Goal: Task Accomplishment & Management: Use online tool/utility

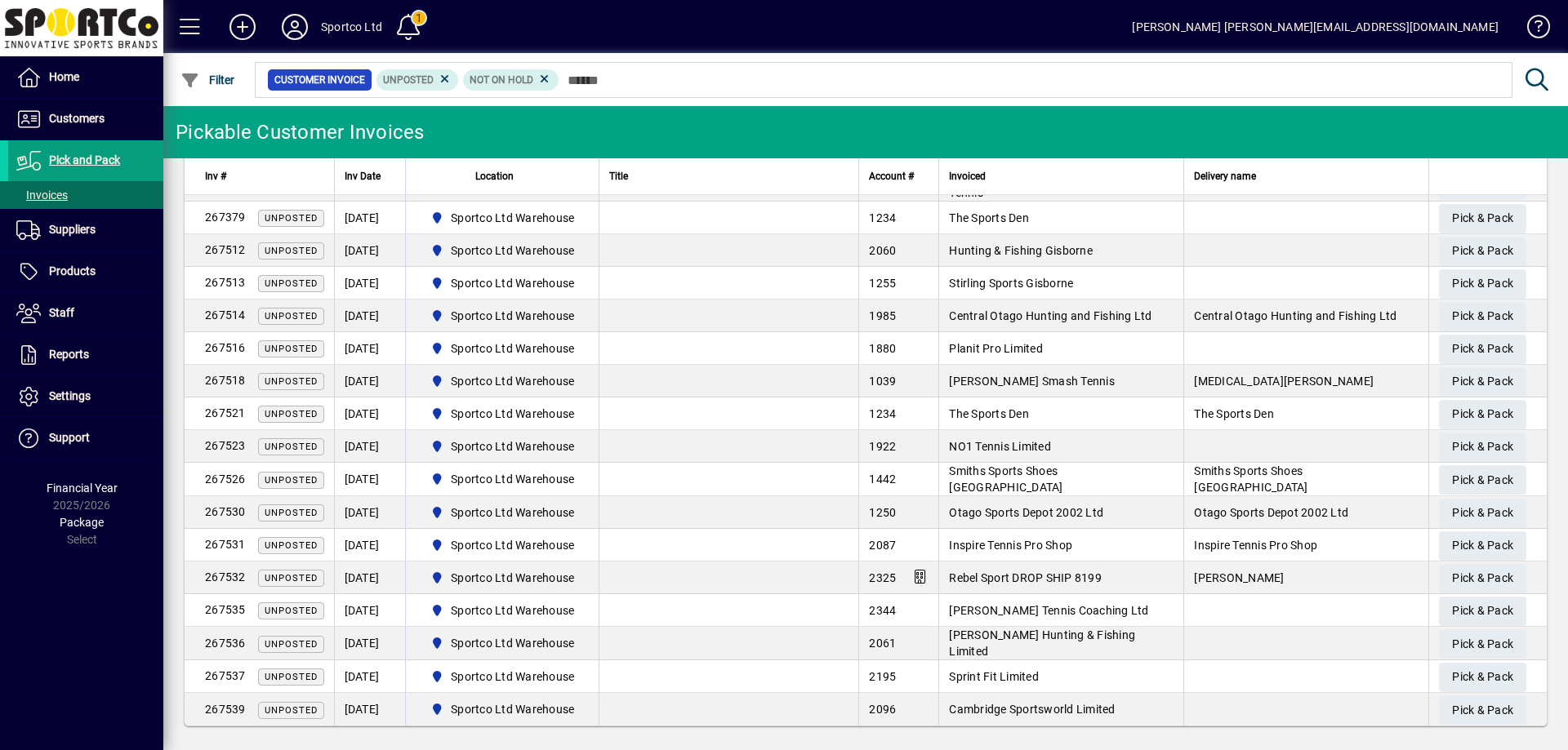
scroll to position [84, 0]
click at [1463, 671] on span "Pick & Pack" at bounding box center [1482, 674] width 61 height 27
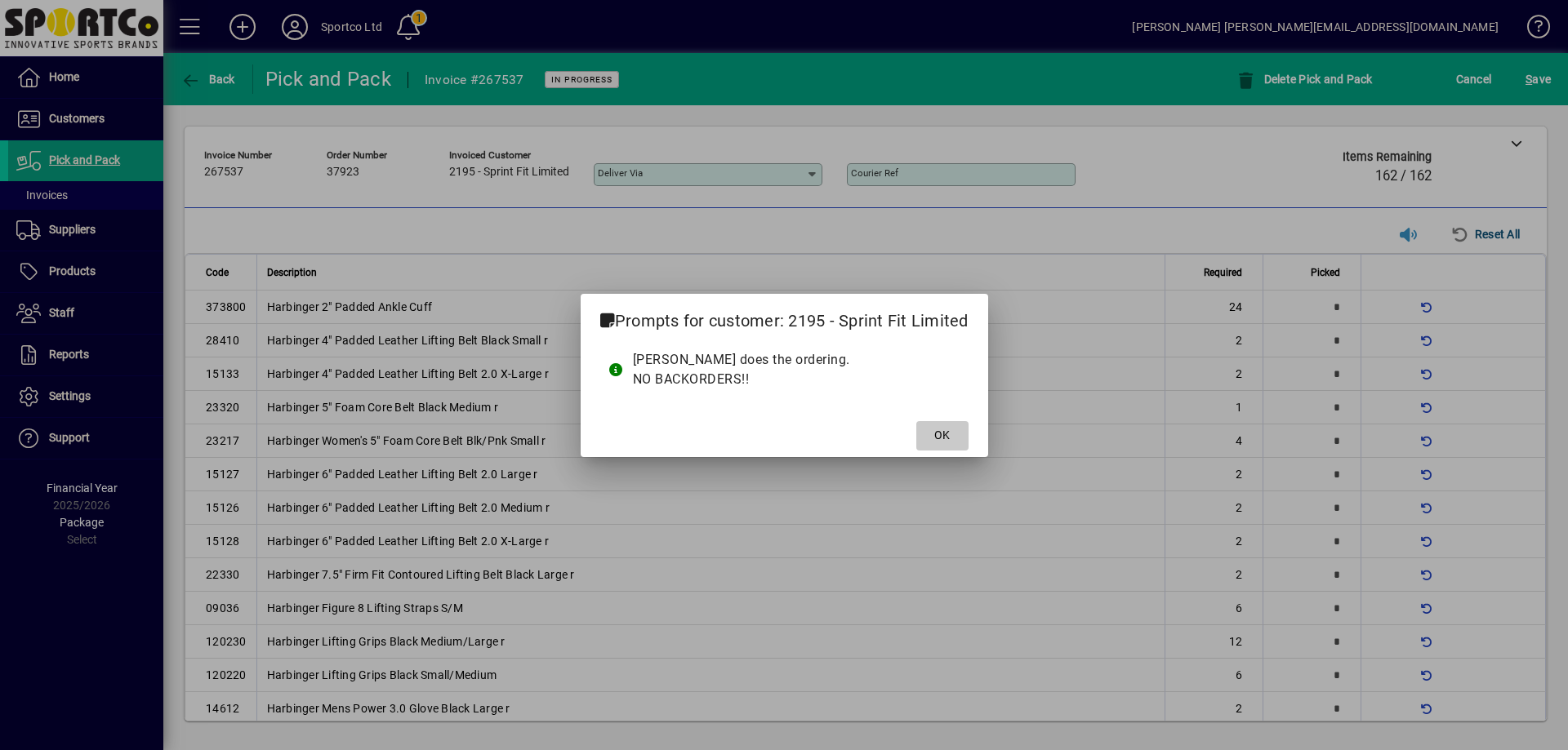
click at [941, 434] on span "OK" at bounding box center [942, 435] width 15 height 17
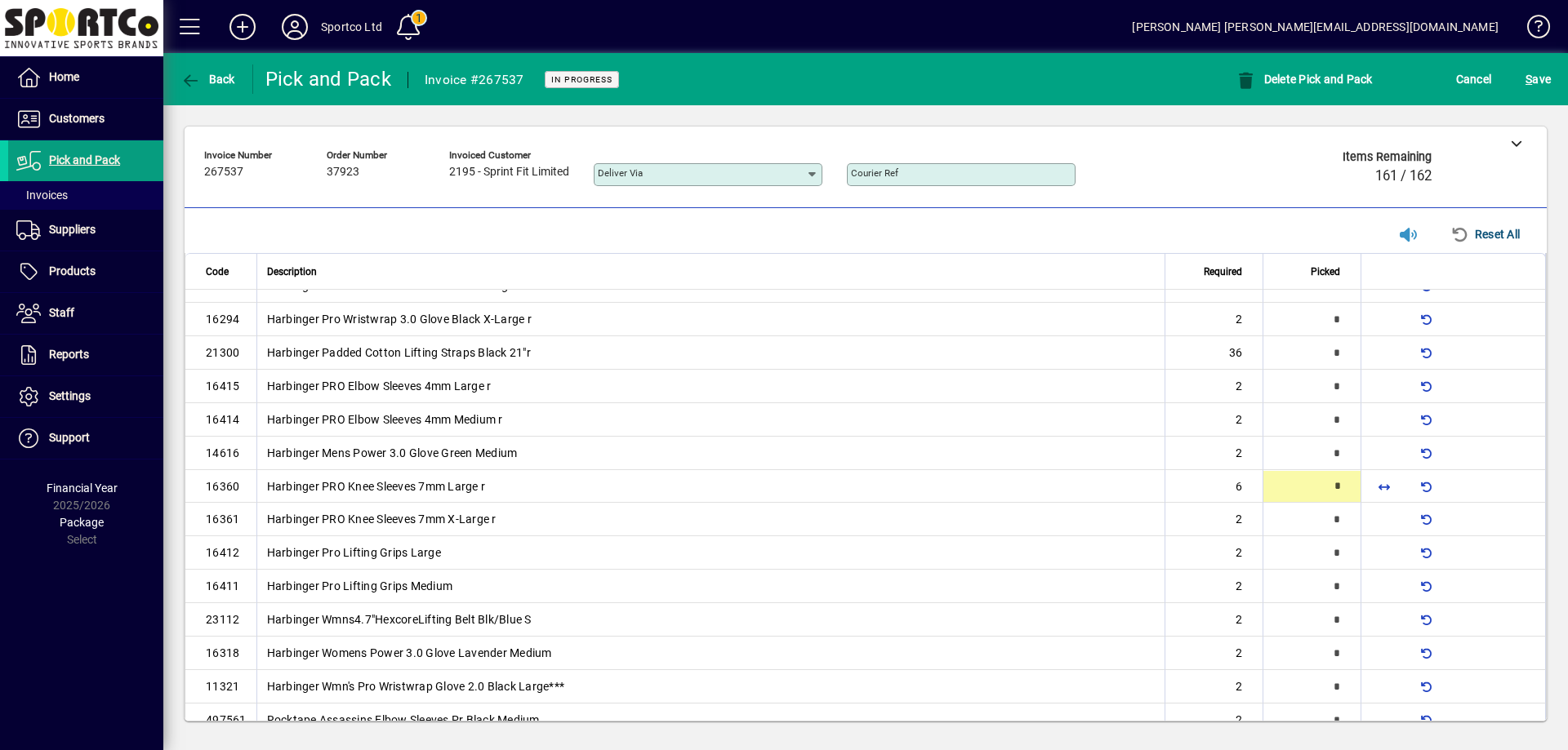
type input "*"
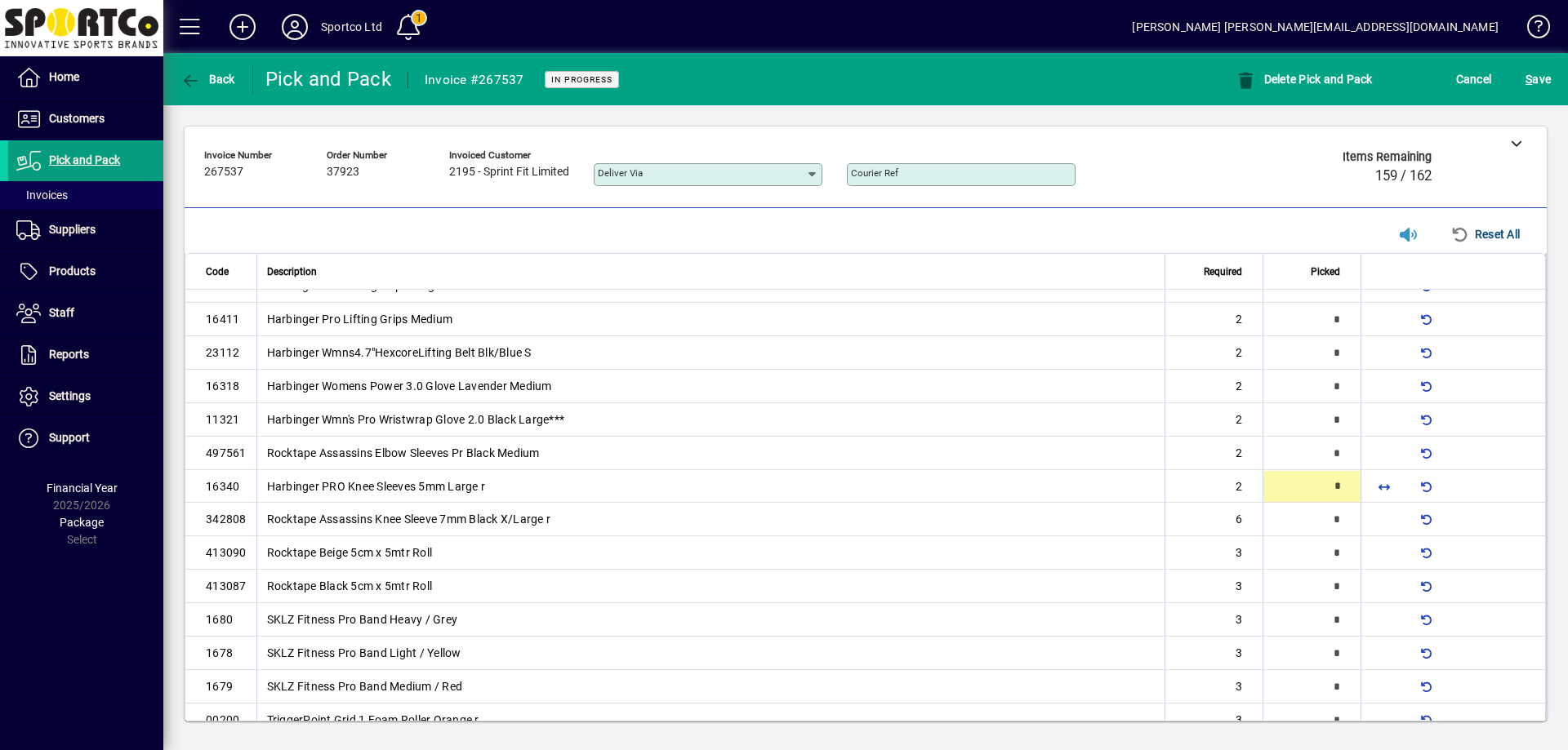
type input "*"
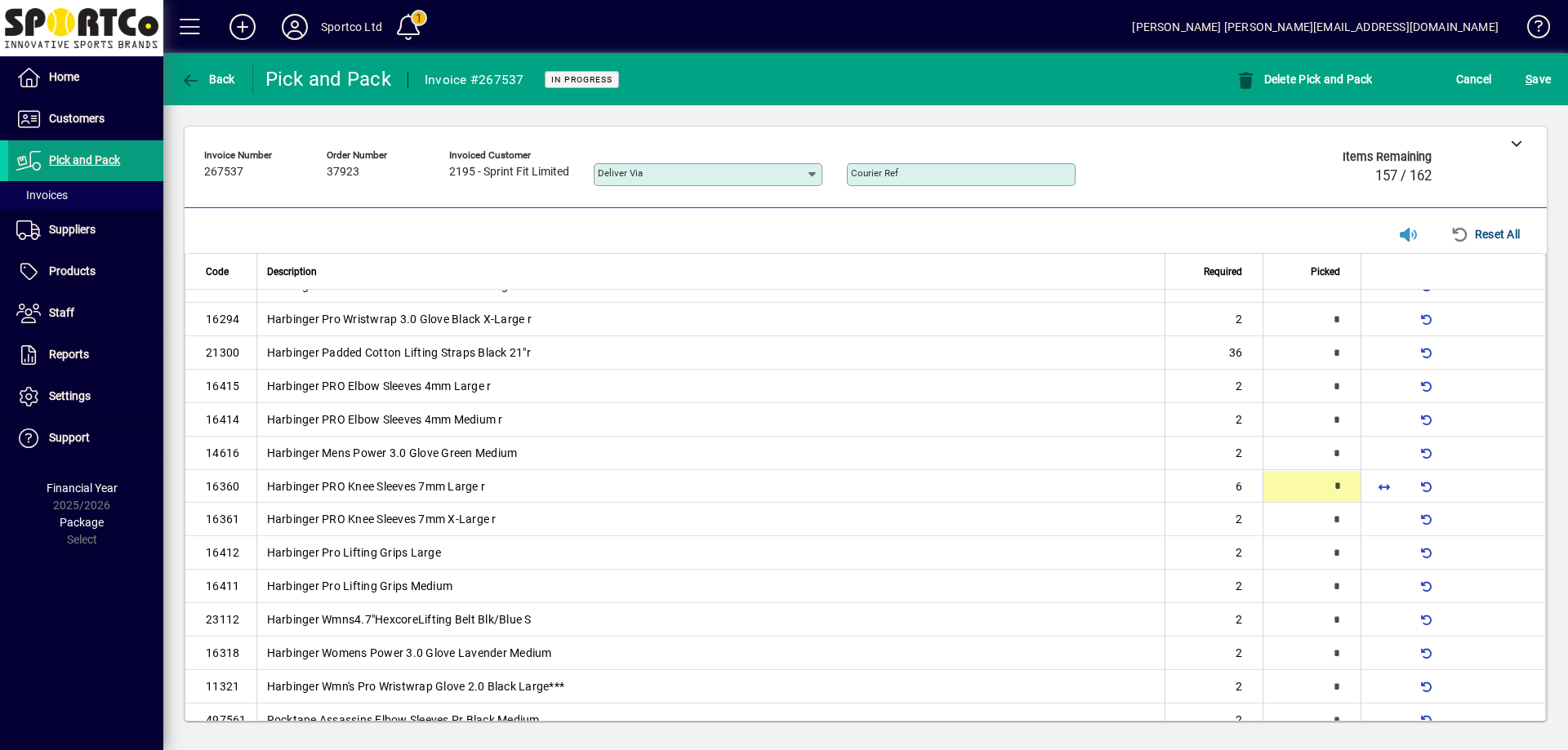
type input "*"
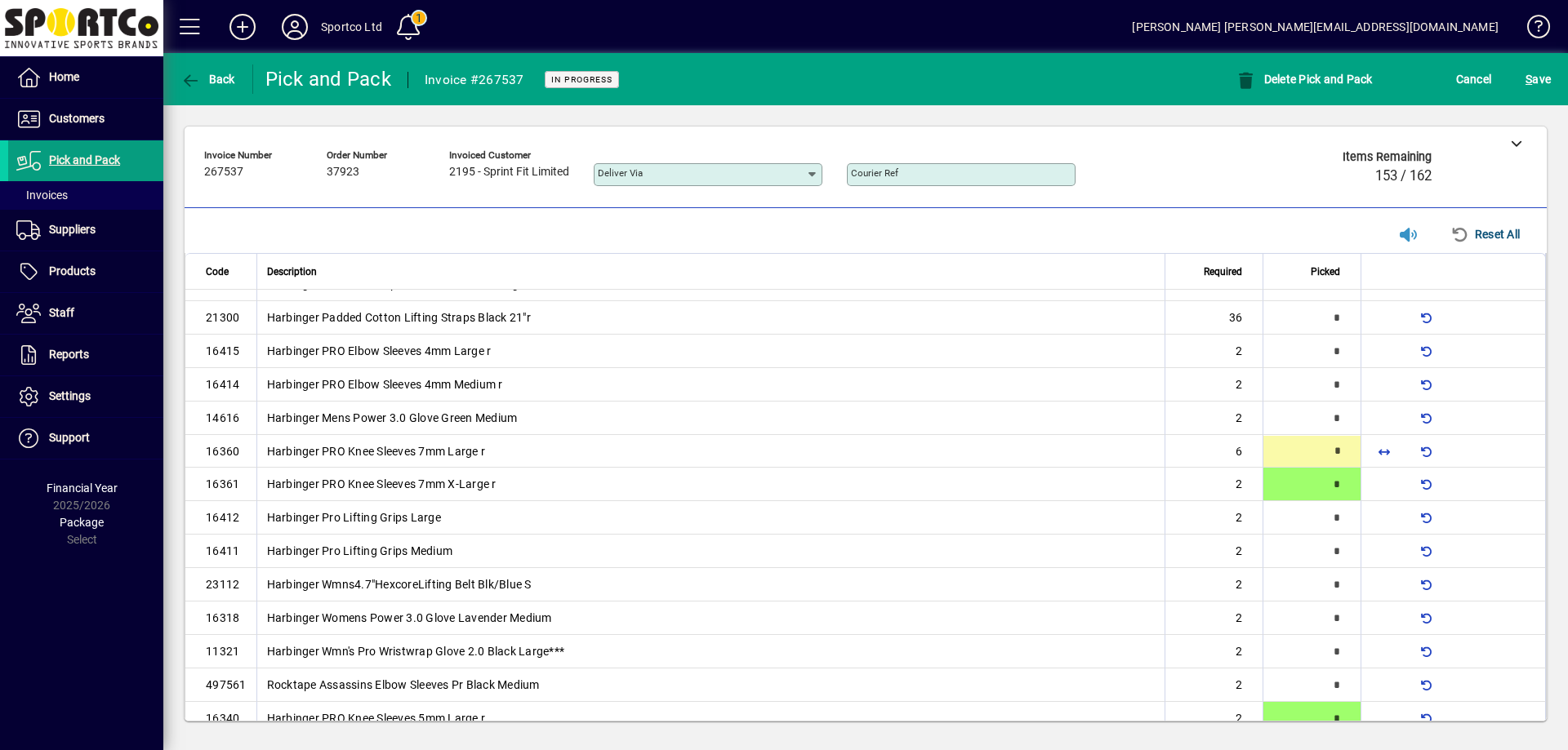
type input "*"
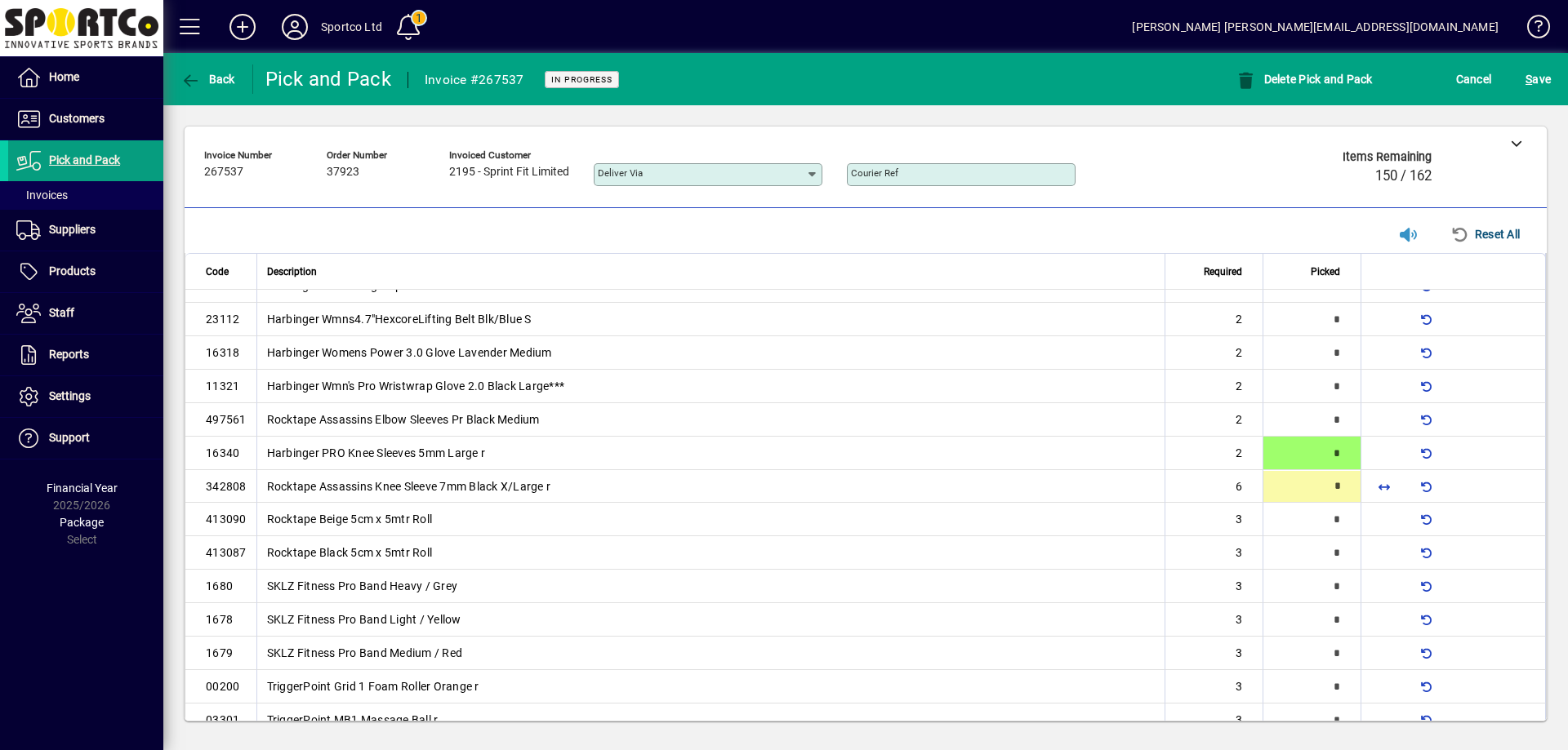
scroll to position [759, 0]
type input "*"
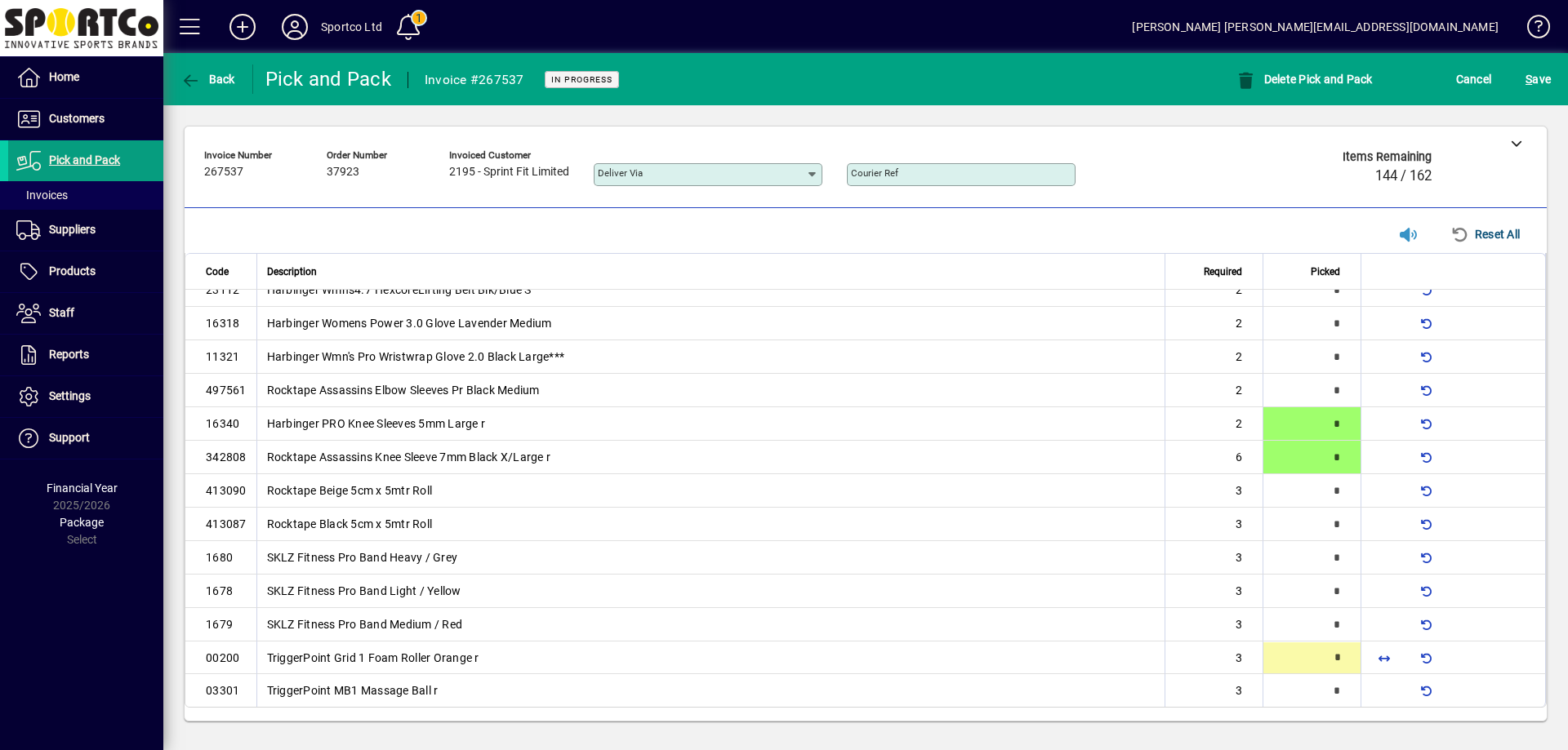
type input "*"
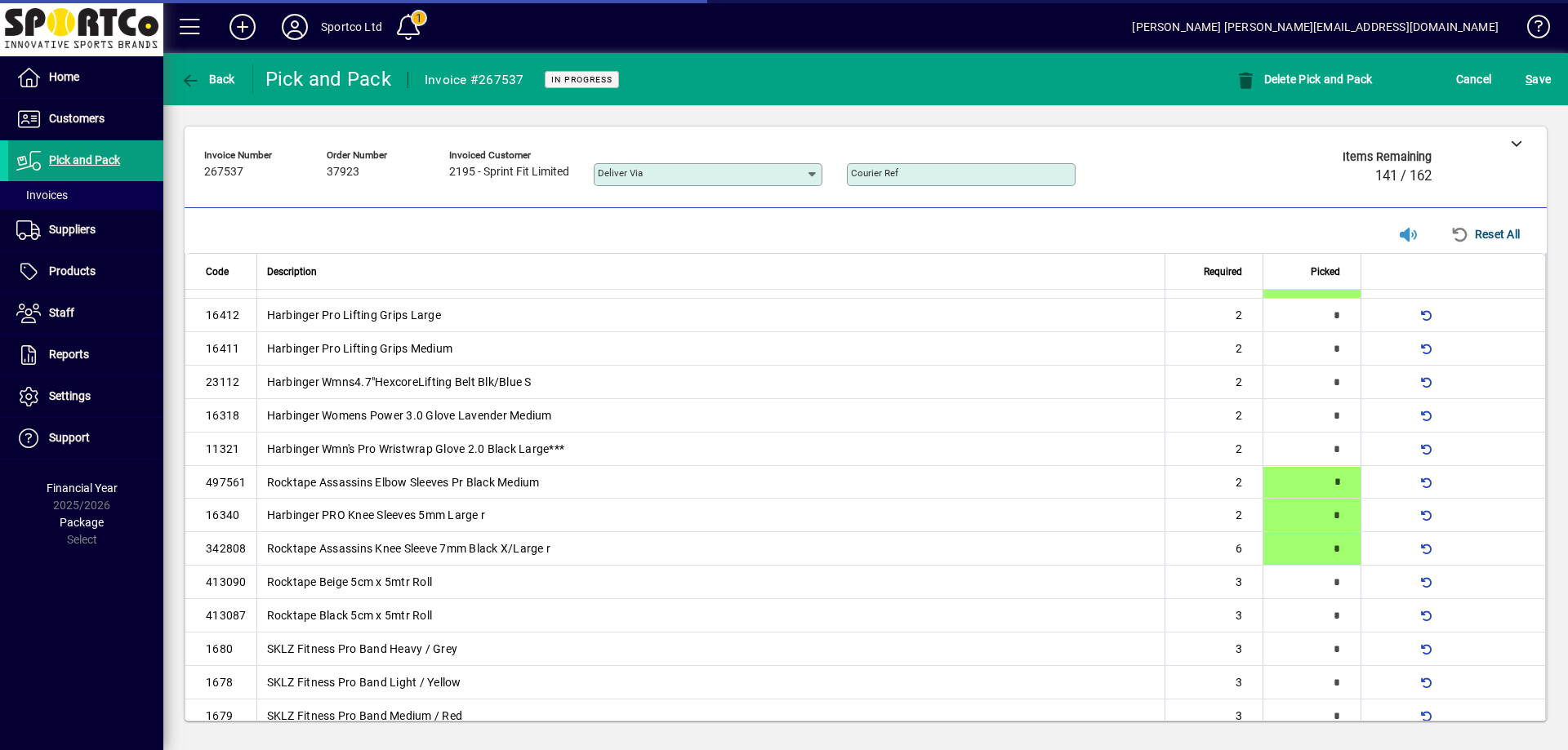
scroll to position [693, 0]
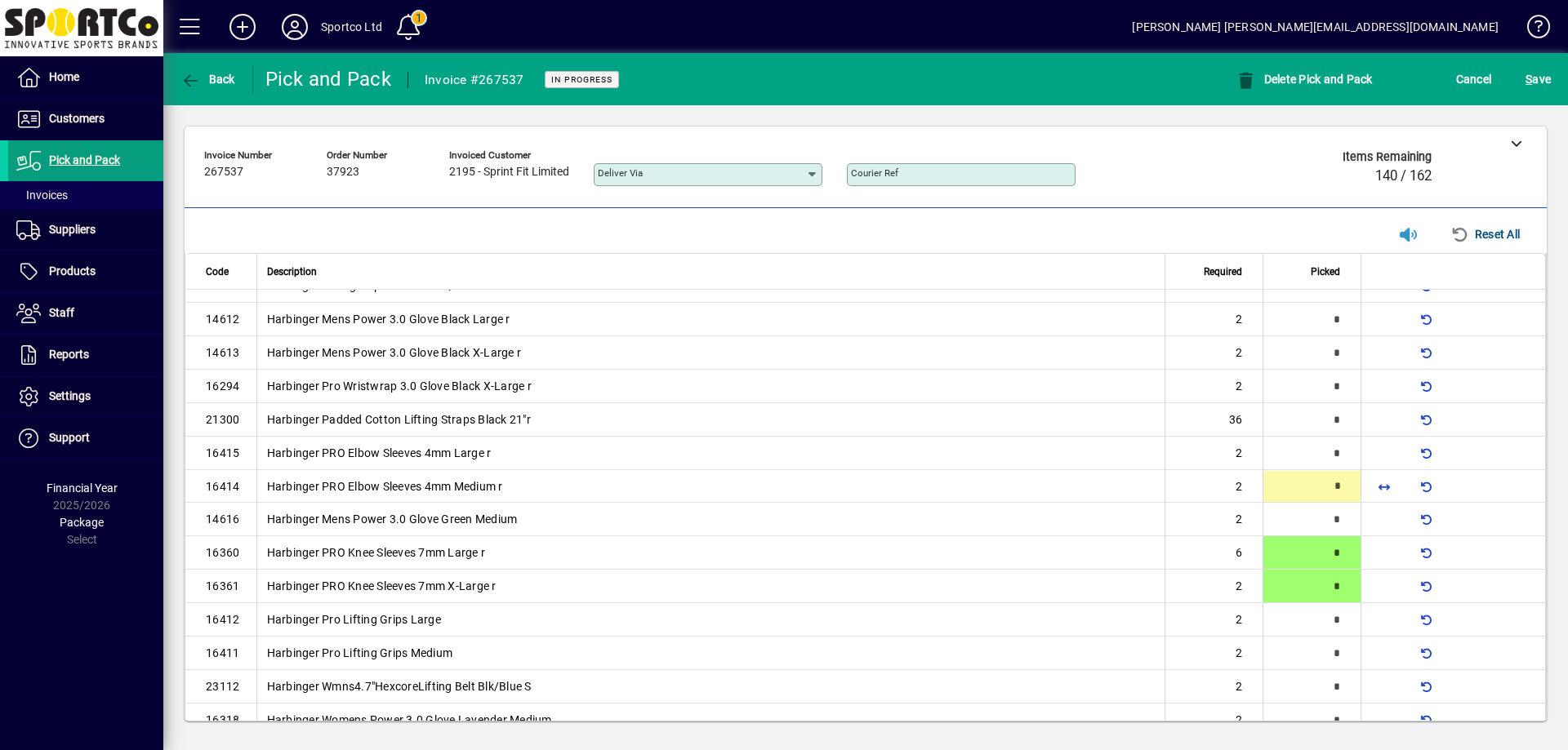
type input "*"
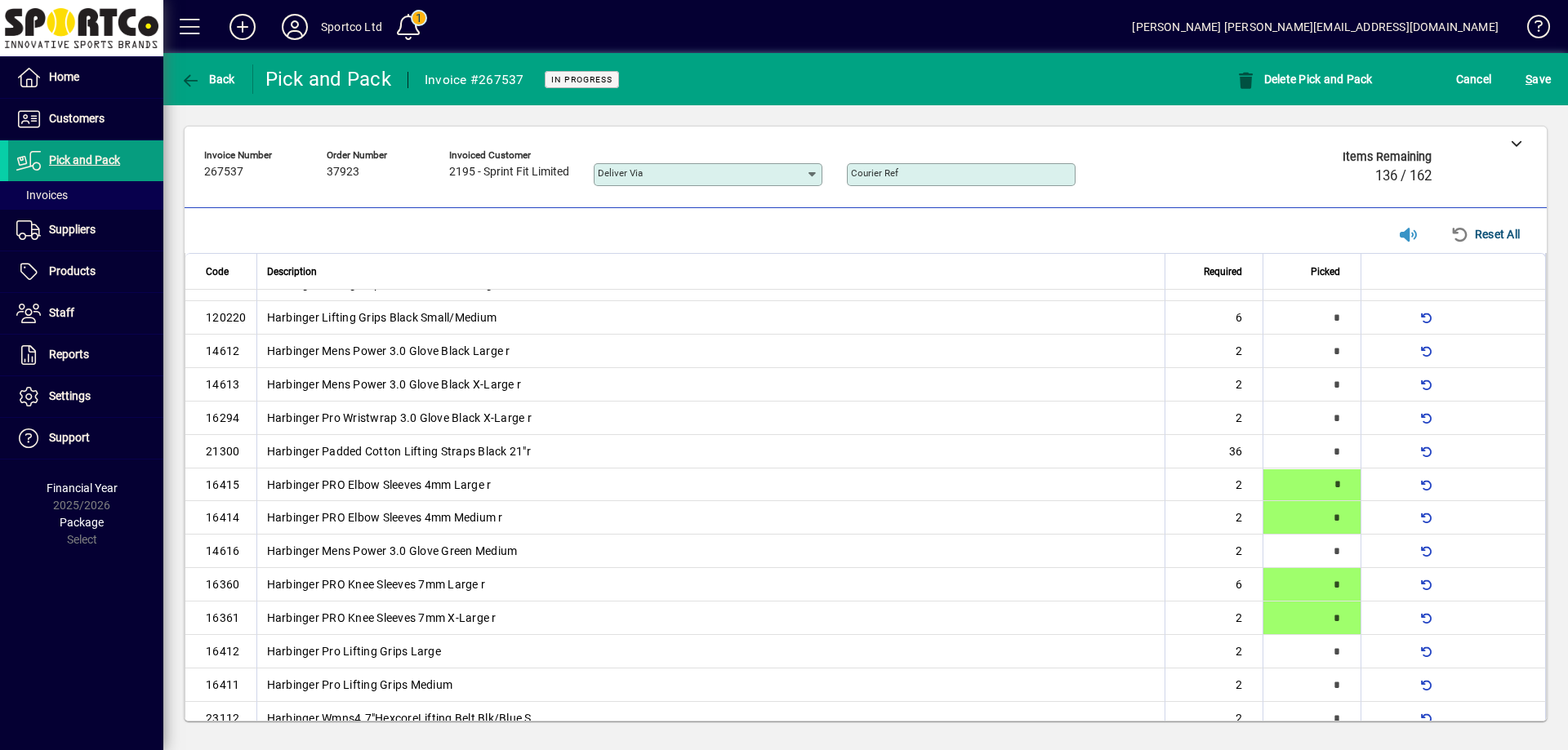
scroll to position [787, 0]
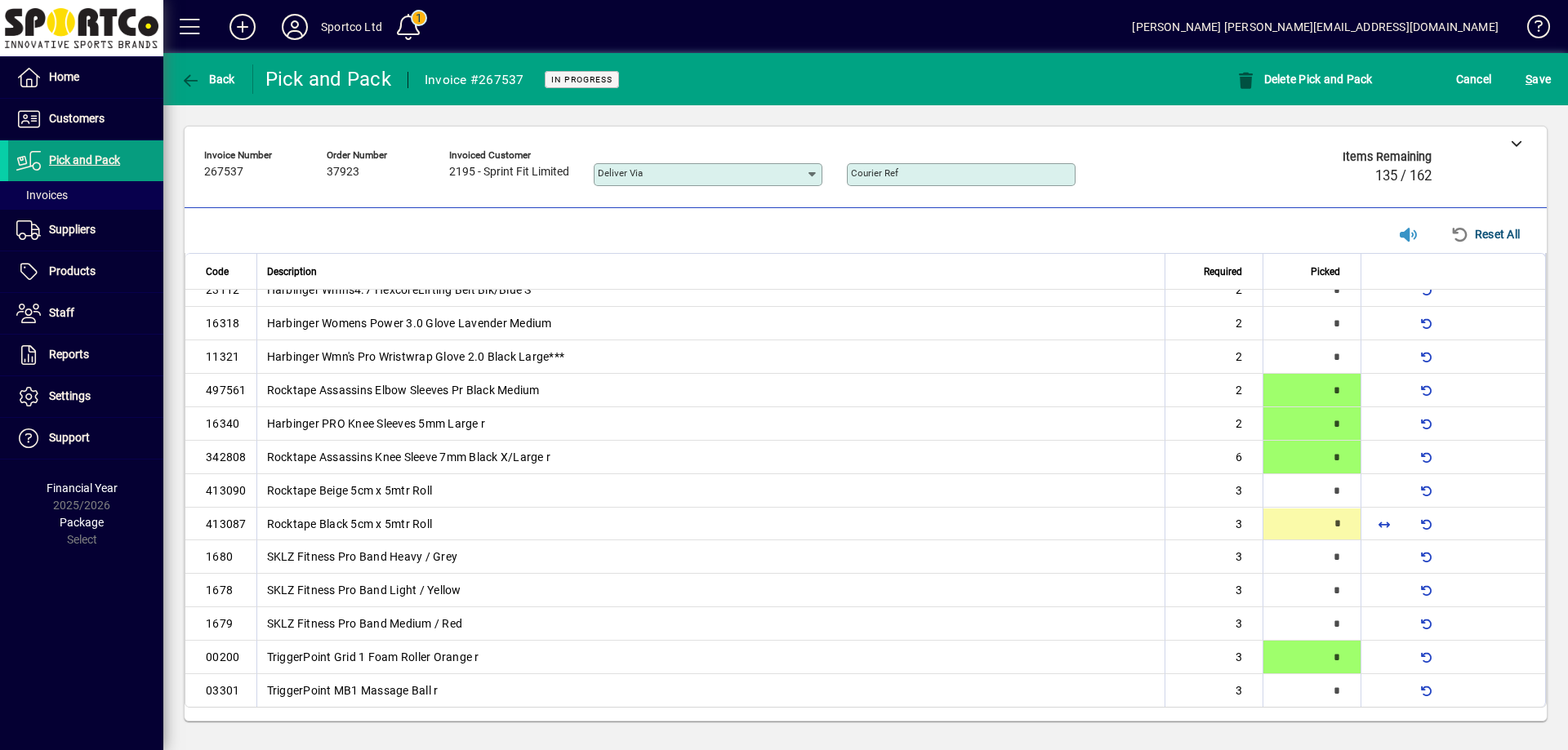
type input "*"
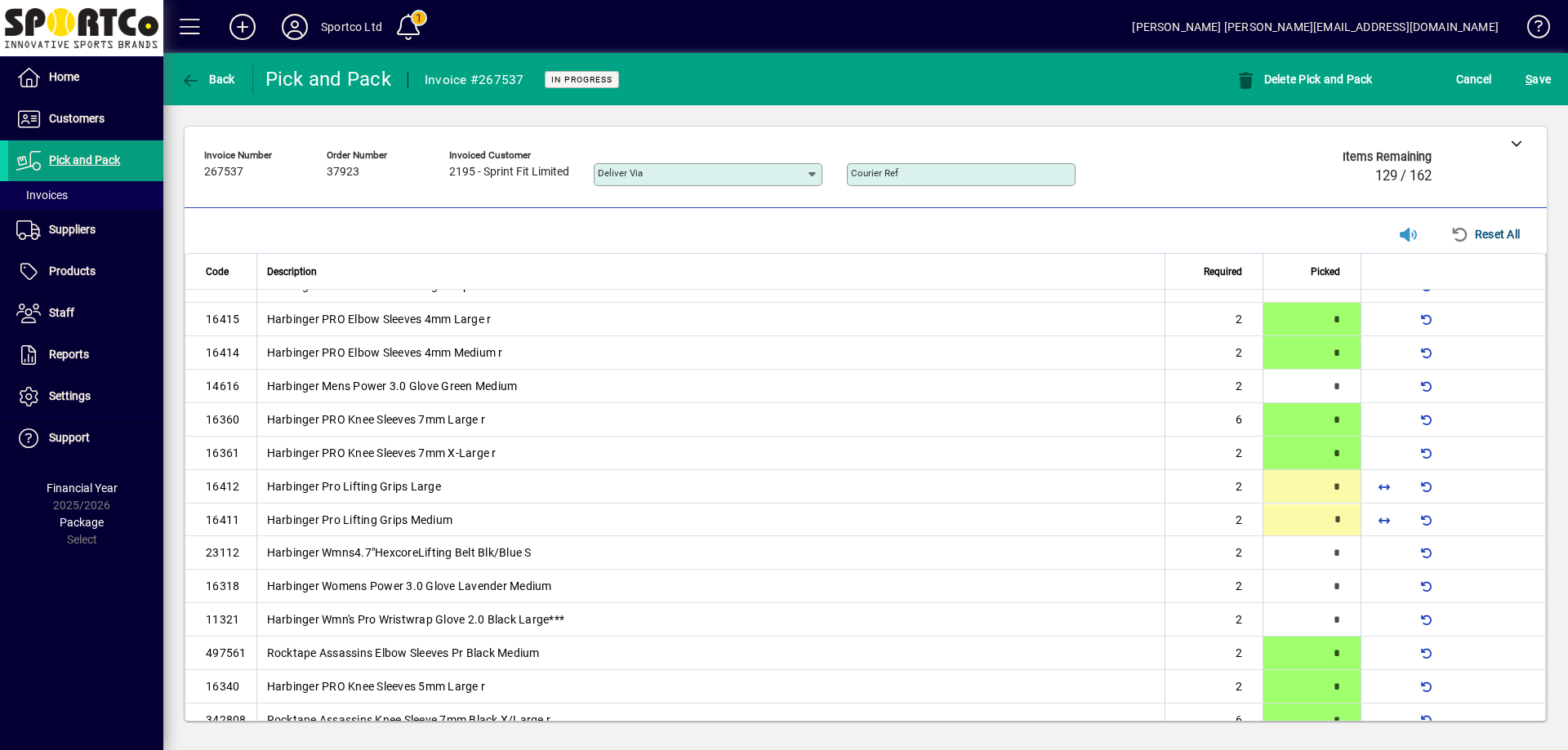
type input "*"
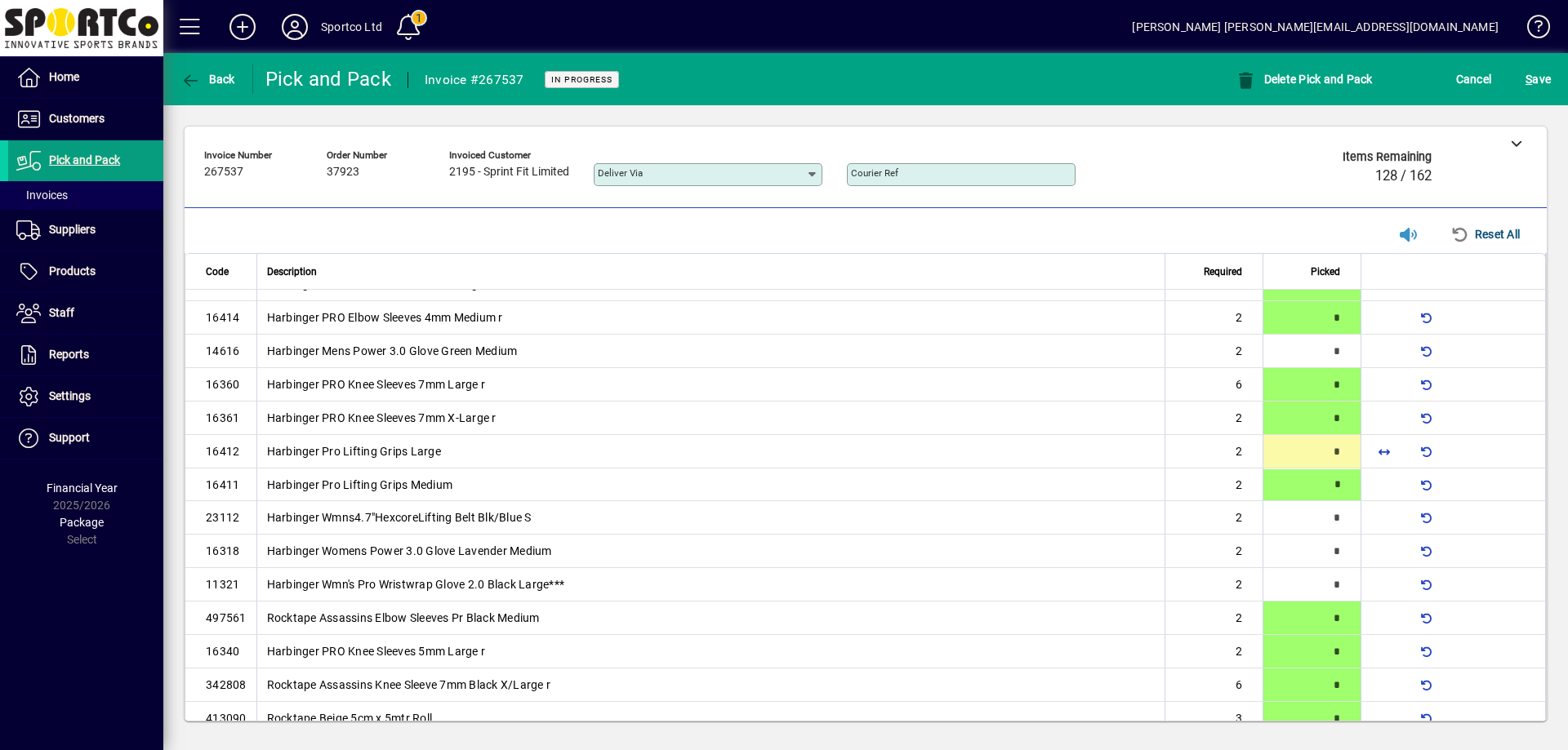
type input "*"
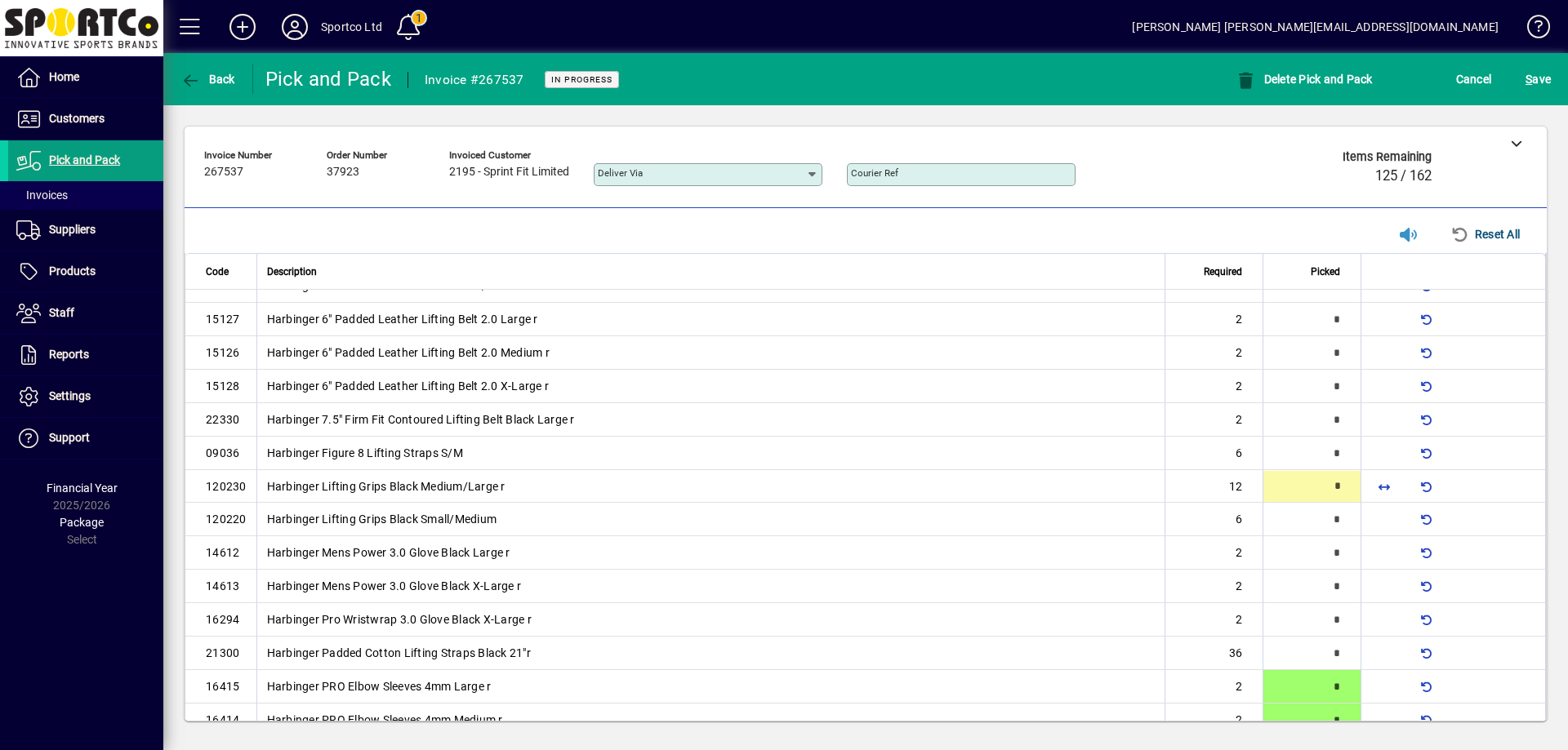
scroll to position [157, 0]
type input "*"
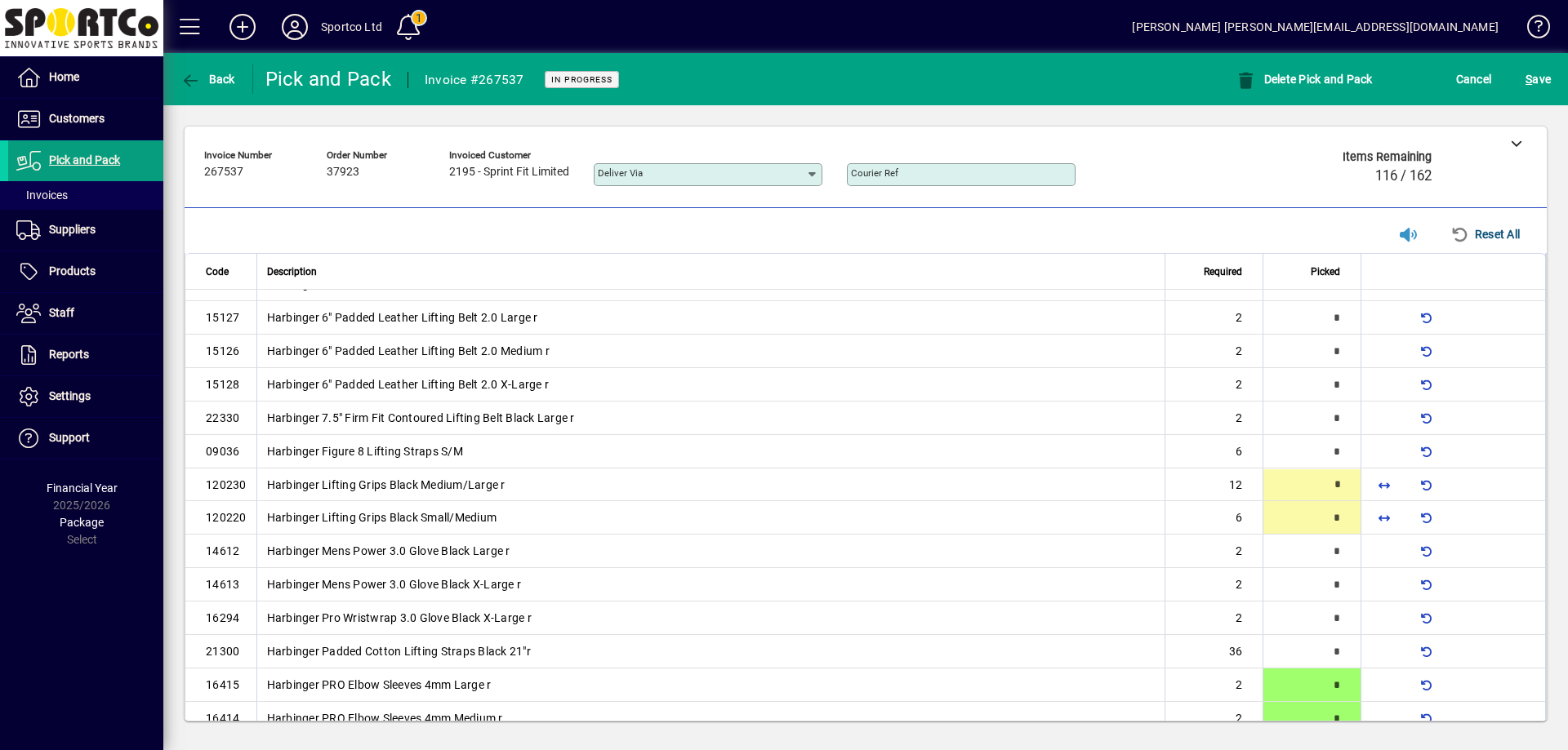
type input "**"
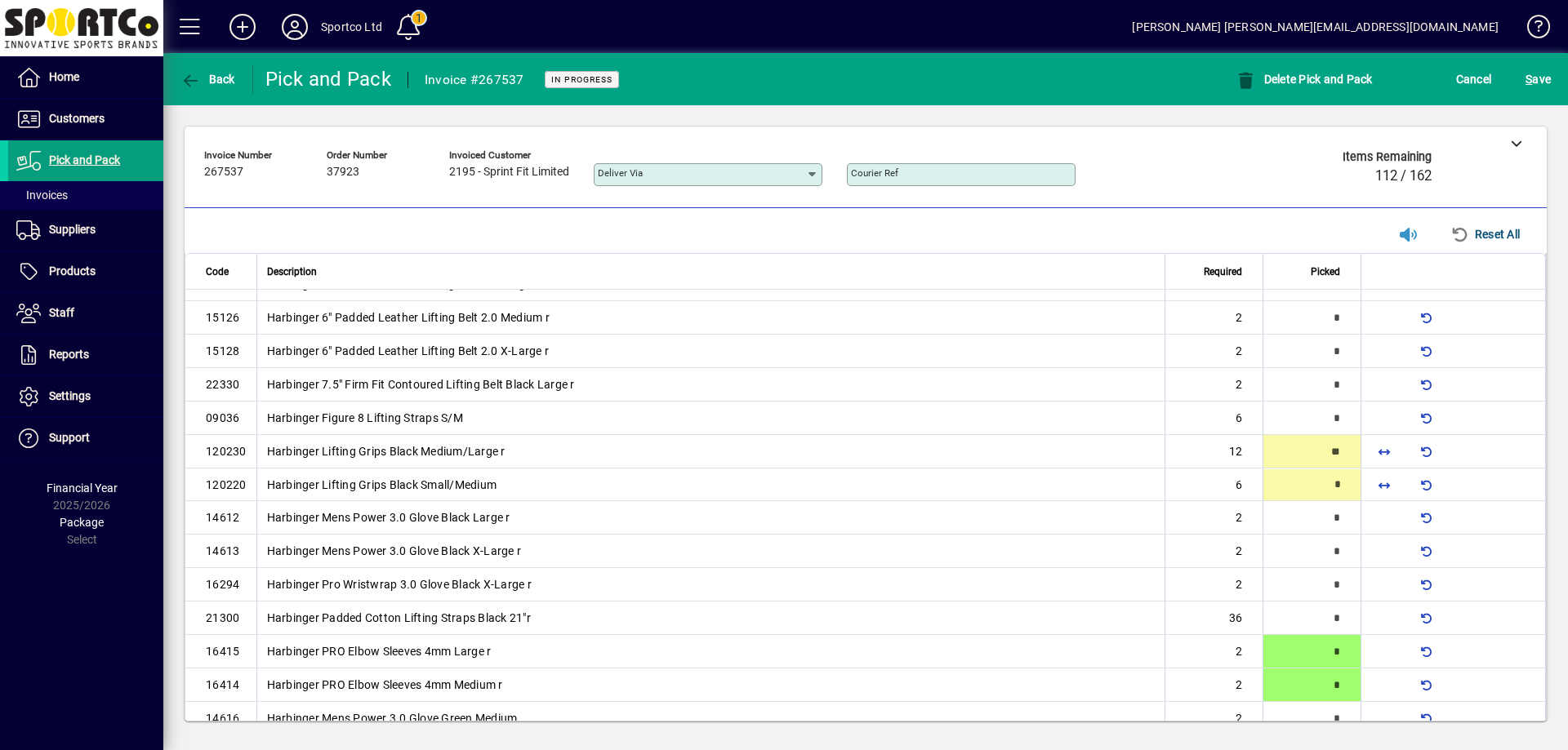
type input "*"
type input "**"
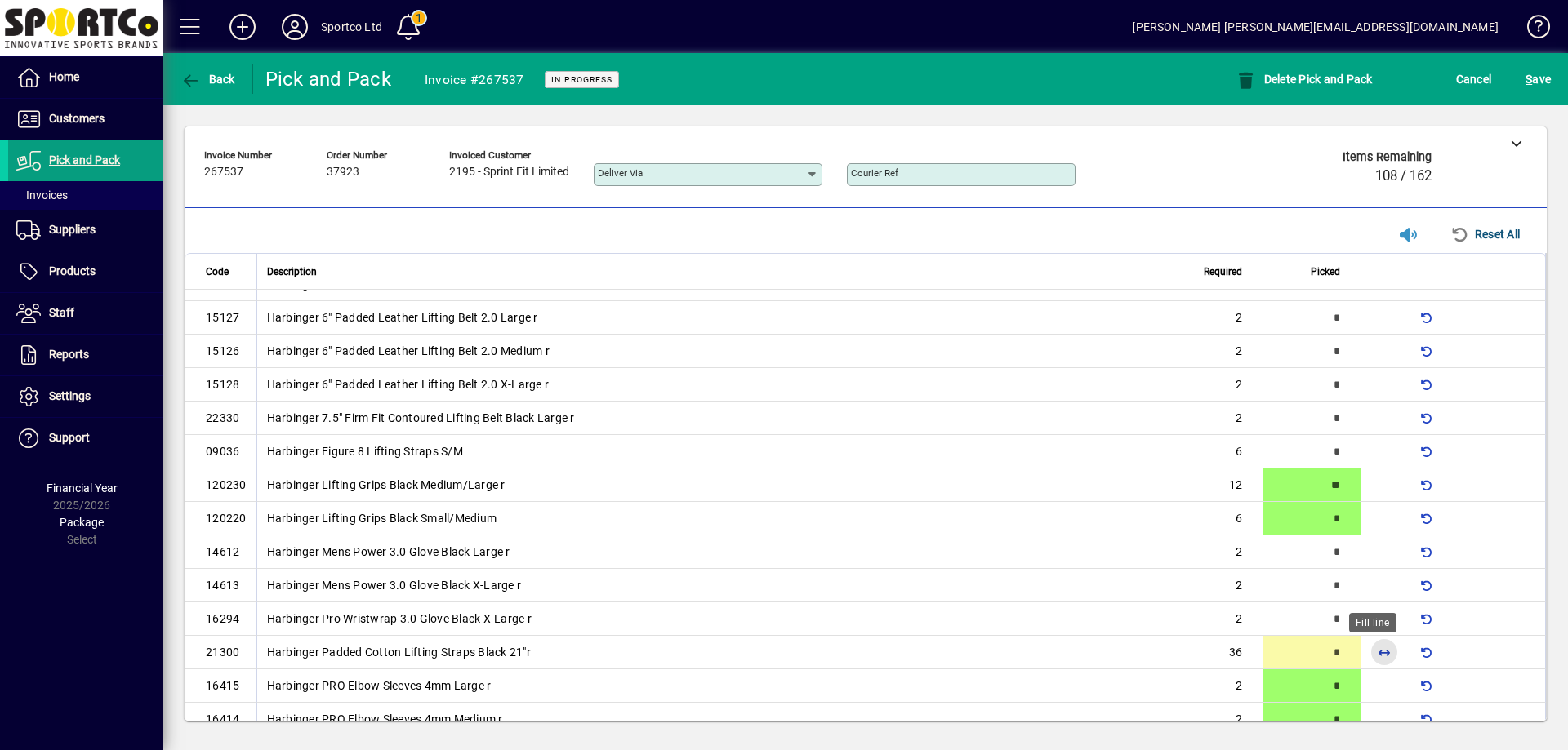
click at [1366, 647] on span "button" at bounding box center [1384, 652] width 39 height 39
type input "**"
type input "*"
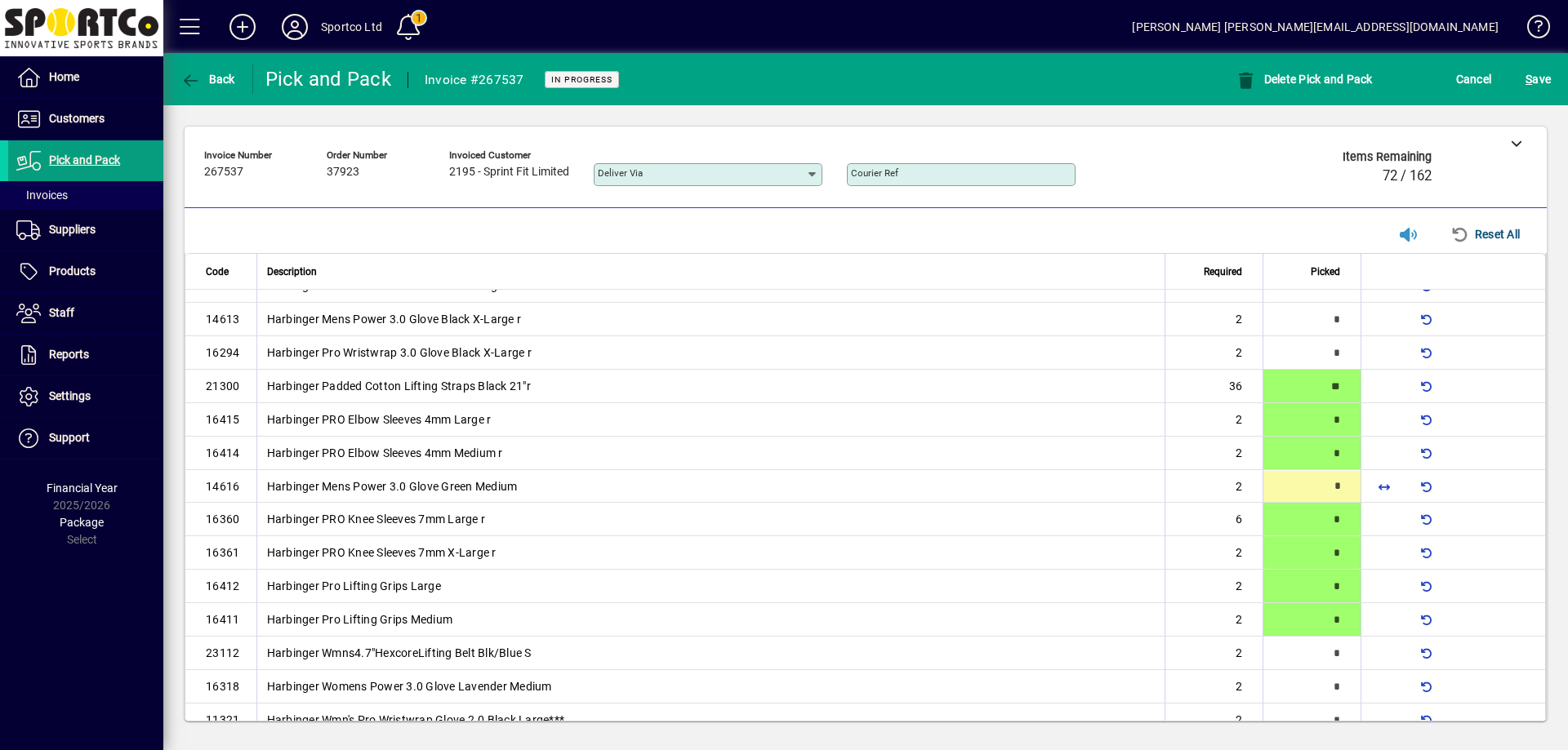
type input "*"
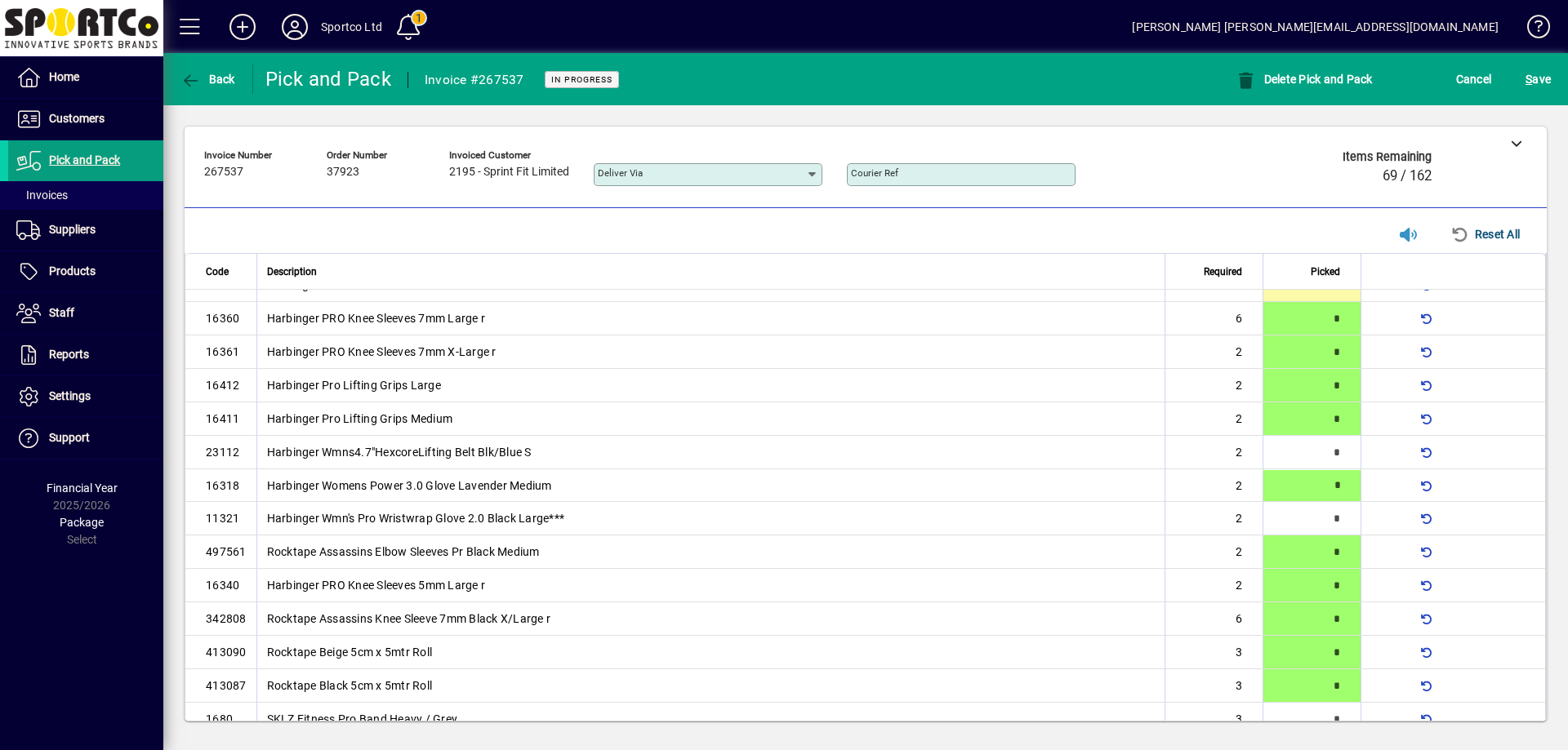
scroll to position [626, 0]
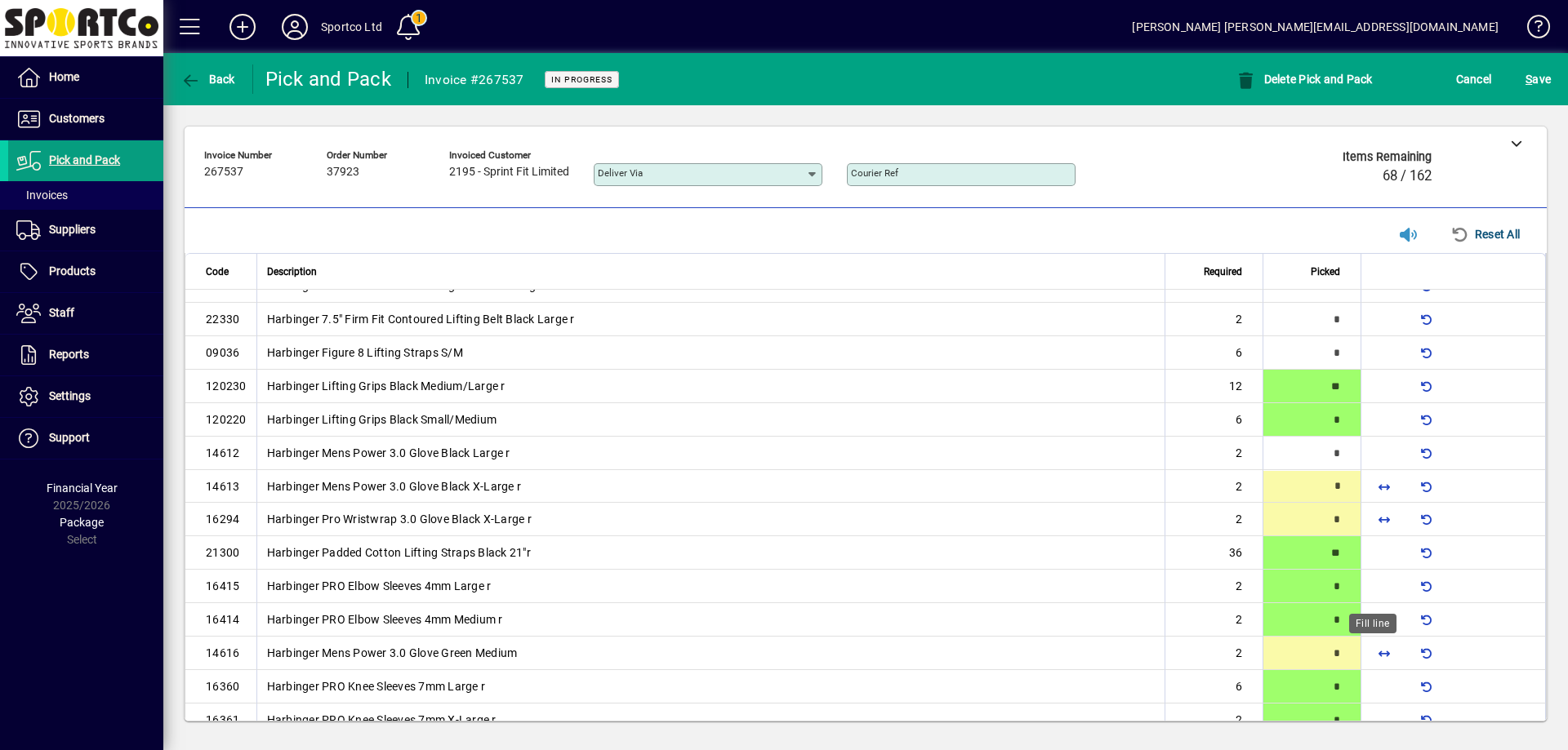
type input "*"
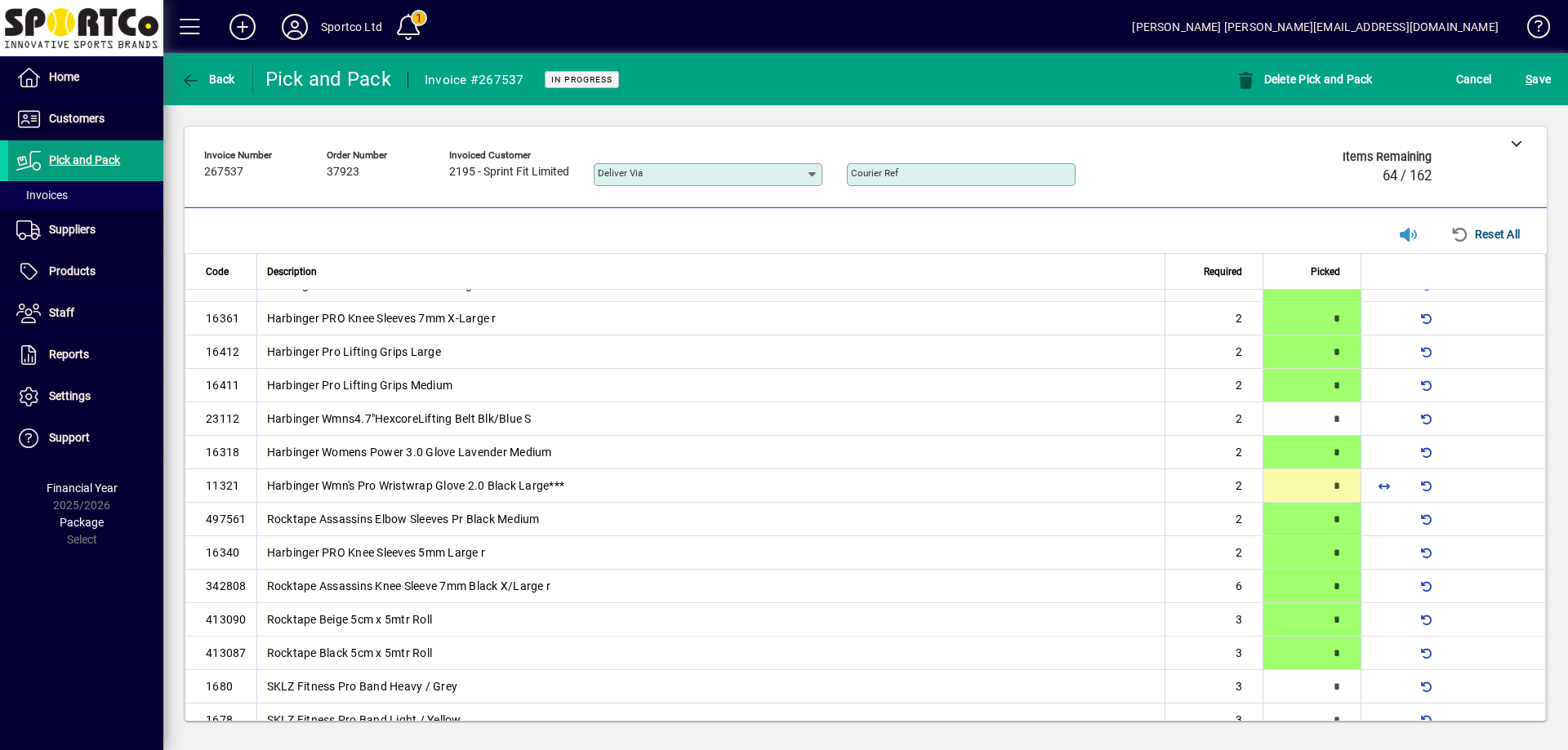
scroll to position [222, 0]
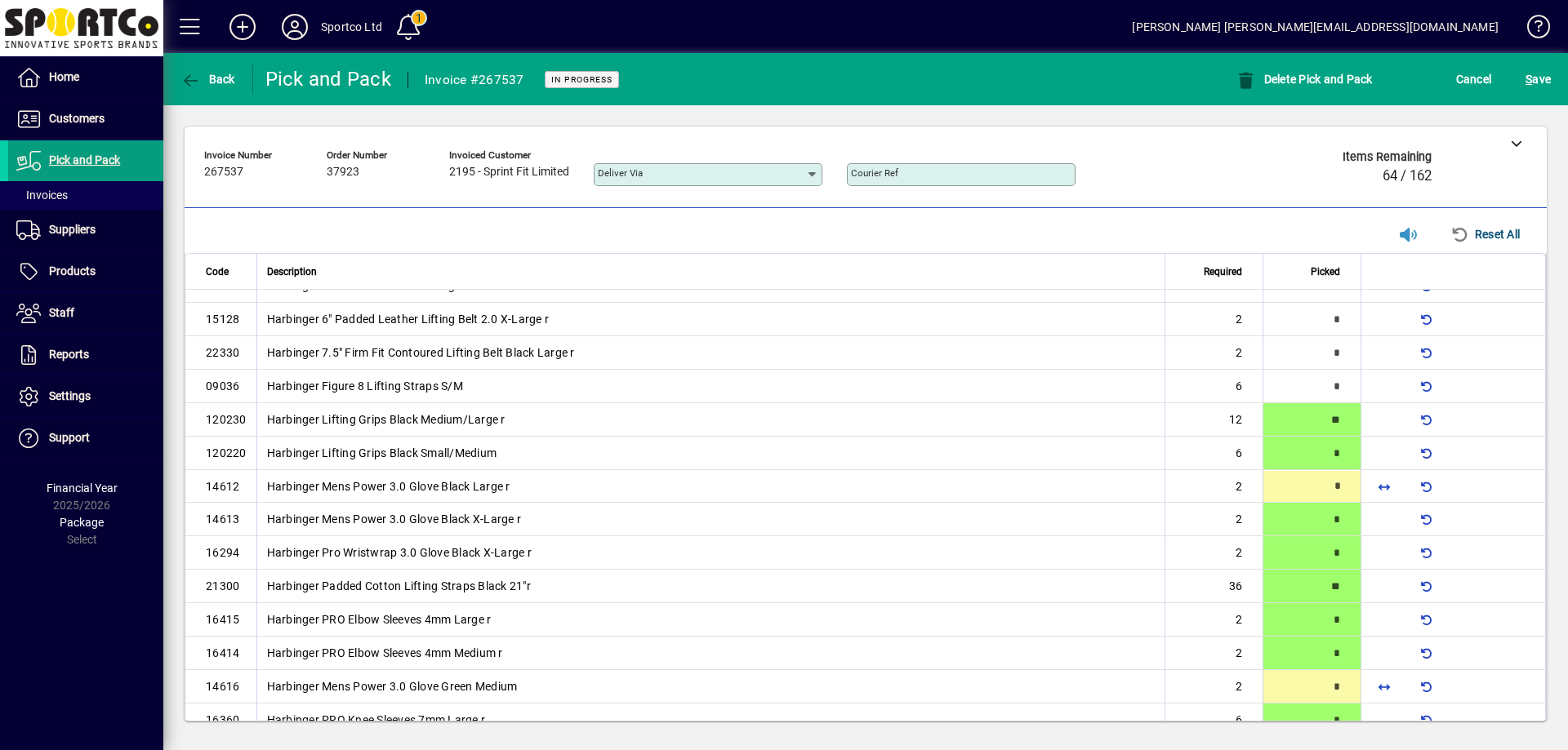
type input "*"
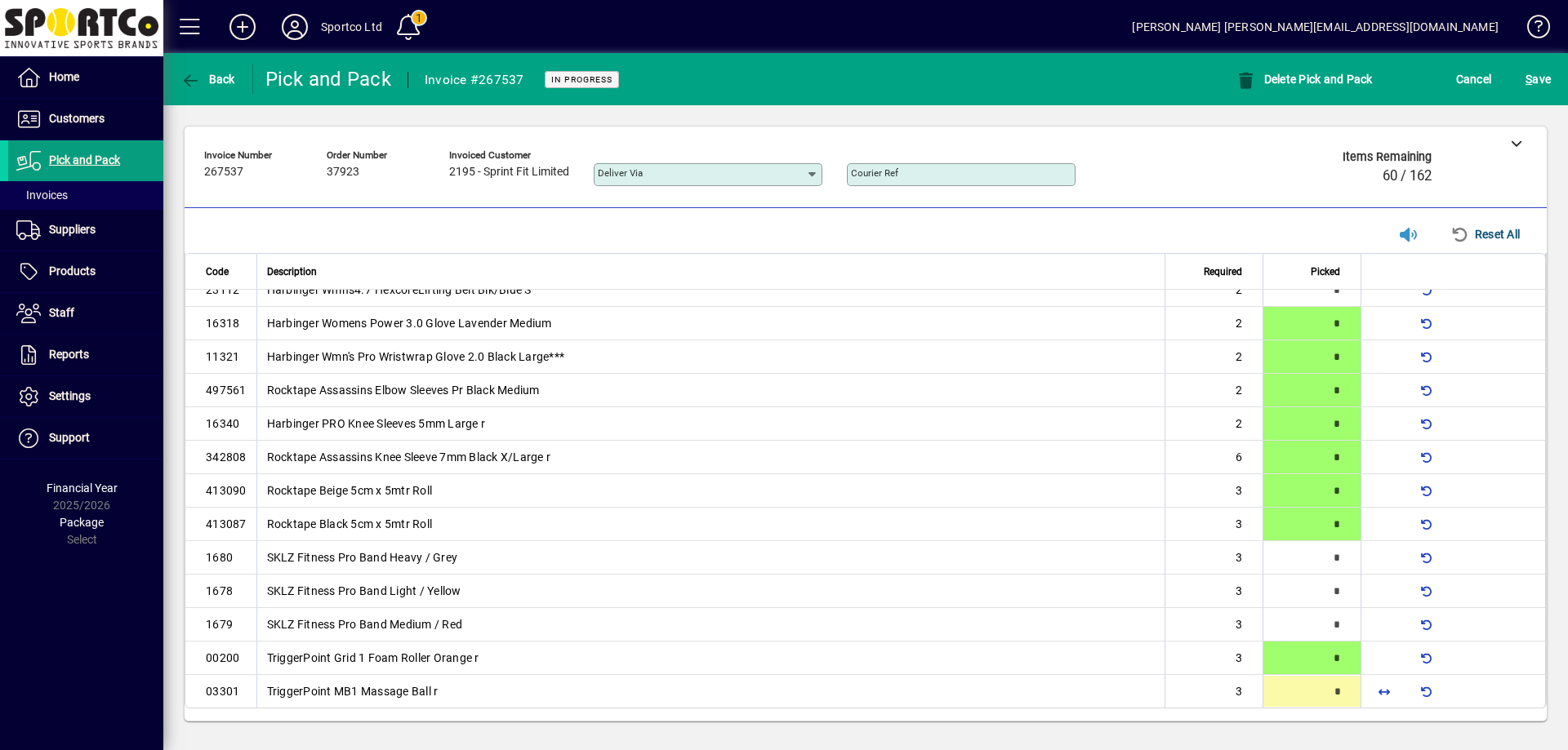
scroll to position [788, 0]
type input "*"
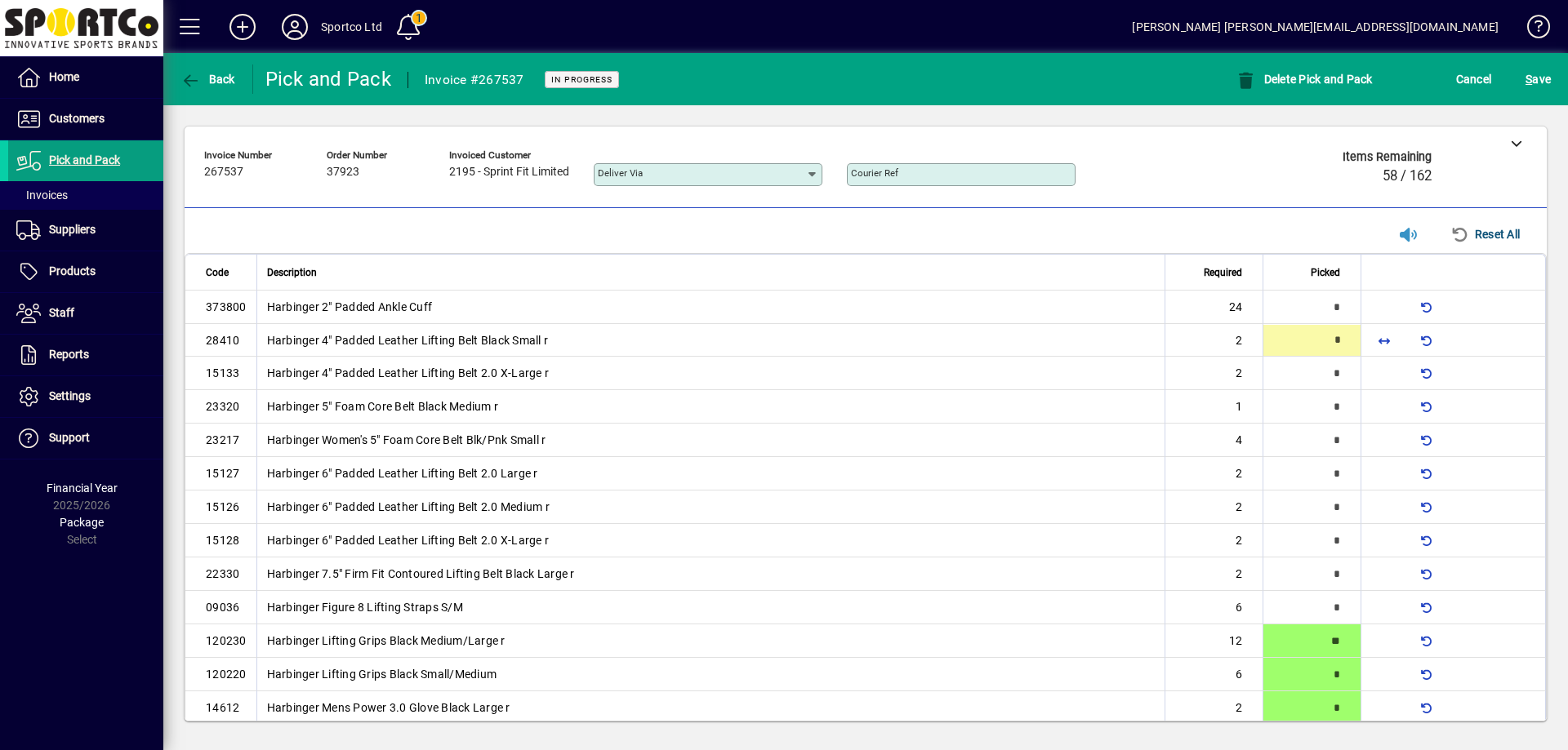
type input "*"
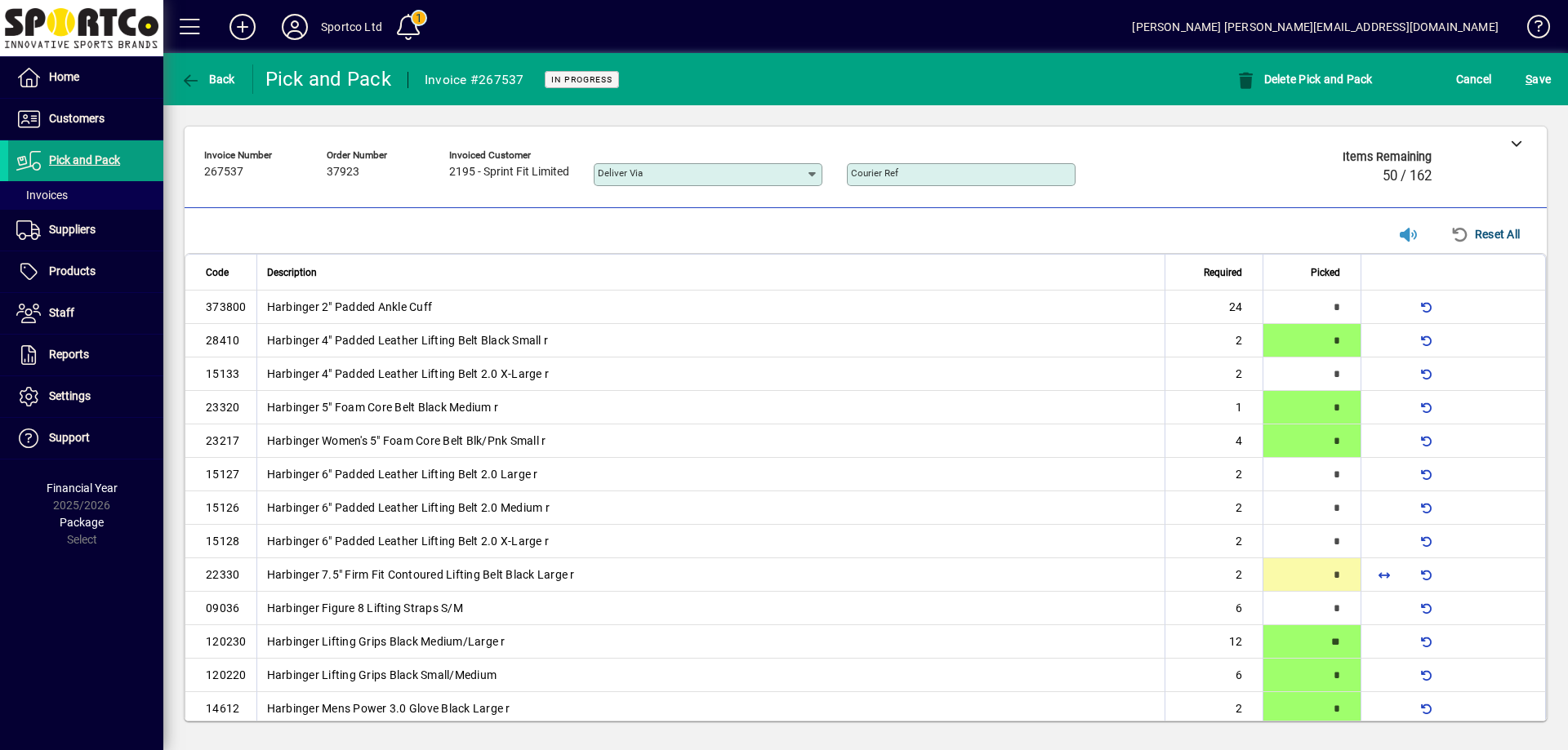
scroll to position [591, 0]
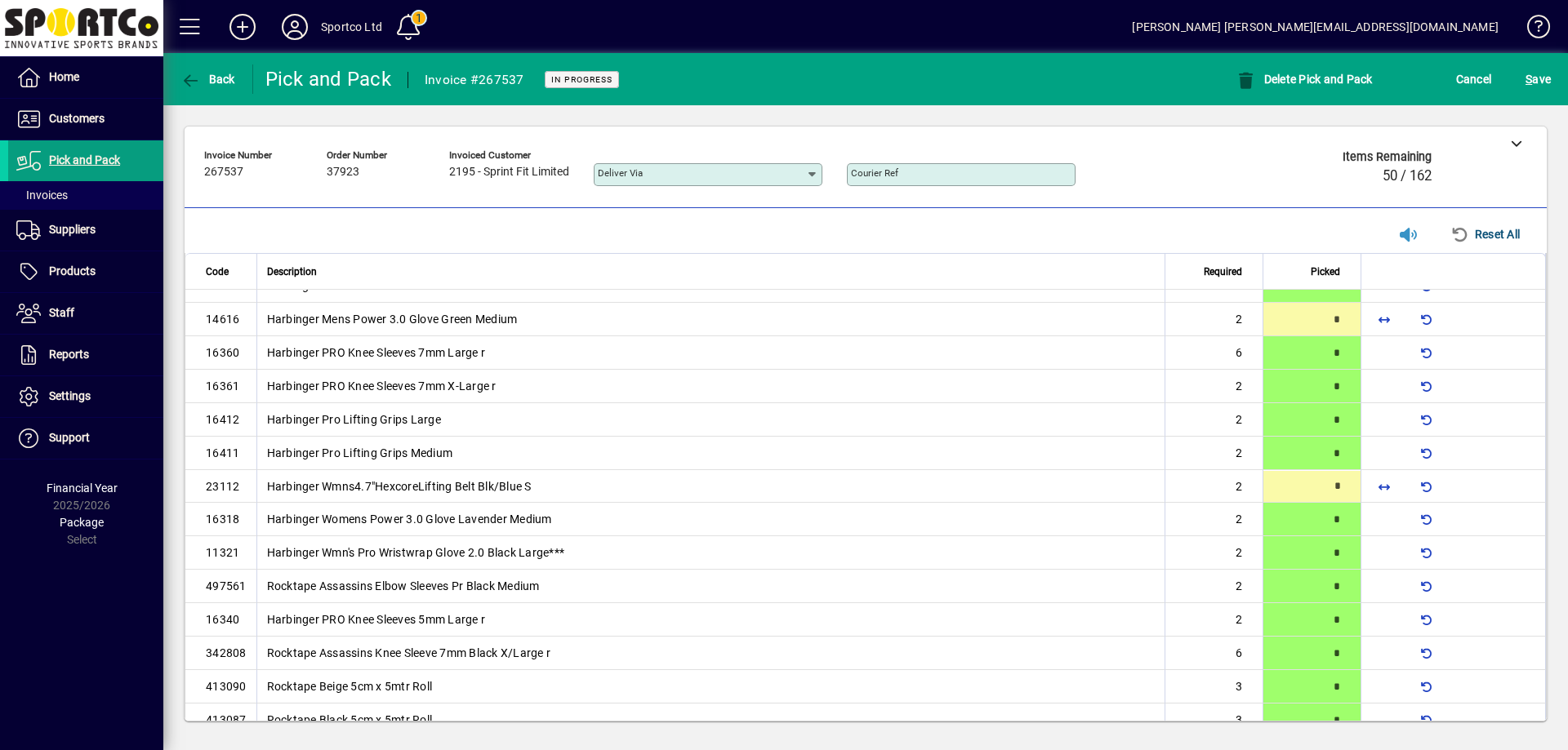
type input "*"
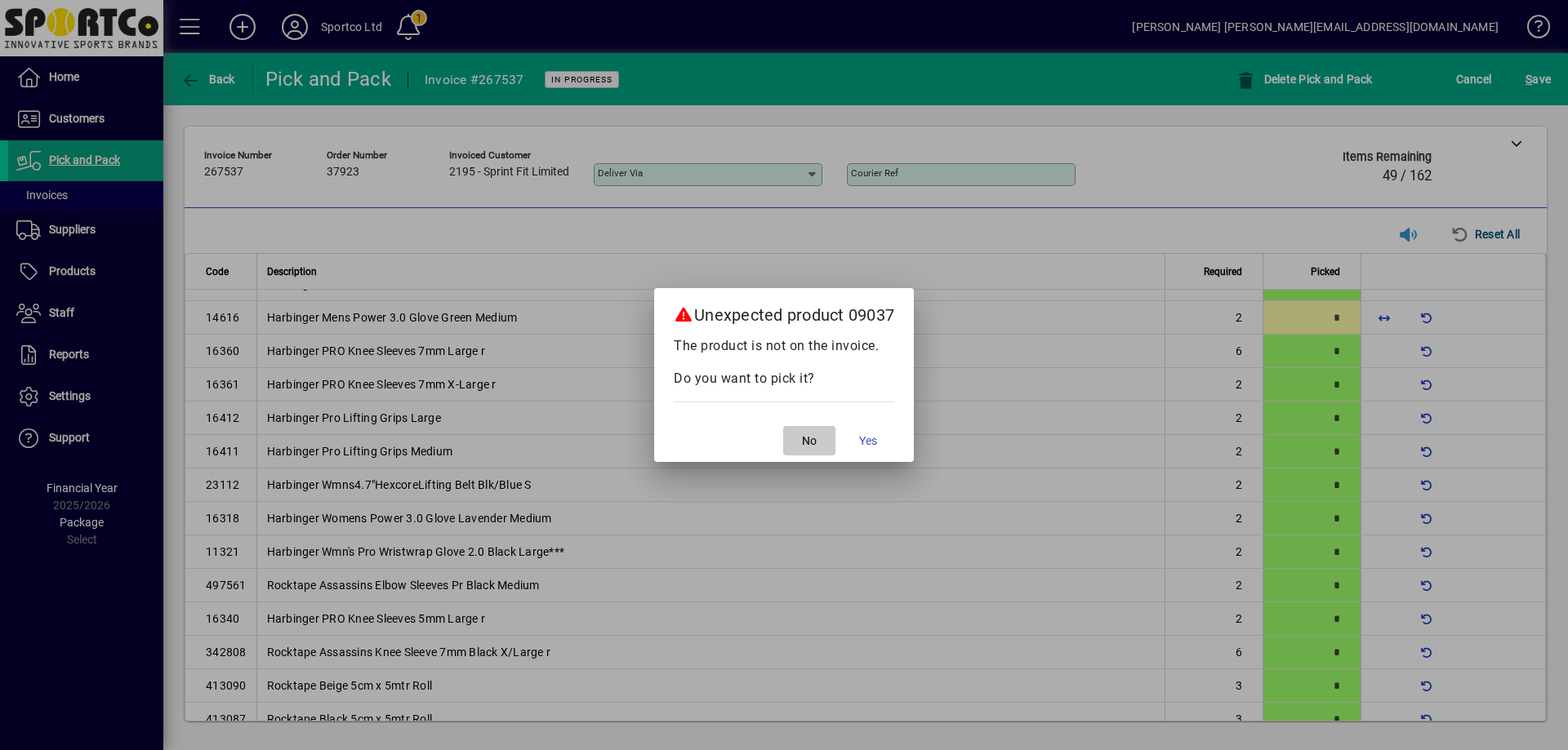
click at [825, 439] on span "button" at bounding box center [809, 441] width 52 height 39
click at [821, 433] on button "No" at bounding box center [809, 440] width 52 height 30
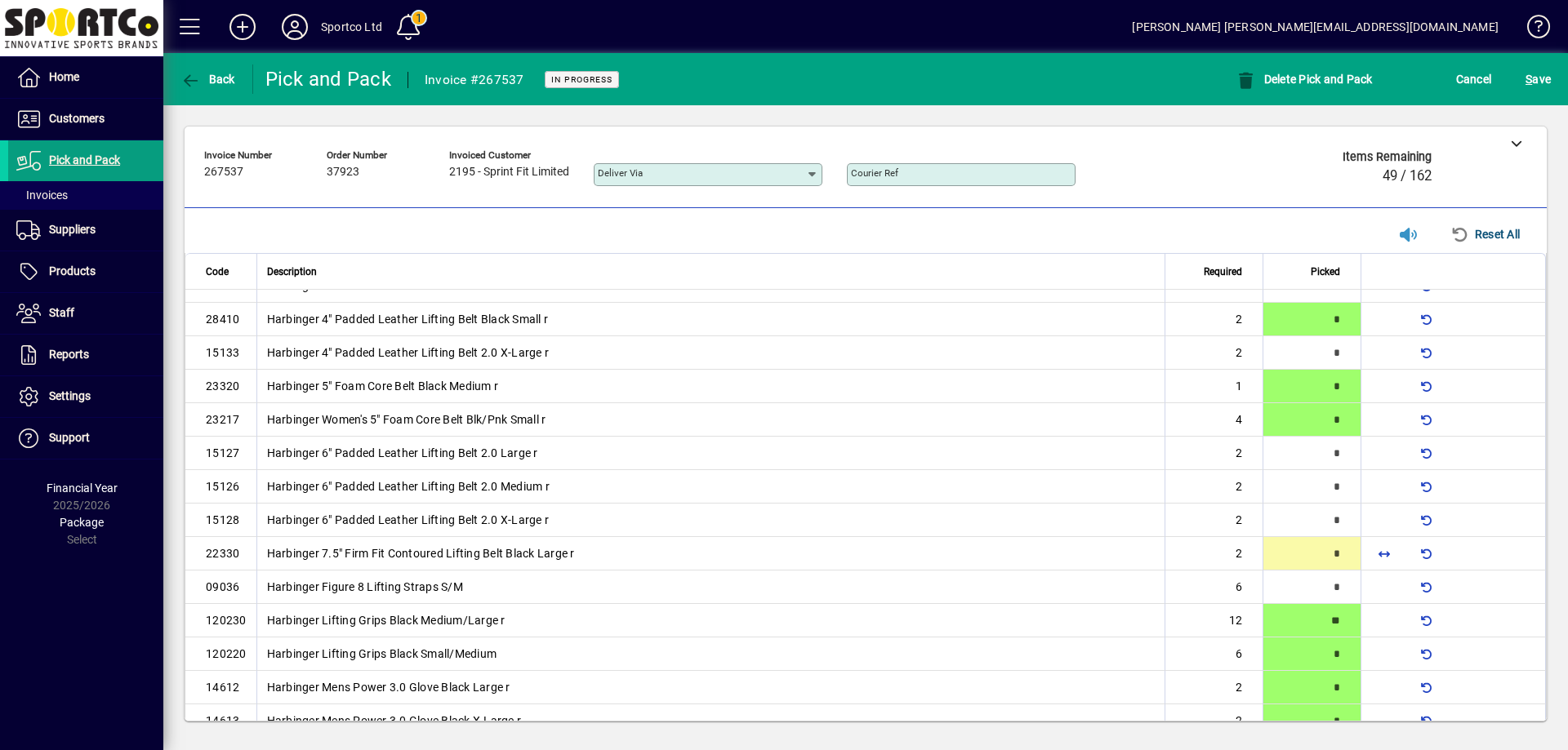
scroll to position [21, 0]
type input "*"
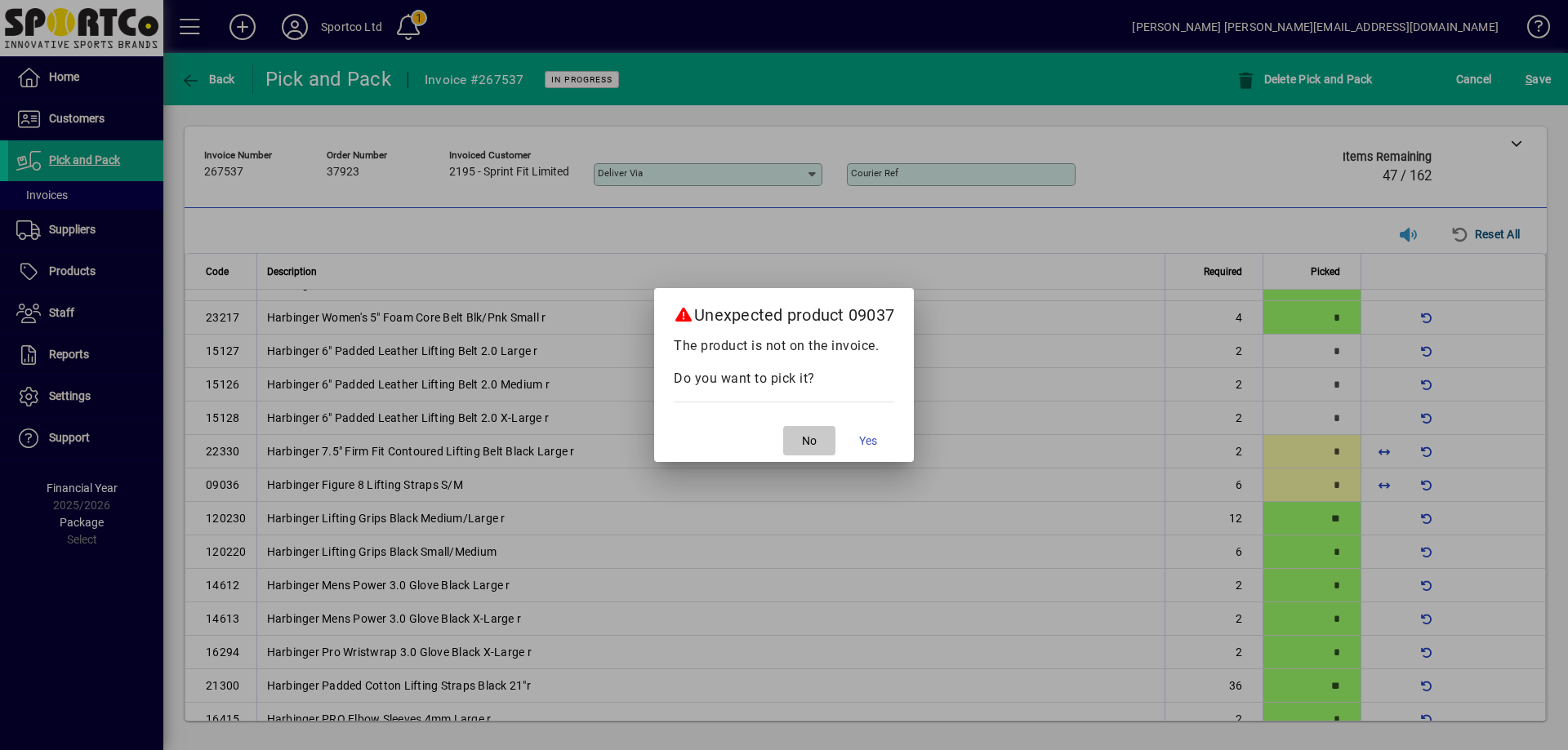
click at [822, 439] on span "button" at bounding box center [809, 441] width 52 height 39
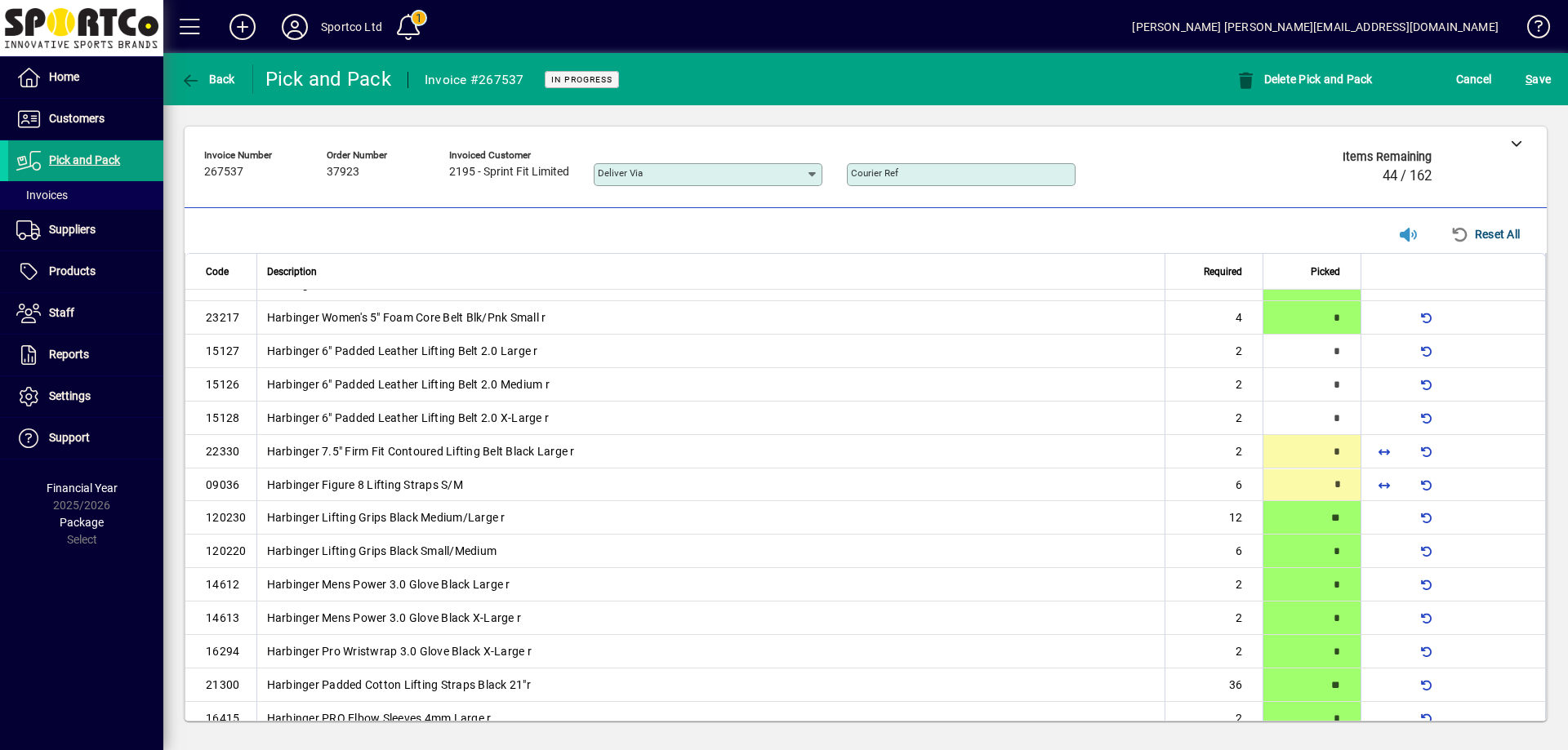
type input "*"
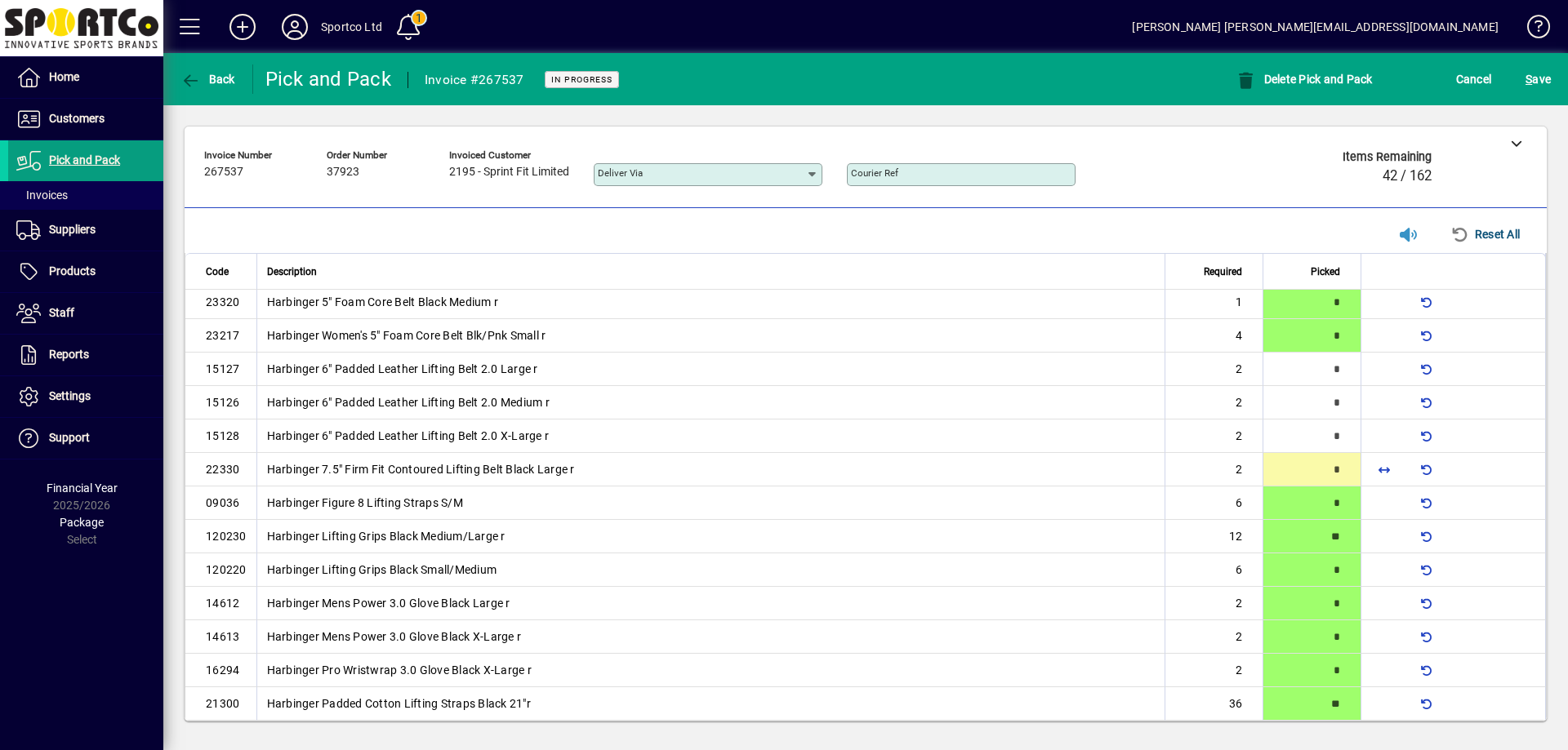
type input "*"
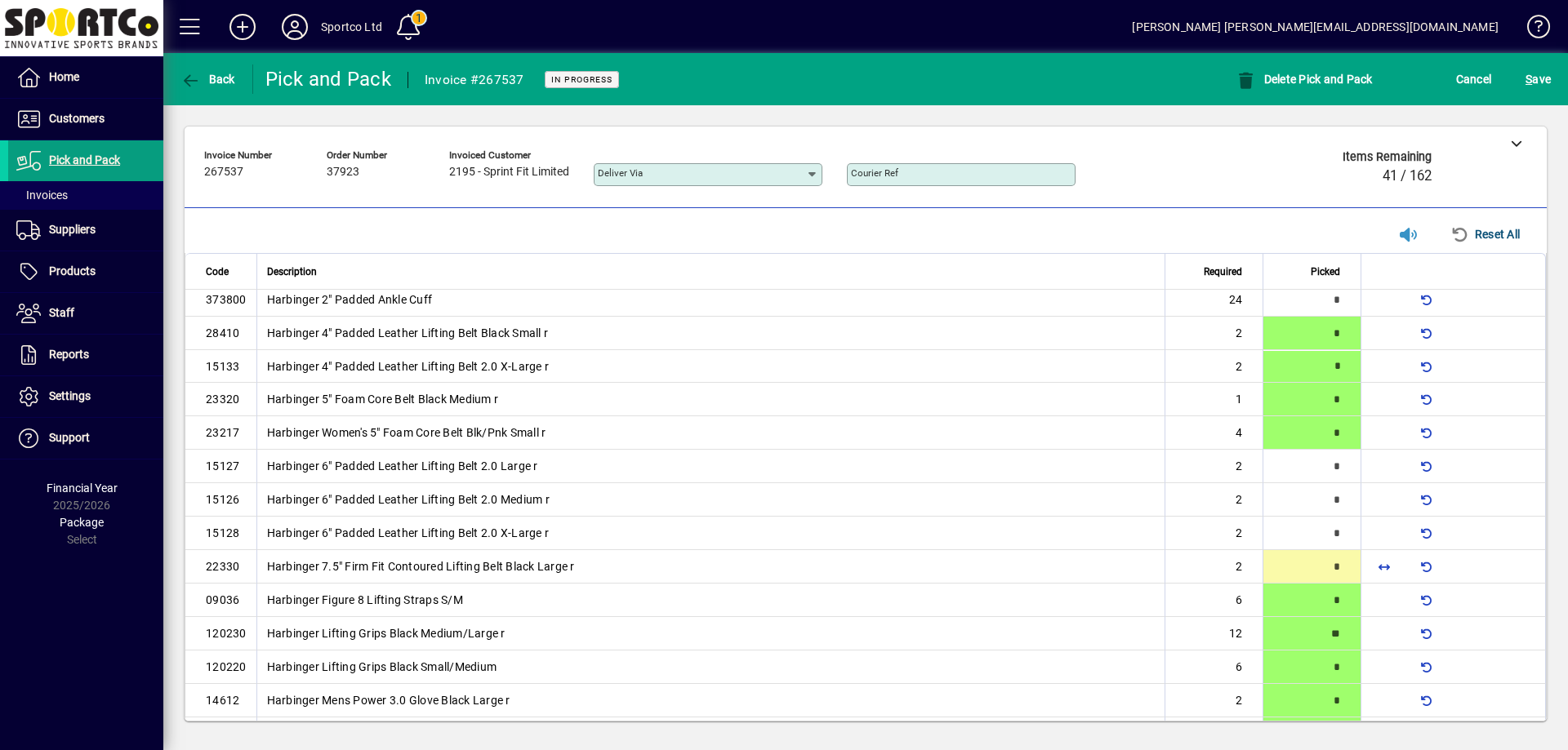
scroll to position [0, 0]
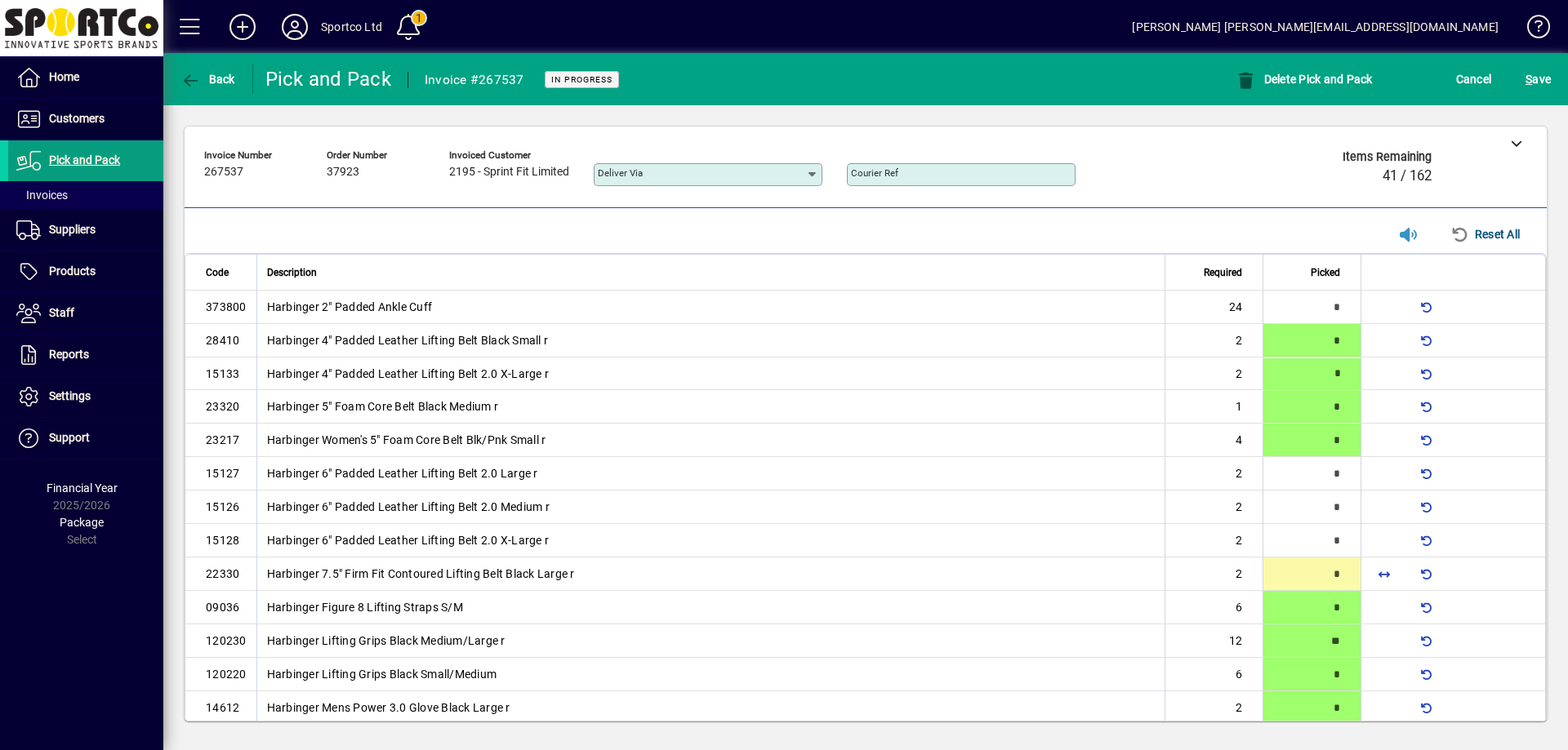
type input "*"
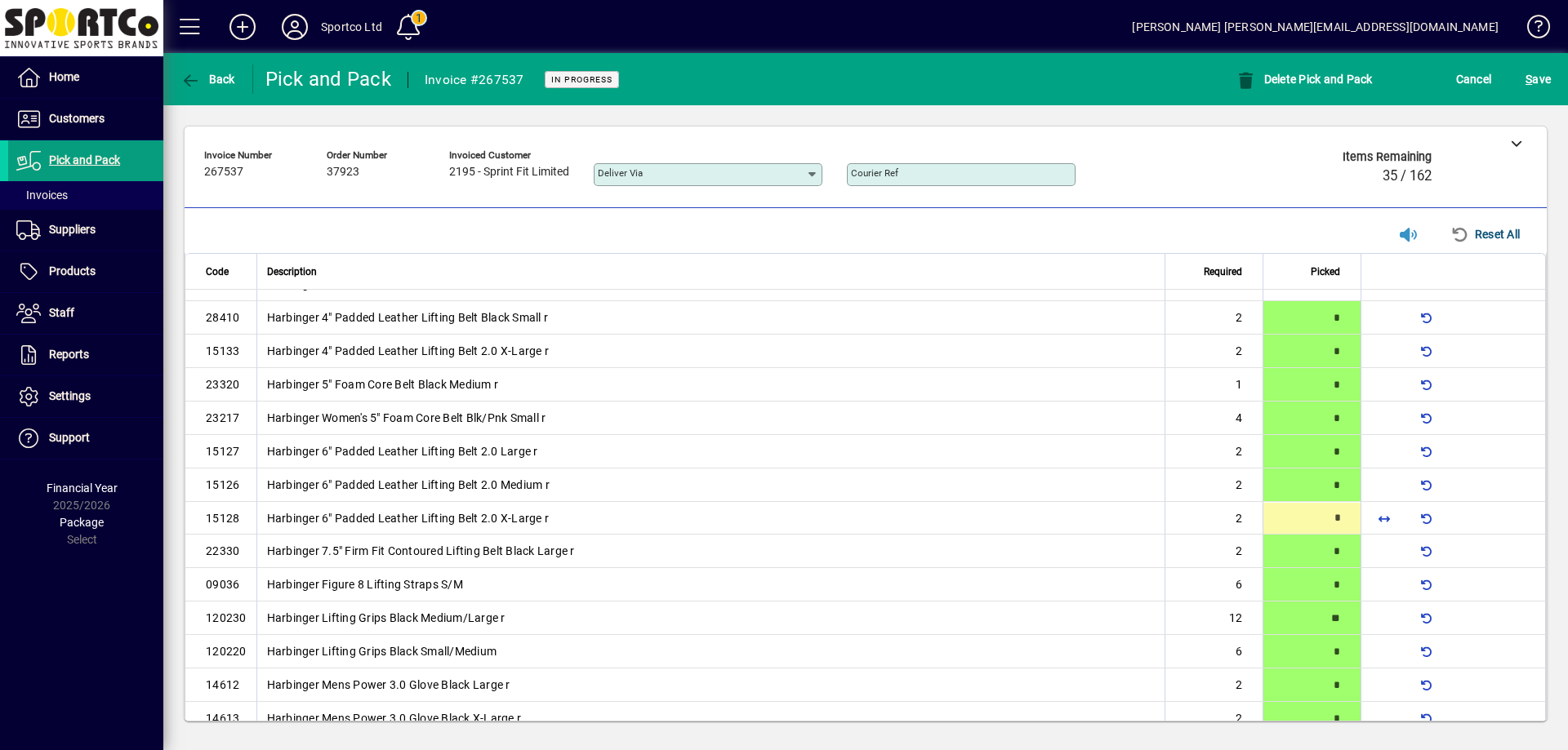
type input "*"
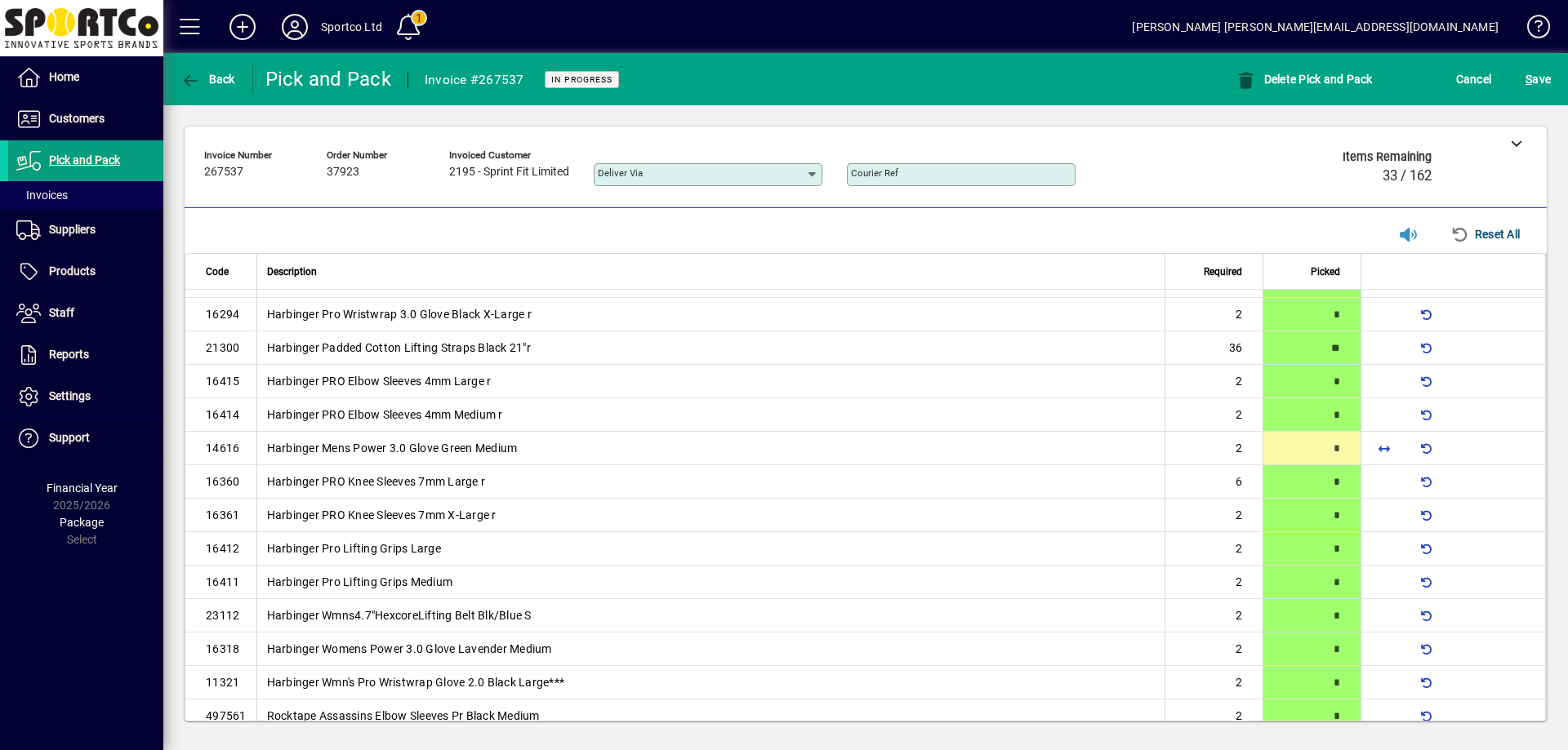
scroll to position [787, 0]
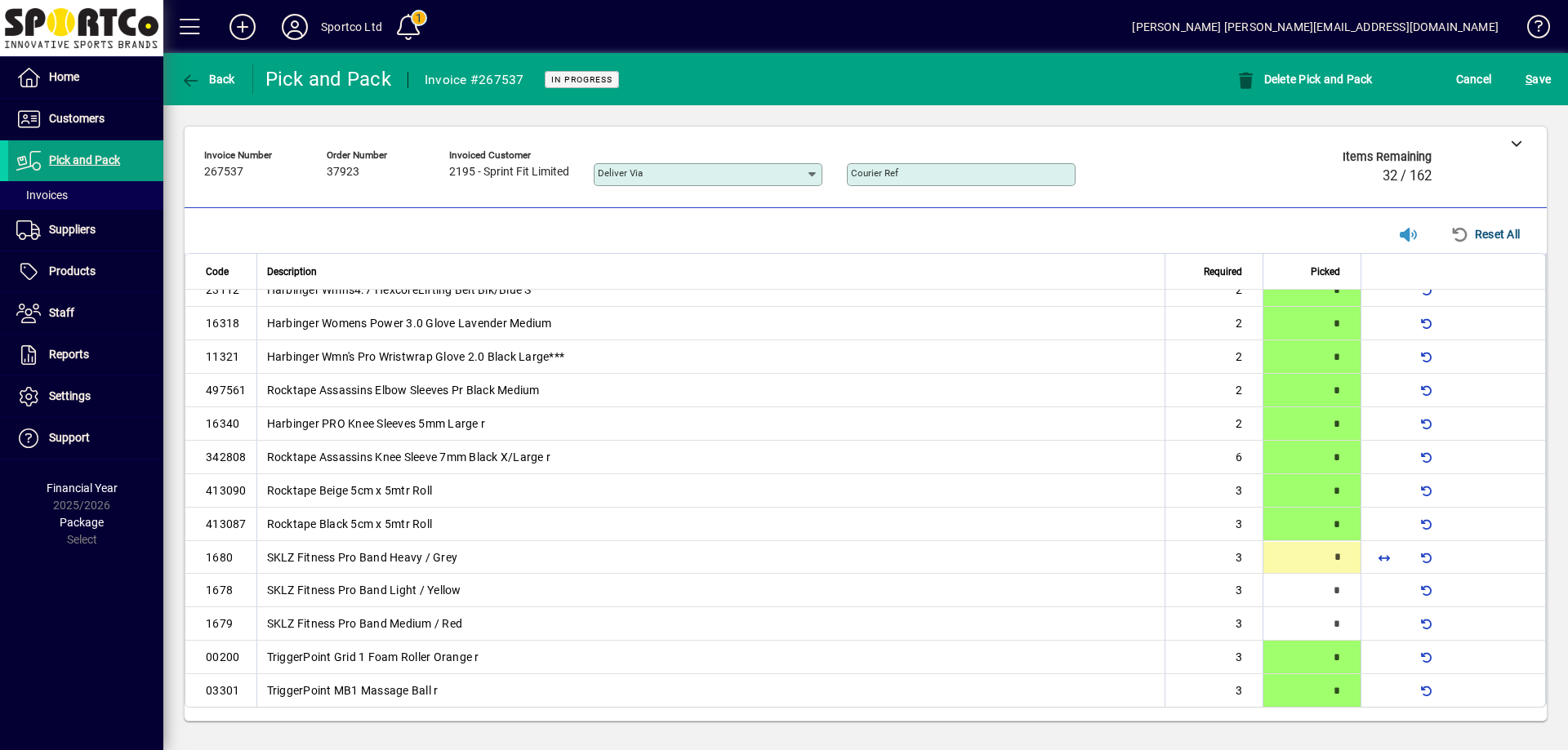
type input "*"
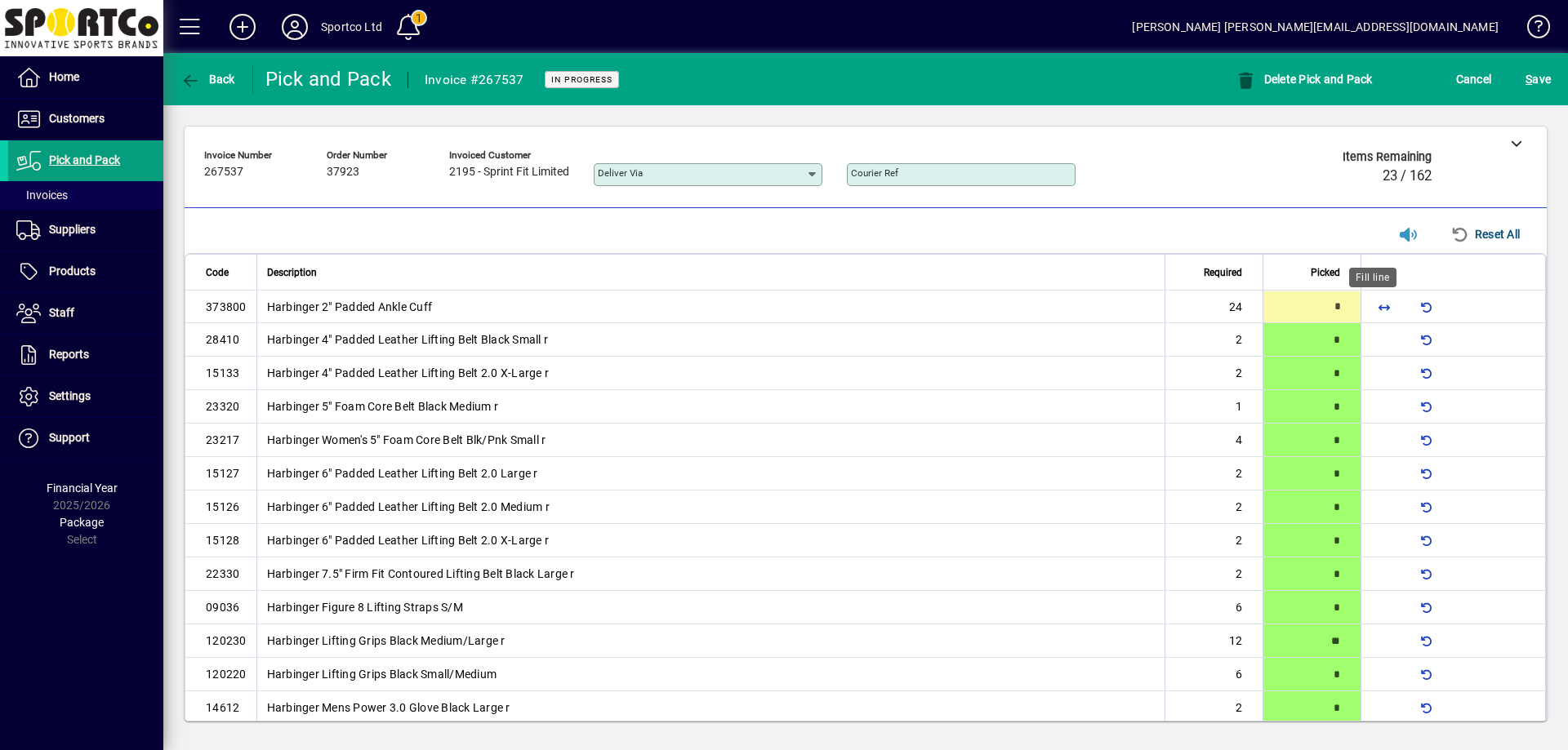
click at [1380, 308] on span "button" at bounding box center [1384, 307] width 39 height 39
type input "**"
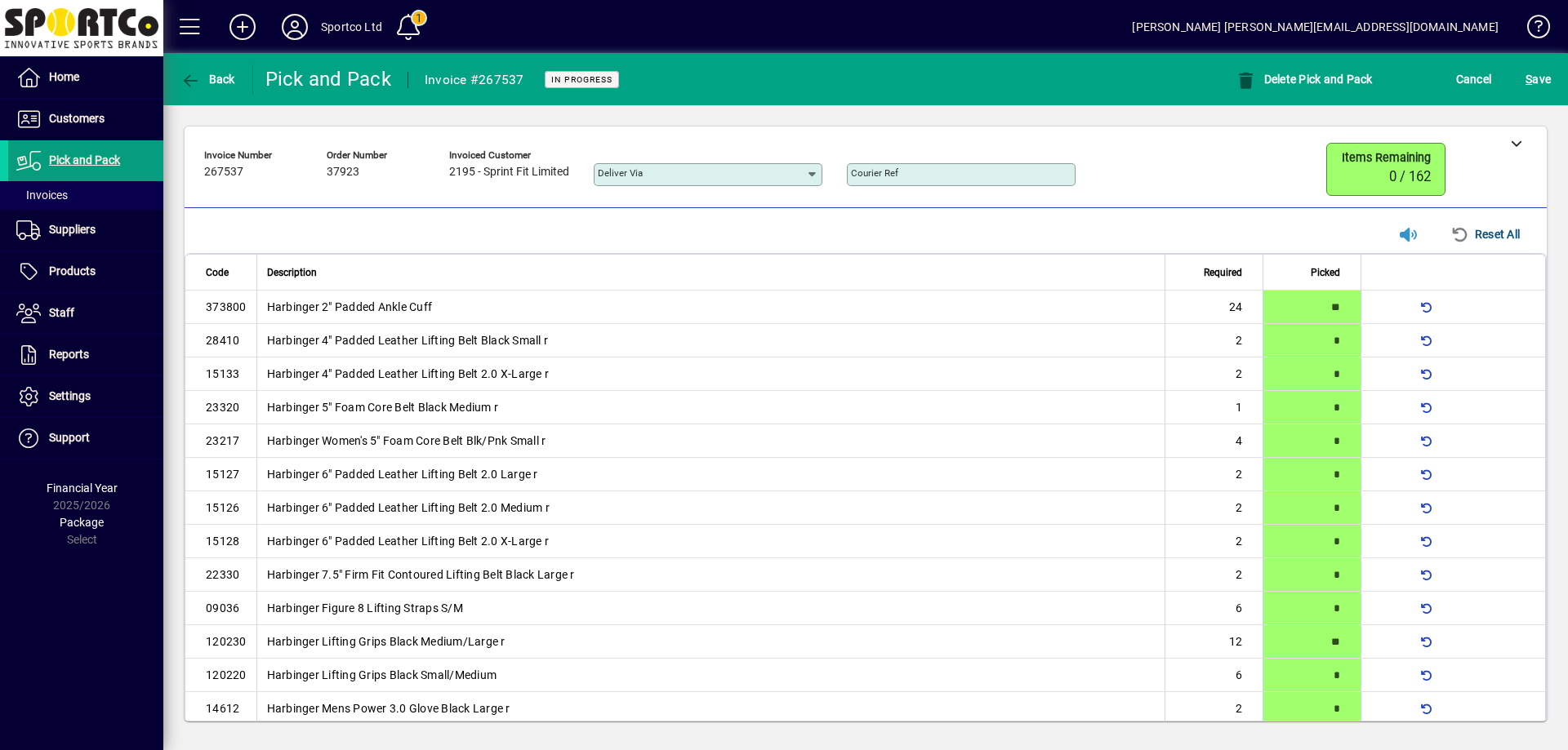
click at [1556, 66] on div "S ave" at bounding box center [1538, 79] width 60 height 30
click at [1550, 72] on span "S ave" at bounding box center [1538, 79] width 25 height 26
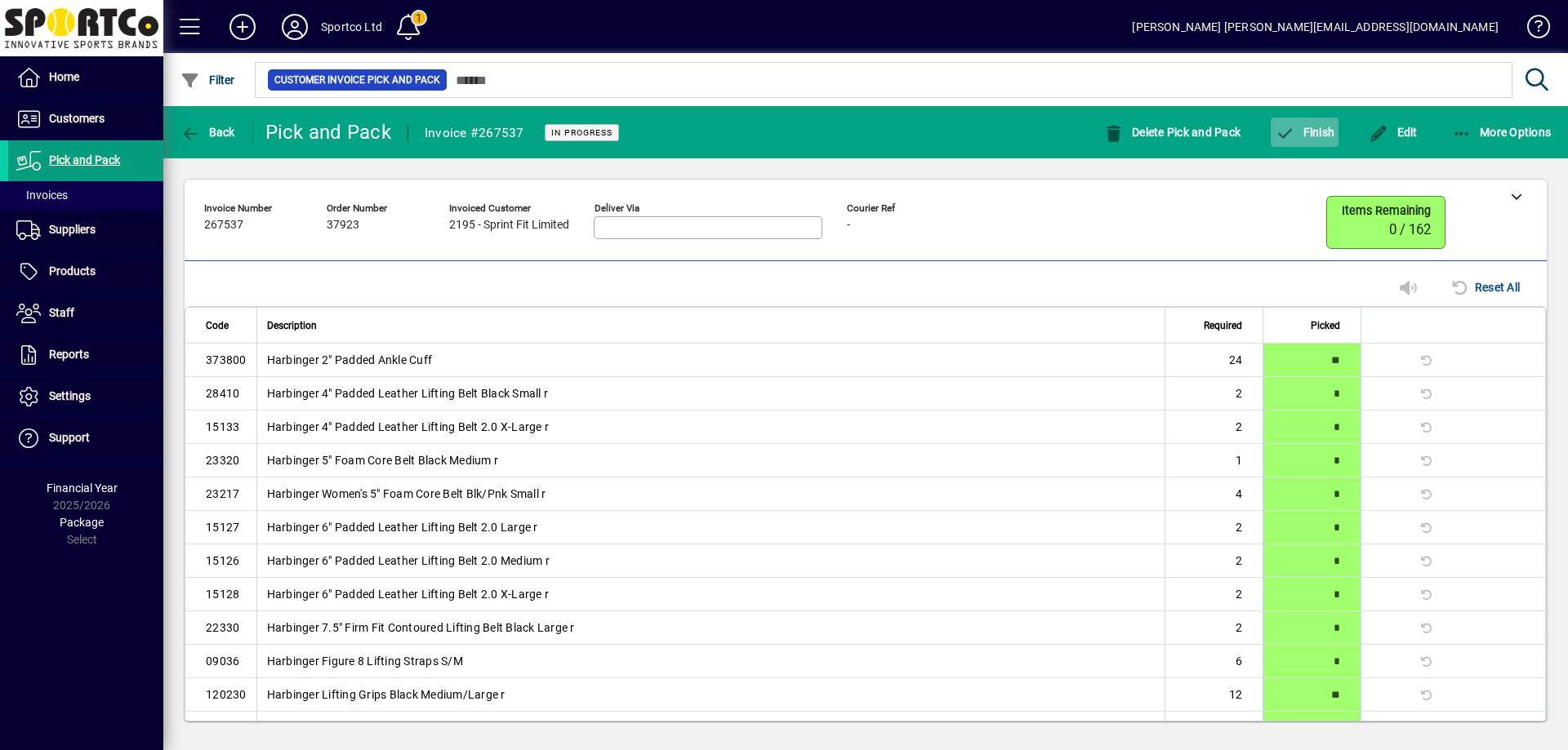
click at [1312, 139] on span "button" at bounding box center [1305, 132] width 68 height 39
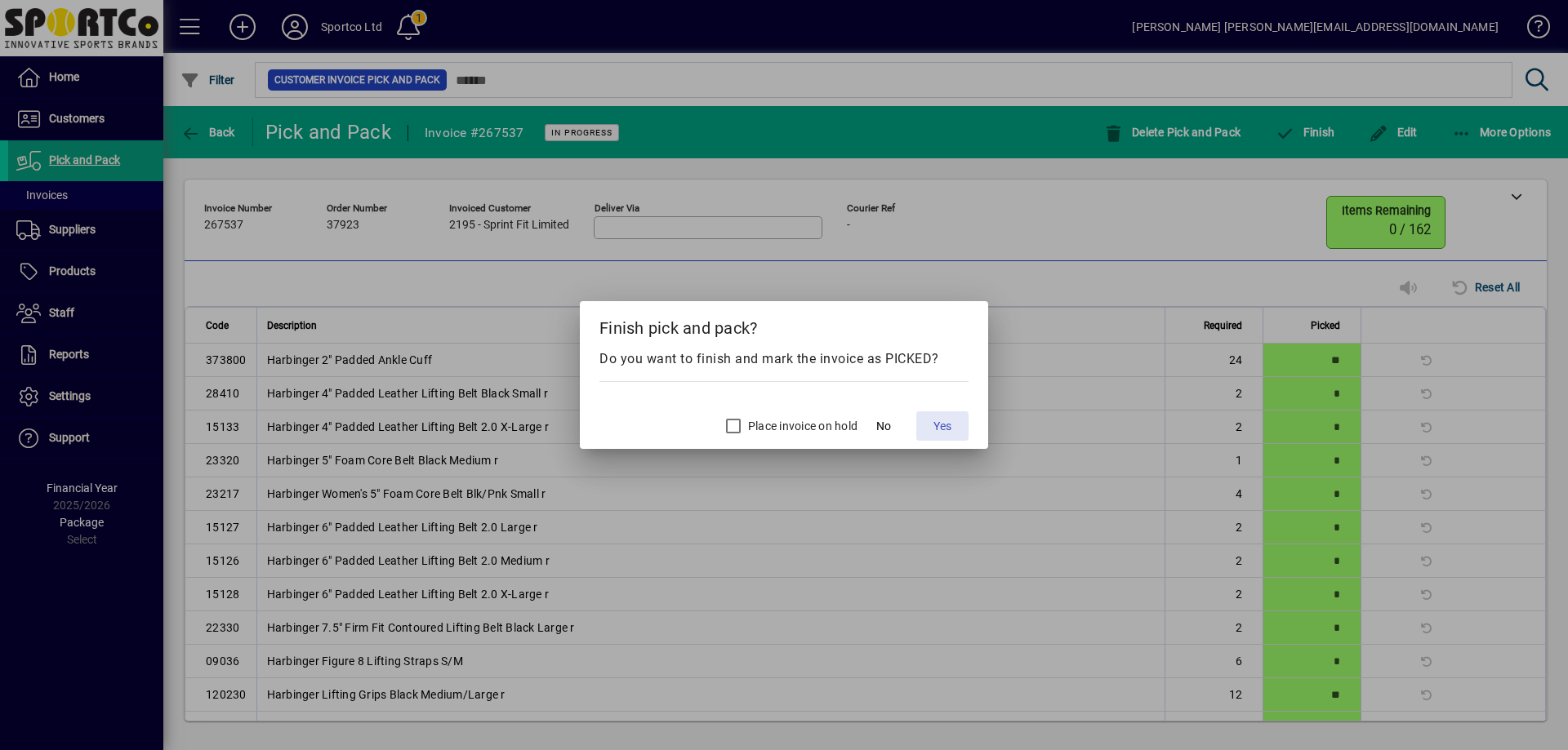
click at [950, 422] on span "Yes" at bounding box center [942, 426] width 18 height 17
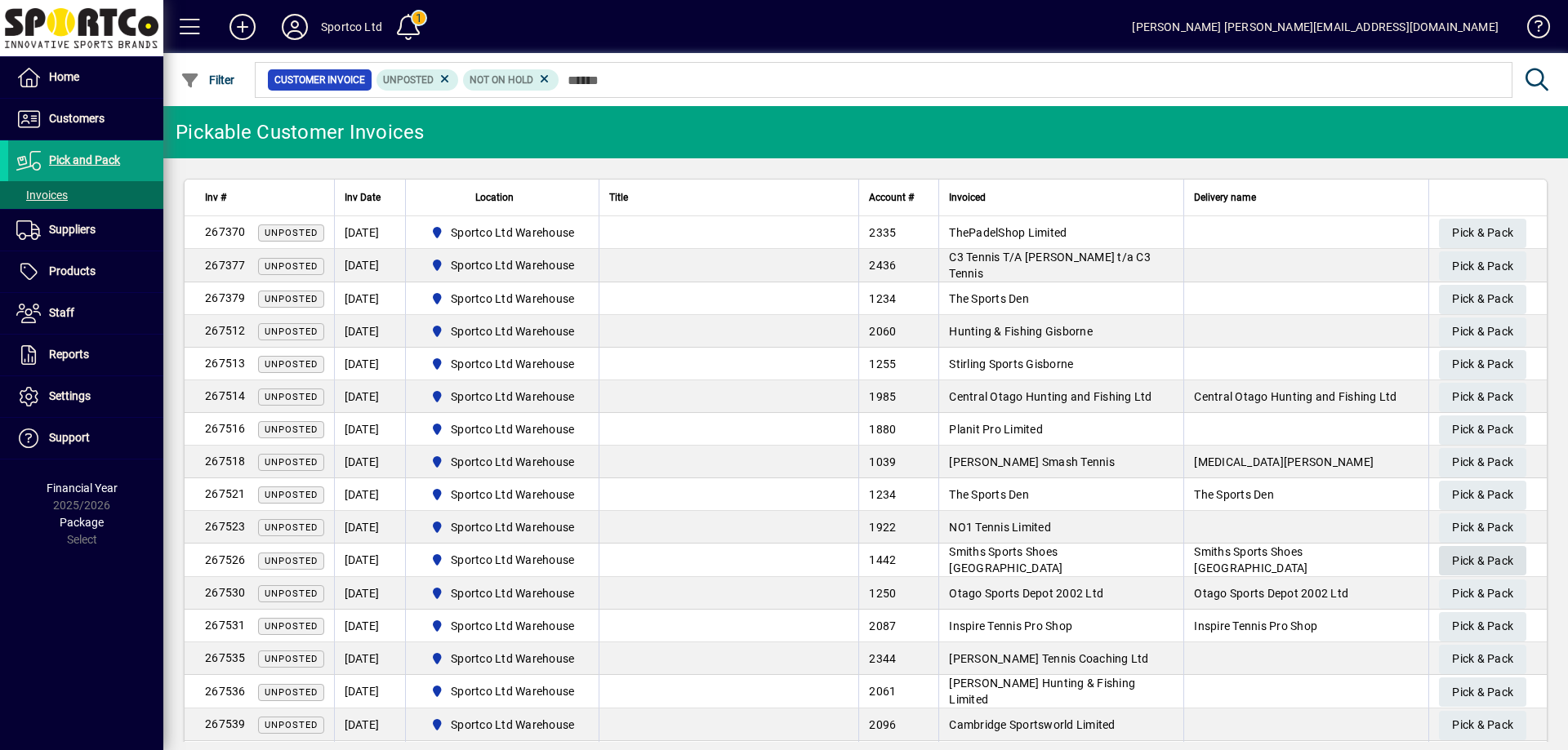
click at [1498, 563] on span "Pick & Pack" at bounding box center [1482, 561] width 61 height 27
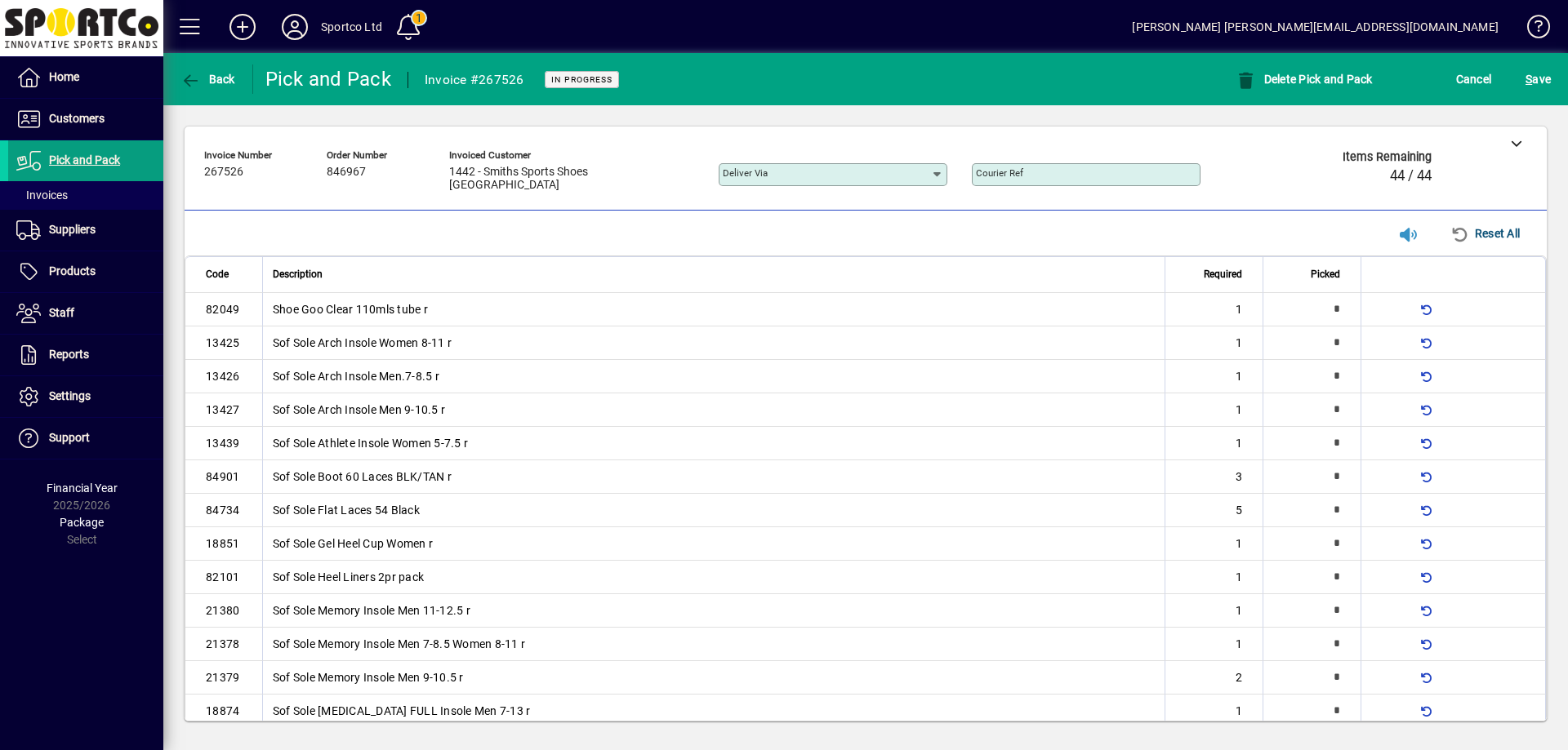
type input "*"
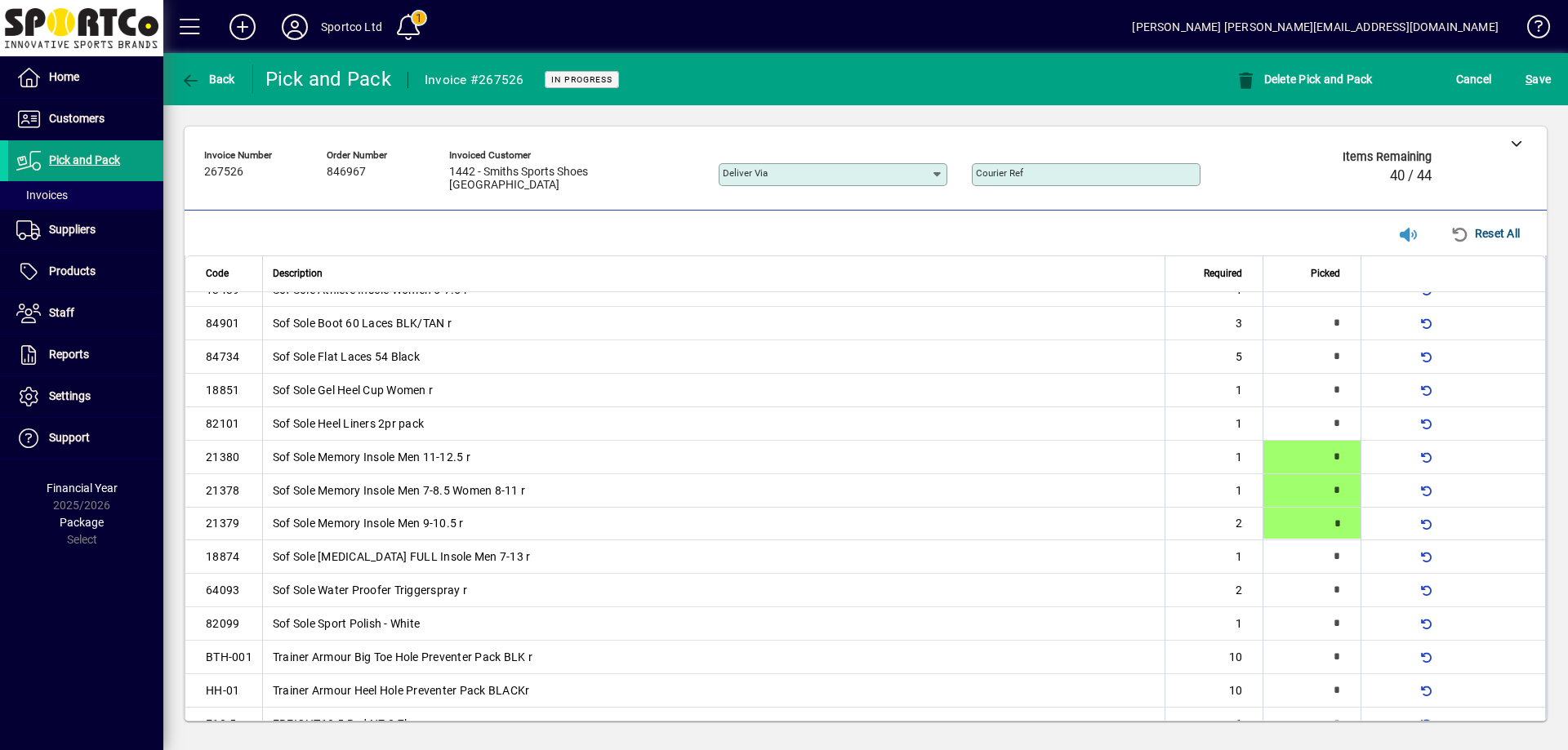
scroll to position [184, 0]
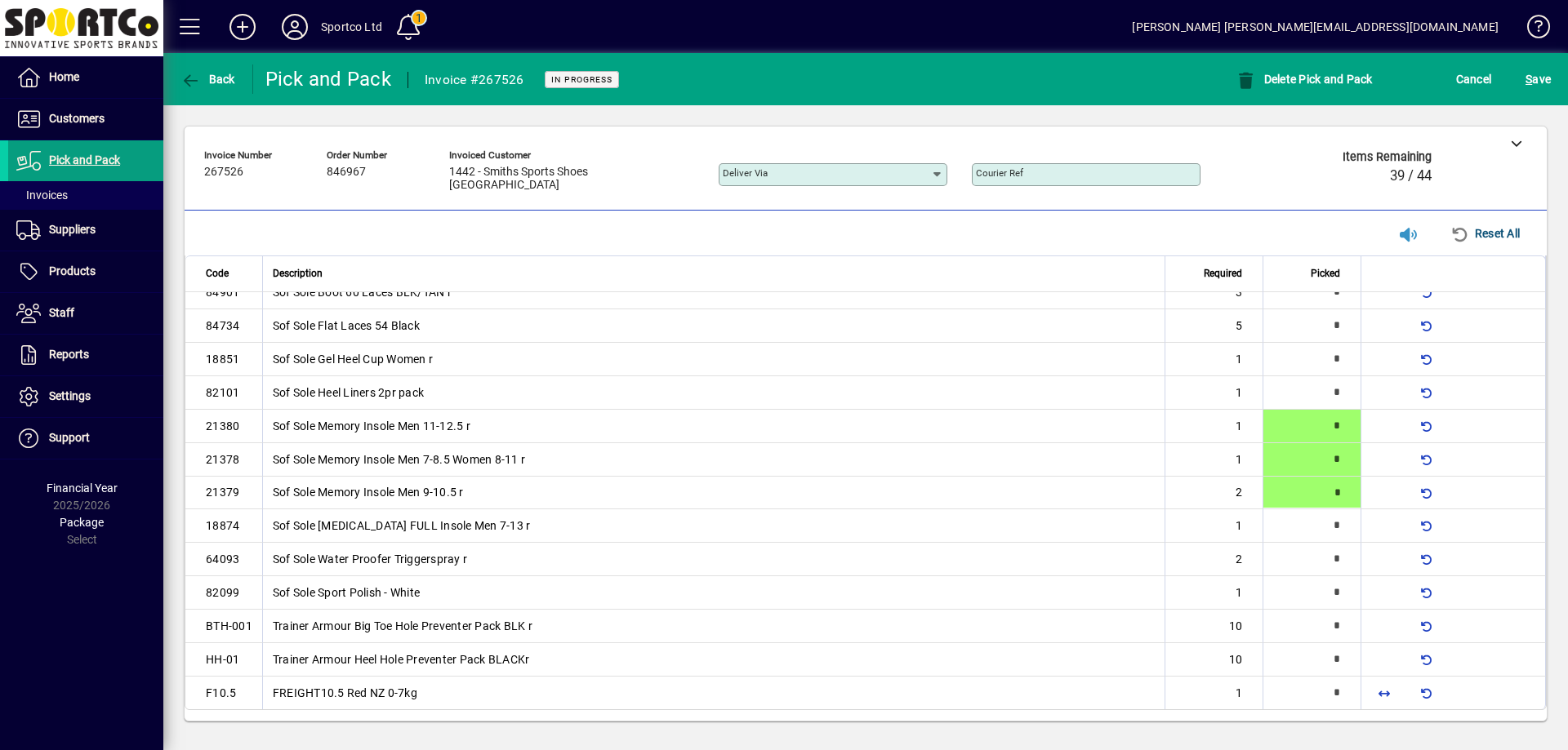
type input "*"
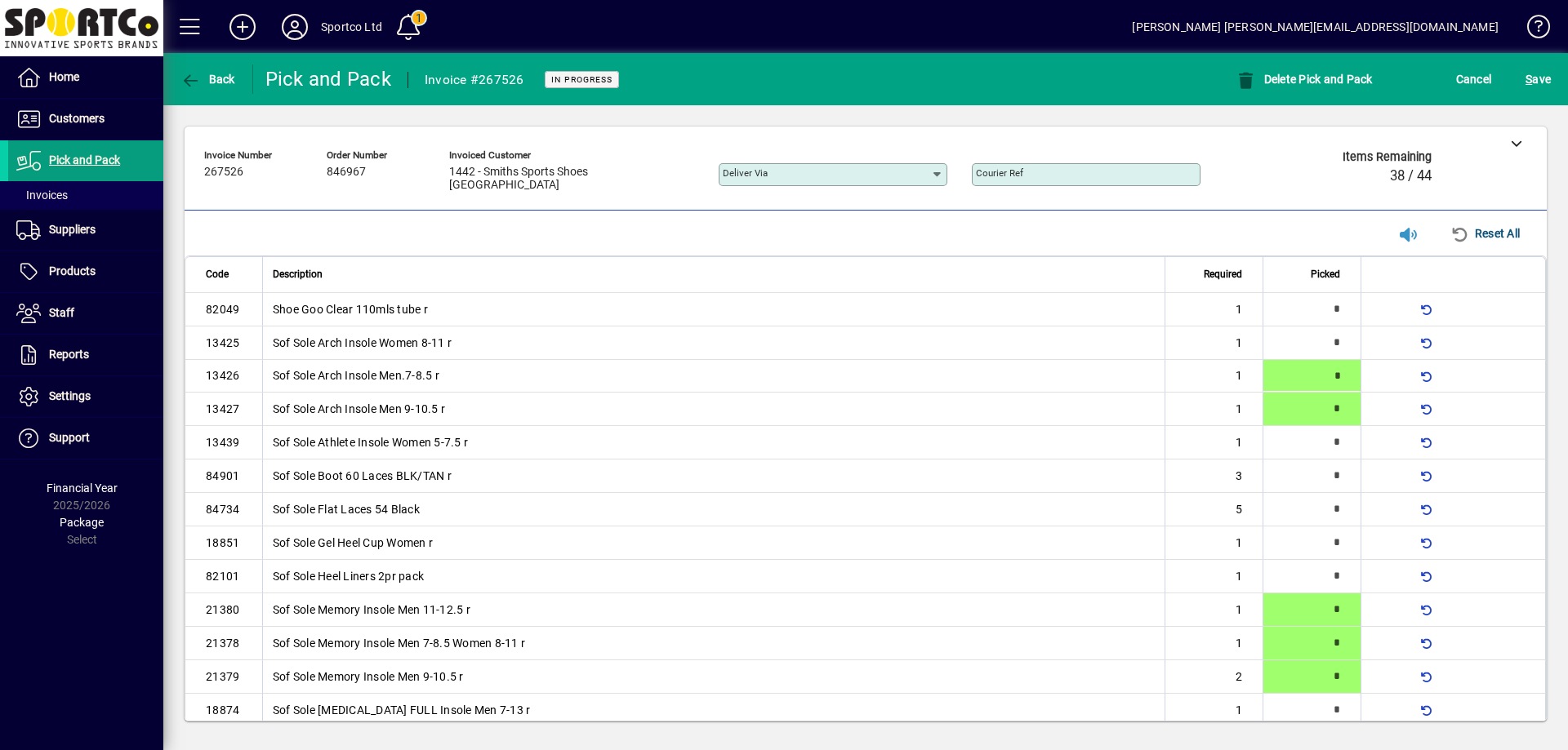
type input "*"
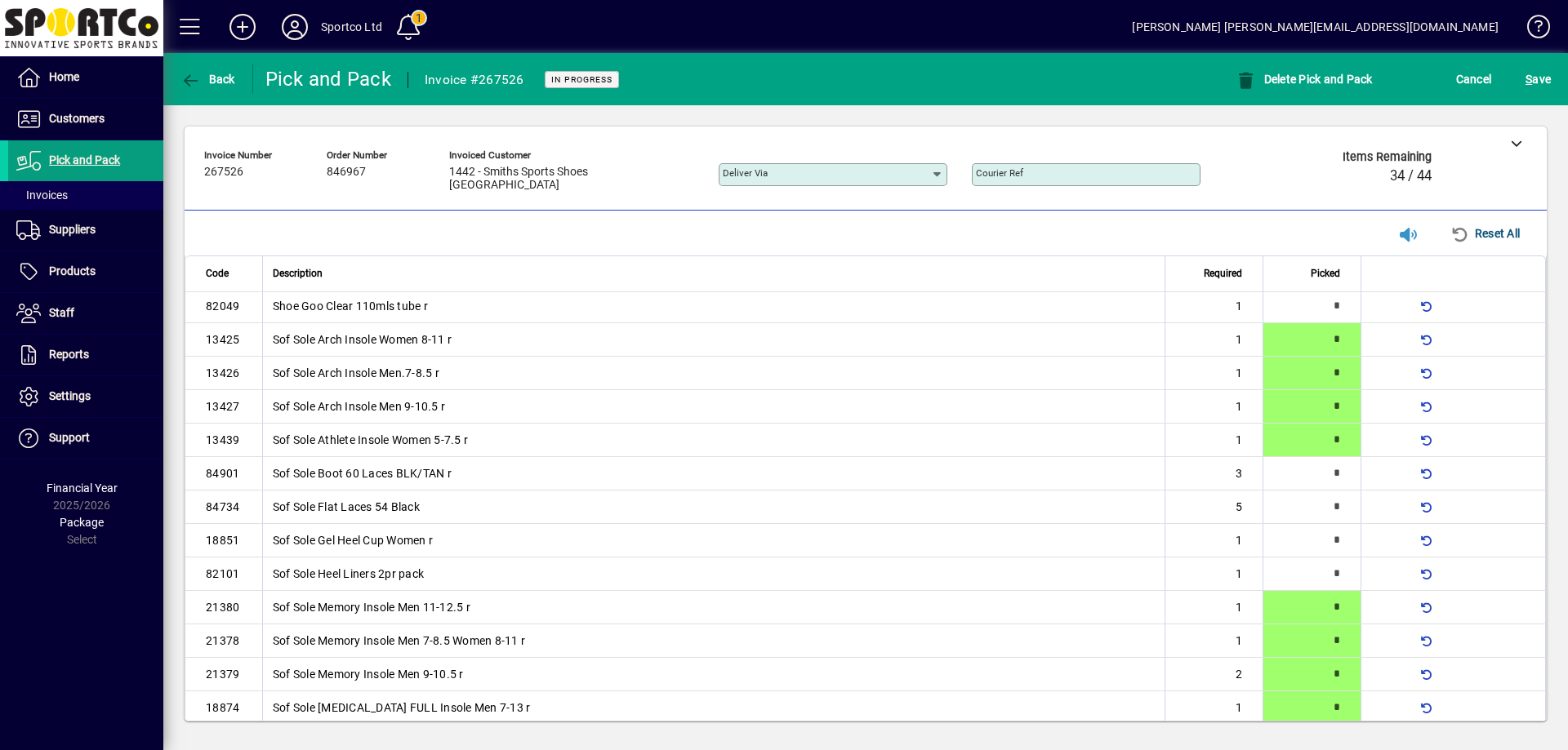
scroll to position [184, 0]
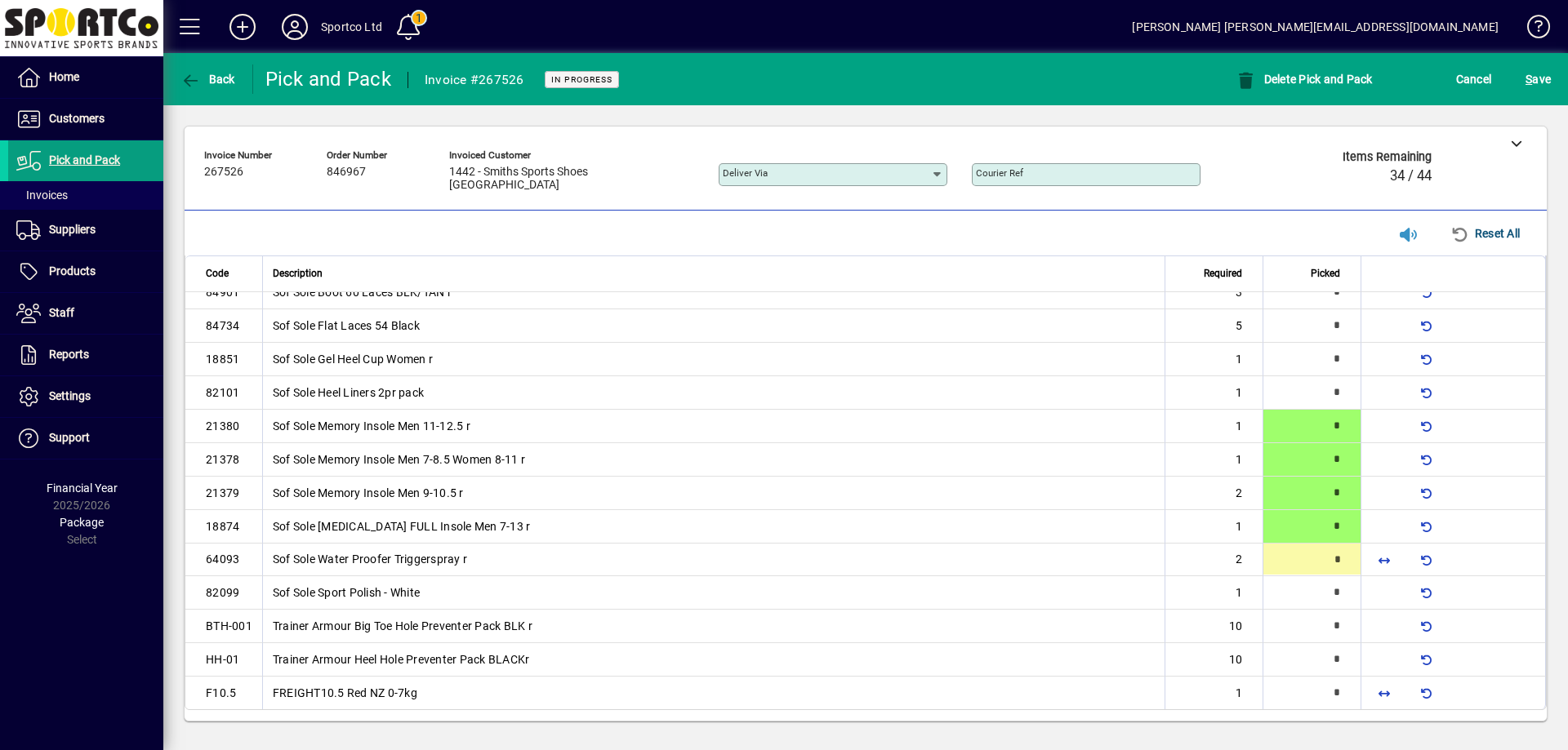
type input "*"
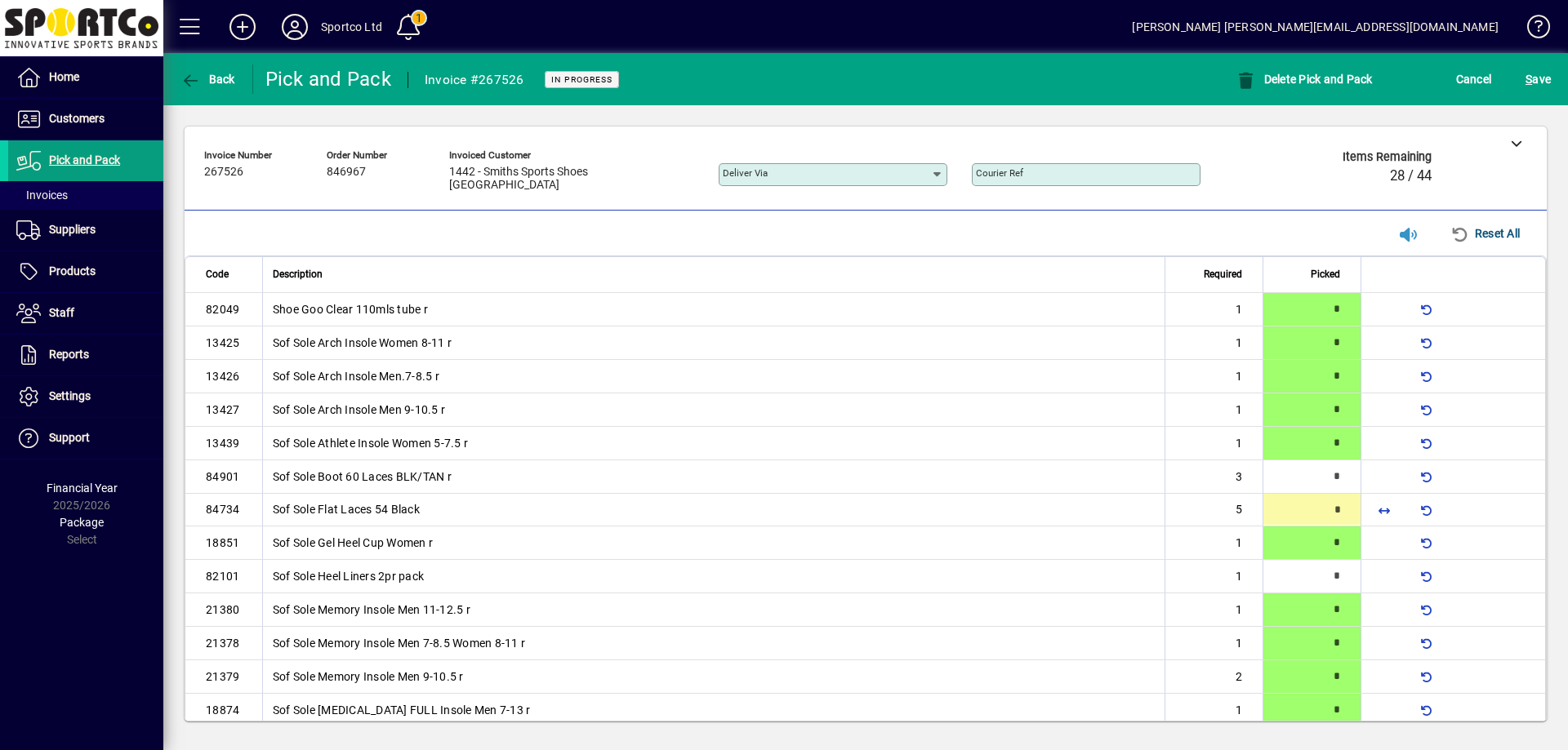
scroll to position [23, 0]
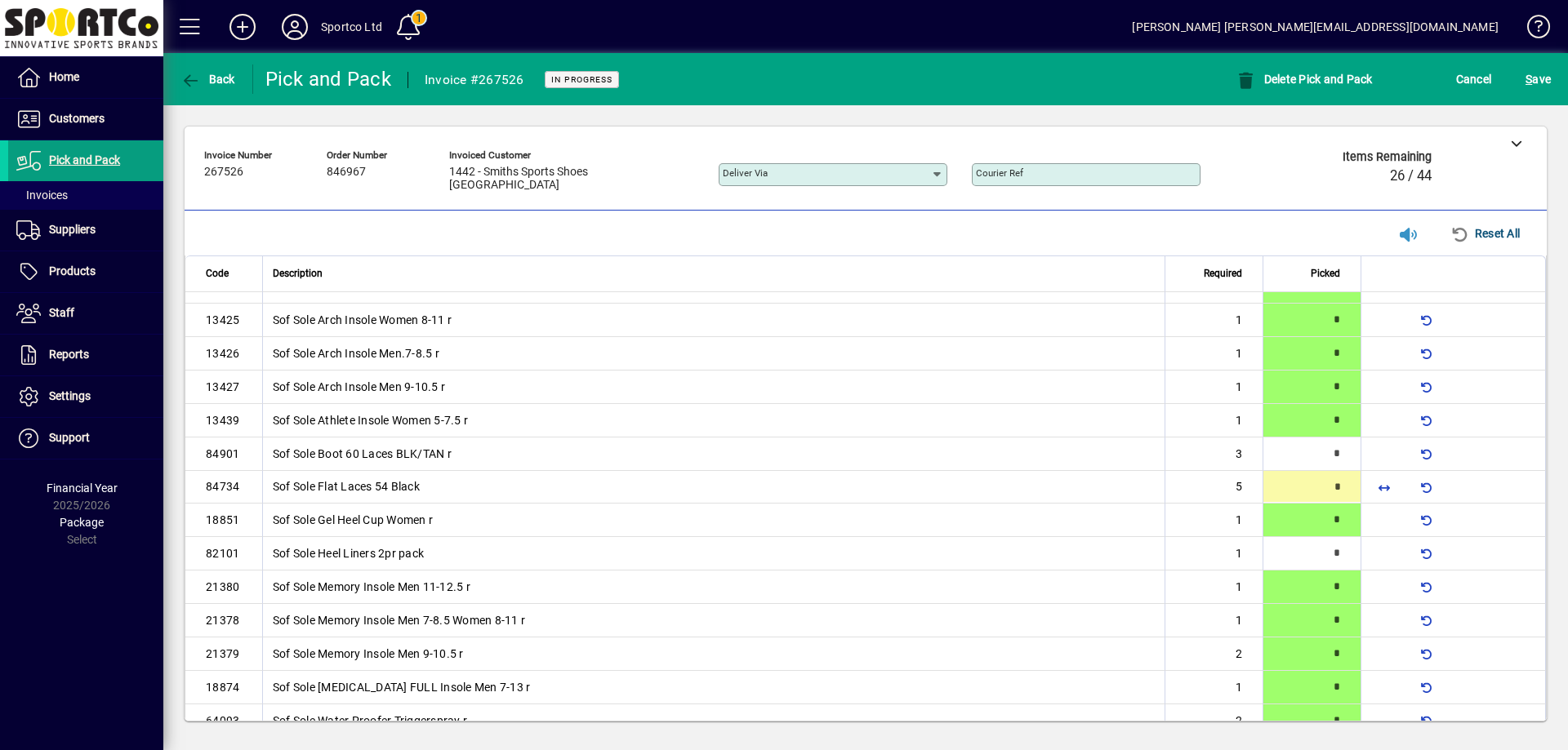
type input "*"
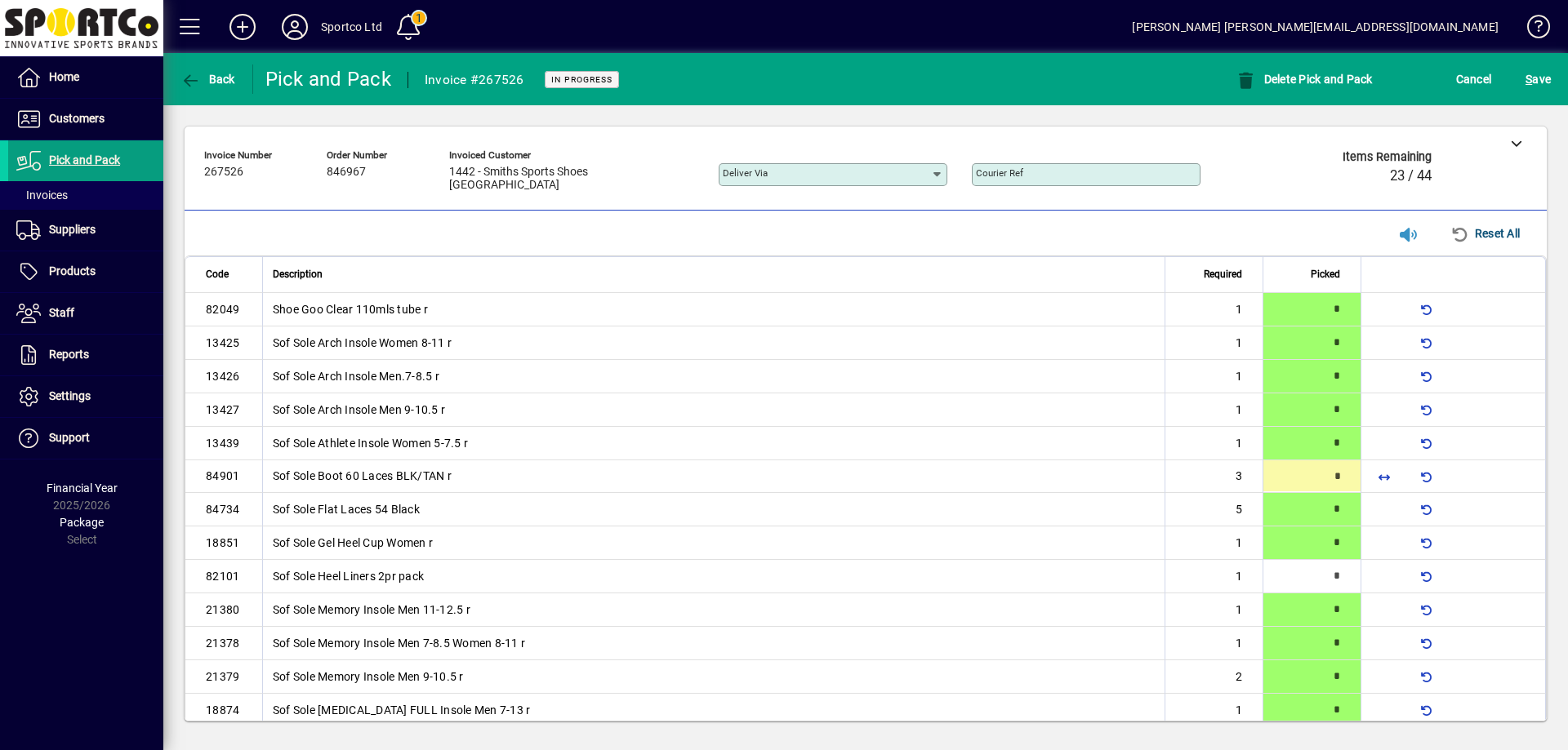
type input "*"
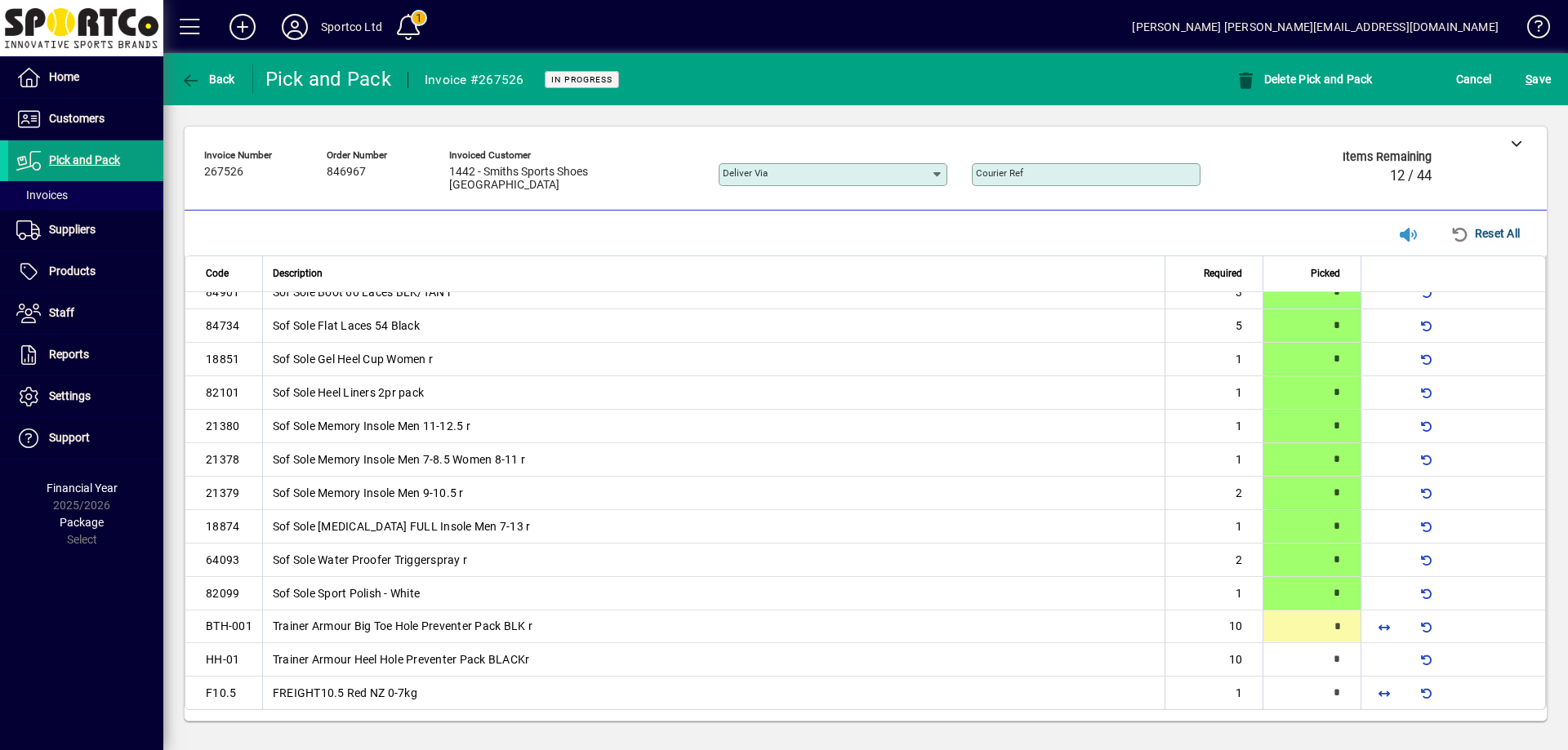
type input "**"
drag, startPoint x: 1371, startPoint y: 694, endPoint x: 1361, endPoint y: 690, distance: 10.8
click at [1371, 694] on span "button" at bounding box center [1384, 695] width 39 height 39
type input "*"
click at [1369, 666] on span "button" at bounding box center [1384, 661] width 39 height 39
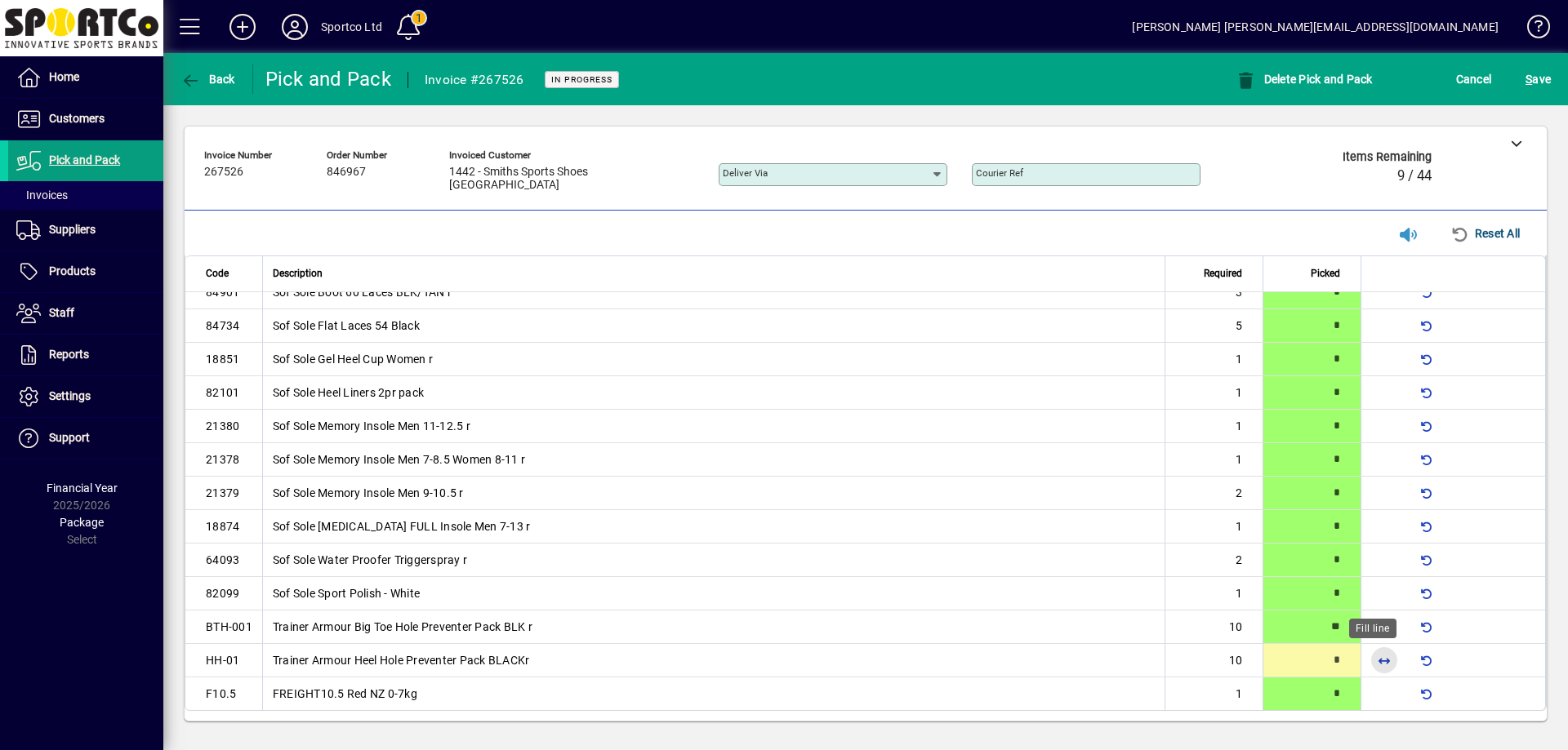
type input "**"
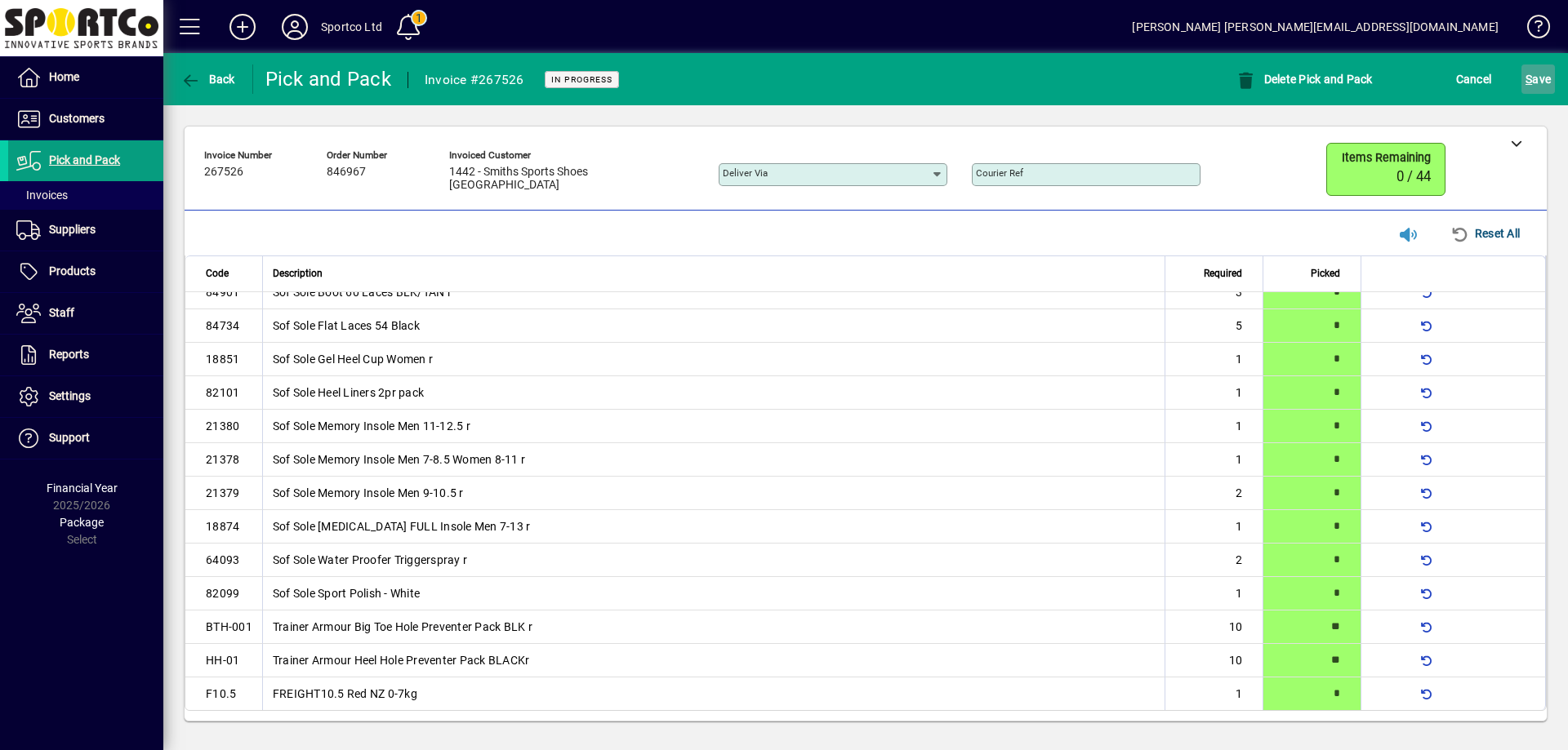
click at [1540, 70] on span "S ave" at bounding box center [1538, 79] width 25 height 26
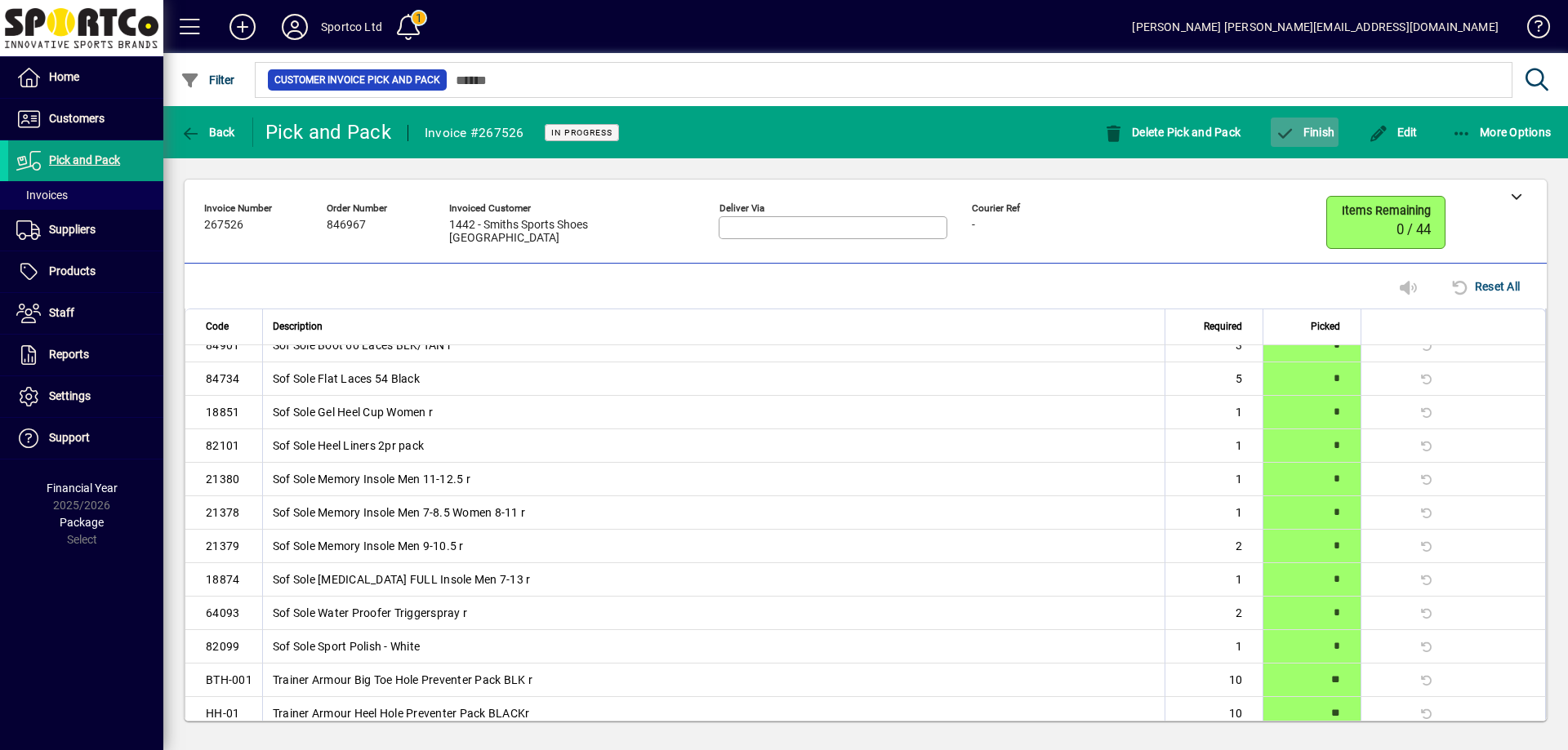
click at [1330, 132] on span "Finish" at bounding box center [1304, 132] width 60 height 13
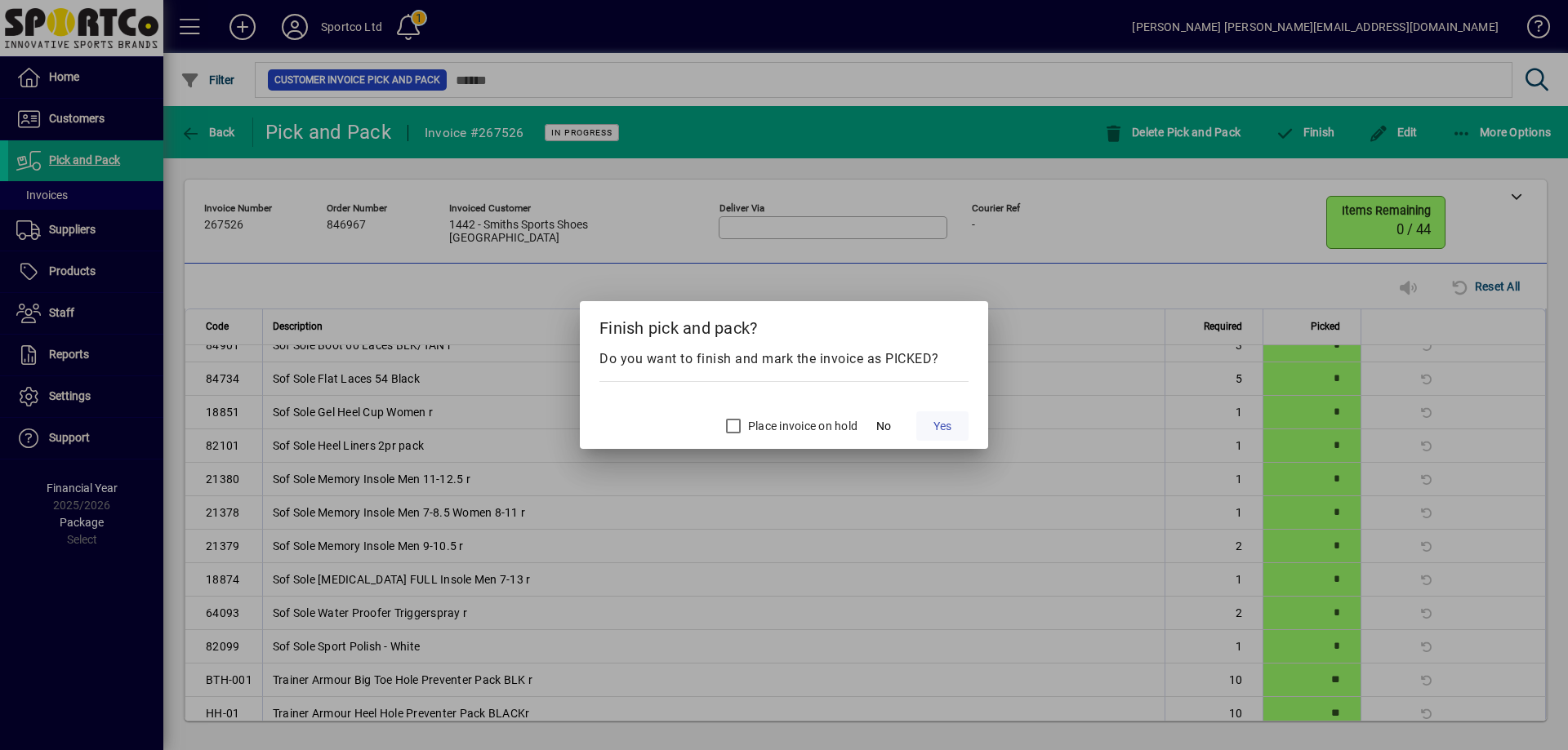
click at [932, 423] on button "Yes" at bounding box center [942, 426] width 52 height 30
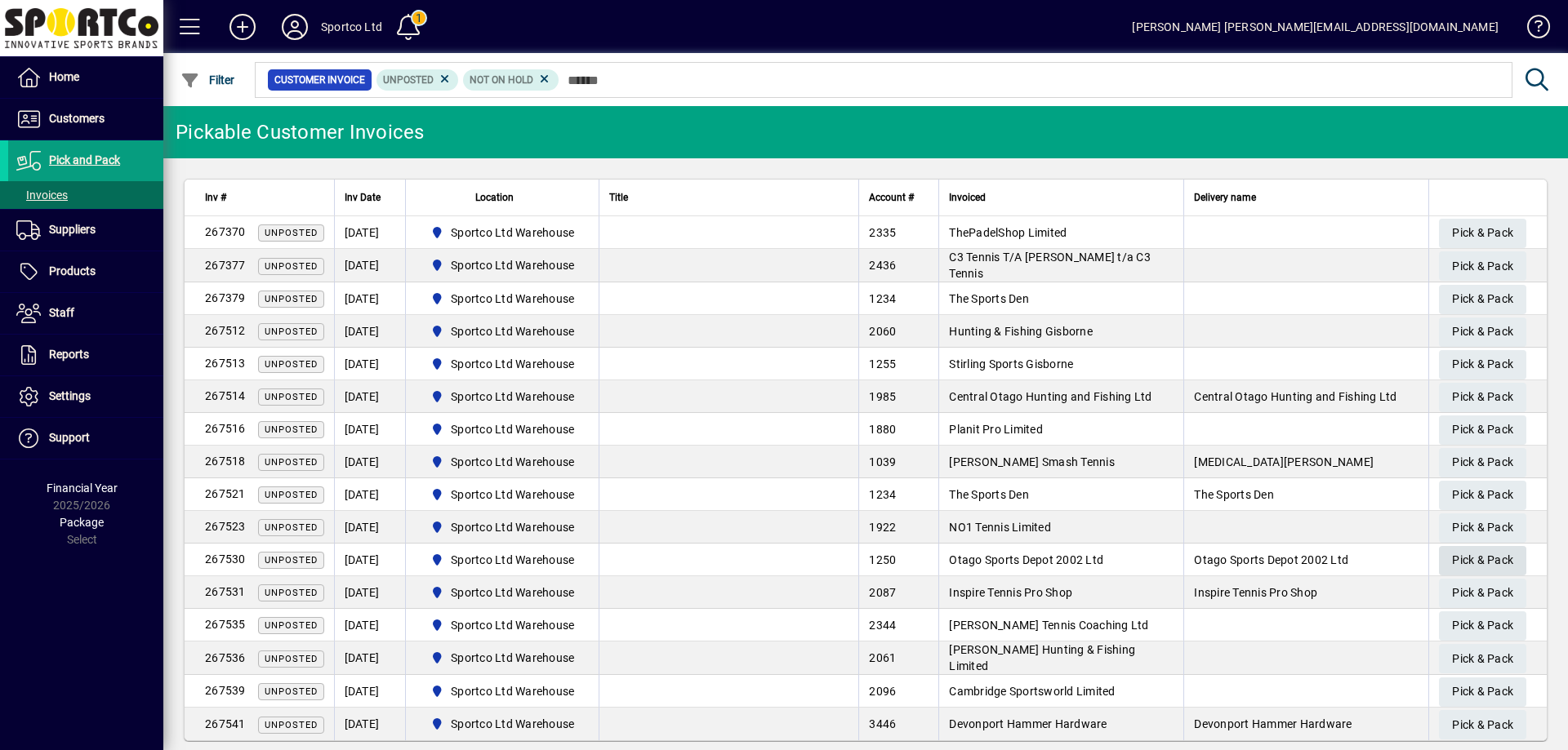
click at [1480, 559] on span "Pick & Pack" at bounding box center [1482, 560] width 61 height 27
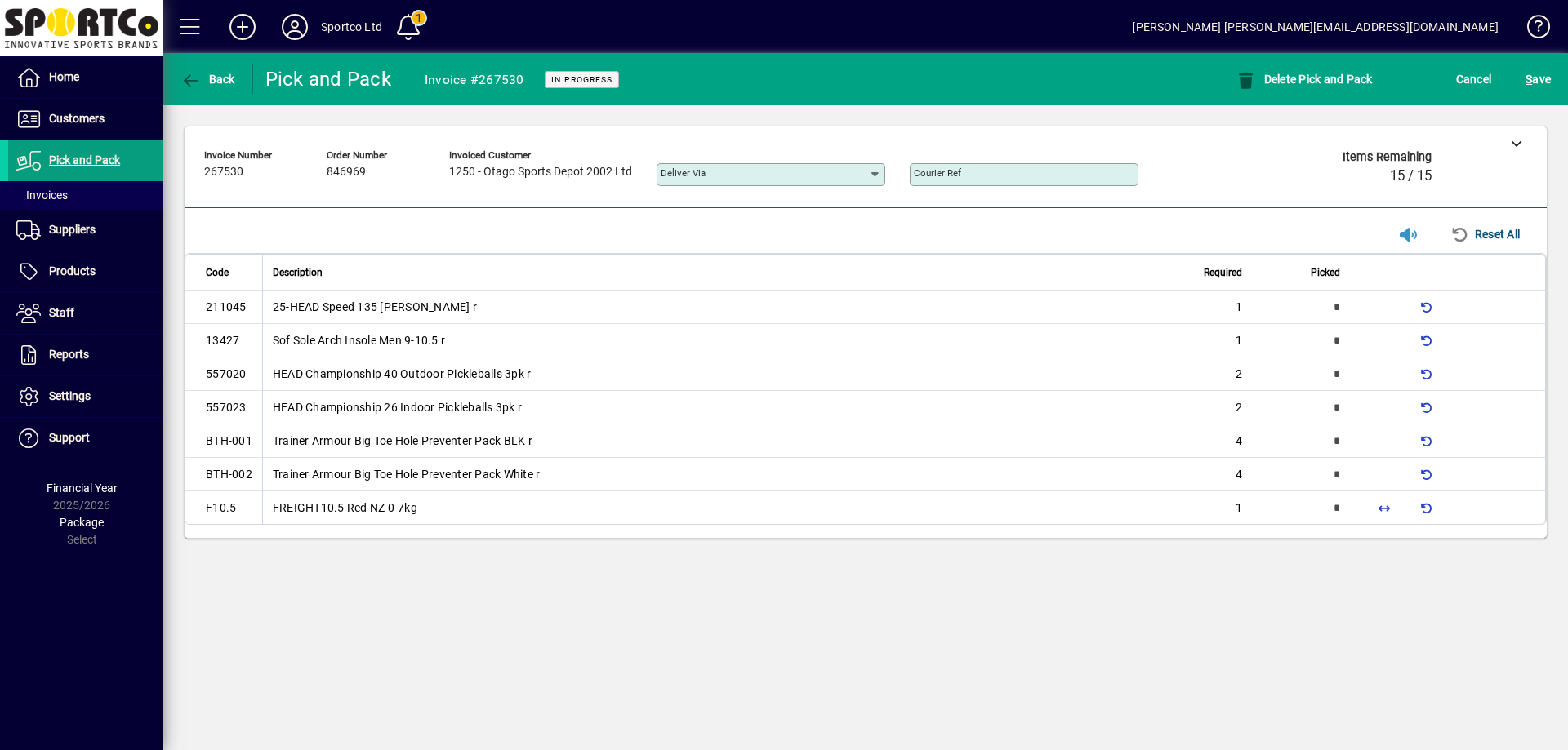
type input "*"
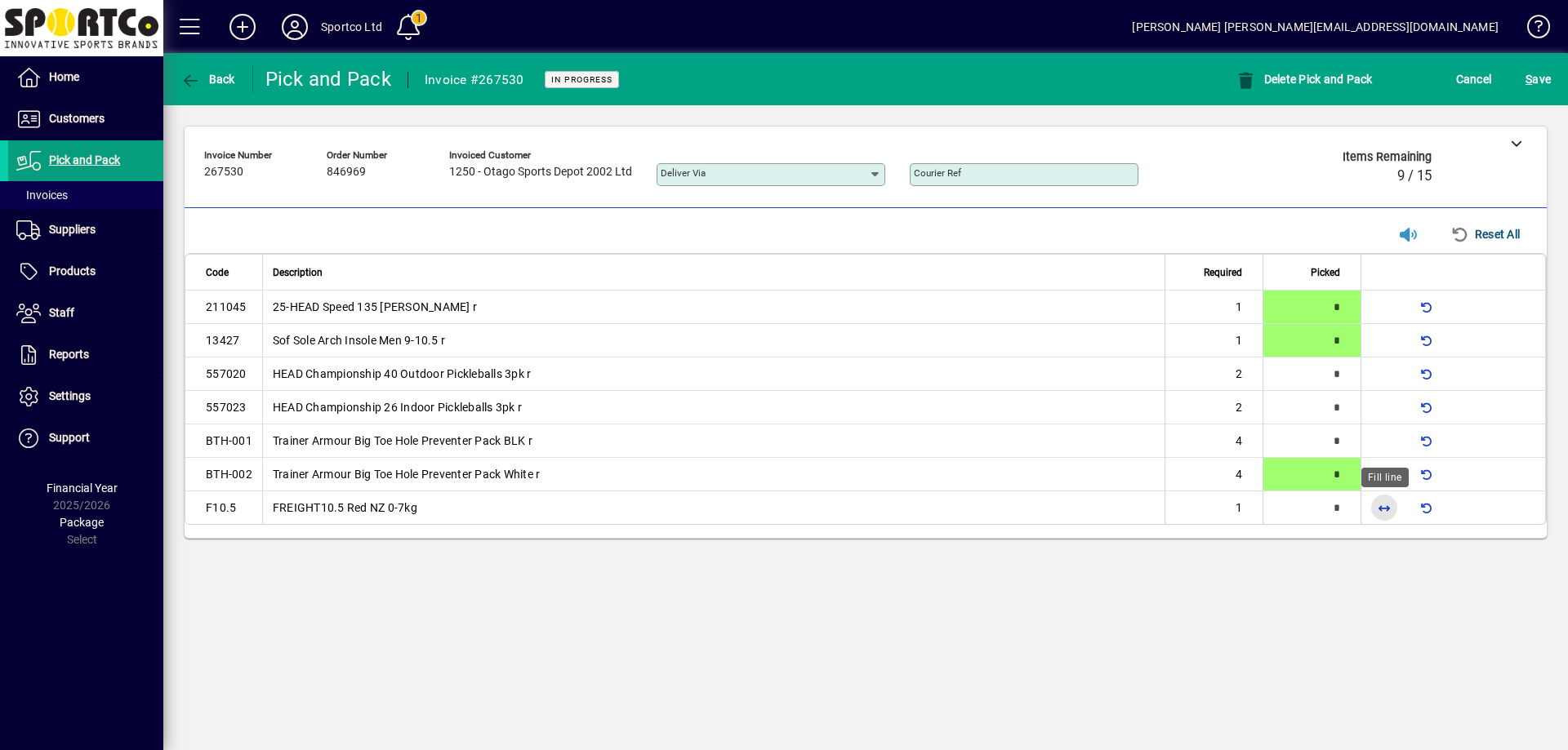
drag, startPoint x: 1383, startPoint y: 504, endPoint x: 1431, endPoint y: 744, distance: 244.8
click at [1385, 518] on span "button" at bounding box center [1384, 508] width 39 height 39
type input "*"
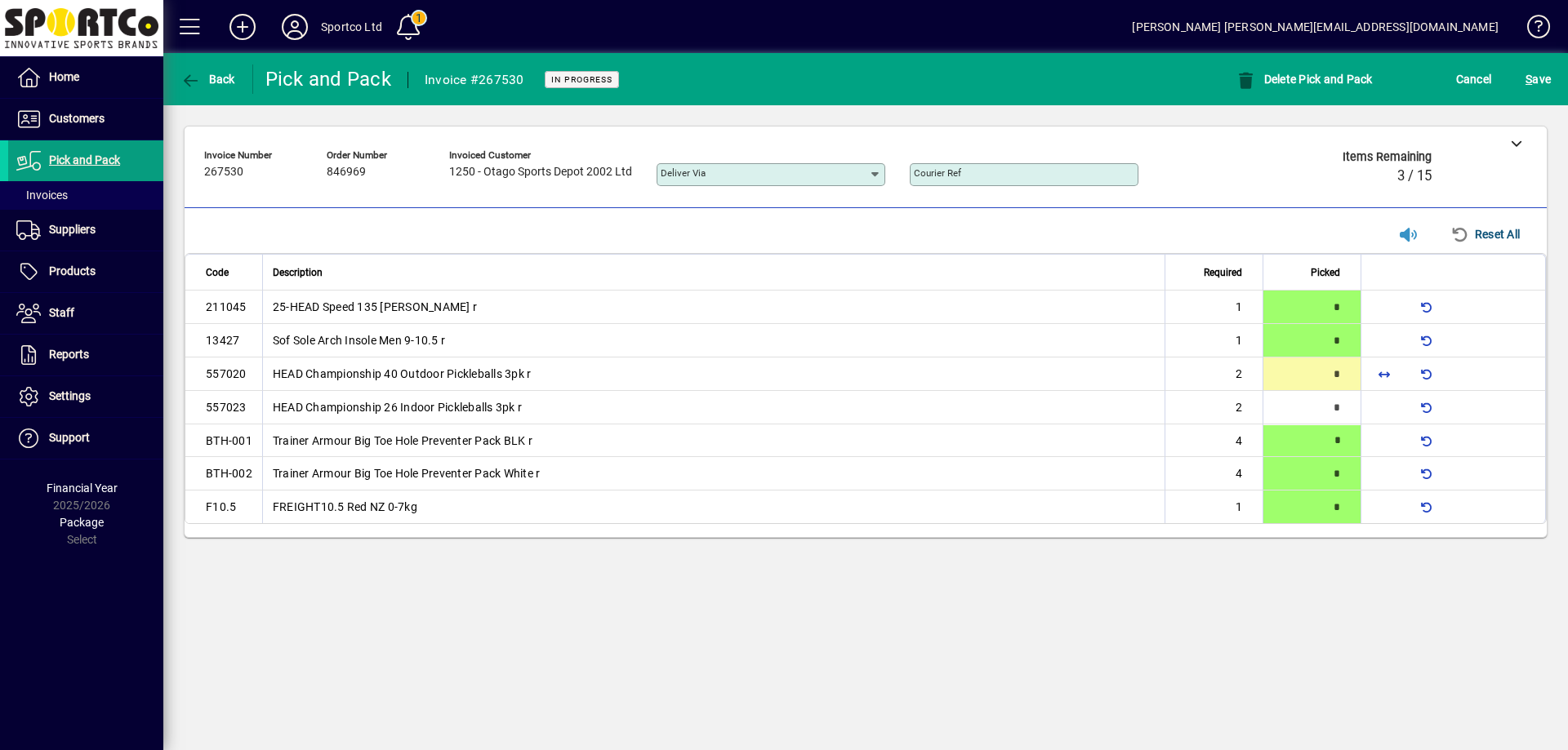
type input "*"
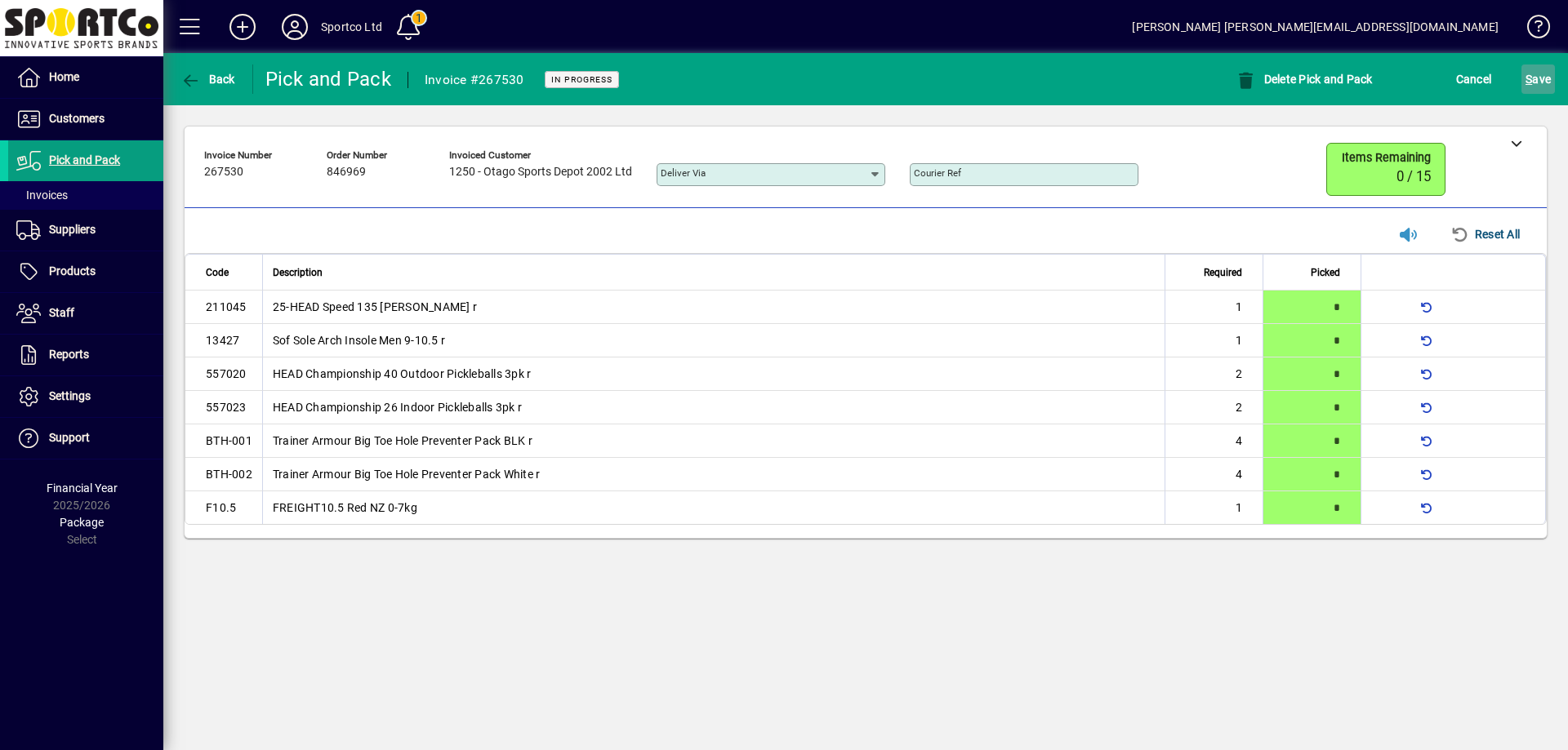
click at [1541, 86] on span "S ave" at bounding box center [1538, 79] width 25 height 26
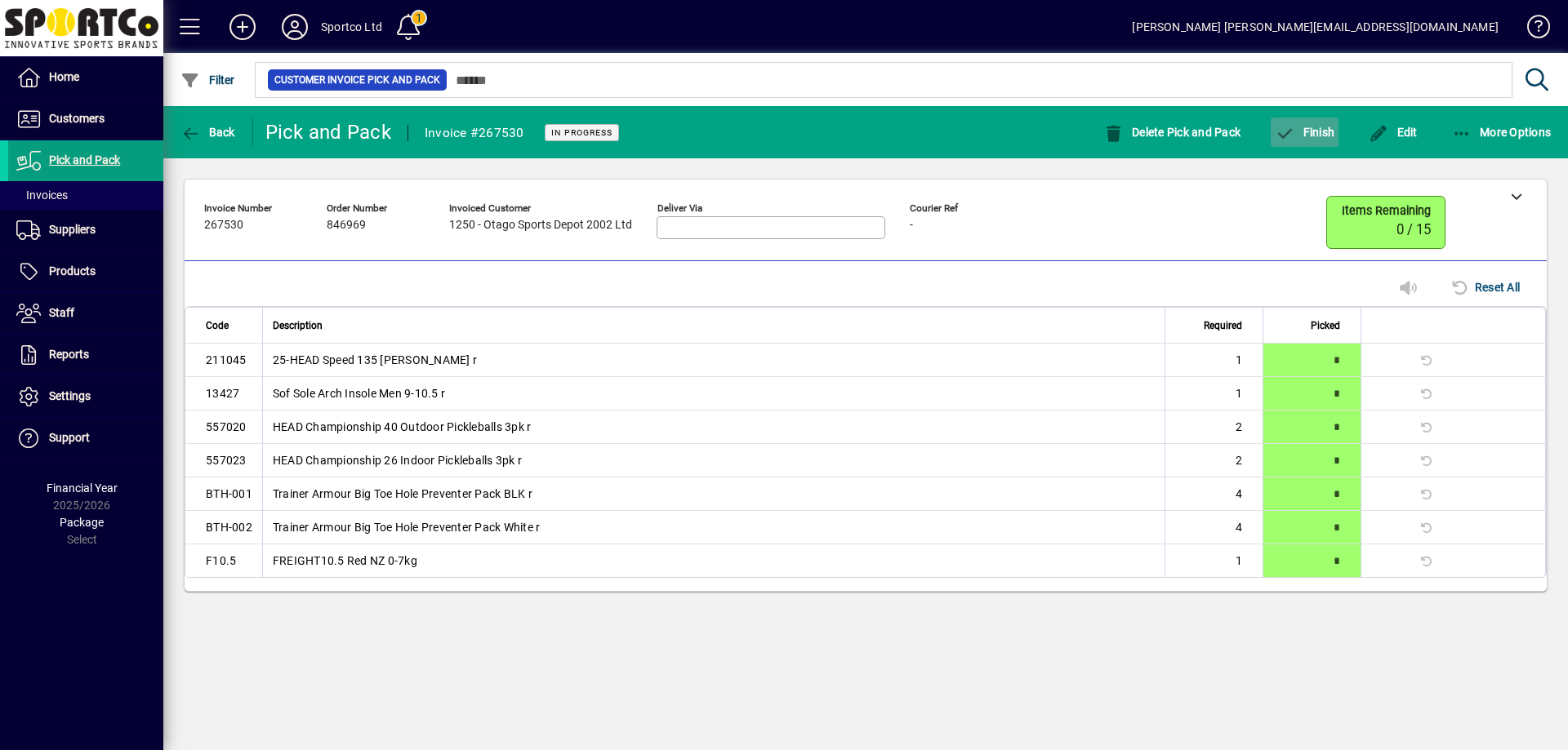
click at [1297, 131] on span "Finish" at bounding box center [1304, 132] width 60 height 13
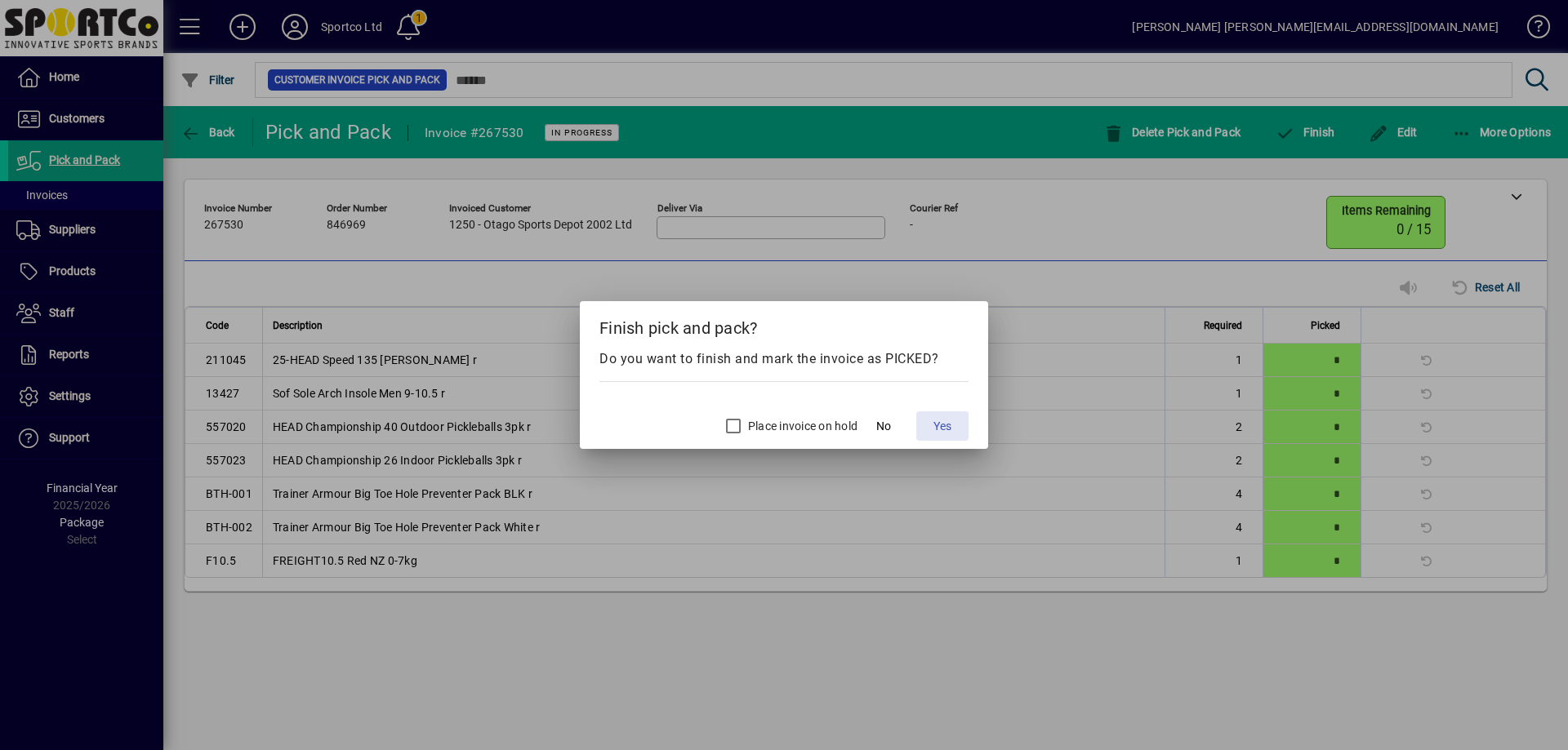
click at [942, 429] on span "Yes" at bounding box center [942, 426] width 18 height 17
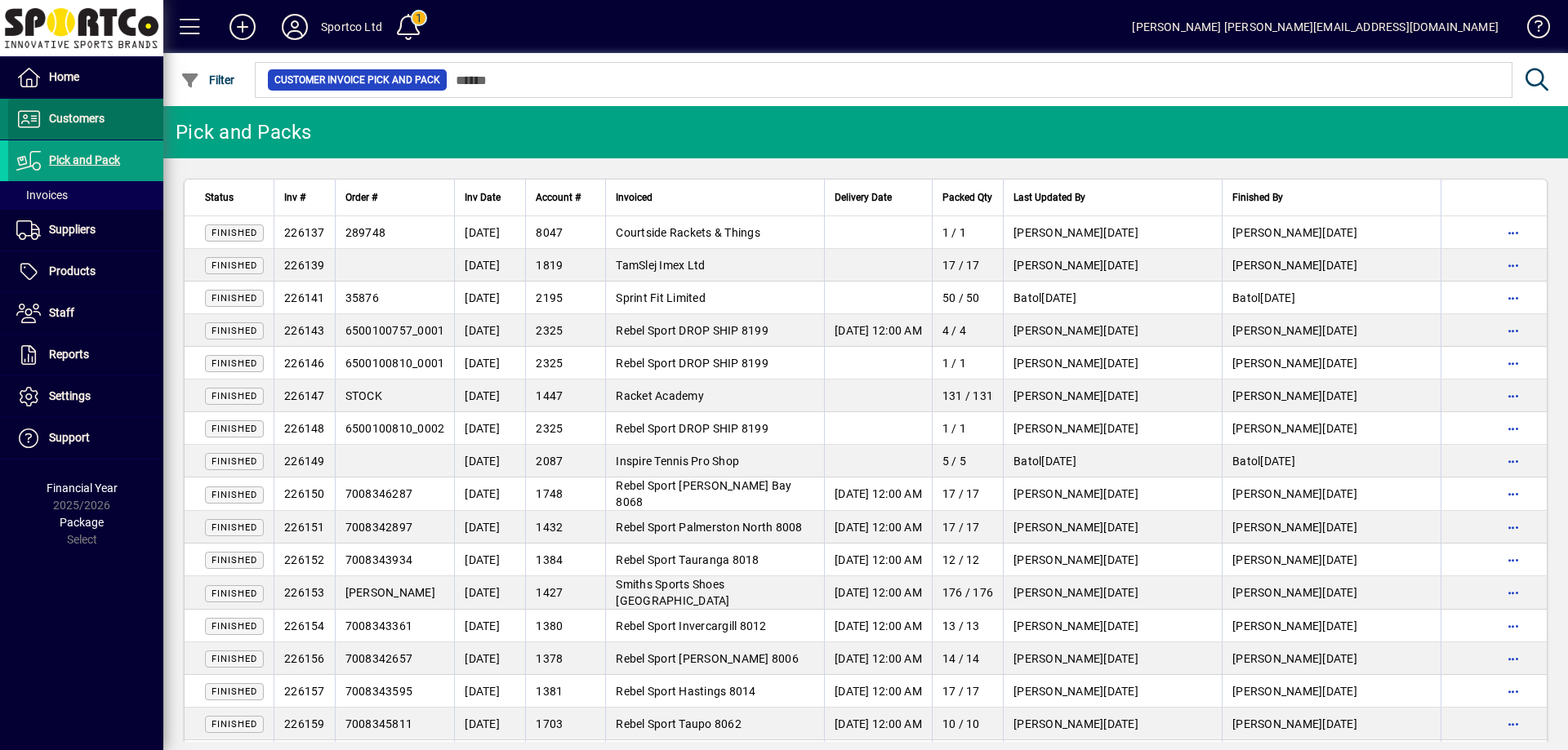
click at [82, 121] on span "Customers" at bounding box center [77, 118] width 55 height 13
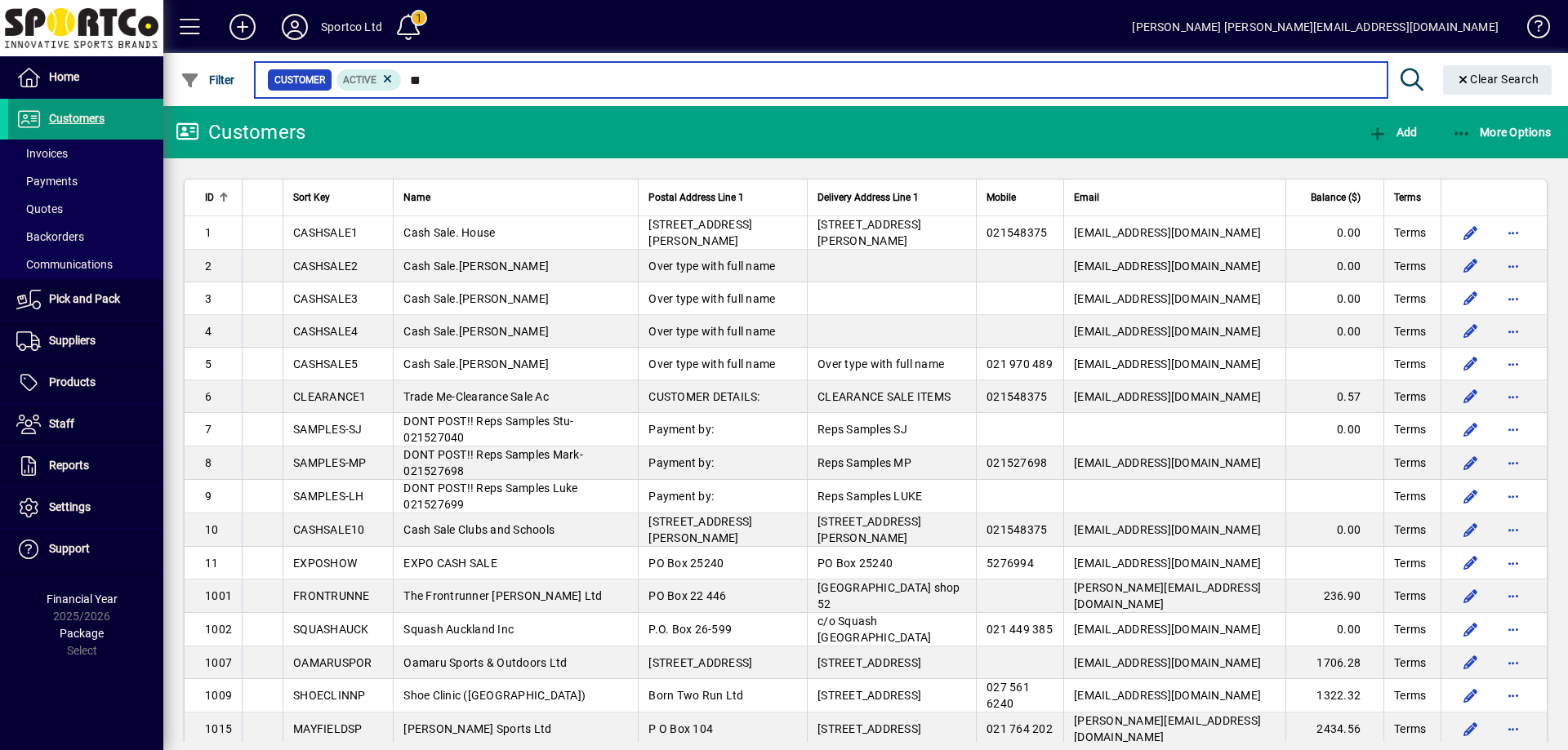
type input "*"
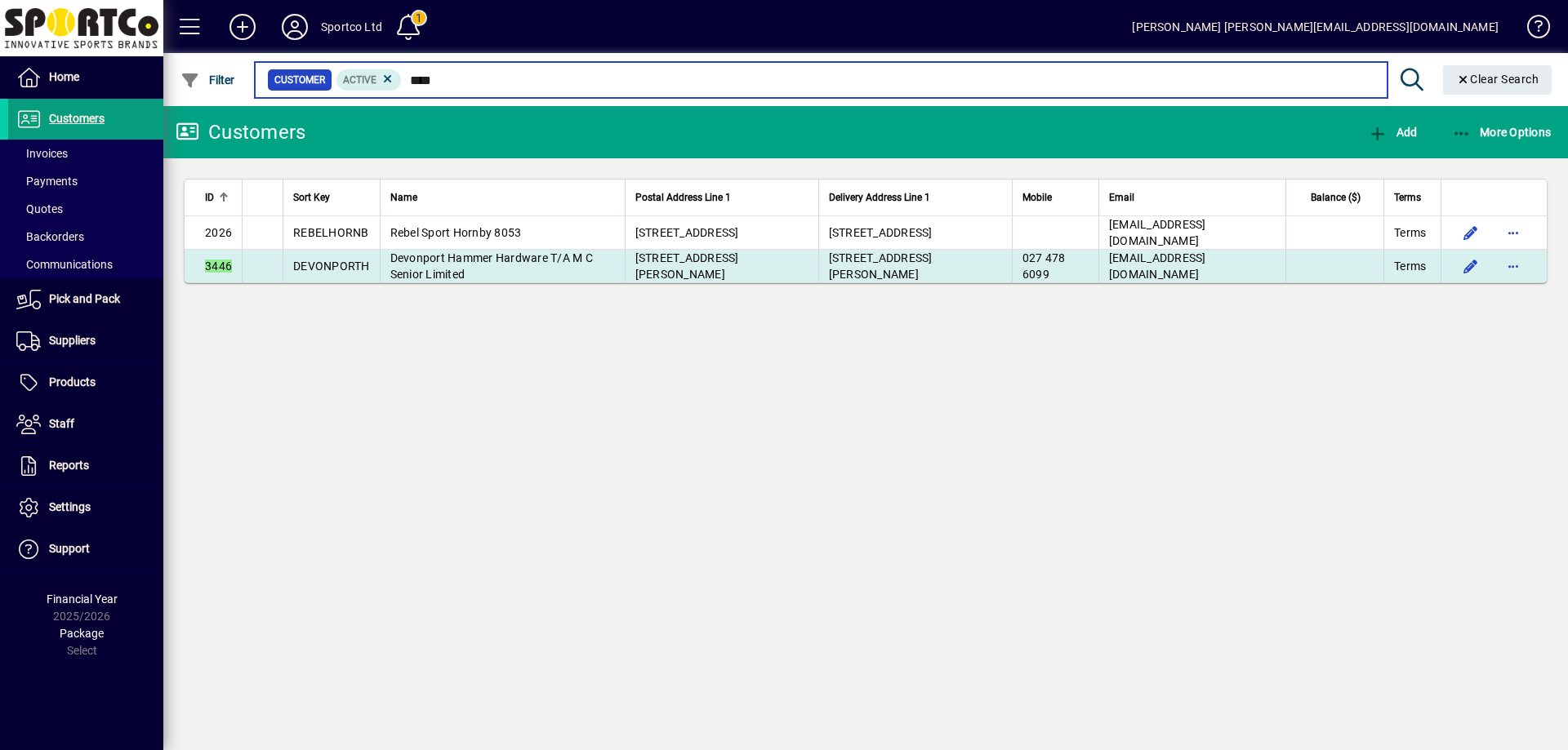
type input "****"
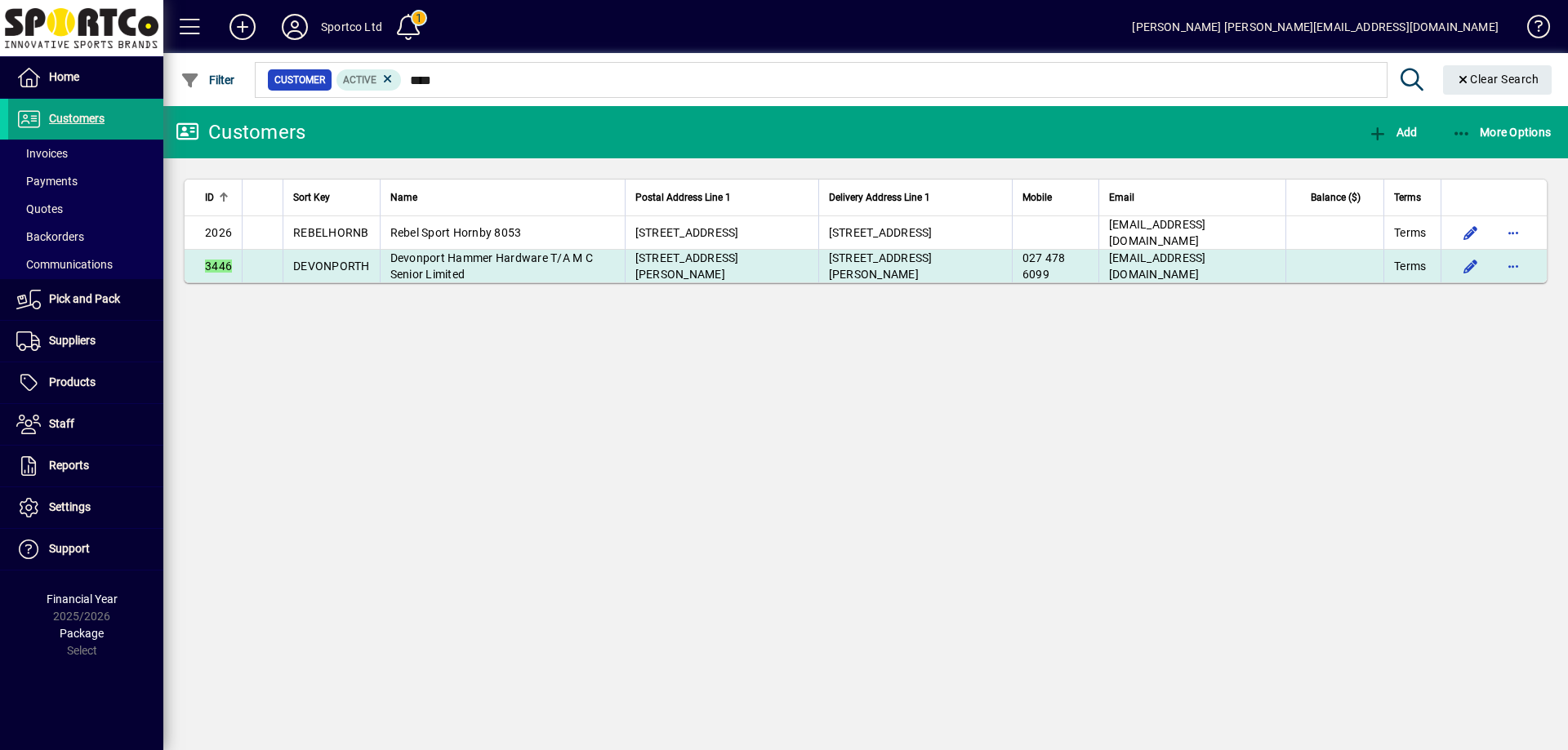
click at [688, 268] on span "13 Clarence Street" at bounding box center [687, 266] width 104 height 30
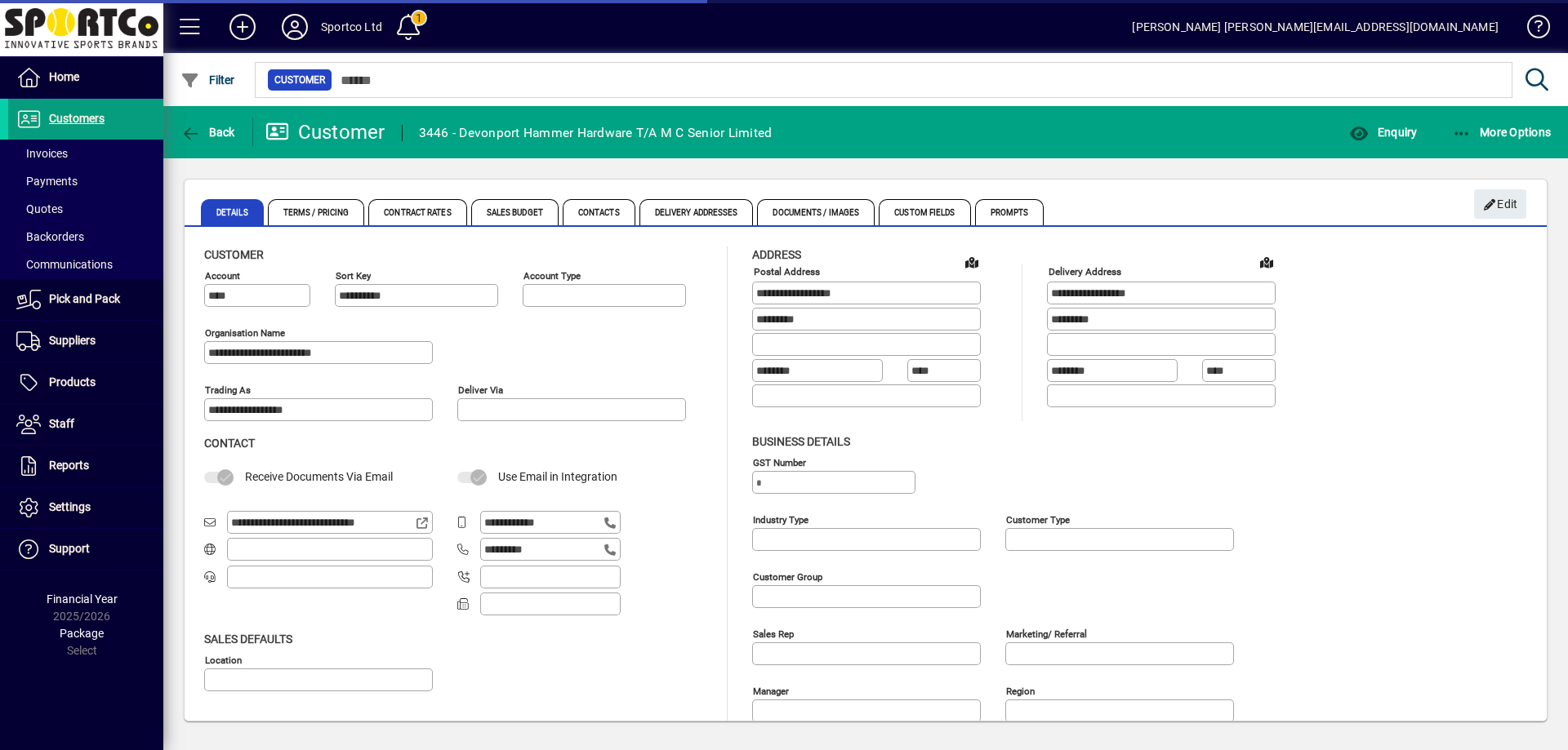
type input "**********"
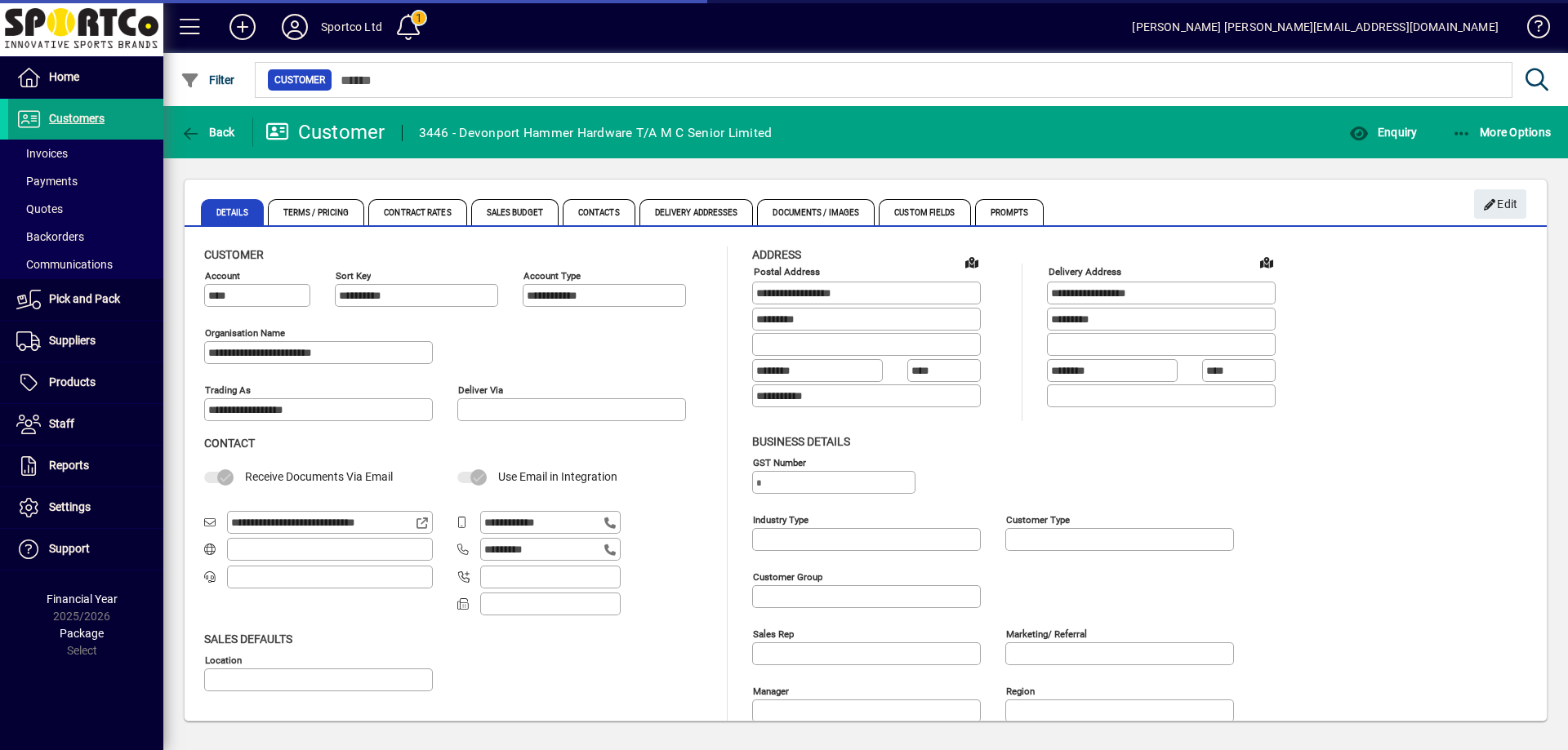
type input "**********"
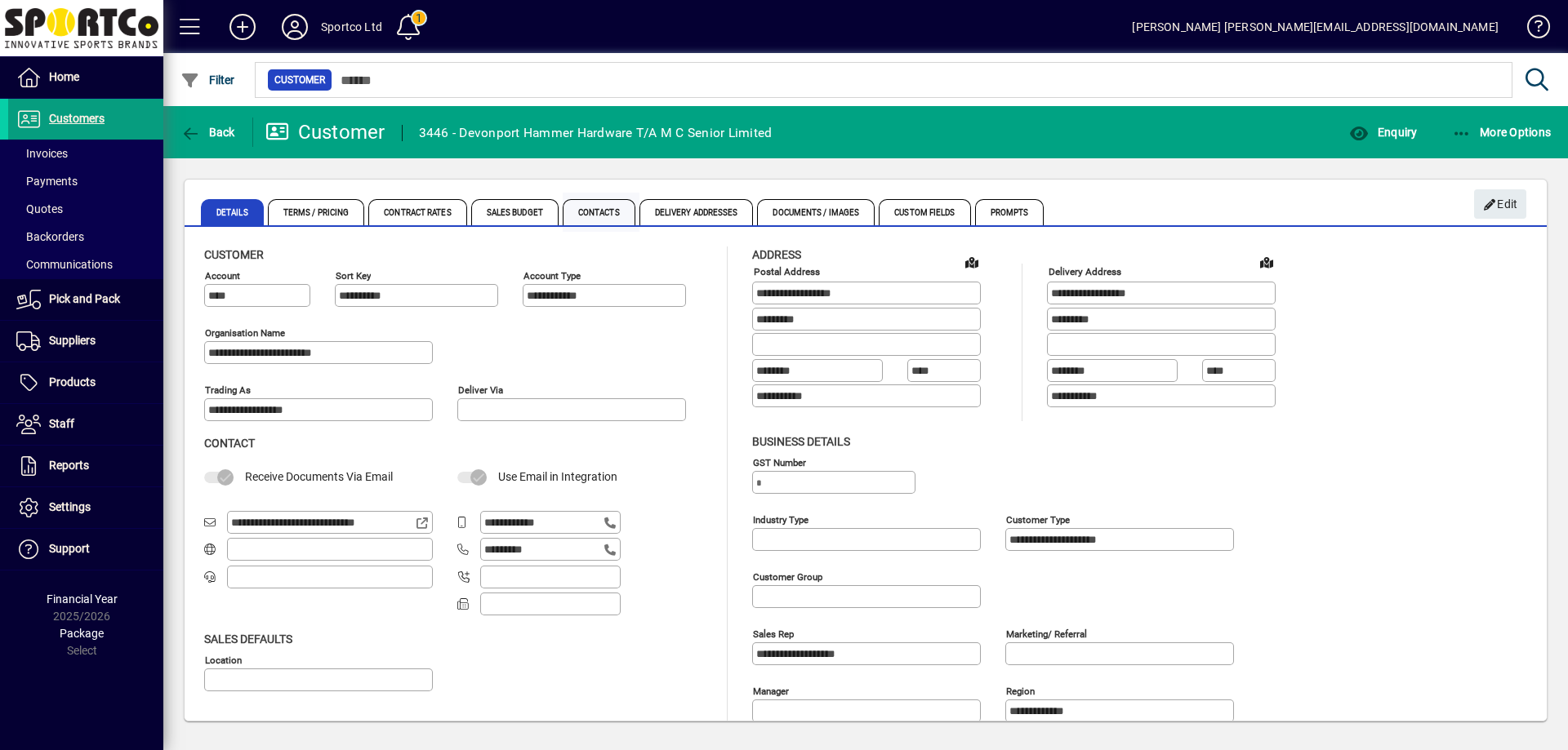
click at [595, 212] on span "Contacts" at bounding box center [599, 212] width 72 height 26
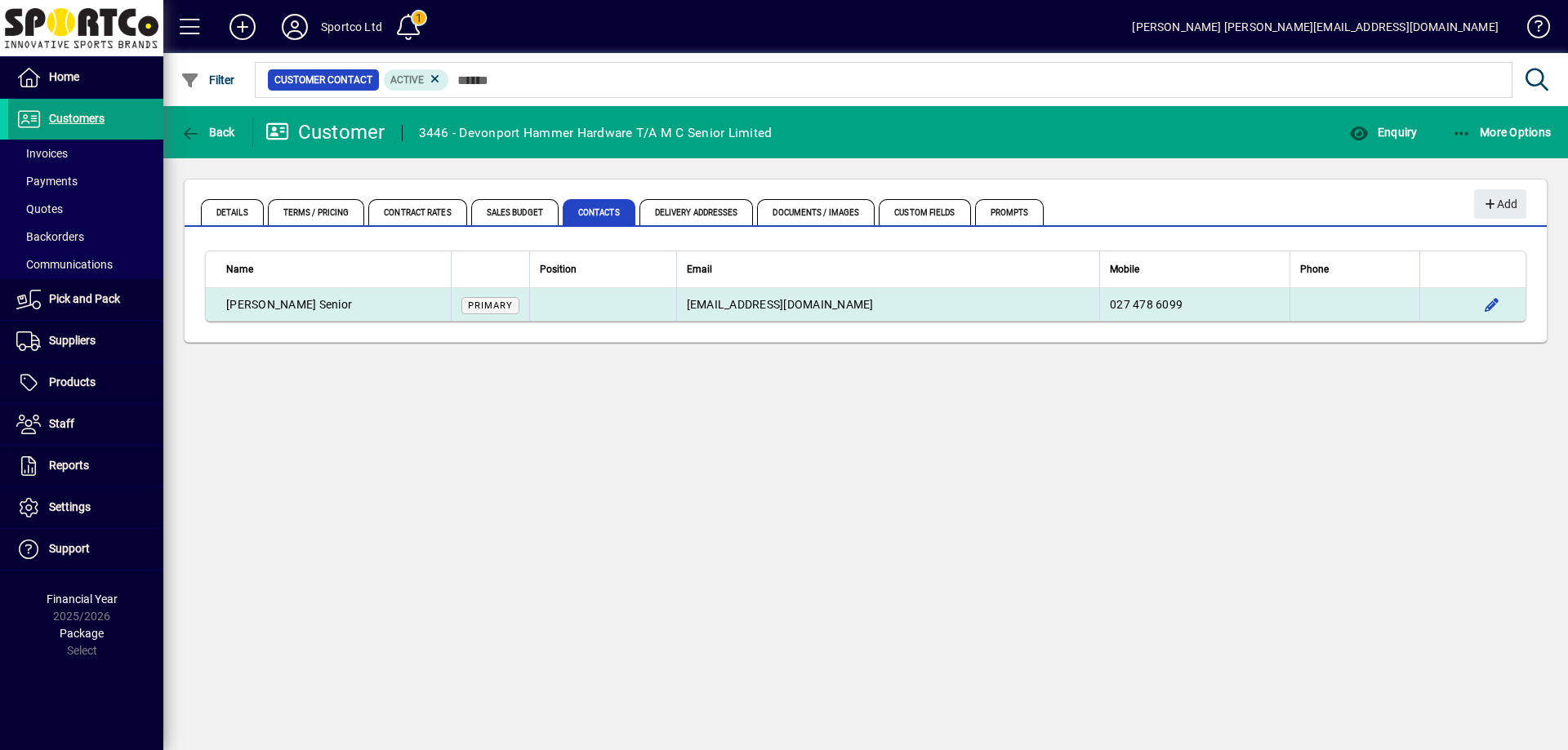
drag, startPoint x: 284, startPoint y: 298, endPoint x: 297, endPoint y: 311, distance: 18.4
click at [297, 311] on td "Matt Senior" at bounding box center [328, 304] width 245 height 32
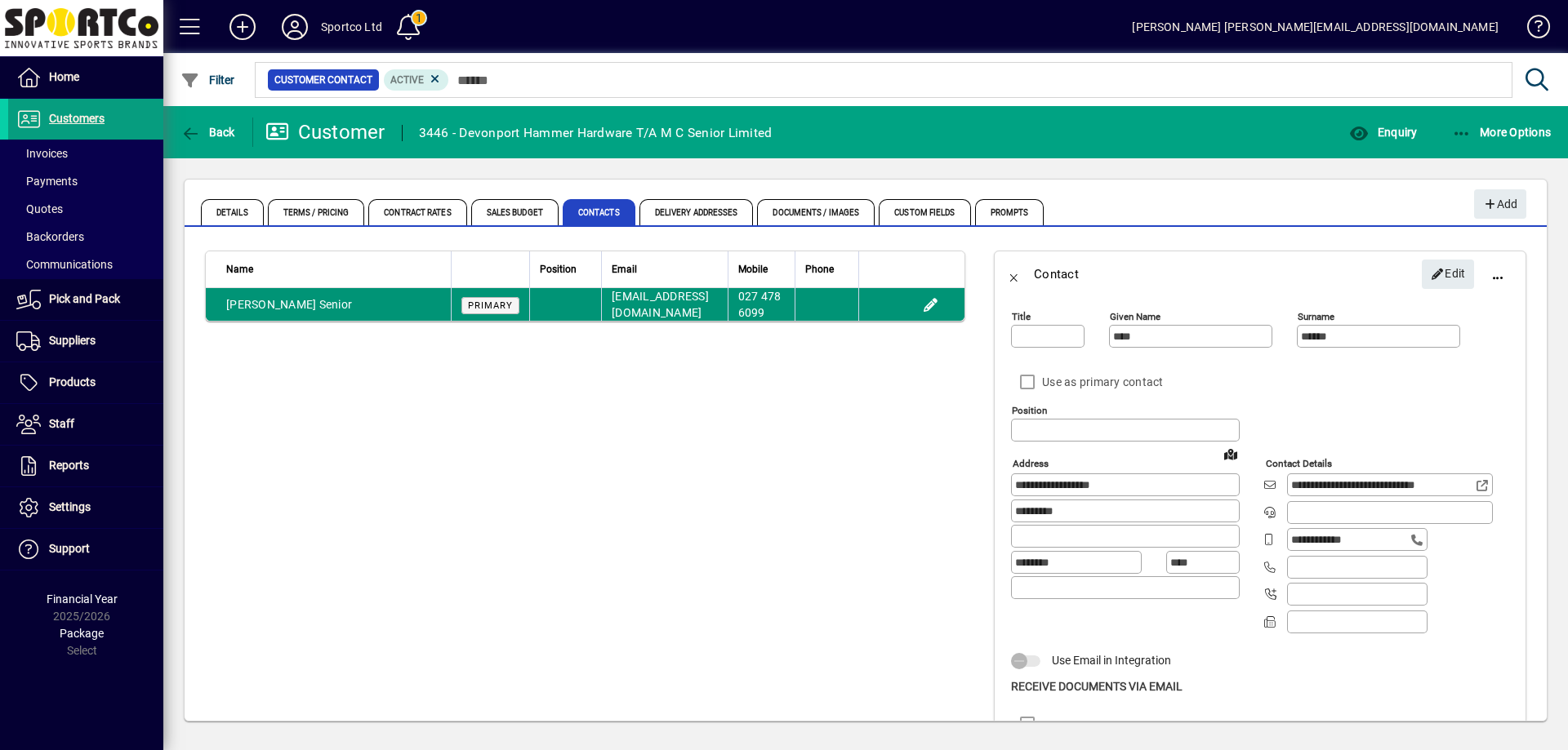
type input "**********"
click at [289, 304] on td "Matt Senior" at bounding box center [328, 304] width 245 height 32
copy td "Matt Senior"
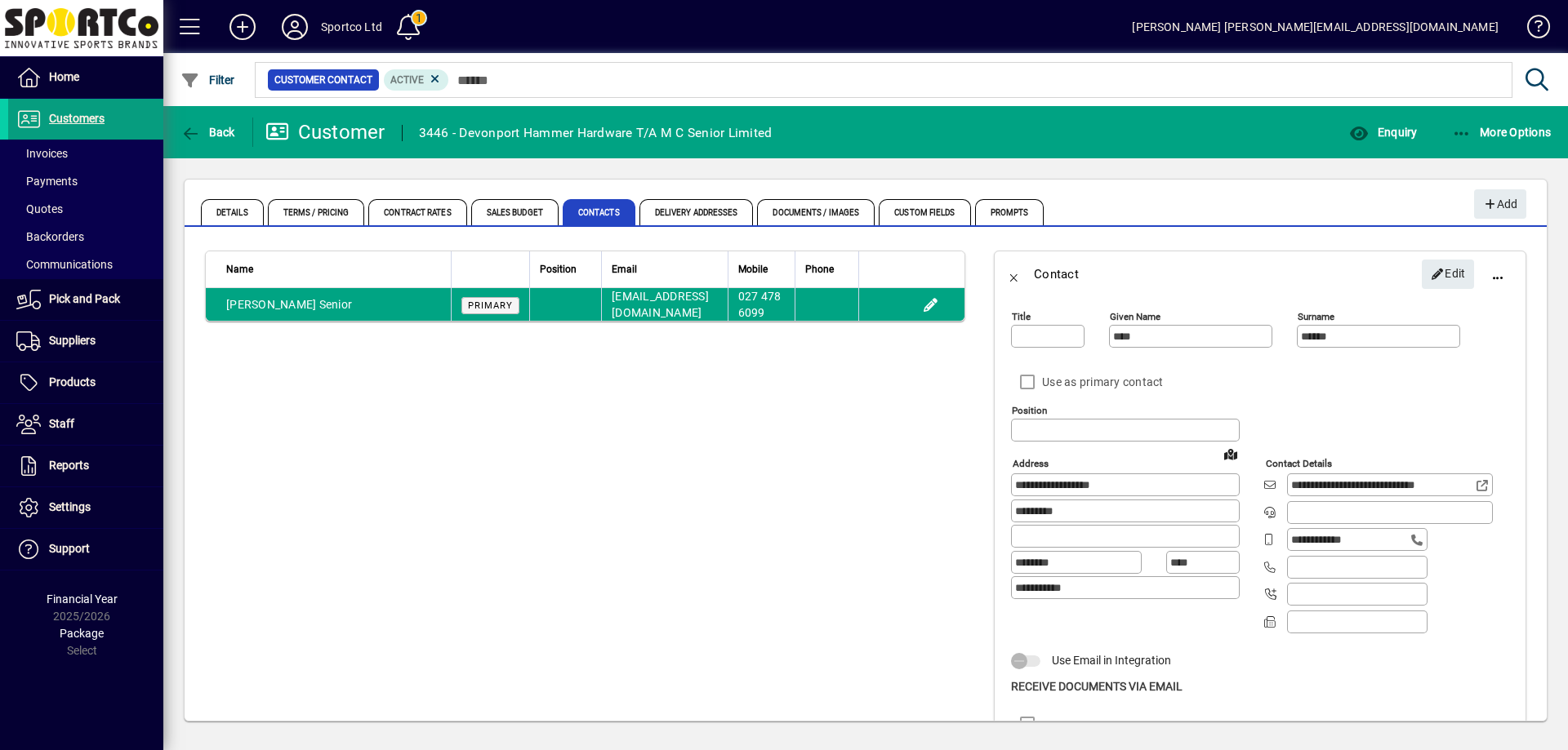
drag, startPoint x: 289, startPoint y: 304, endPoint x: 221, endPoint y: 321, distance: 70.1
click at [220, 322] on app-page-flat "Name Position Email Mobile Phone Matt Senior Primary devonport@hammerhardware.c…" at bounding box center [584, 584] width 801 height 707
click at [232, 213] on span "Details" at bounding box center [232, 212] width 63 height 26
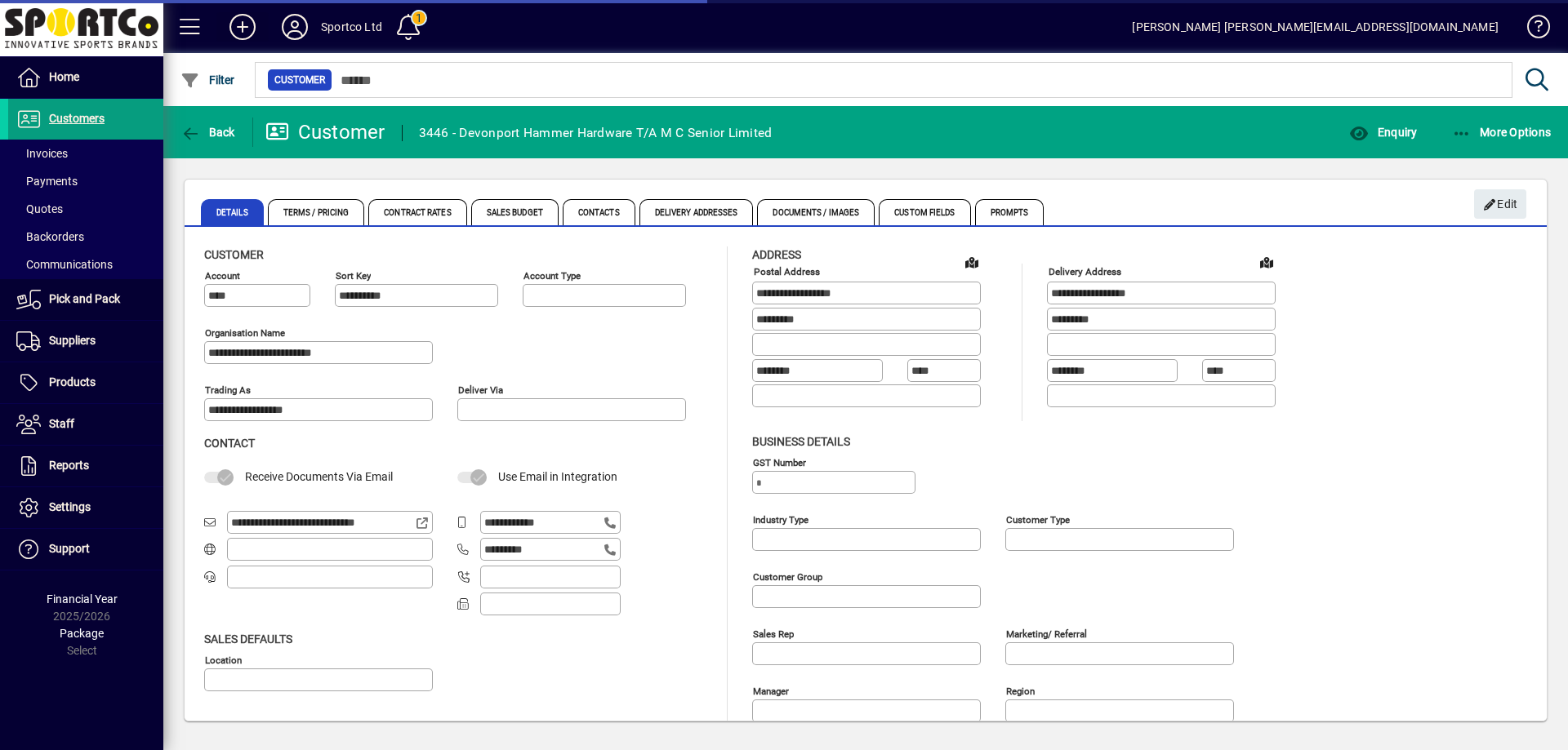
type input "**********"
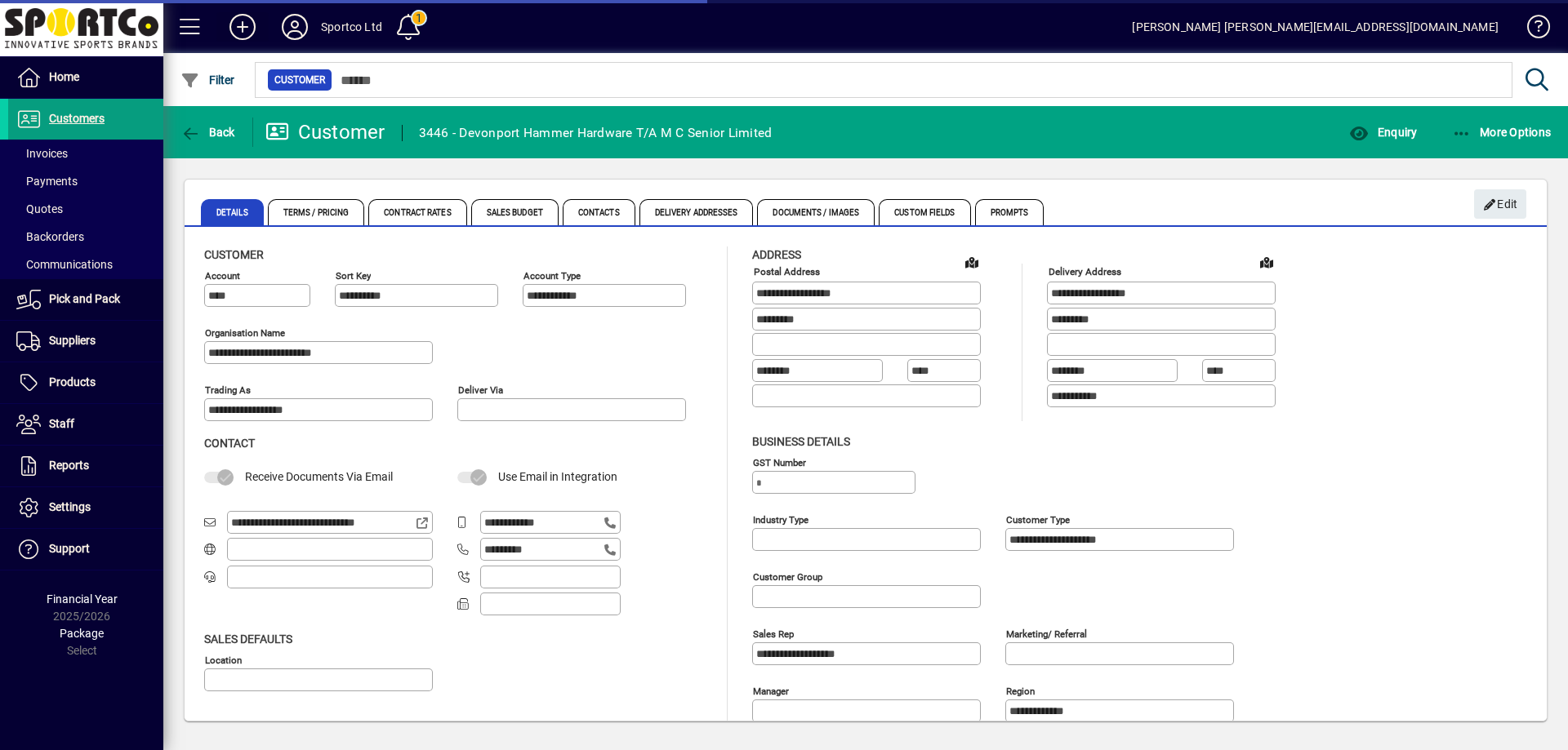
type input "**********"
drag, startPoint x: 372, startPoint y: 351, endPoint x: 199, endPoint y: 362, distance: 173.3
click at [199, 362] on div "**********" at bounding box center [865, 516] width 1362 height 572
drag, startPoint x: 867, startPoint y: 285, endPoint x: 750, endPoint y: 319, distance: 121.8
click at [750, 319] on div "**********" at bounding box center [865, 520] width 1323 height 547
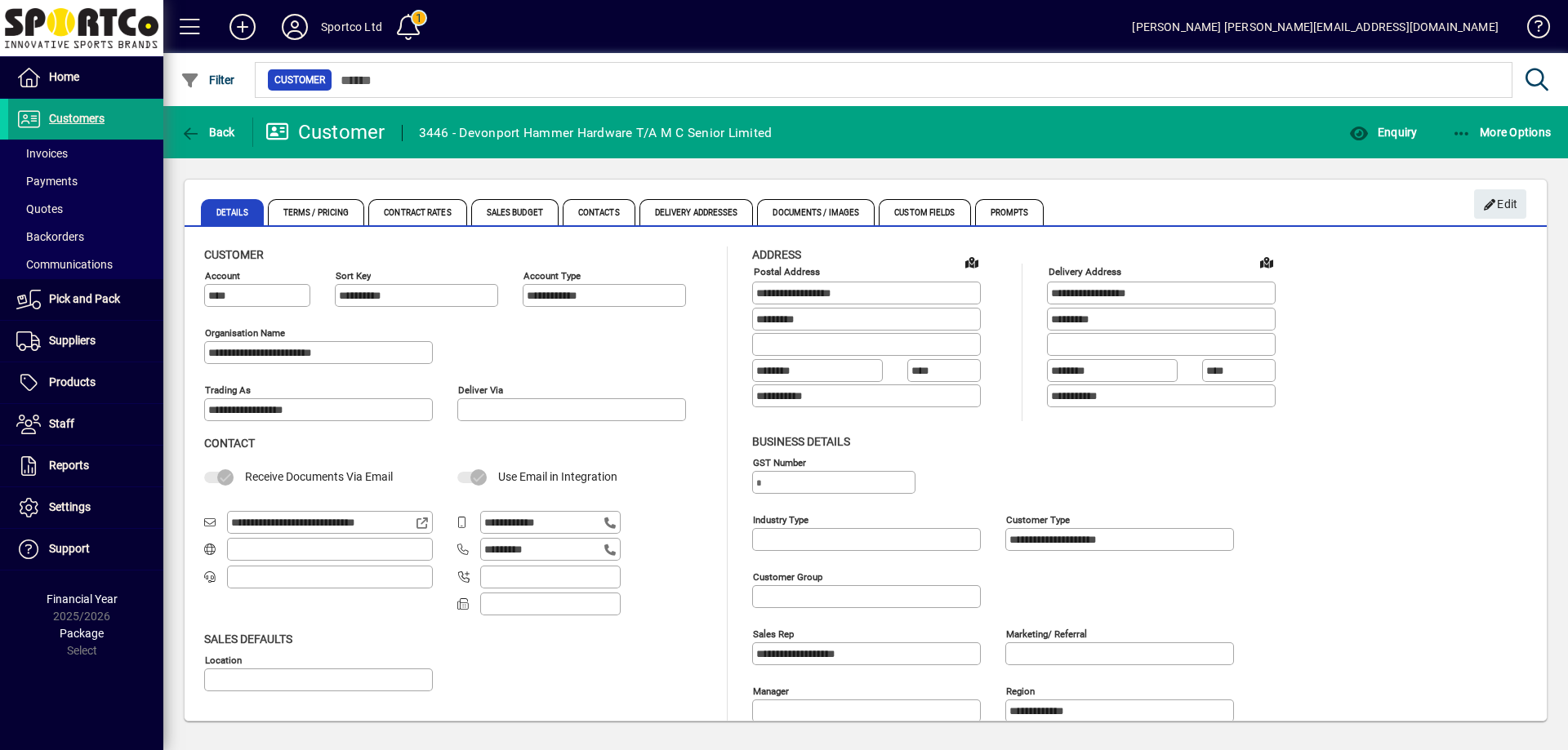
drag, startPoint x: 549, startPoint y: 551, endPoint x: 481, endPoint y: 565, distance: 69.4
click at [480, 563] on app-field "********" at bounding box center [539, 551] width 163 height 28
drag, startPoint x: 233, startPoint y: 519, endPoint x: 425, endPoint y: 540, distance: 193.1
click at [430, 539] on div "**********" at bounding box center [330, 566] width 253 height 109
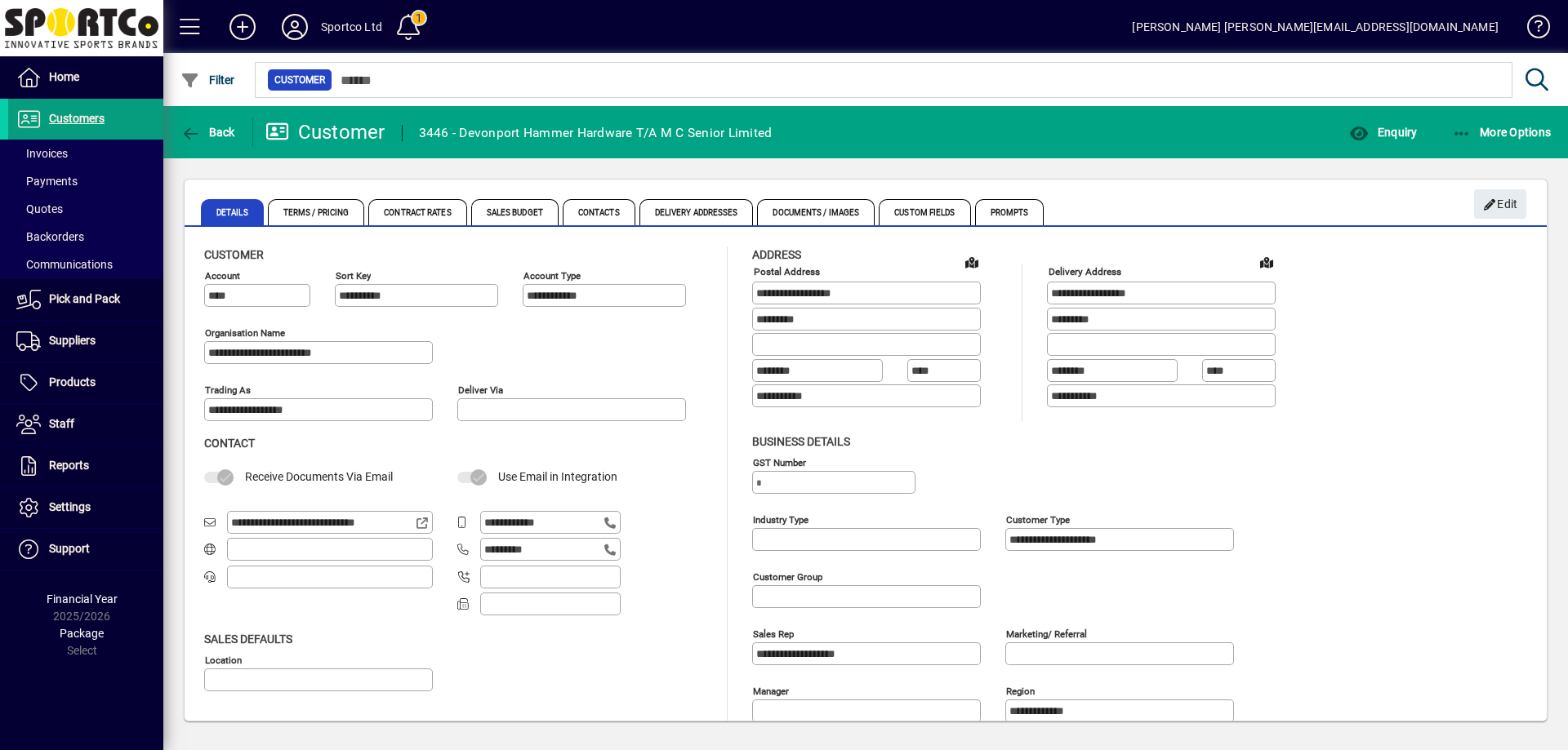
scroll to position [0, 0]
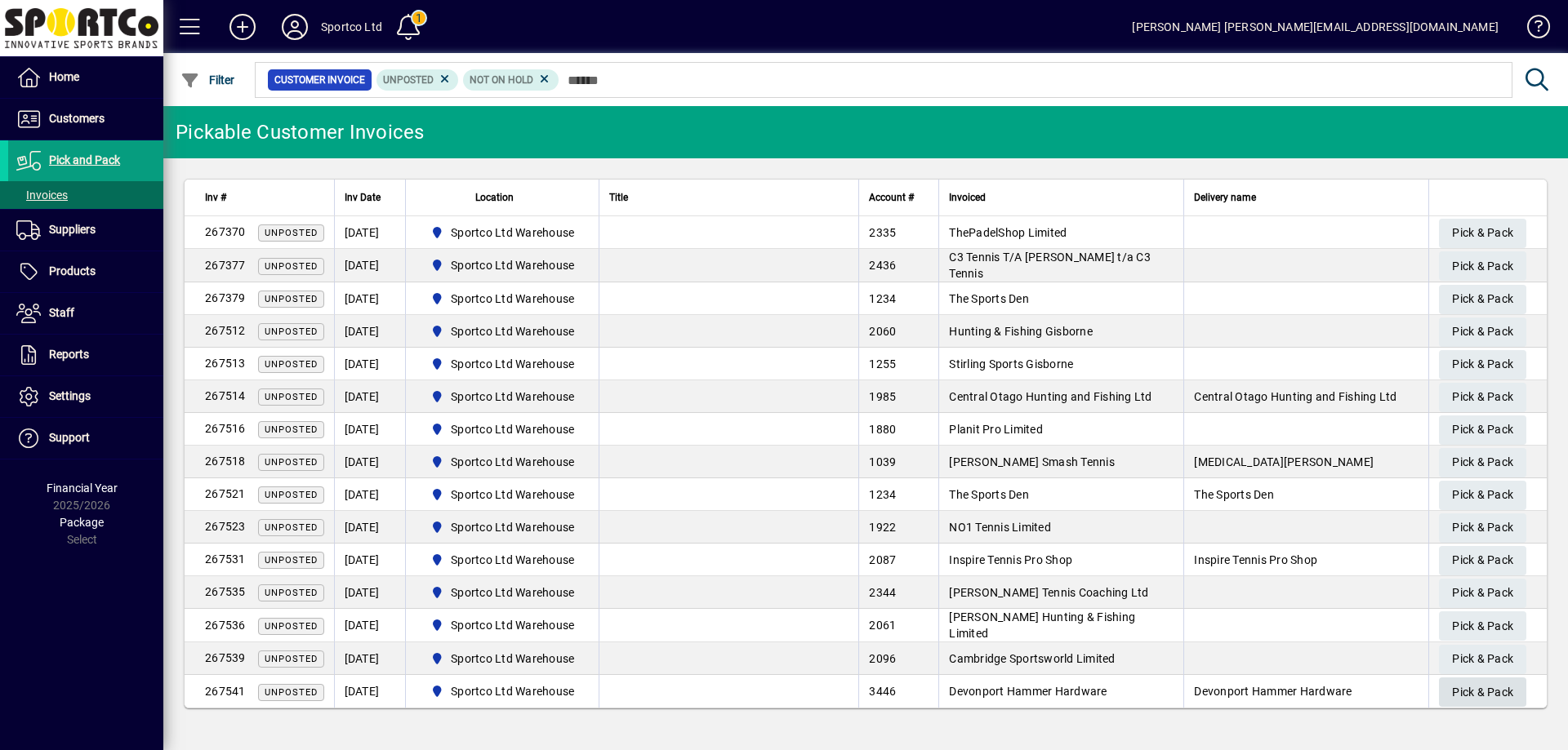
click at [1503, 687] on span "Pick & Pack" at bounding box center [1482, 693] width 61 height 27
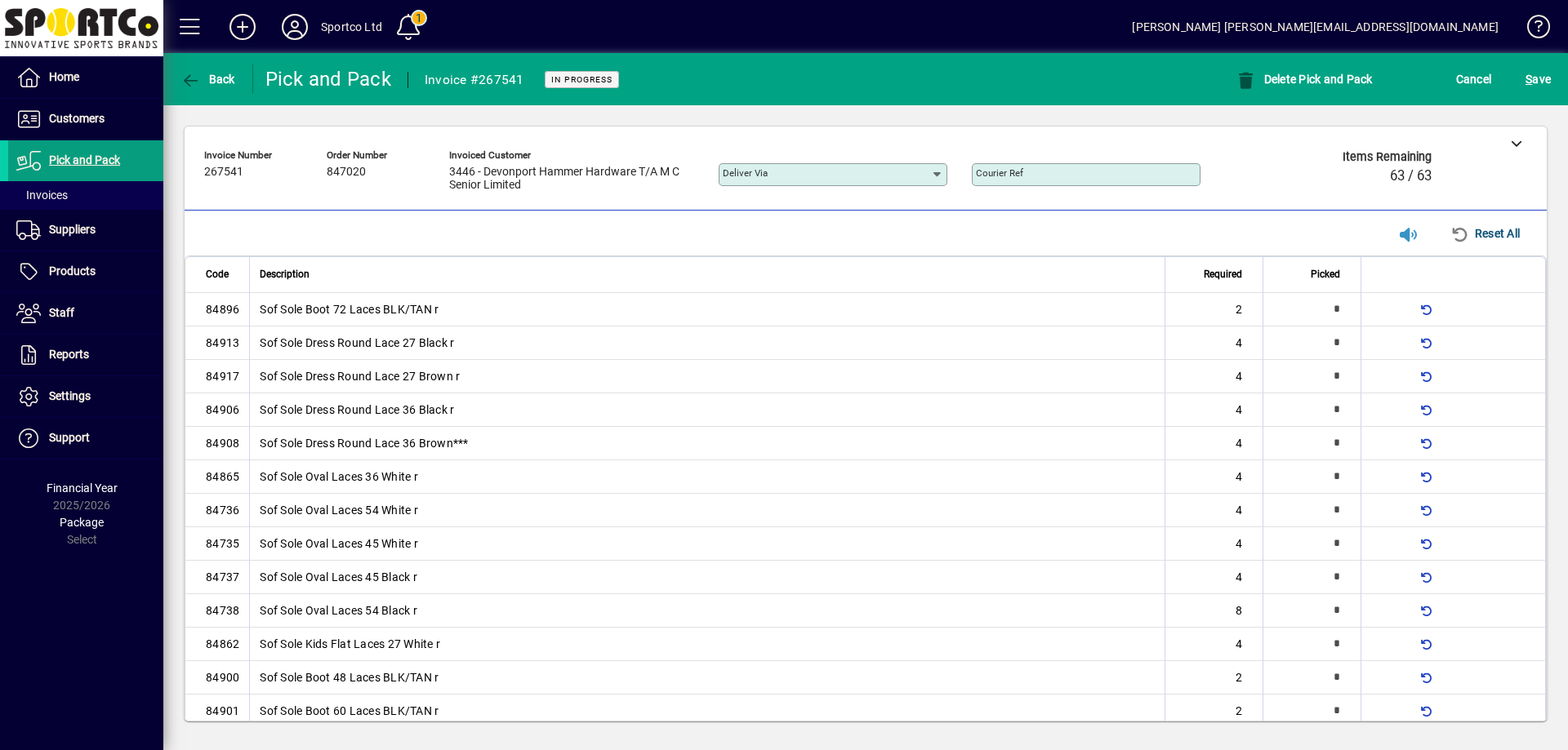
type input "*"
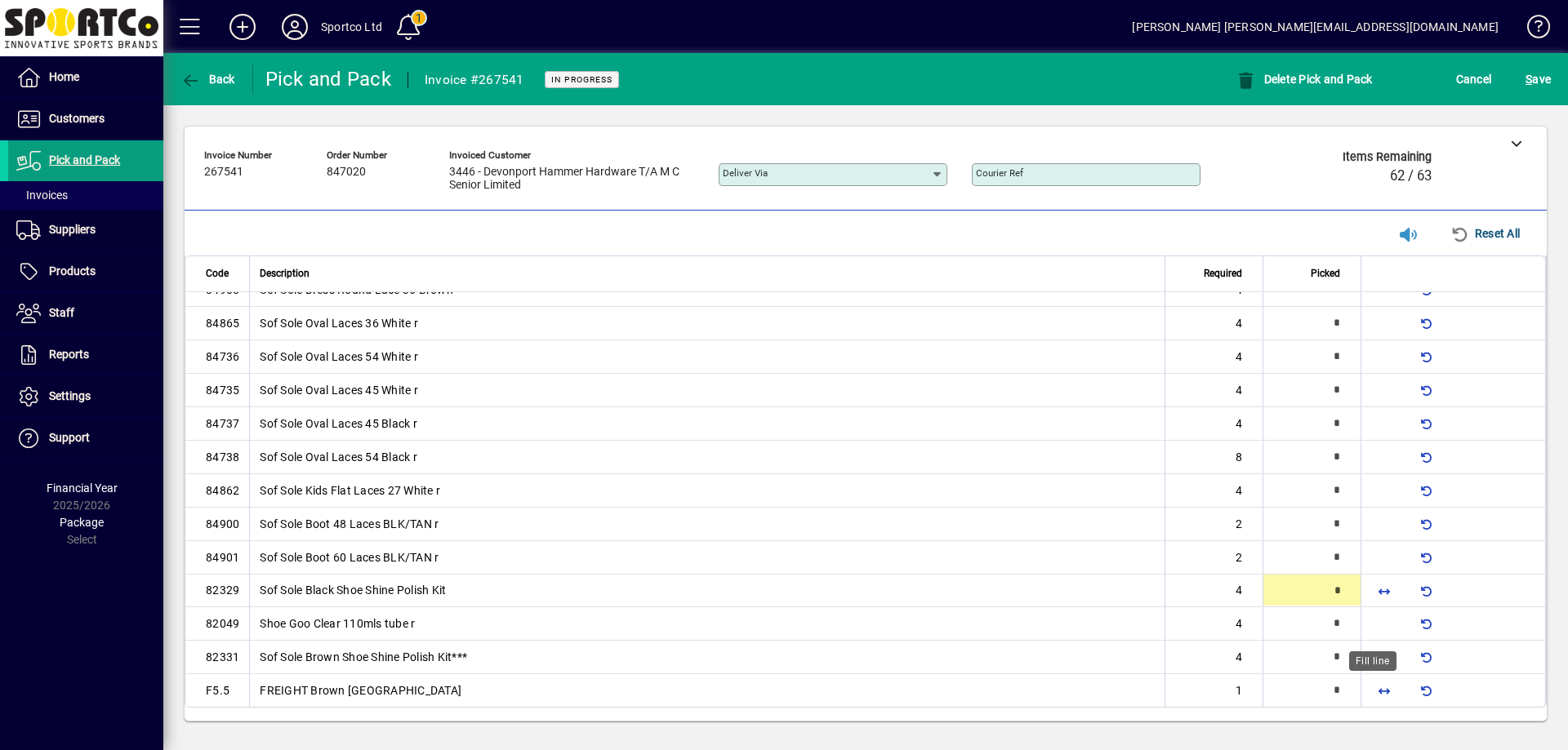
click at [1368, 687] on span "button" at bounding box center [1384, 691] width 39 height 39
type input "*"
click at [1371, 589] on span "button" at bounding box center [1384, 591] width 39 height 39
type input "*"
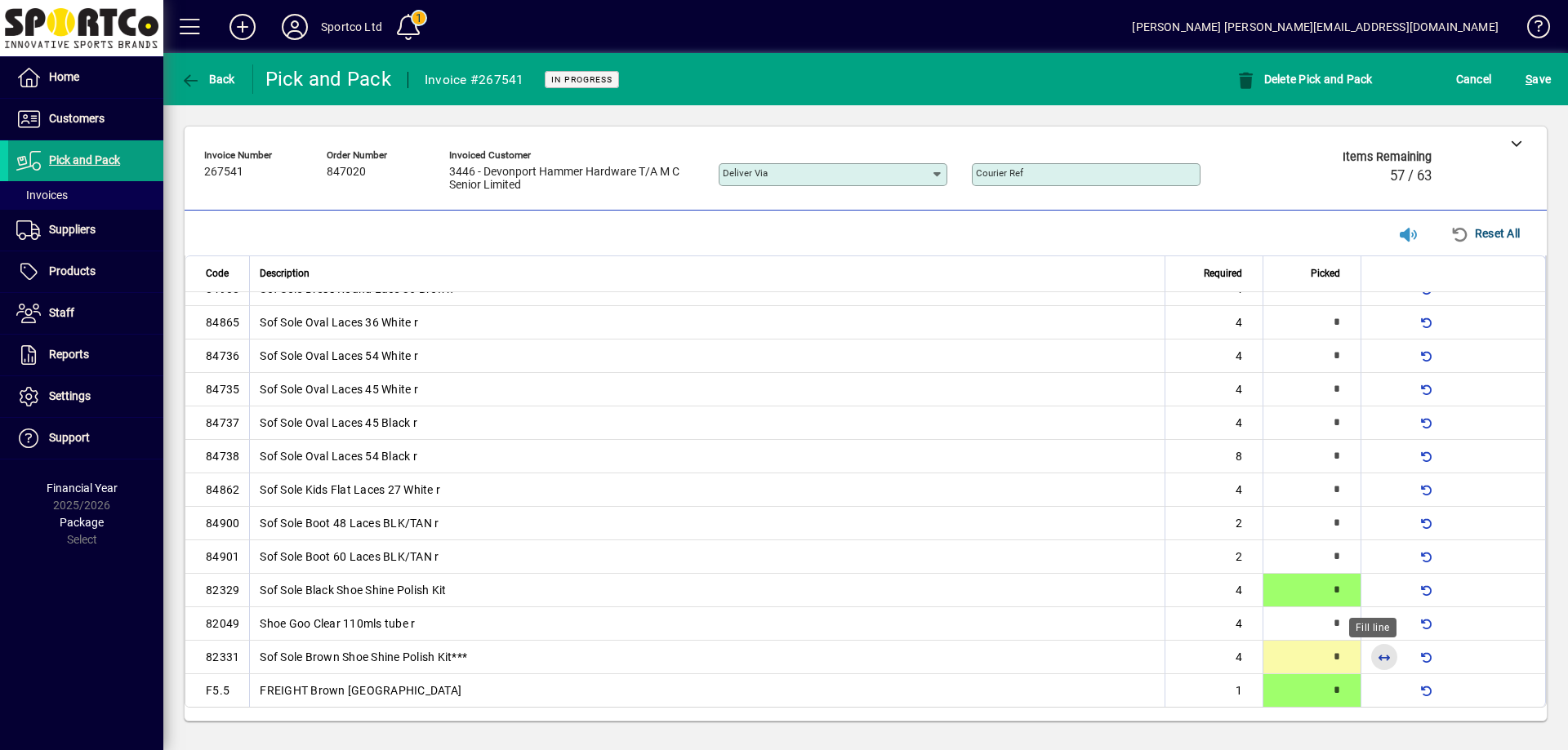
click at [1382, 652] on span "button" at bounding box center [1384, 658] width 39 height 39
type input "*"
click at [1372, 623] on span "button" at bounding box center [1384, 624] width 39 height 39
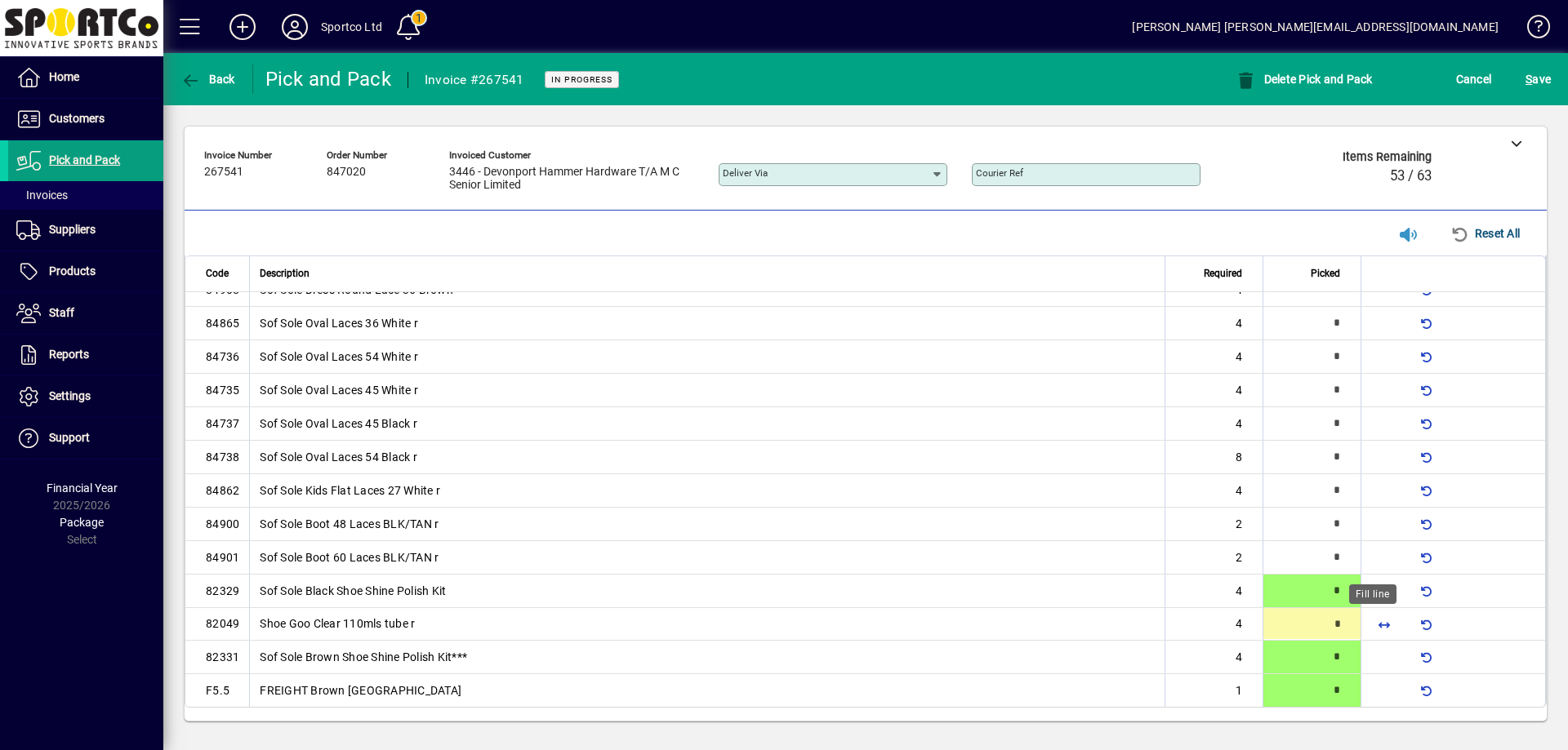
type input "*"
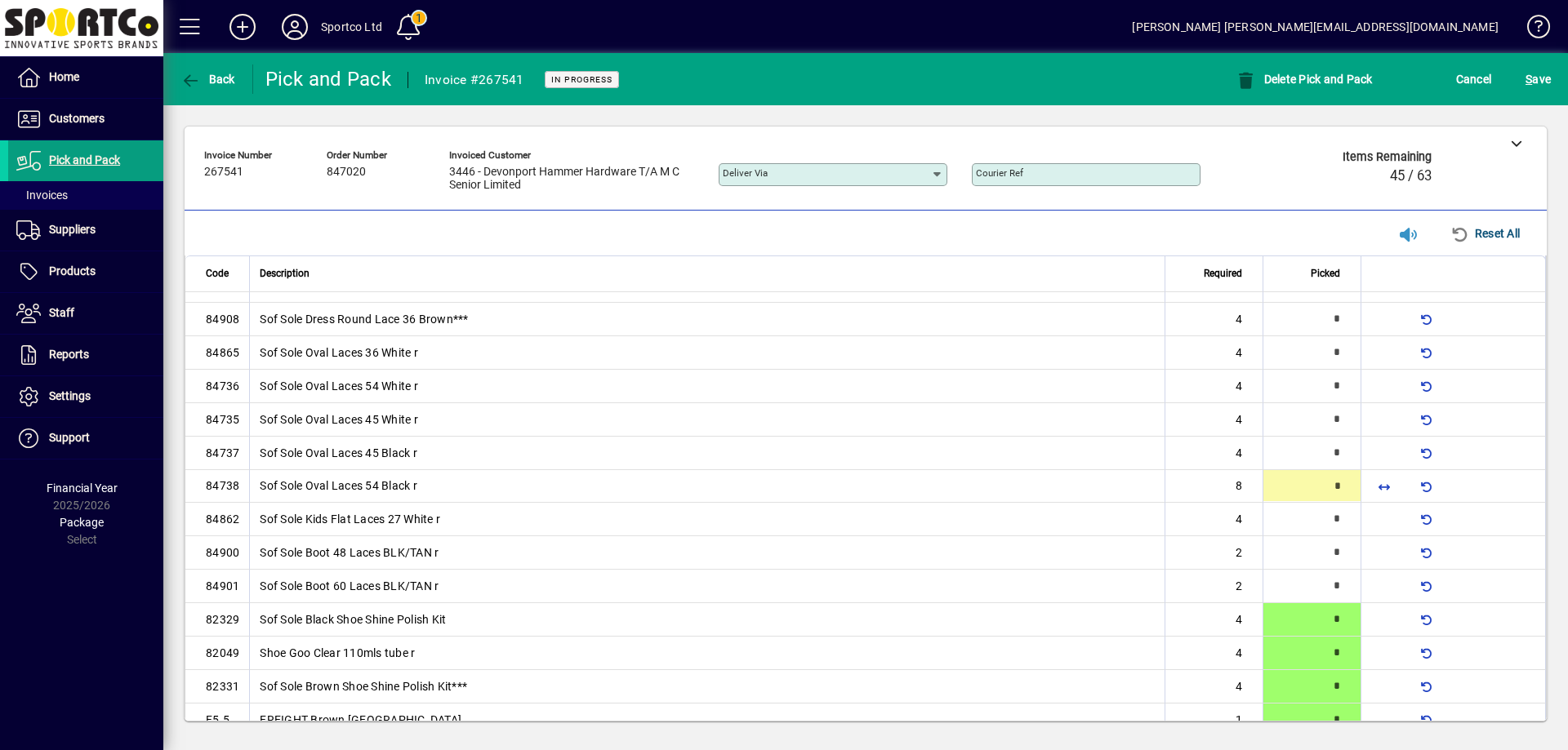
type input "*"
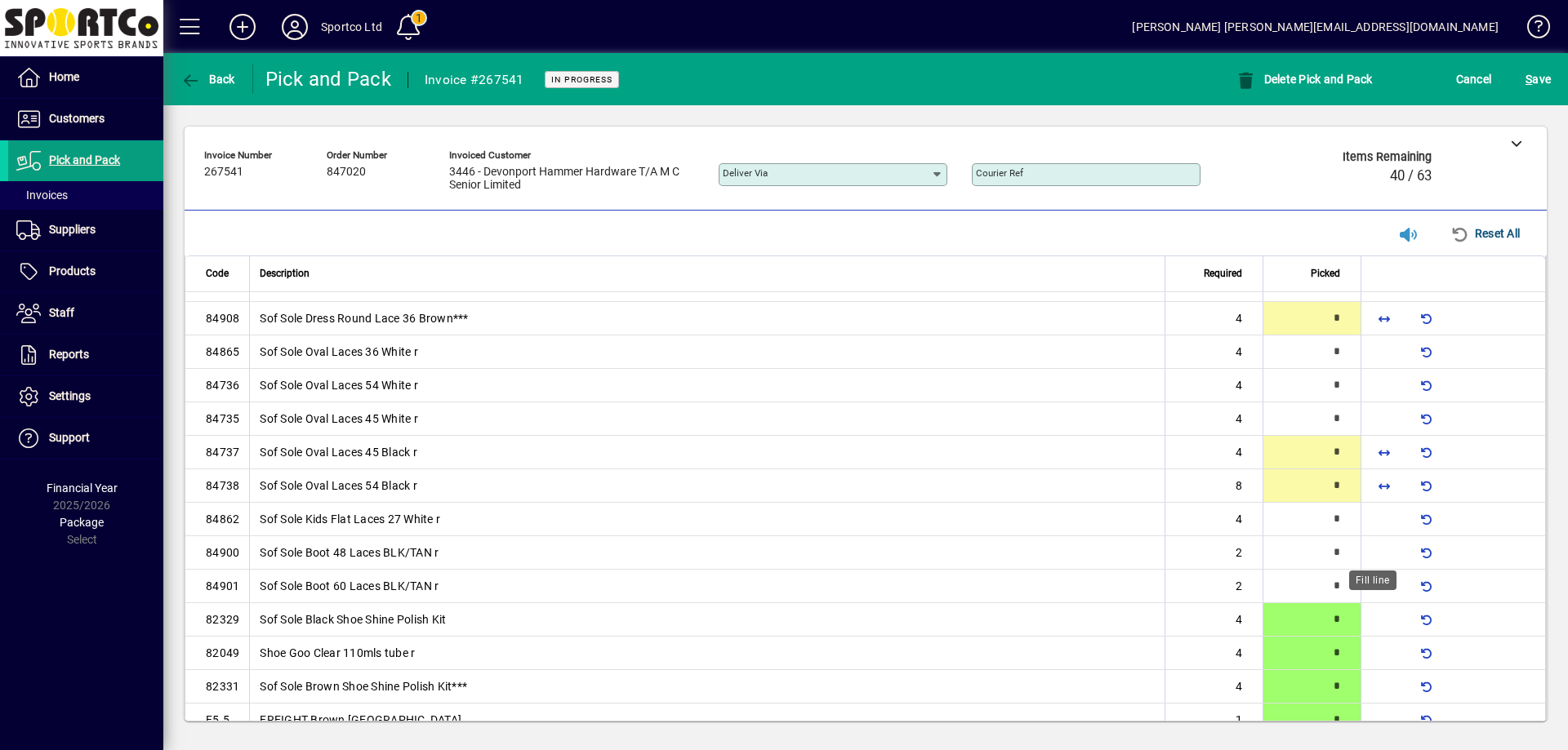
scroll to position [0, 0]
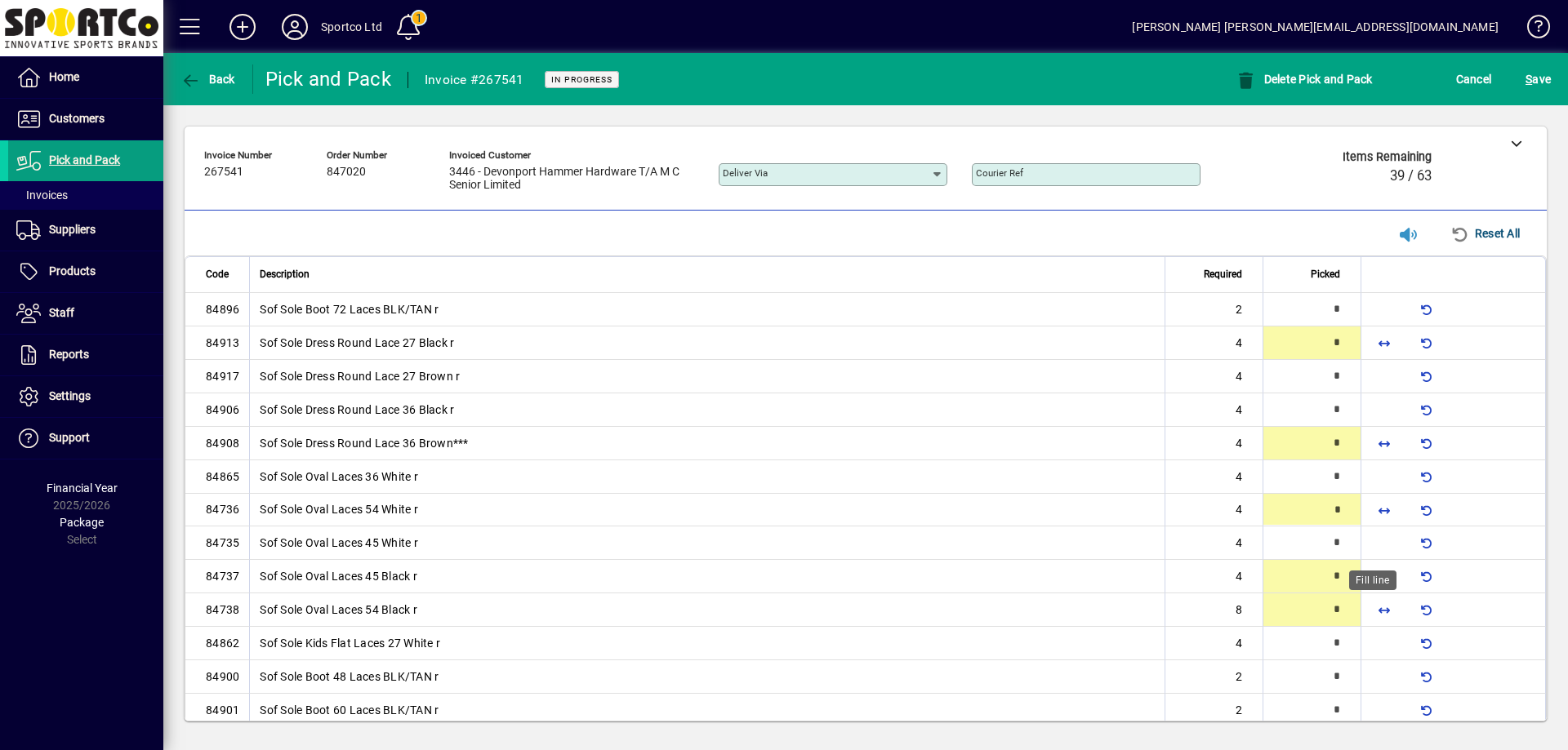
type input "*"
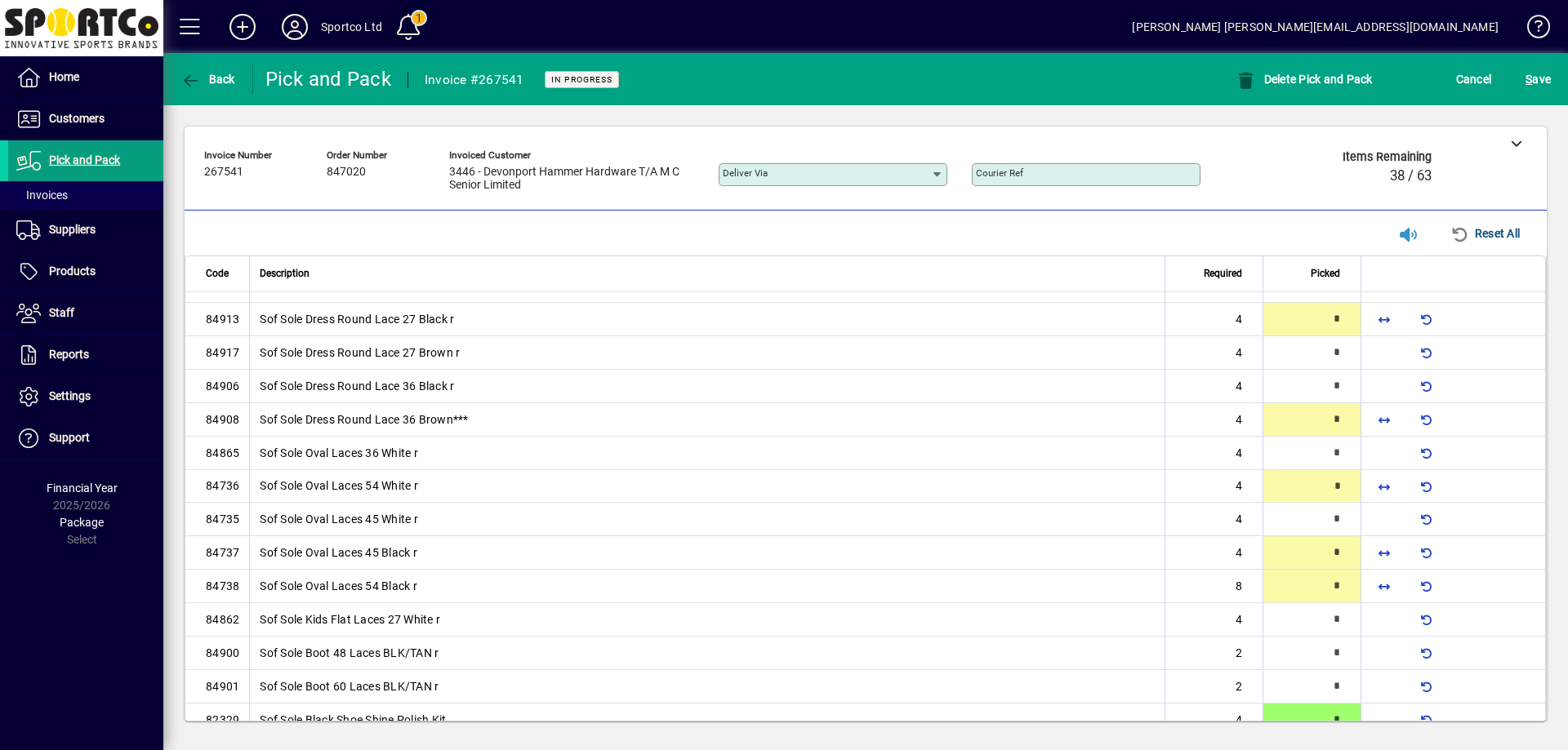
type input "*"
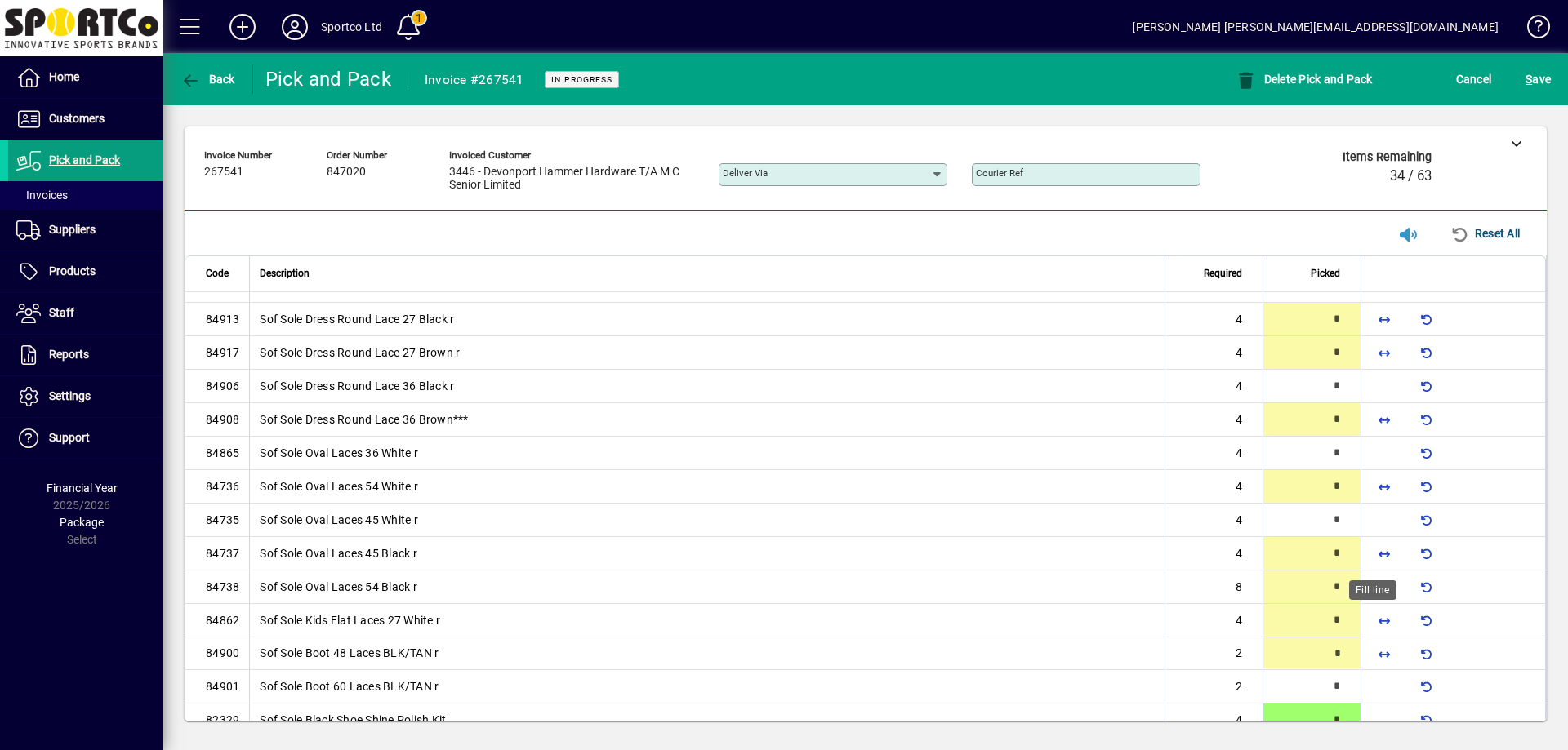
type input "*"
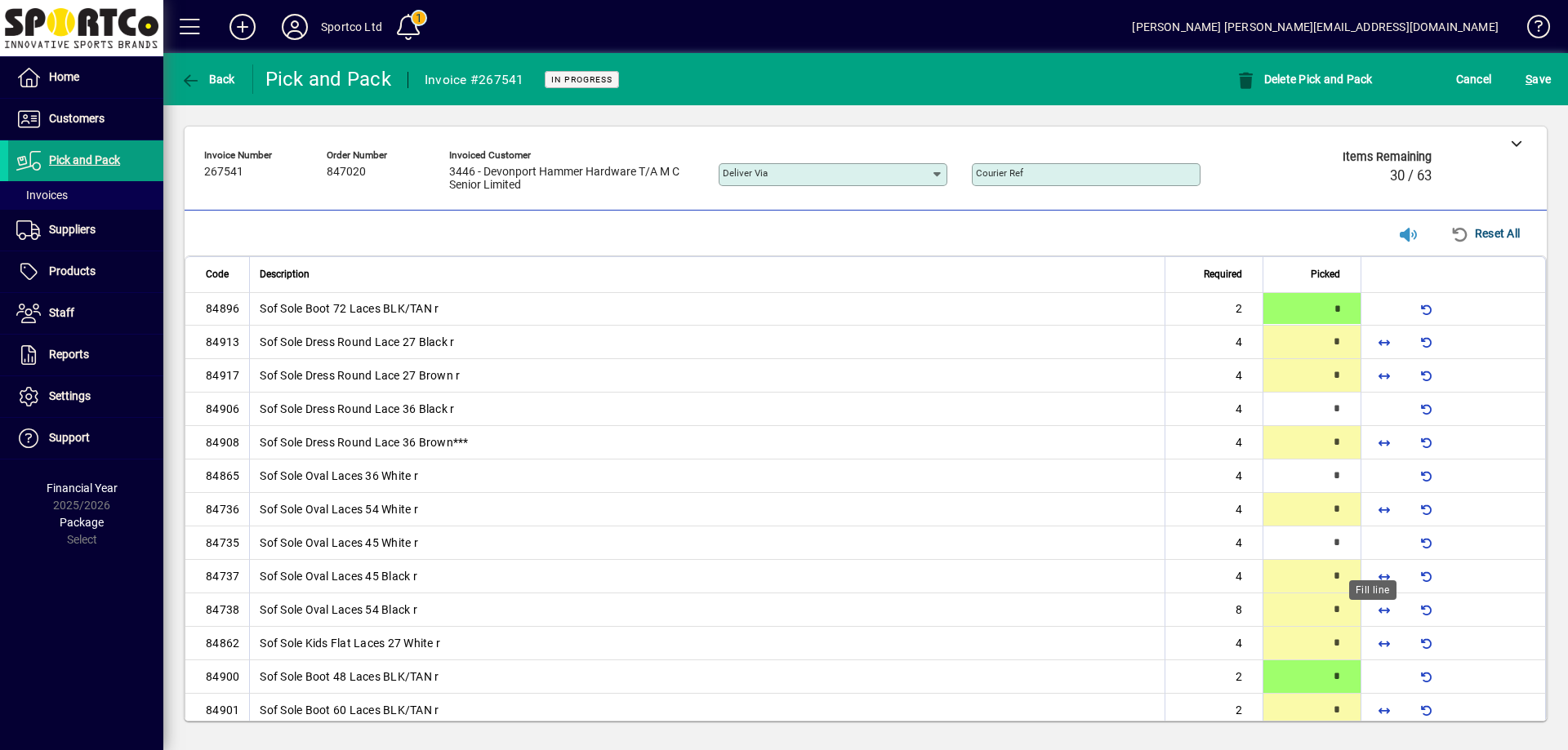
type input "*"
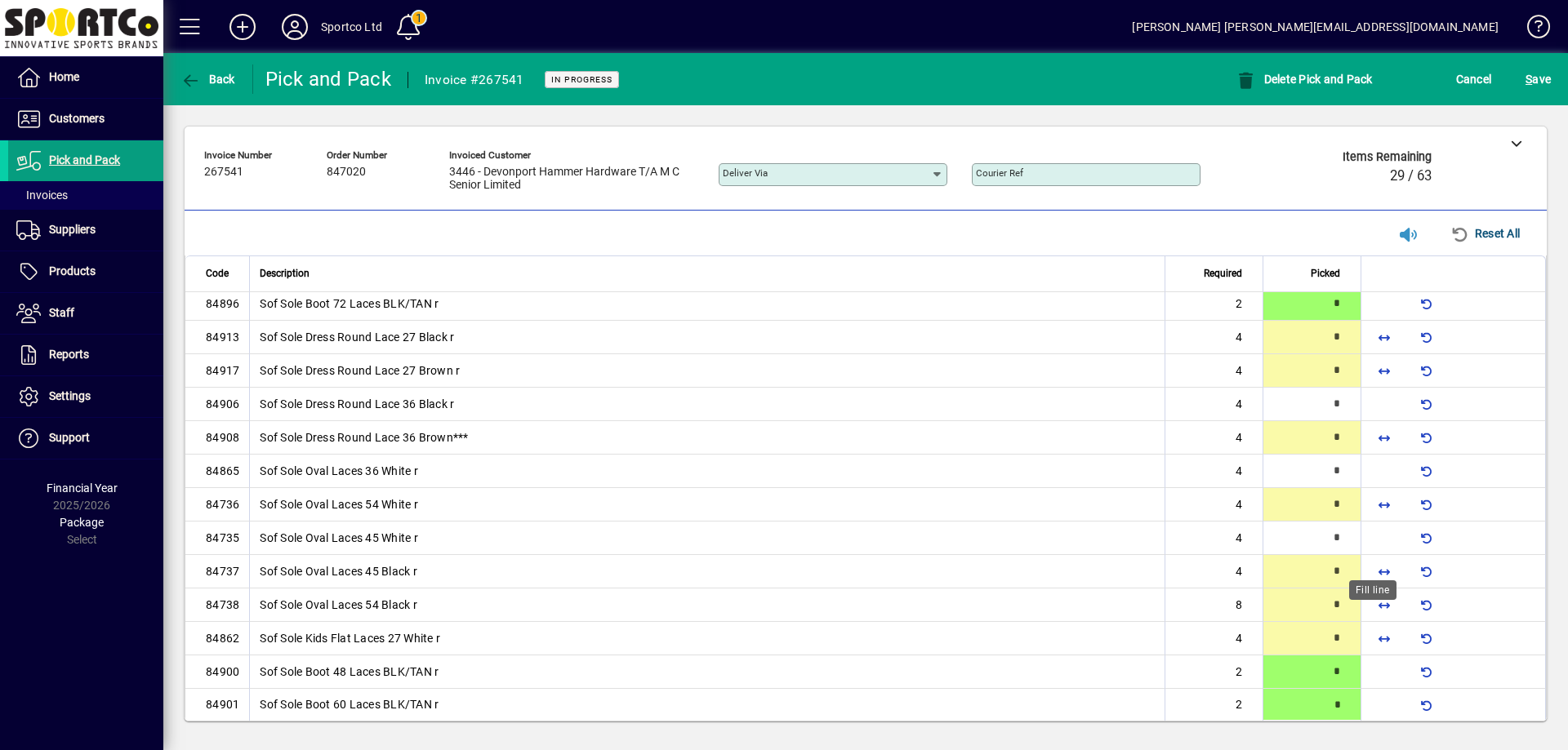
type input "*"
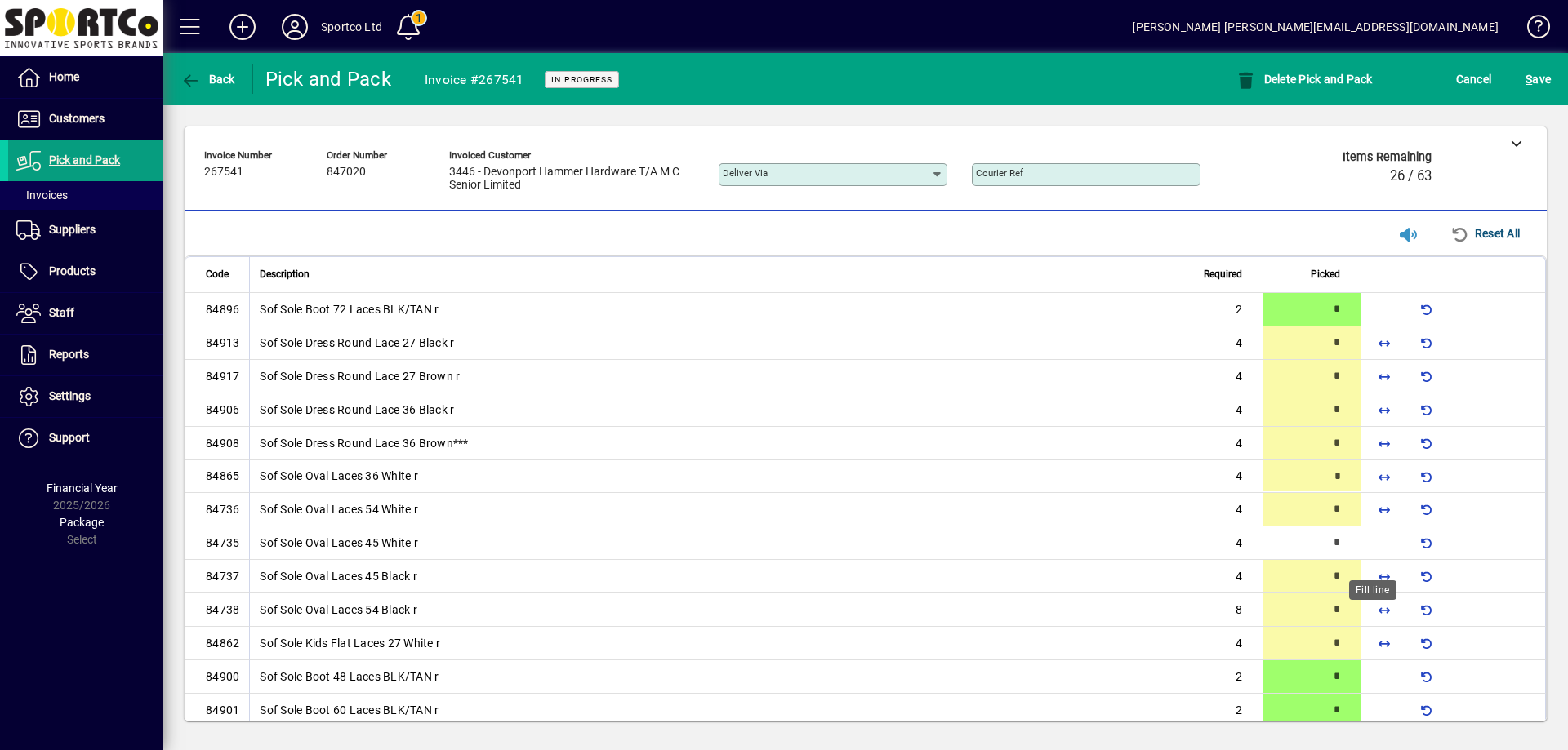
type input "*"
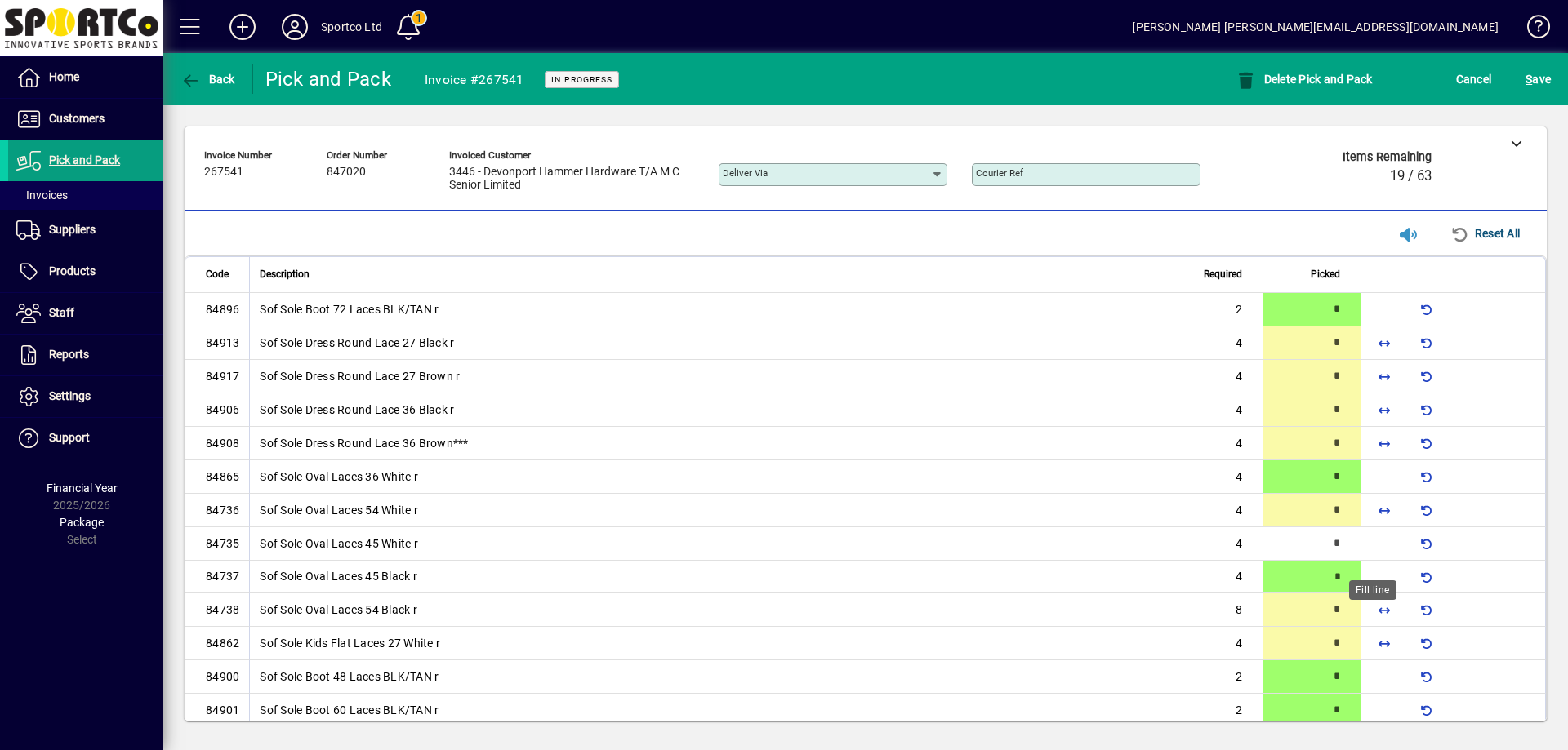
type input "*"
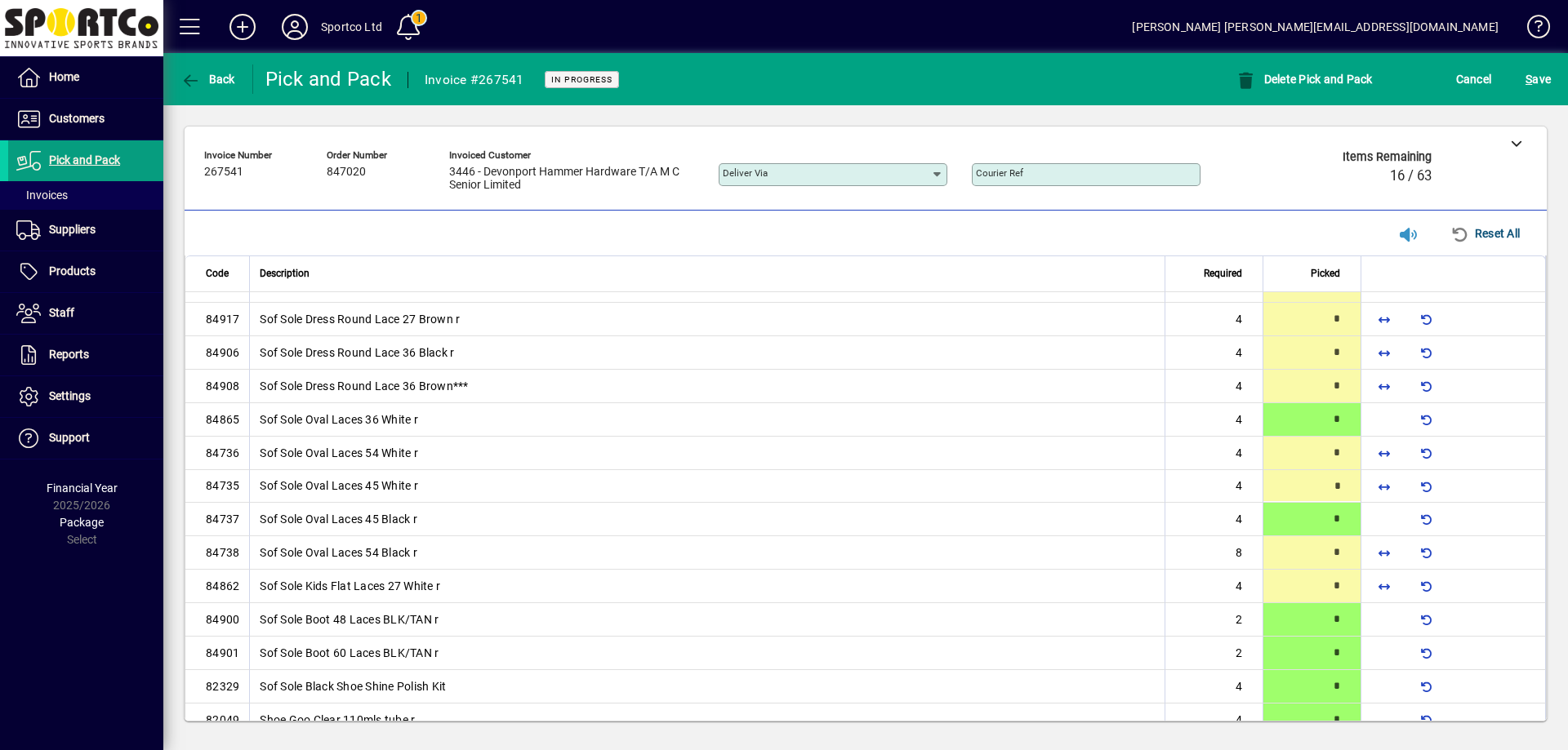
type input "*"
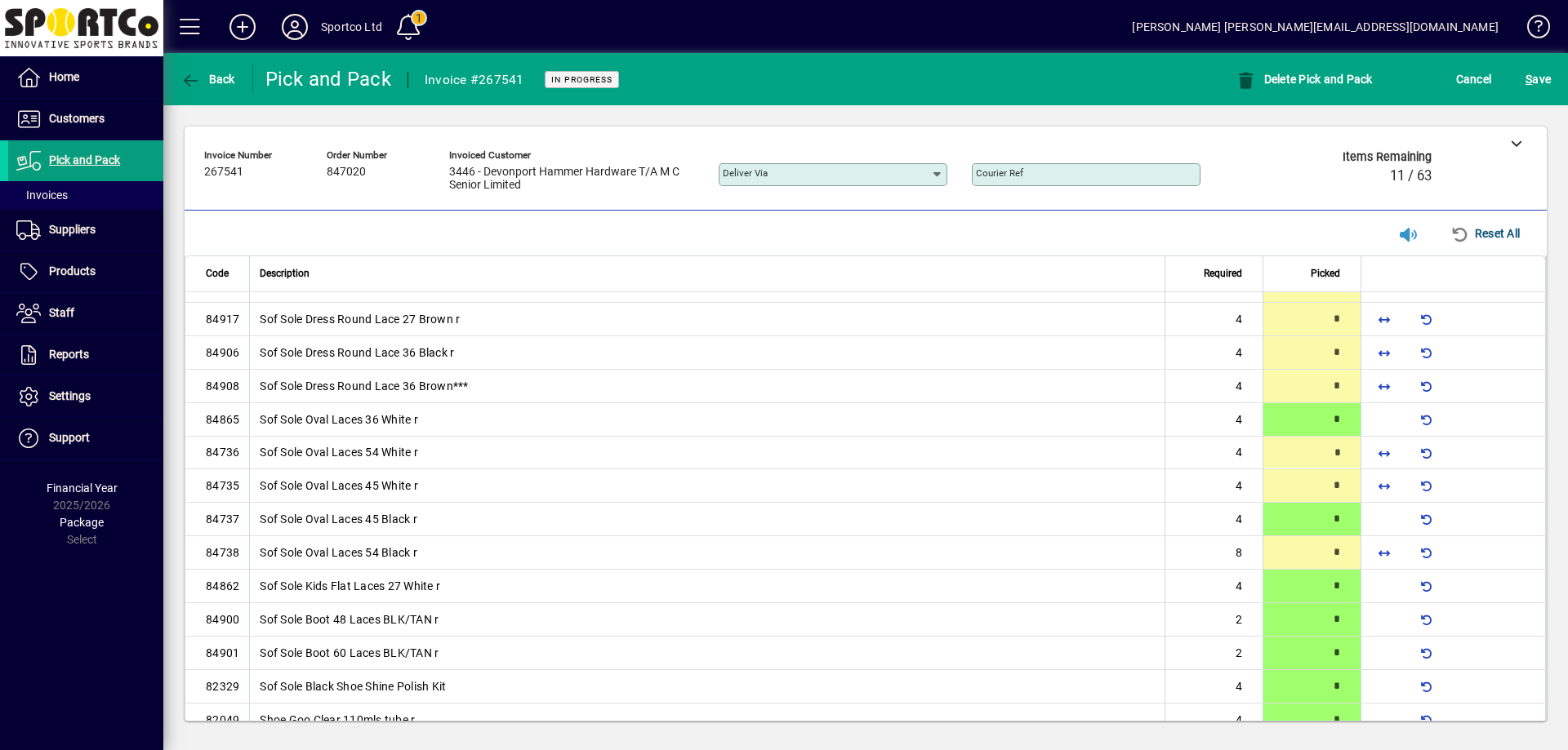
type input "*"
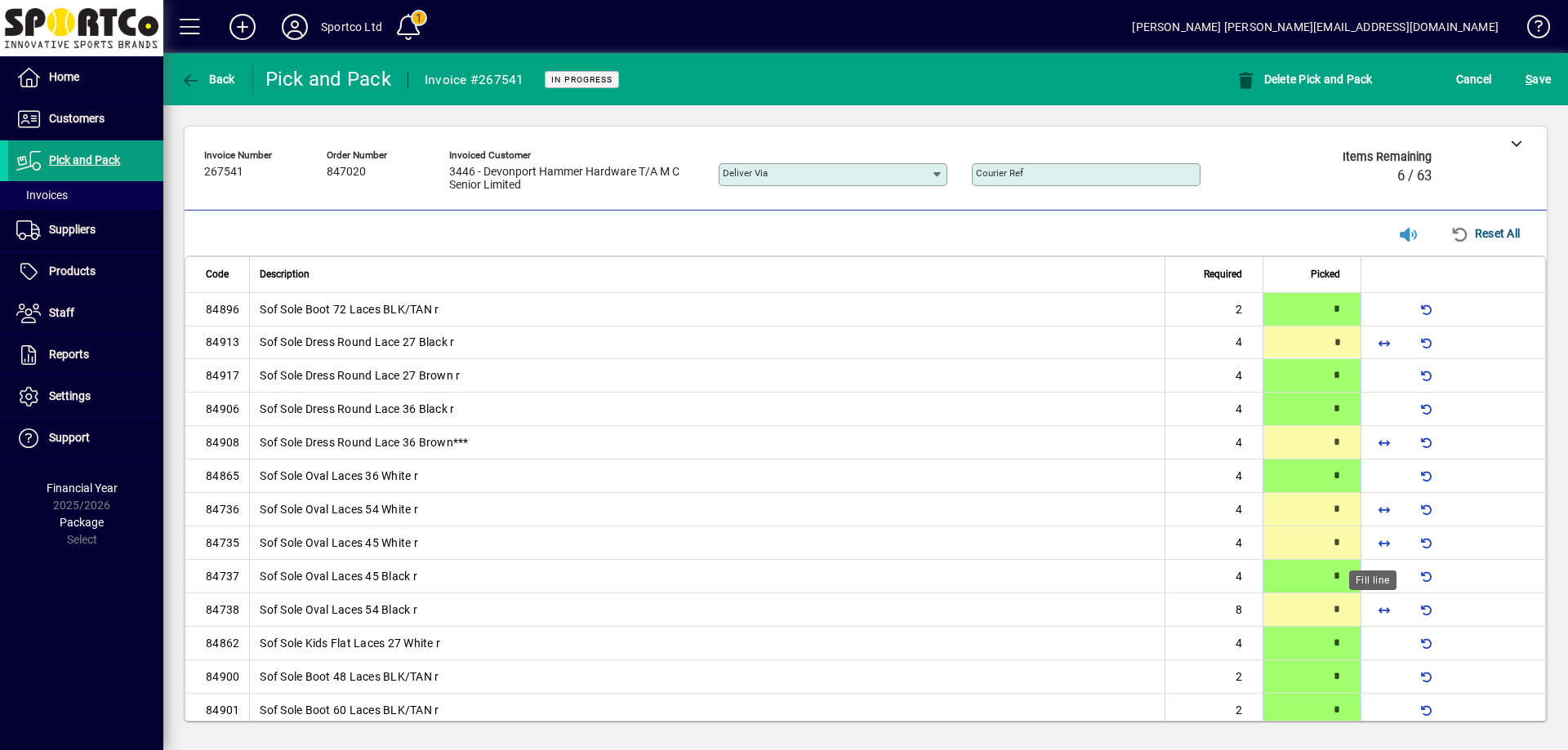
type input "*"
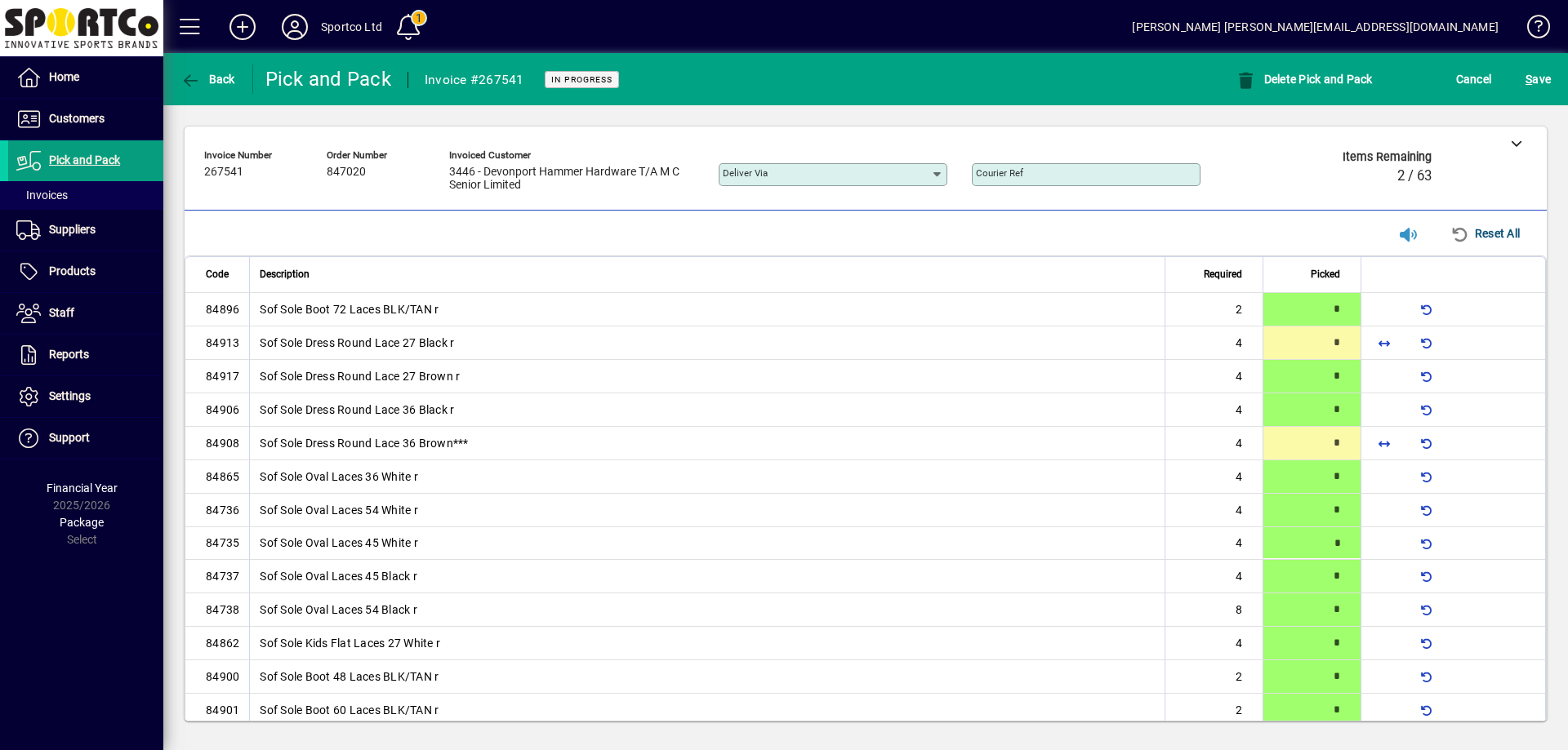
type input "*"
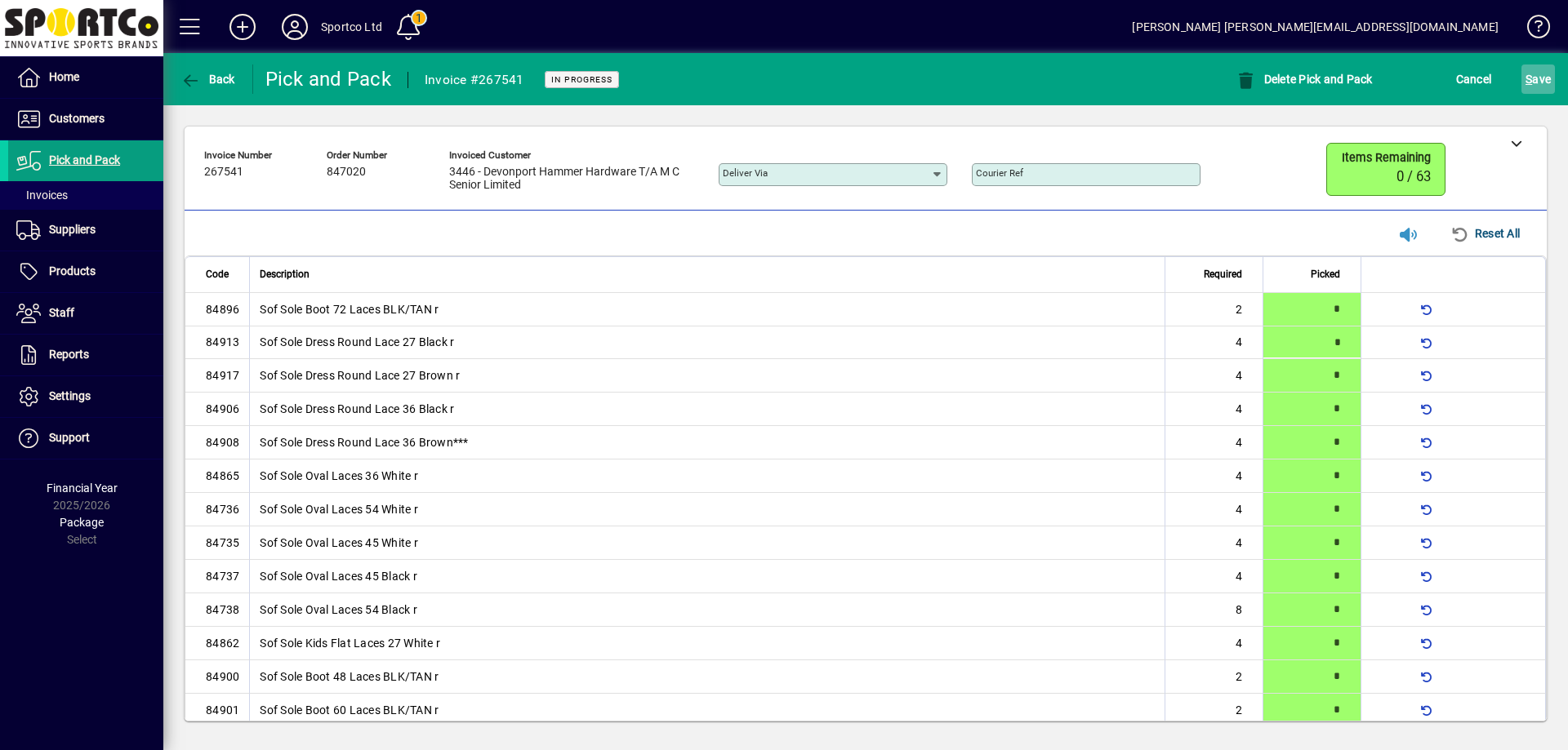
click at [1532, 68] on span "S ave" at bounding box center [1538, 79] width 25 height 26
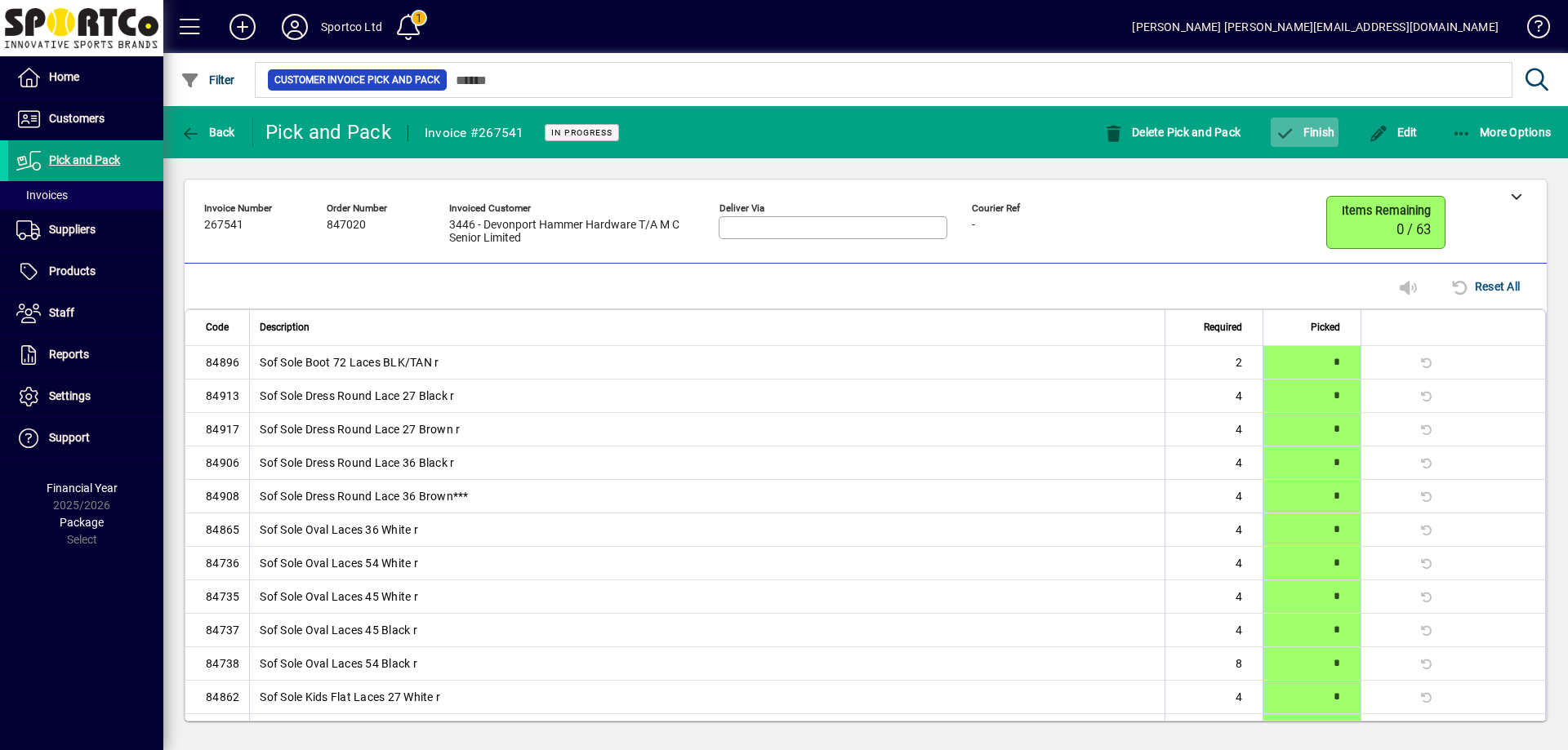
click at [1306, 137] on span "Finish" at bounding box center [1304, 132] width 60 height 13
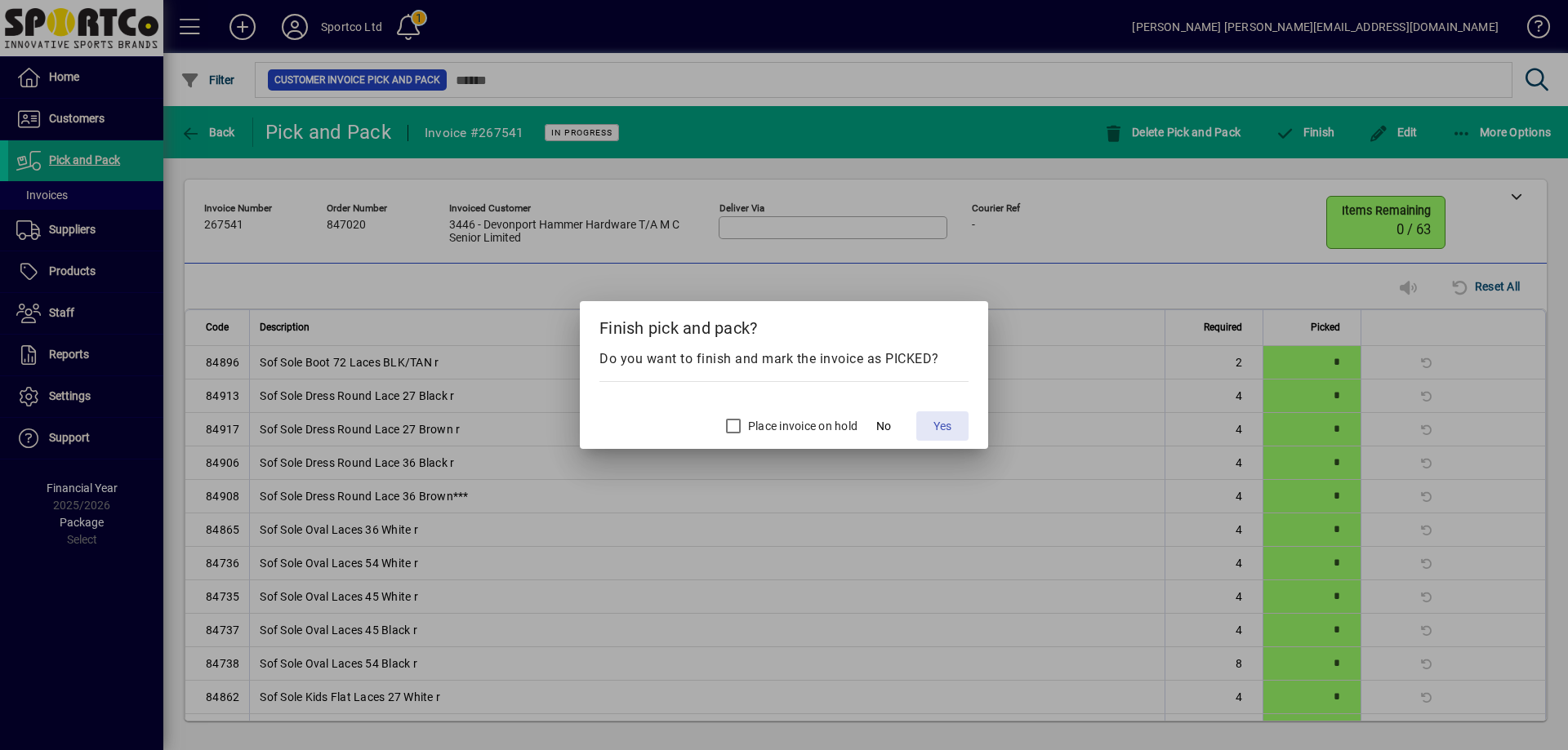
click at [942, 426] on span "Yes" at bounding box center [942, 426] width 18 height 17
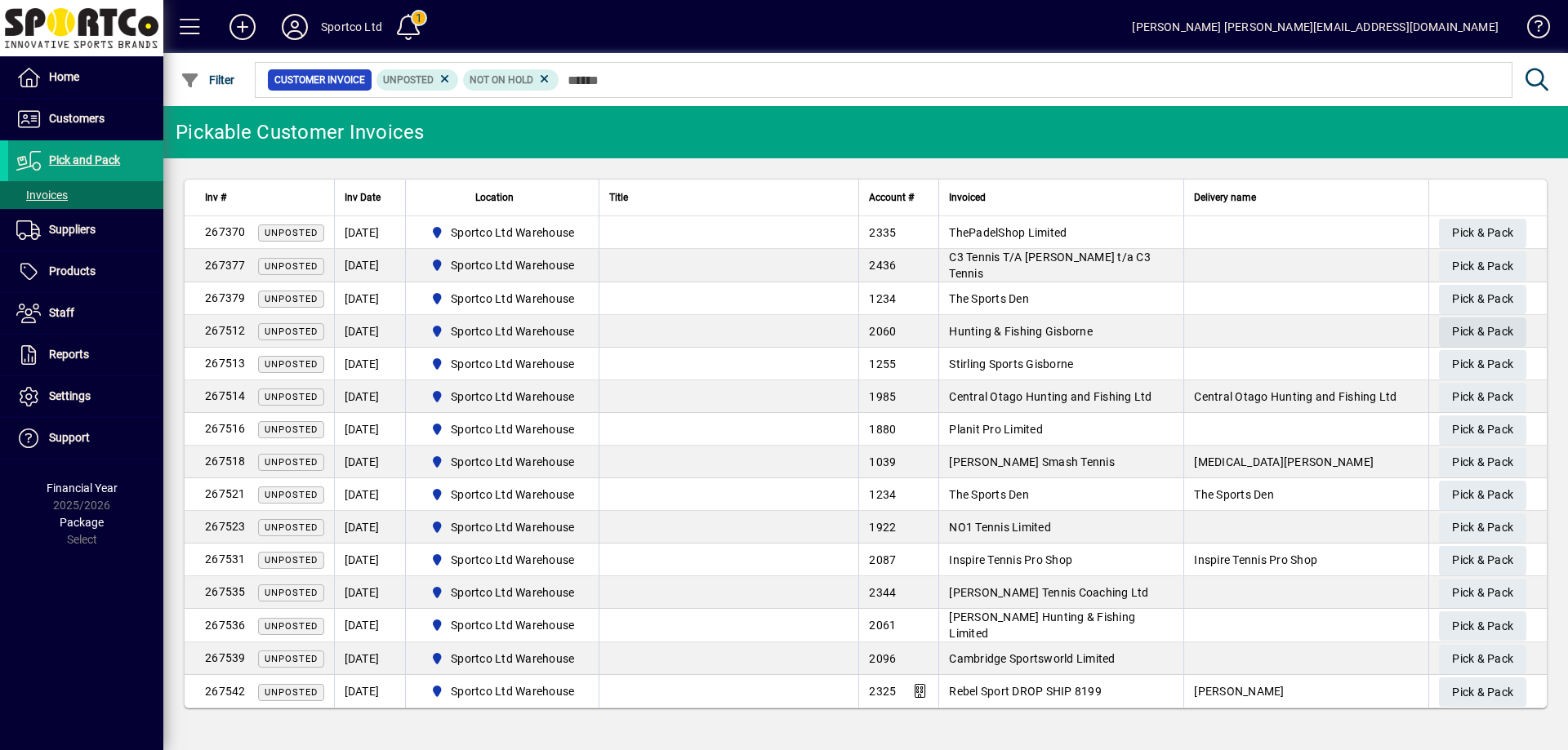
click at [1476, 324] on span "Pick & Pack" at bounding box center [1482, 332] width 61 height 27
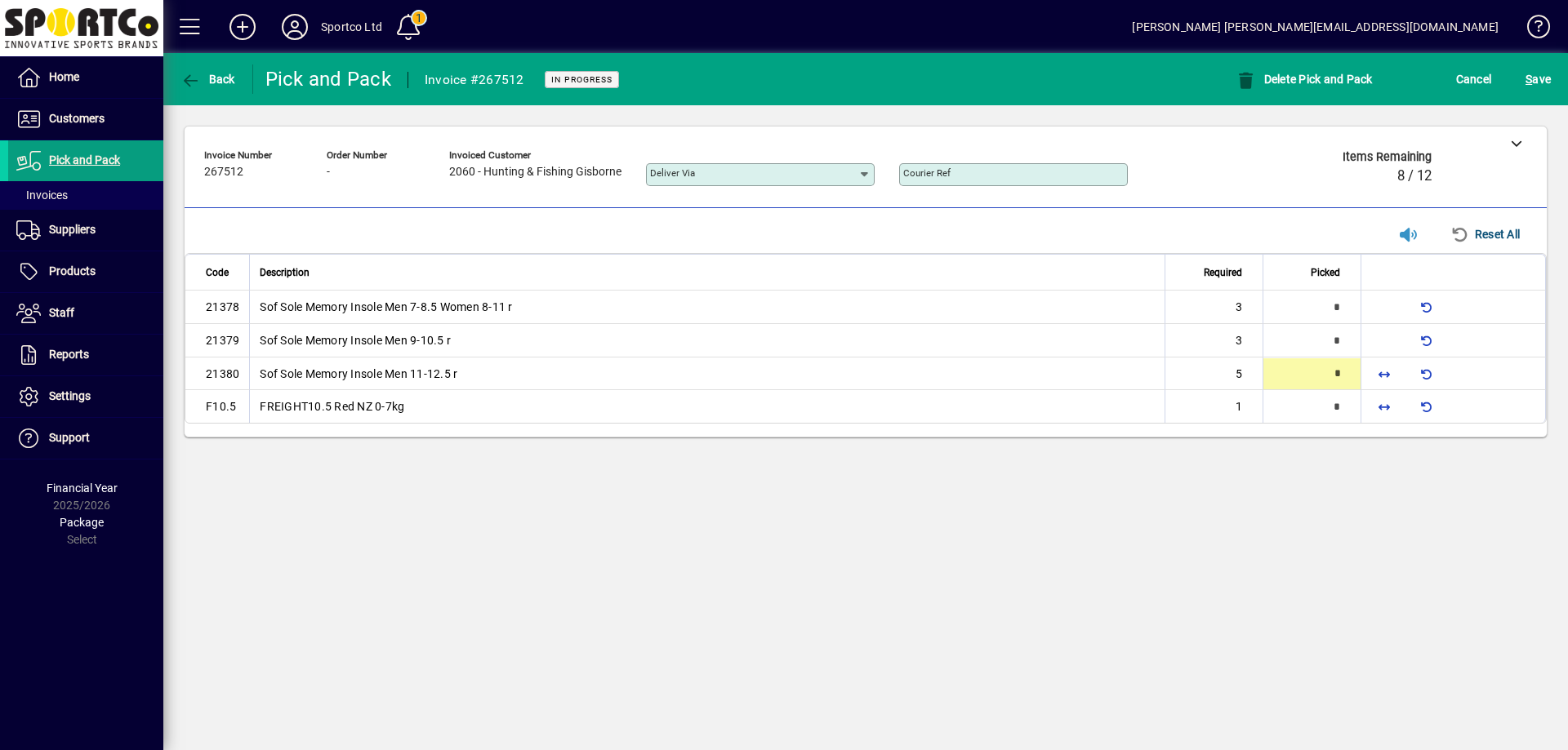
type input "*"
click at [1384, 396] on span "button" at bounding box center [1384, 407] width 39 height 39
type input "*"
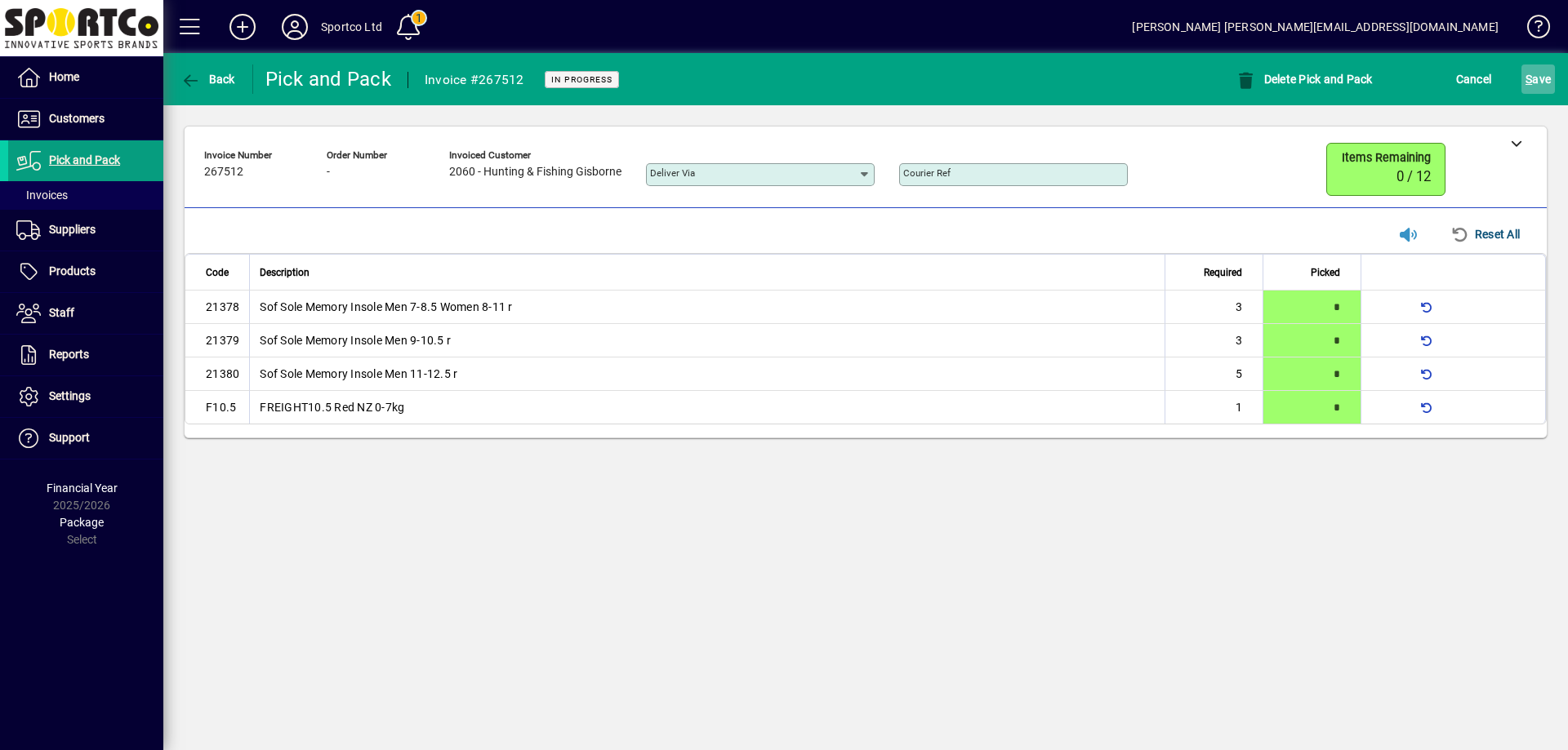
click at [1530, 76] on span "S" at bounding box center [1528, 79] width 6 height 13
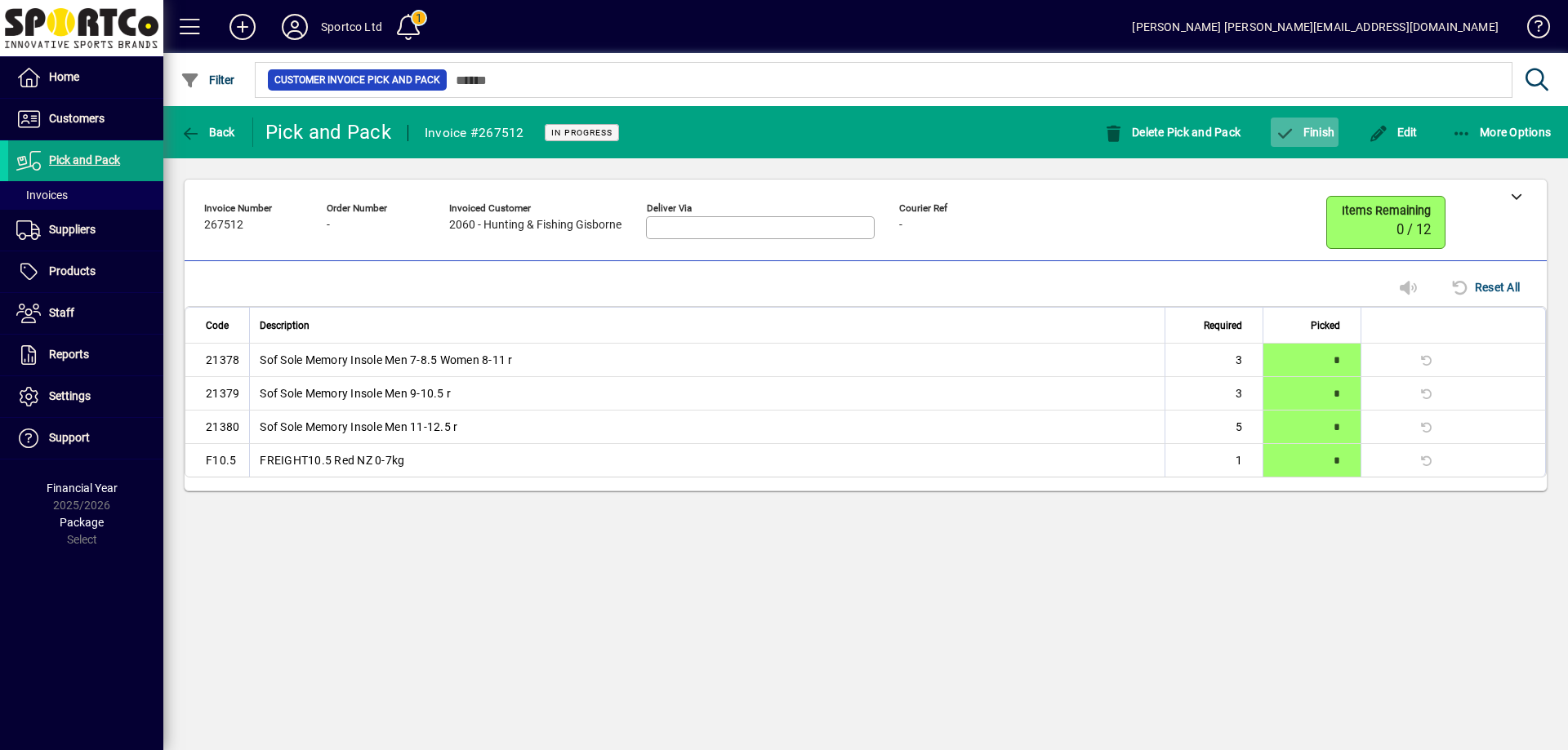
click at [1310, 130] on span "Finish" at bounding box center [1304, 132] width 60 height 13
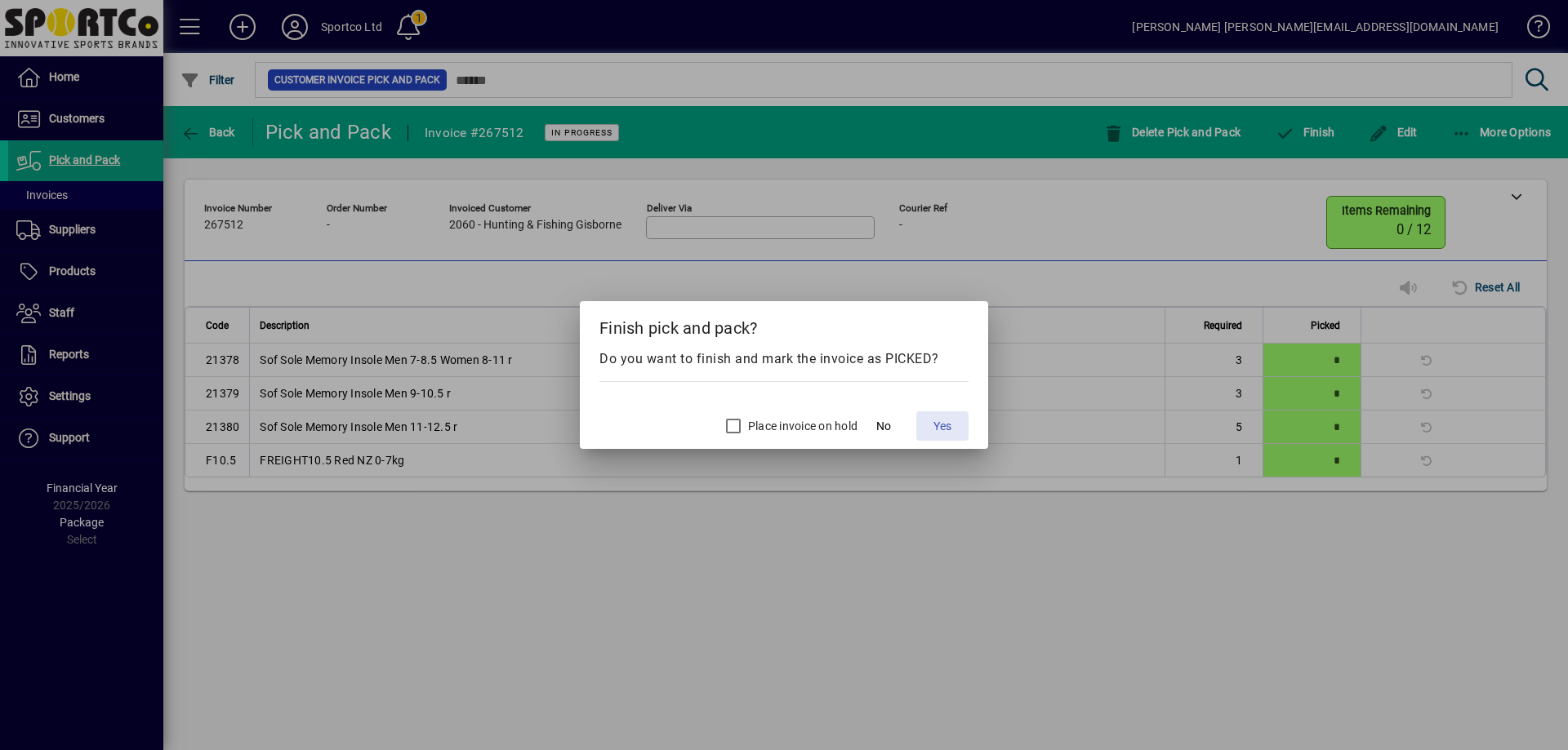
click at [936, 432] on span "Yes" at bounding box center [942, 426] width 18 height 17
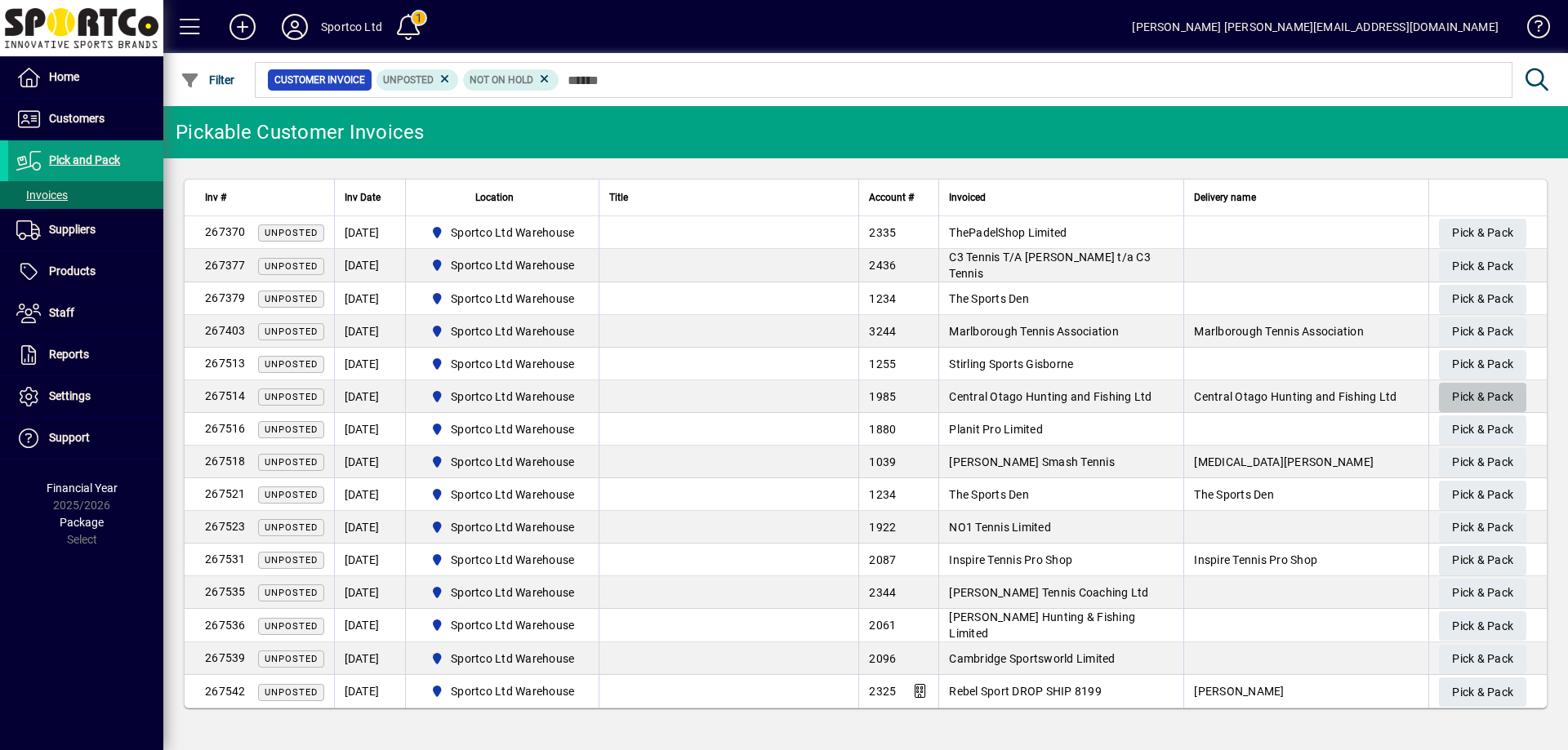
click at [1488, 396] on span "Pick & Pack" at bounding box center [1482, 397] width 61 height 27
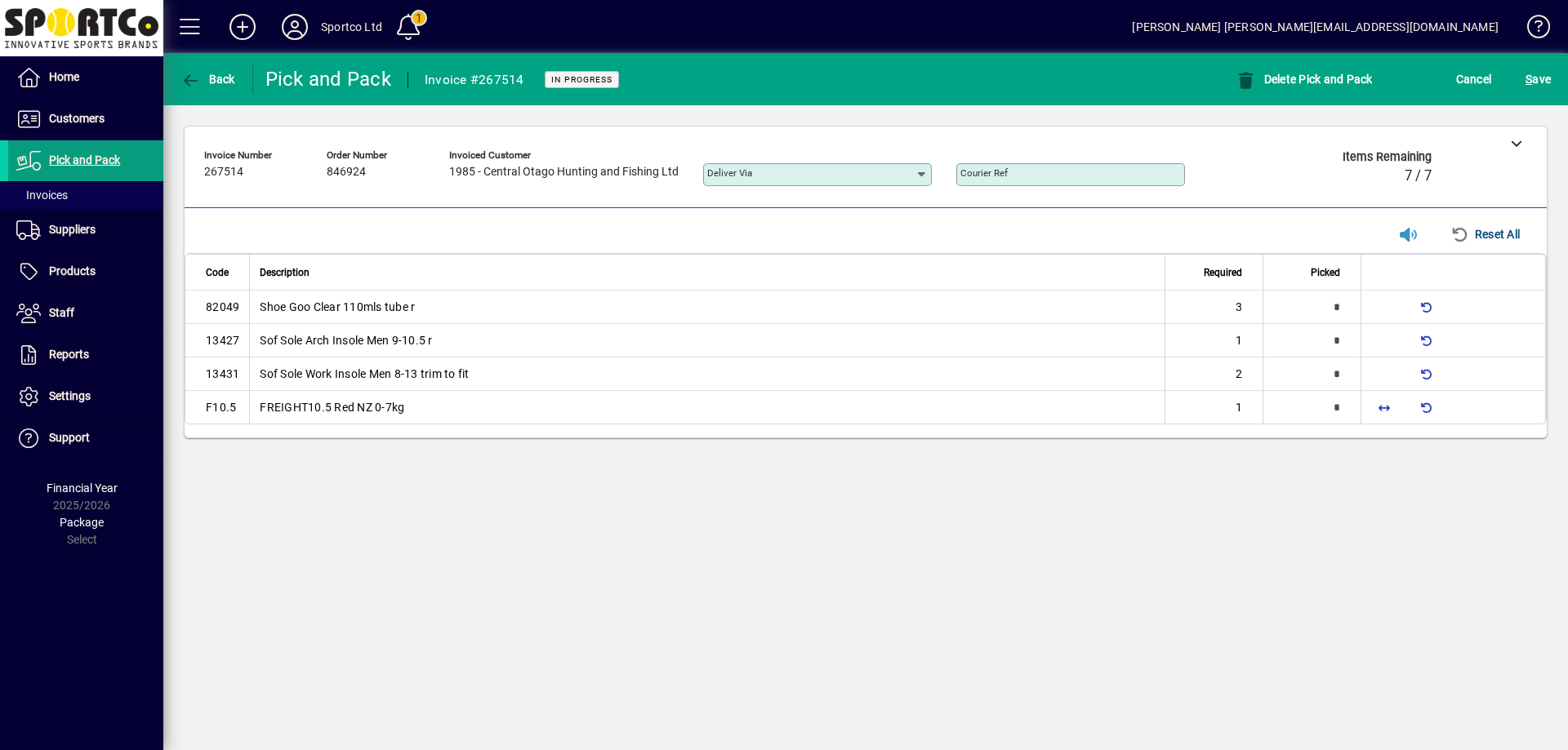
type input "*"
click at [1378, 404] on span "button" at bounding box center [1384, 407] width 39 height 39
type input "*"
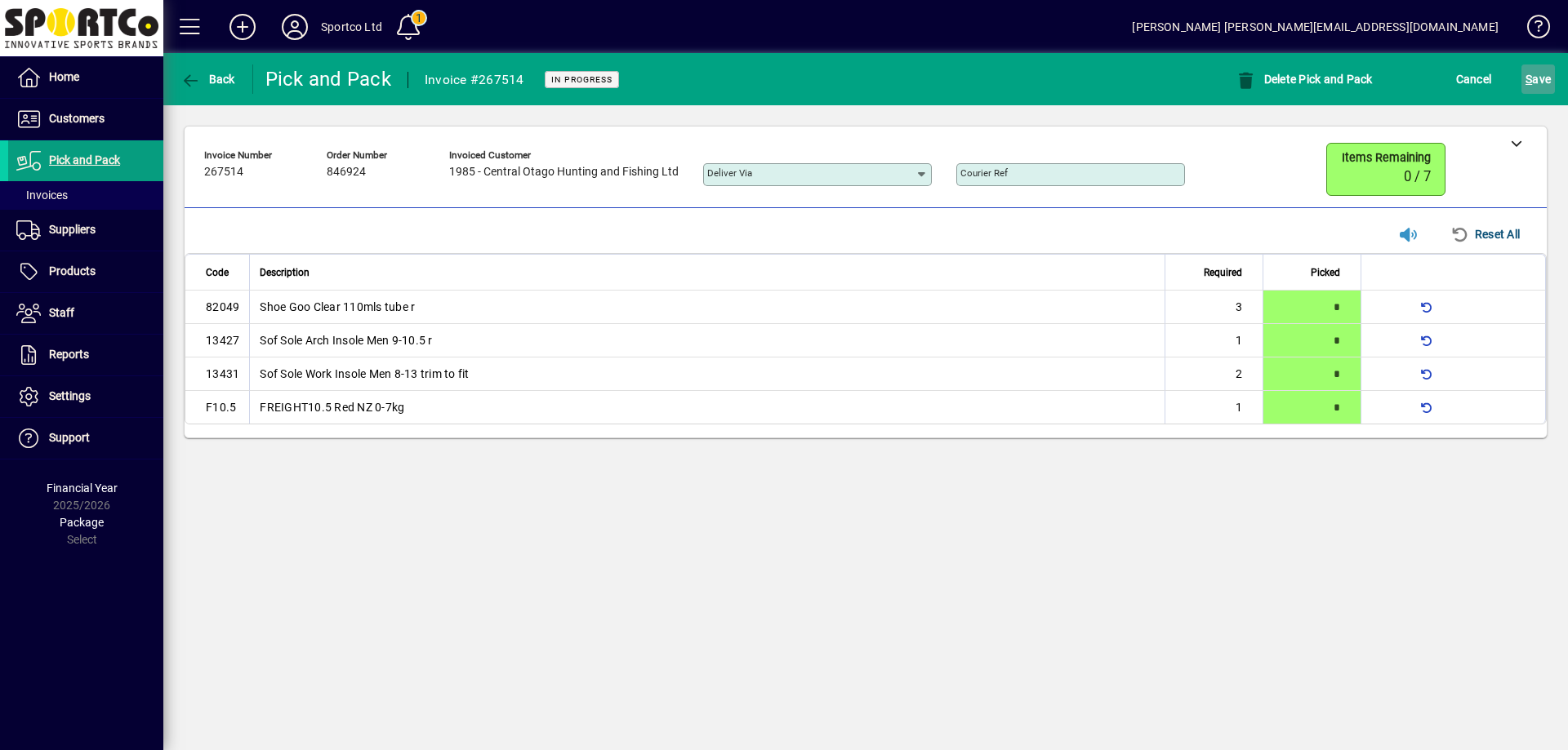
click at [1543, 67] on span "S ave" at bounding box center [1538, 79] width 25 height 26
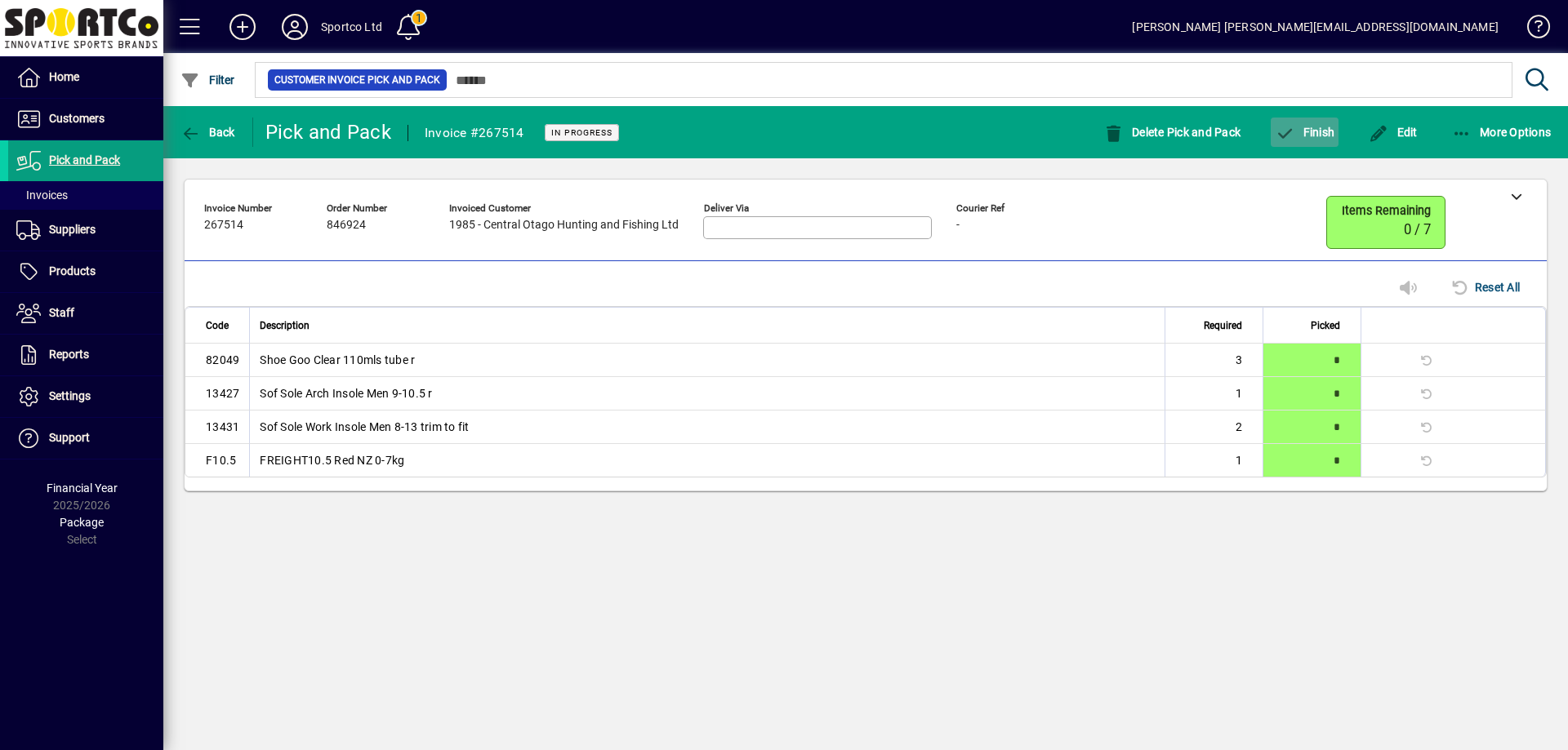
click at [1334, 131] on span "Finish" at bounding box center [1304, 132] width 60 height 13
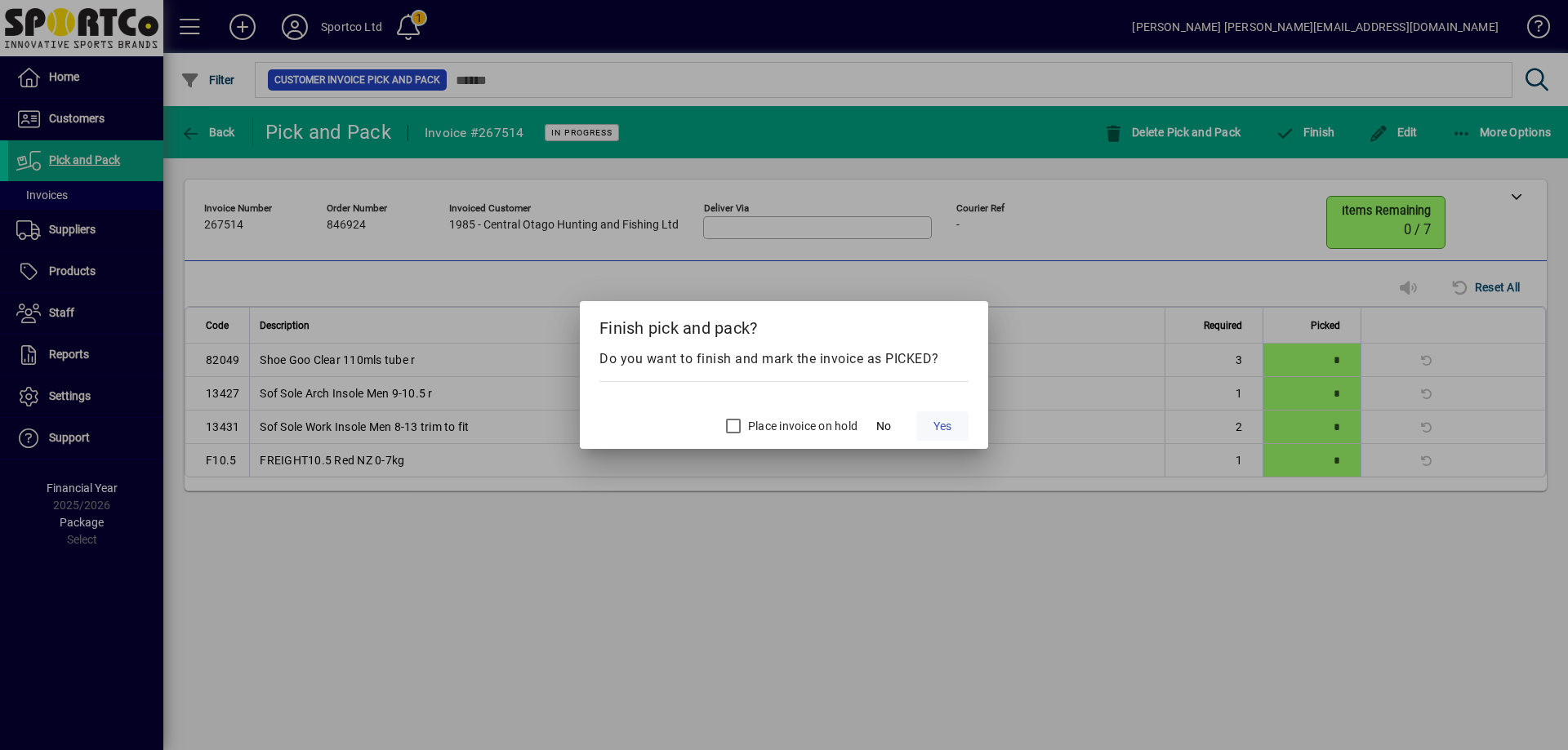
click at [966, 422] on span at bounding box center [942, 426] width 52 height 39
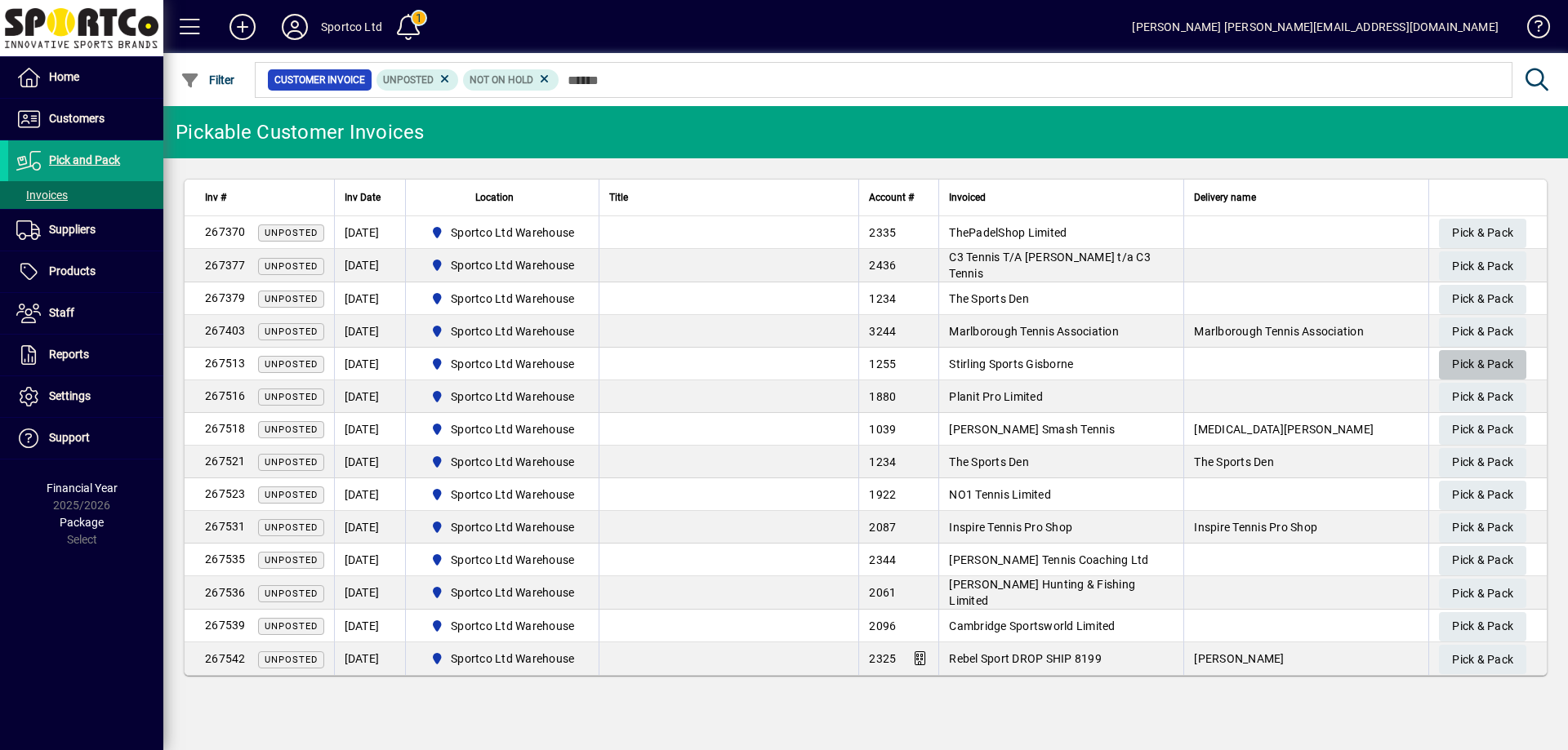
click at [1481, 357] on span "Pick & Pack" at bounding box center [1482, 364] width 61 height 27
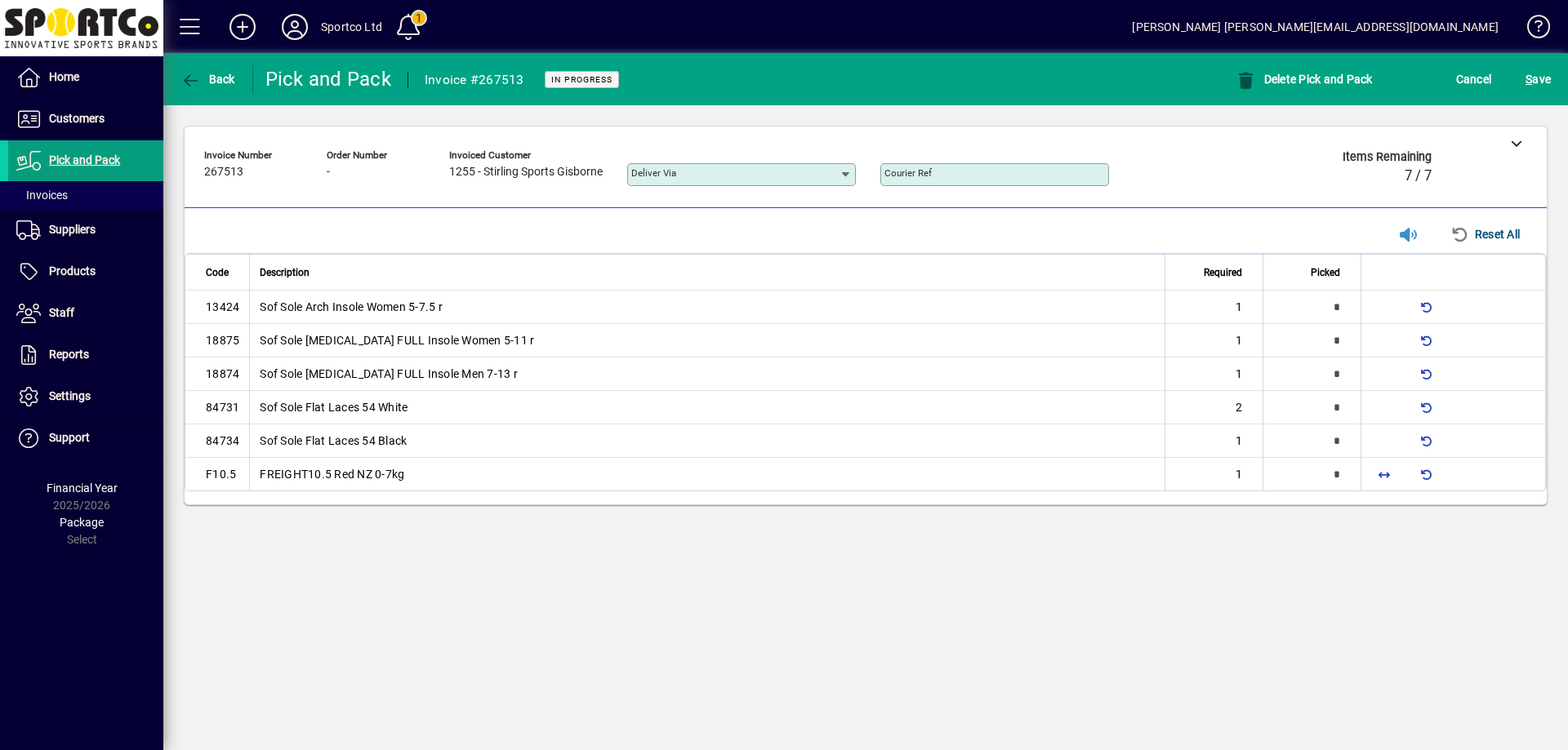
type input "*"
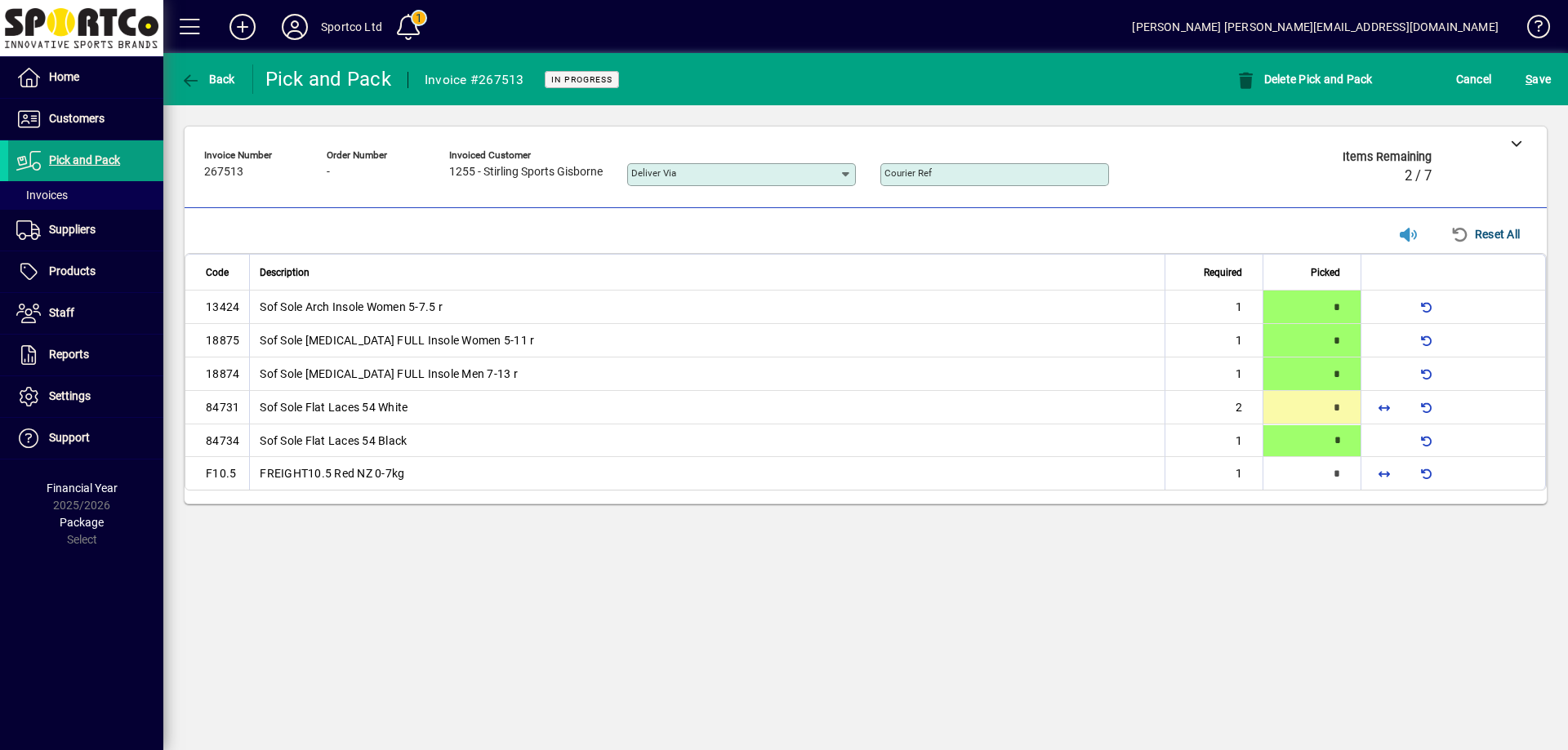
type input "*"
drag, startPoint x: 1386, startPoint y: 473, endPoint x: 1395, endPoint y: 483, distance: 13.5
click at [1385, 473] on span "button" at bounding box center [1384, 474] width 39 height 39
type input "*"
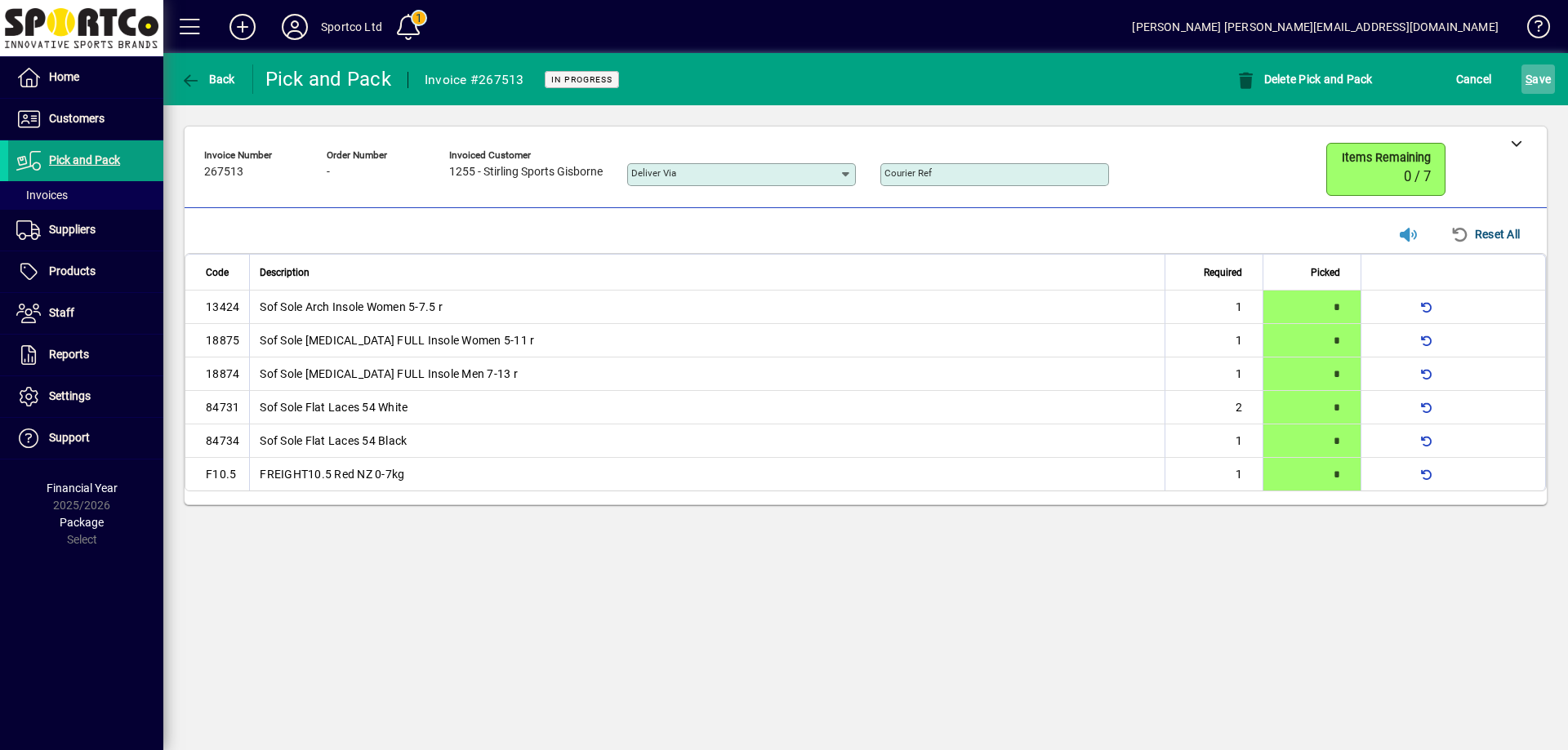
click at [1530, 72] on span "S" at bounding box center [1528, 79] width 6 height 13
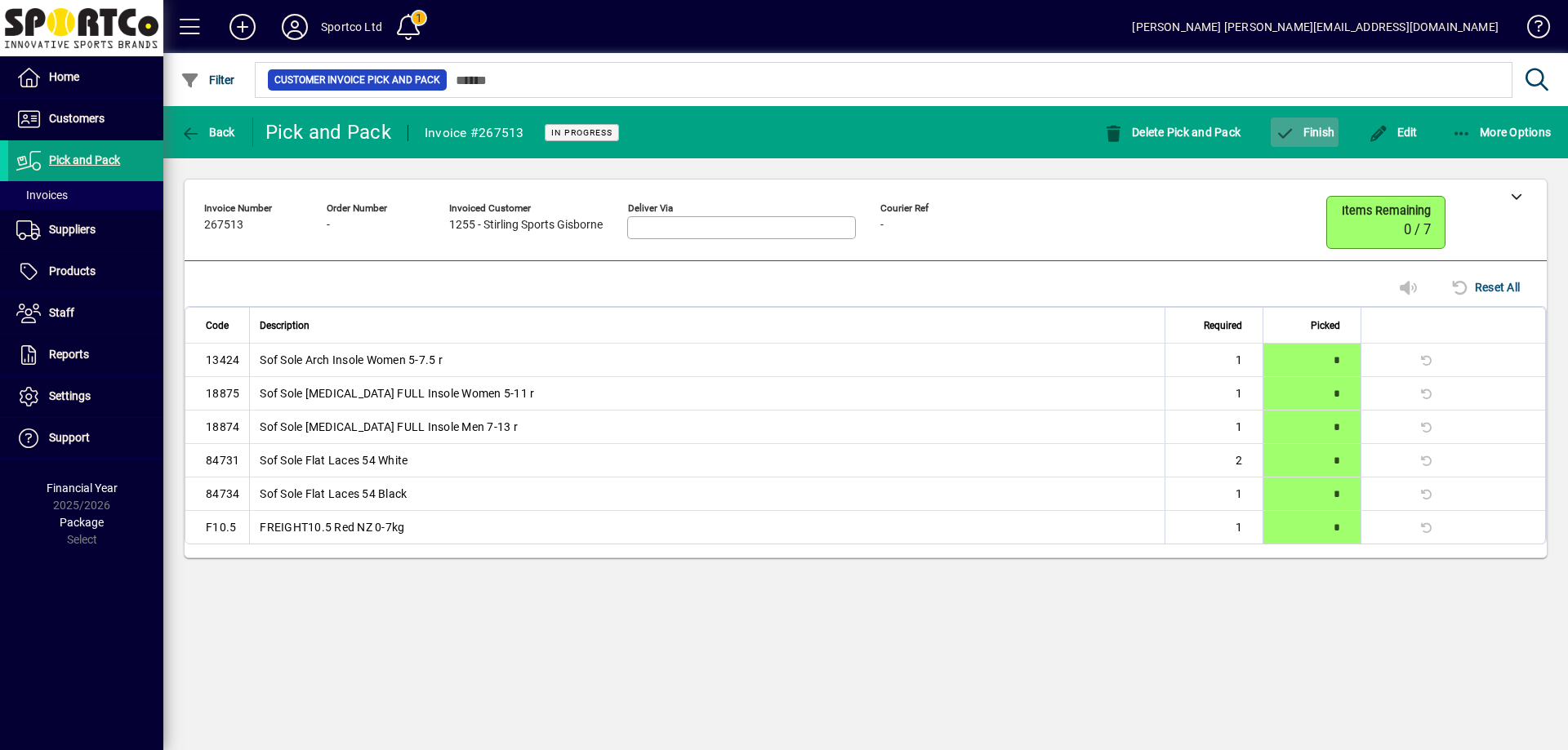
click at [1308, 125] on span "Finish" at bounding box center [1304, 132] width 60 height 13
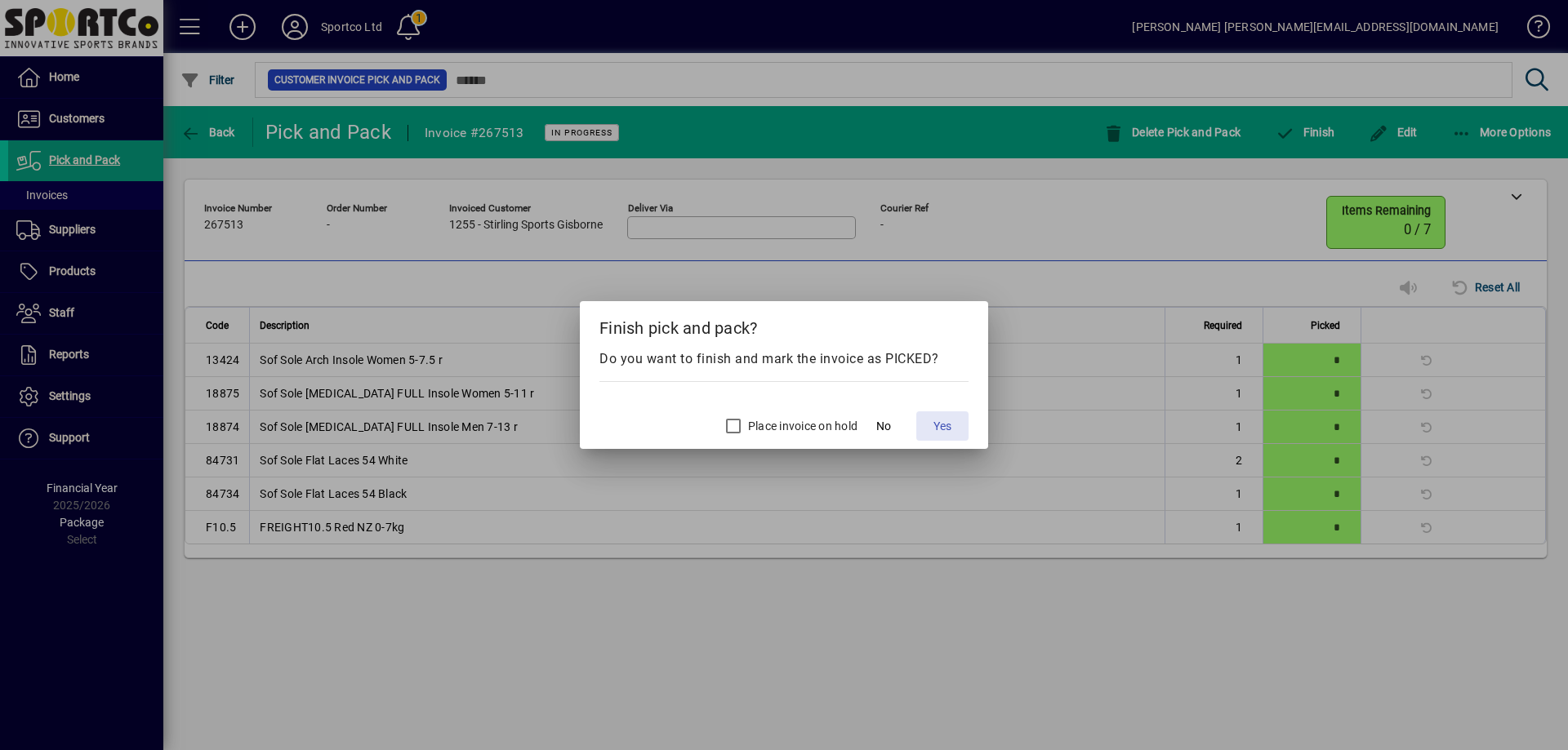
click at [943, 426] on span "Yes" at bounding box center [942, 426] width 18 height 17
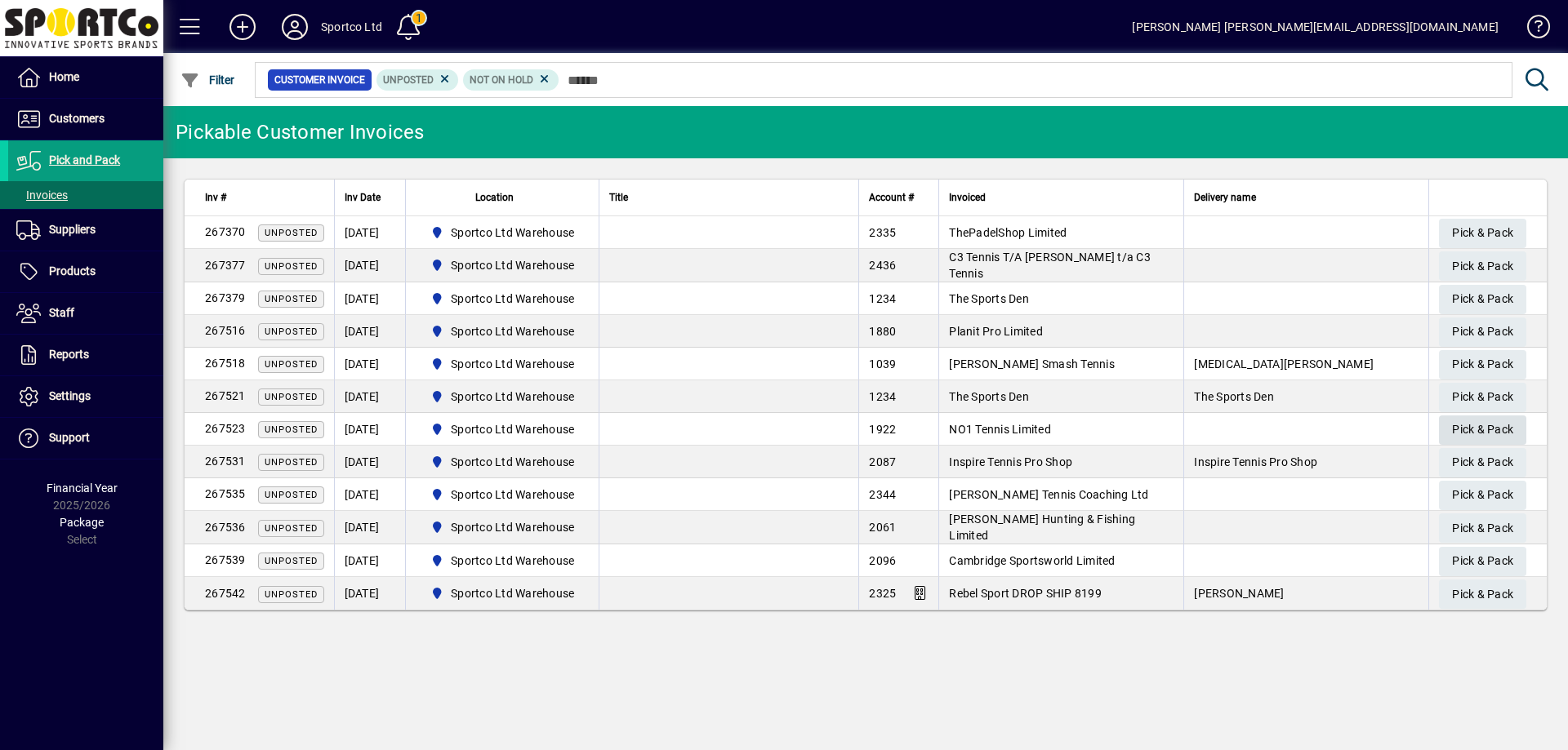
click at [1479, 422] on span "Pick & Pack" at bounding box center [1482, 430] width 61 height 27
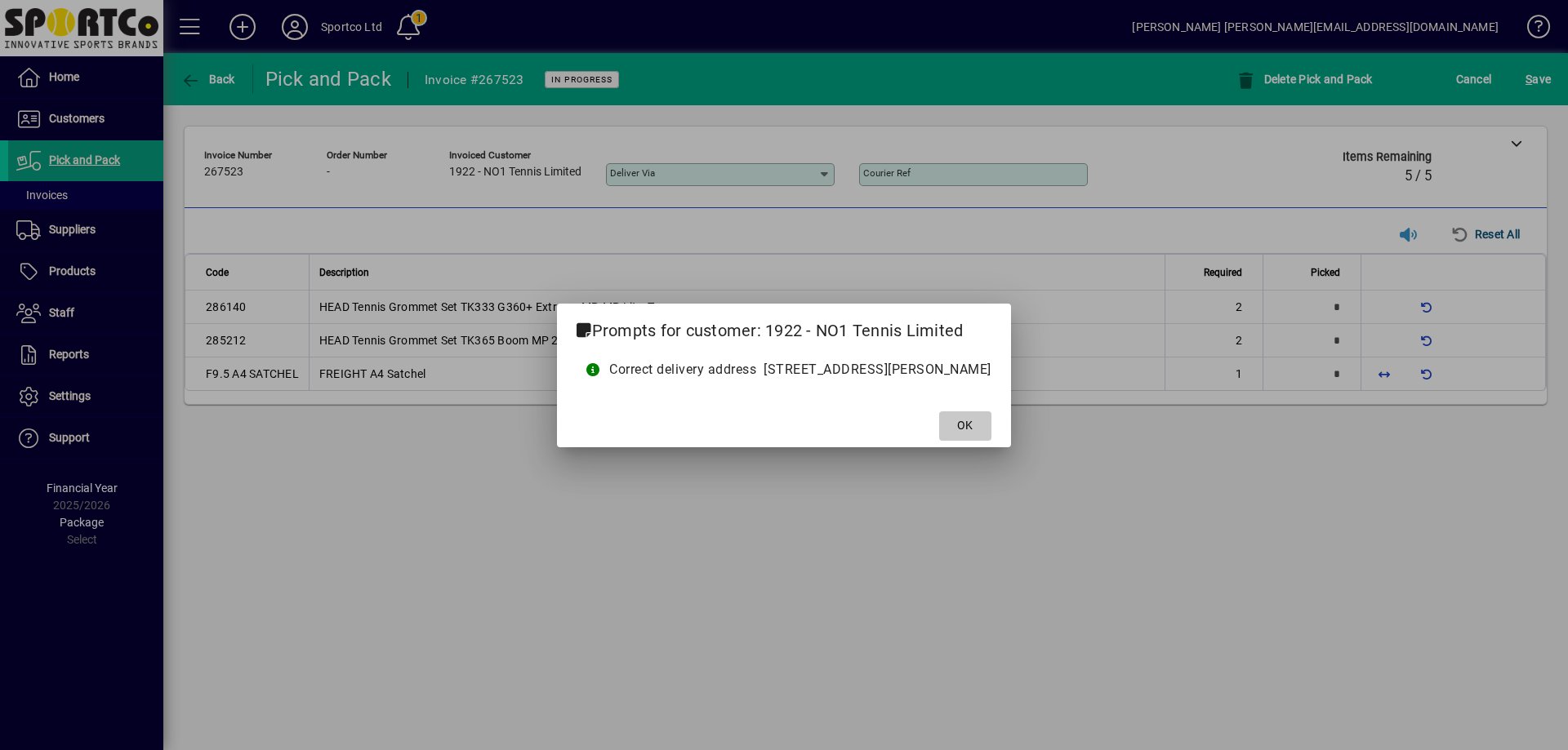
click at [992, 422] on span at bounding box center [965, 426] width 52 height 39
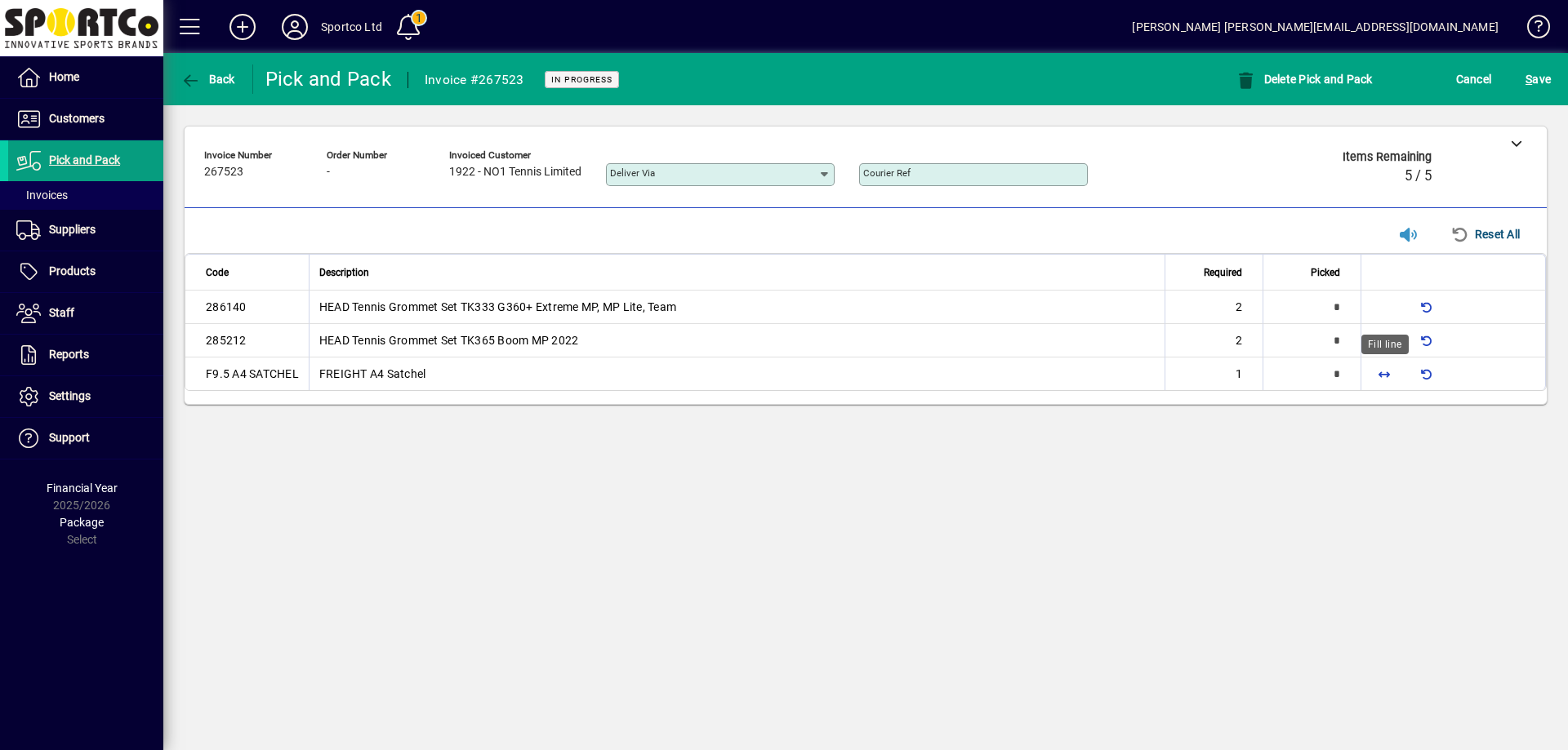
click at [1385, 368] on span "button" at bounding box center [1384, 374] width 39 height 39
type input "*"
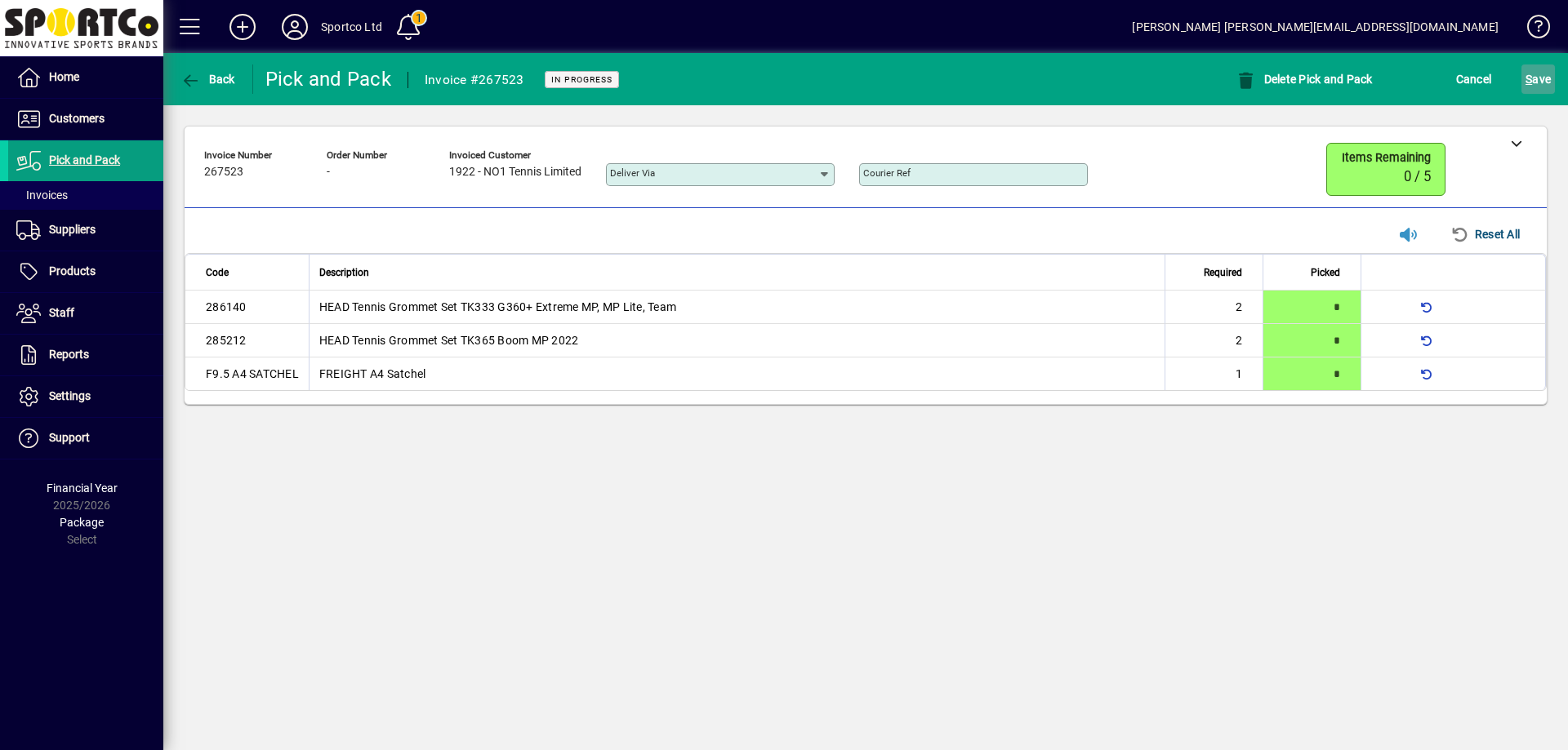
click at [1538, 80] on span "S ave" at bounding box center [1538, 79] width 25 height 26
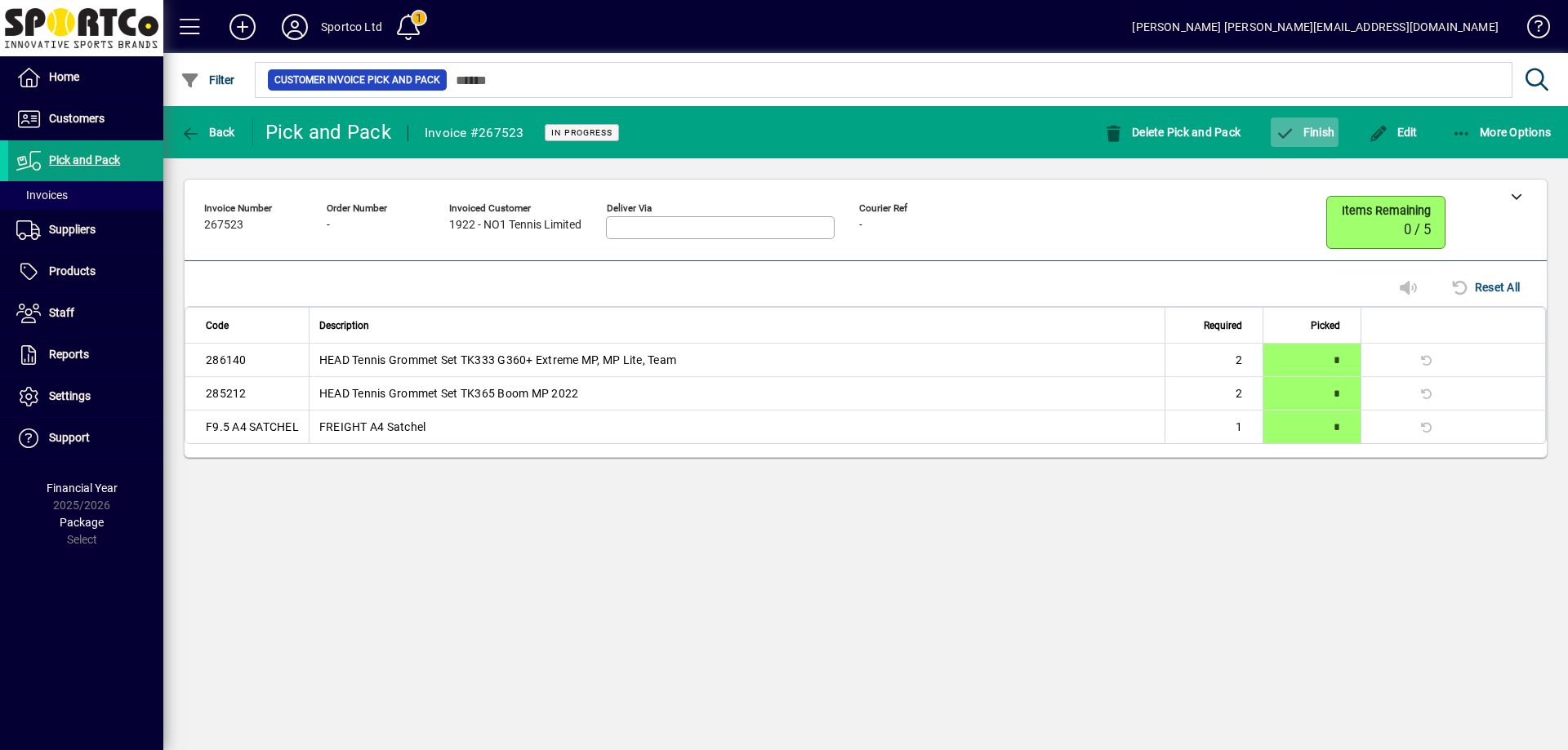
click at [1325, 128] on span "Finish" at bounding box center [1304, 132] width 60 height 13
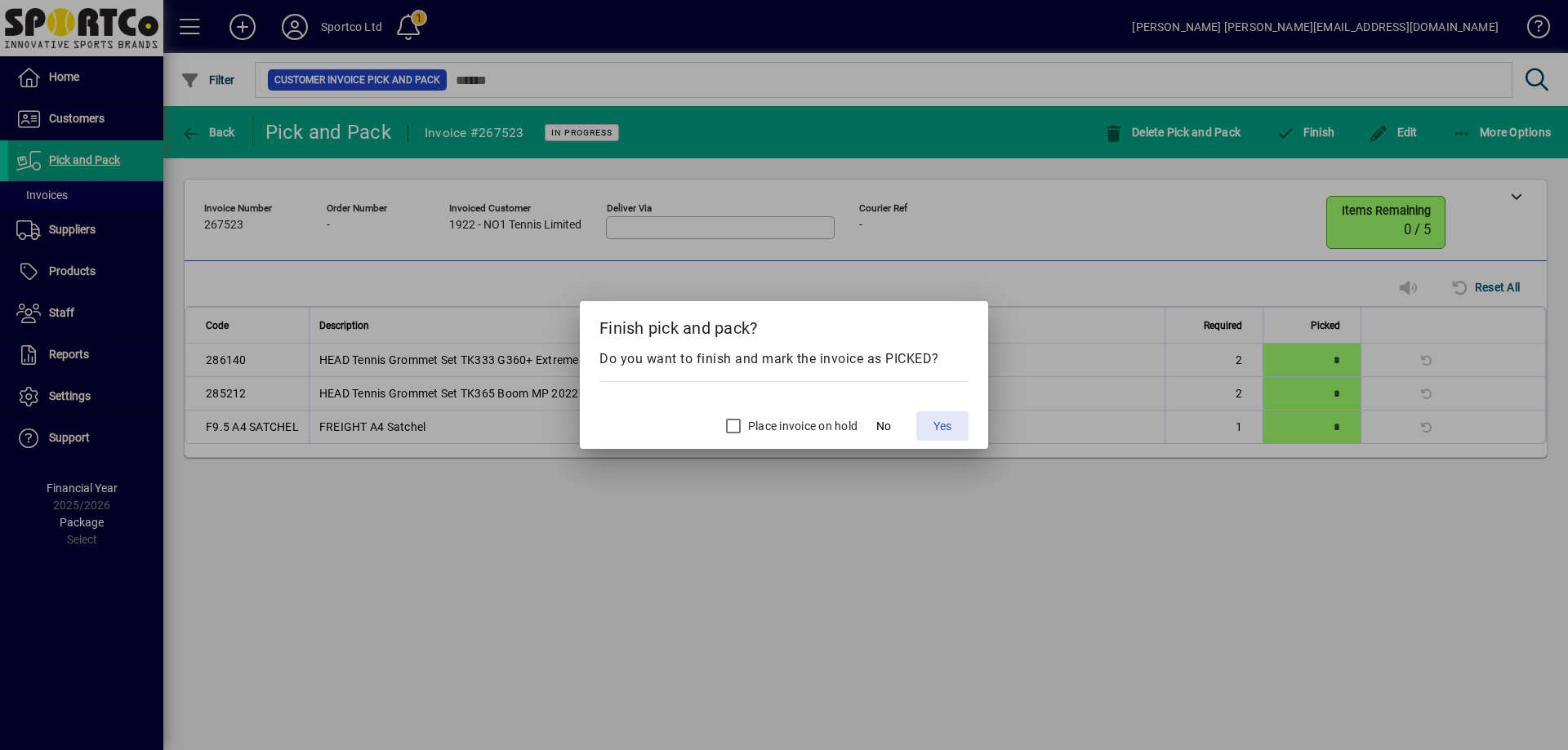
click at [945, 422] on span "Yes" at bounding box center [942, 426] width 18 height 17
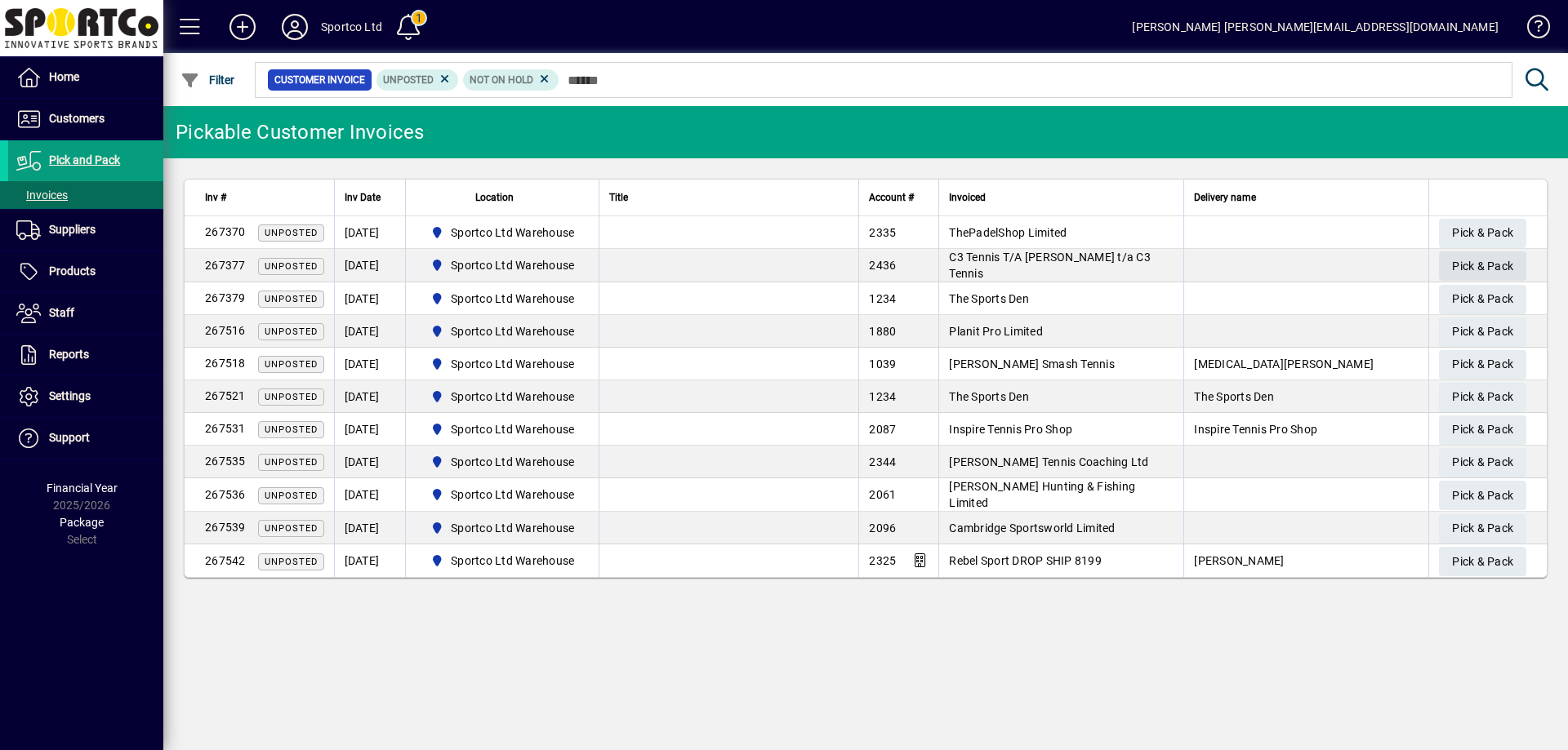
click at [1486, 264] on span "Pick & Pack" at bounding box center [1482, 267] width 61 height 27
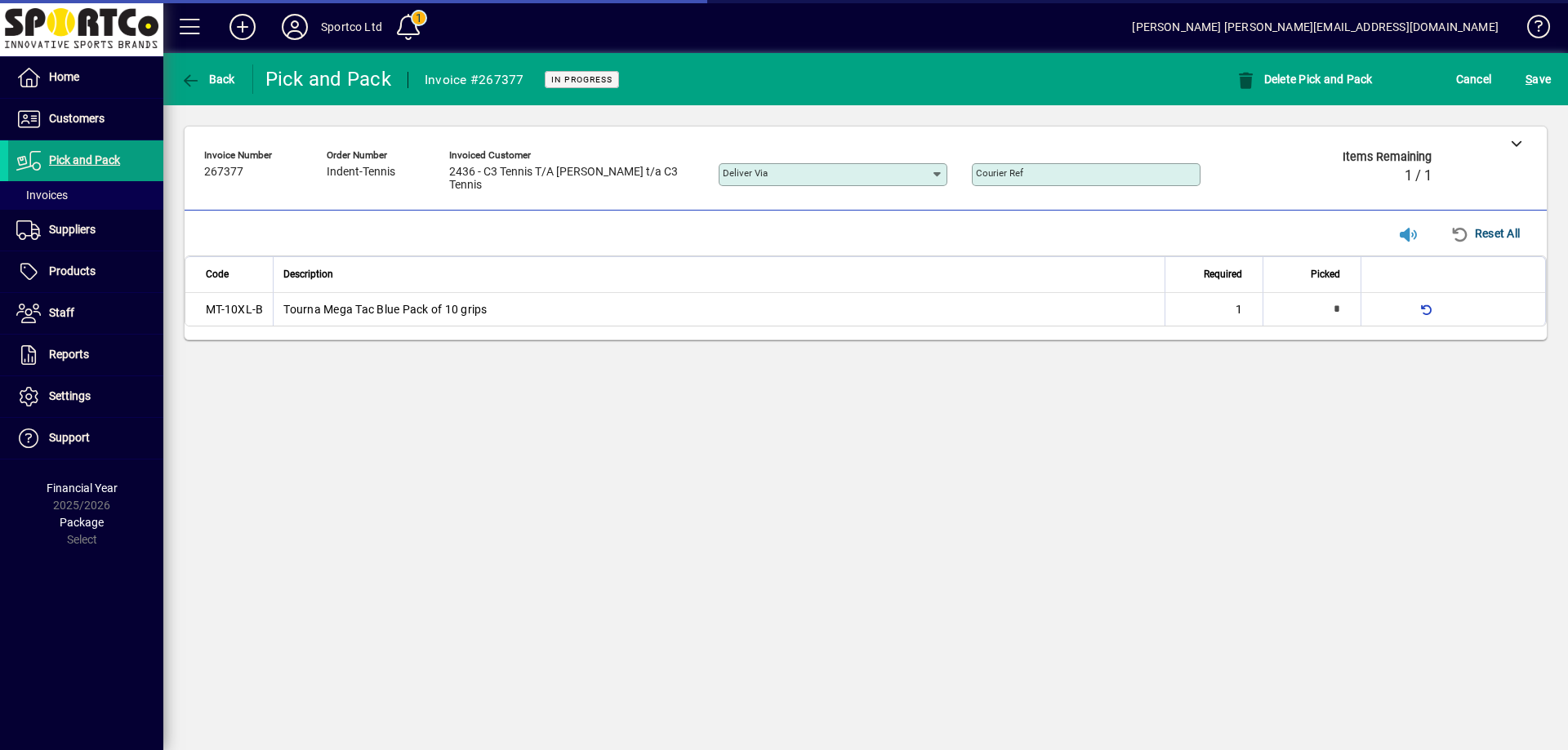
type input "**********"
type input "*"
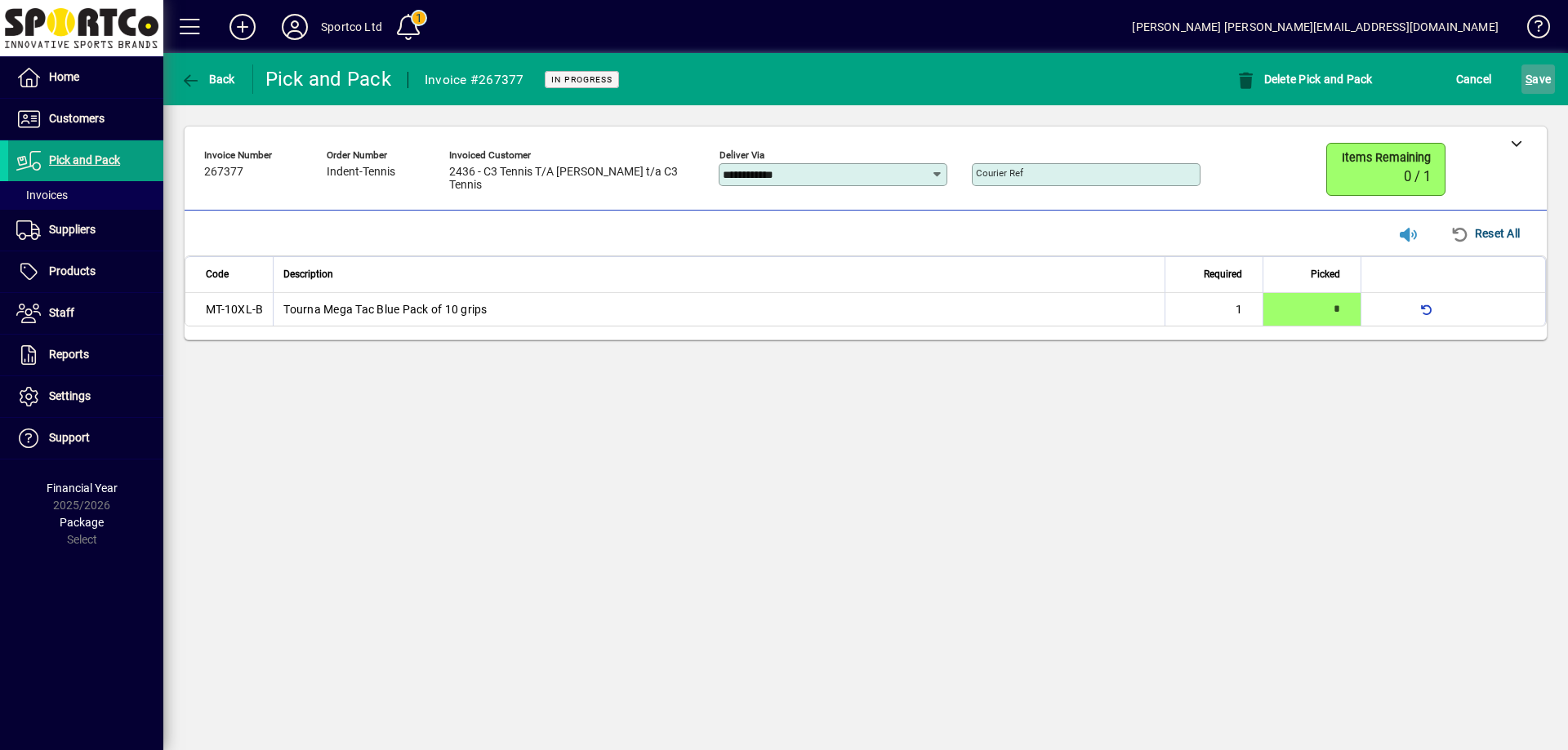
click at [1532, 78] on span "S" at bounding box center [1528, 79] width 6 height 13
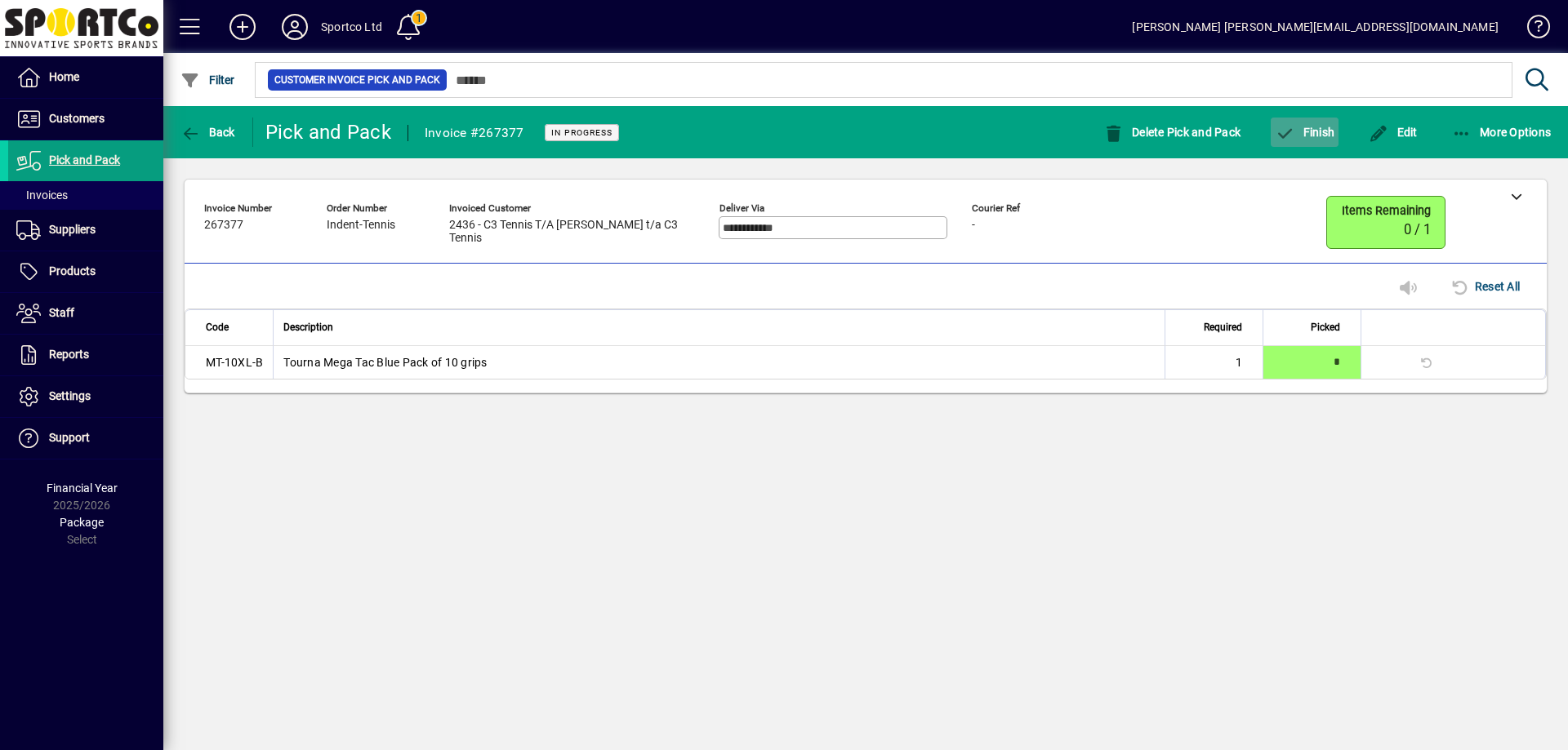
click at [1305, 137] on span "Finish" at bounding box center [1304, 132] width 60 height 13
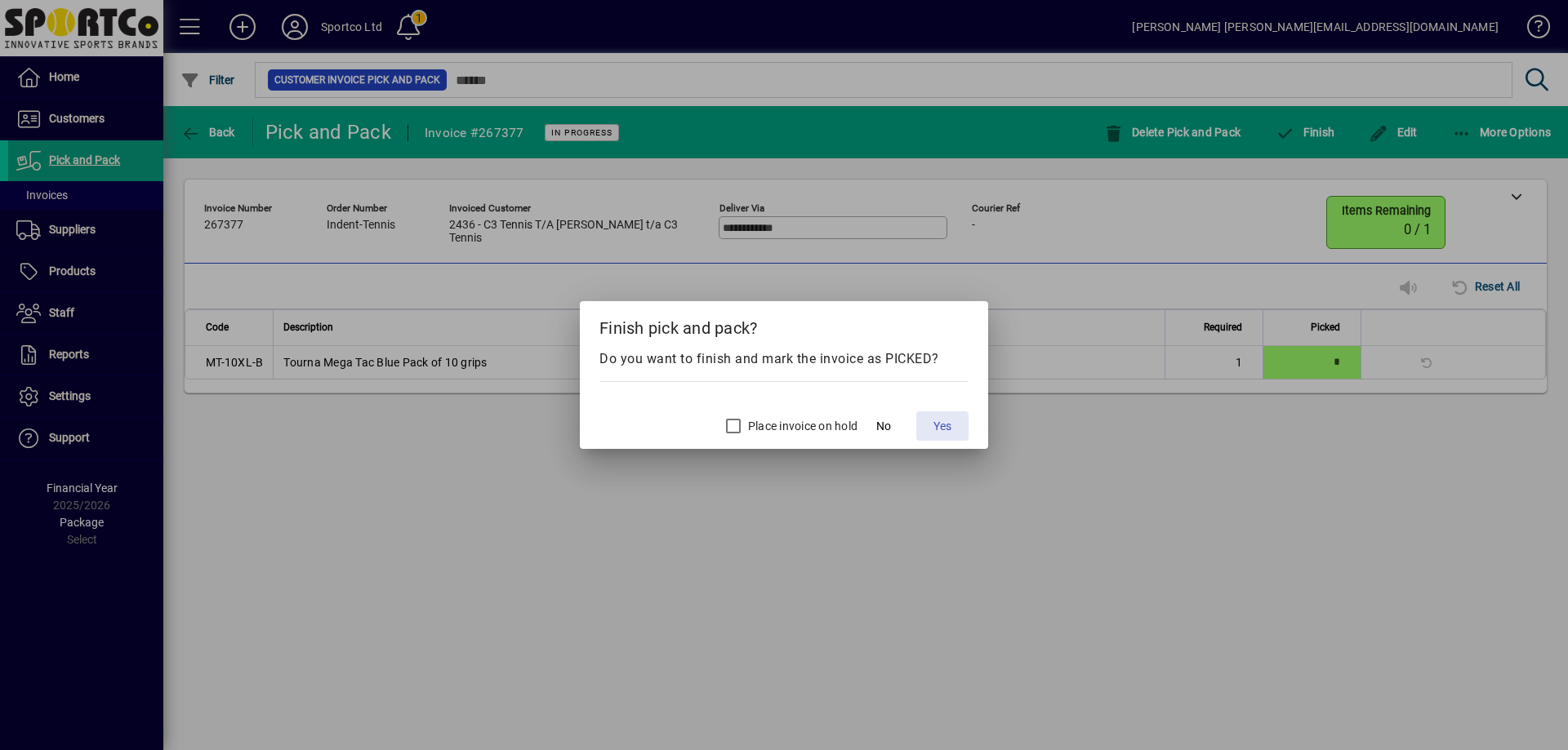
click at [945, 430] on span "Yes" at bounding box center [942, 426] width 18 height 17
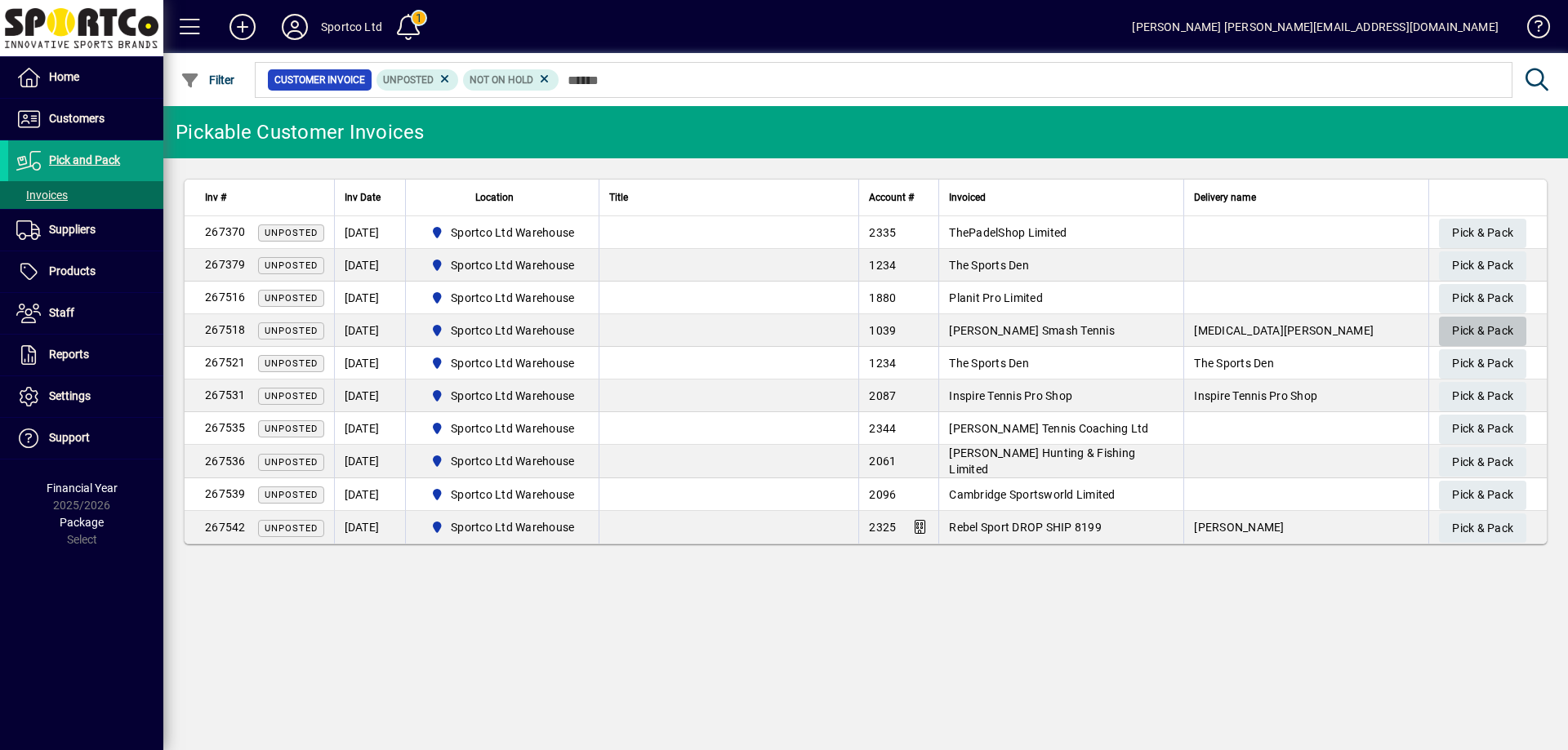
click at [1470, 329] on span "Pick & Pack" at bounding box center [1482, 331] width 61 height 27
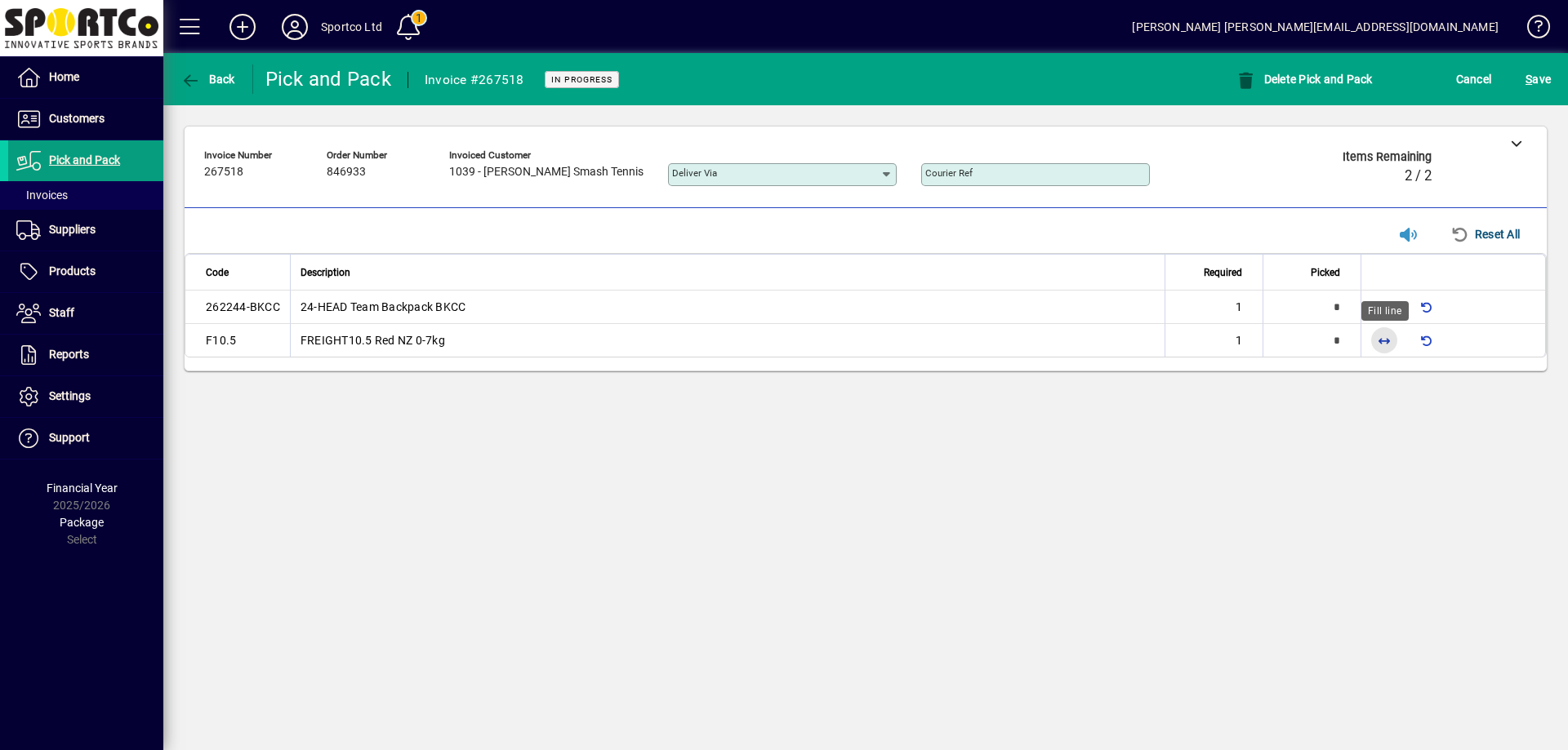
click at [1381, 340] on span "button" at bounding box center [1384, 341] width 39 height 39
type input "*"
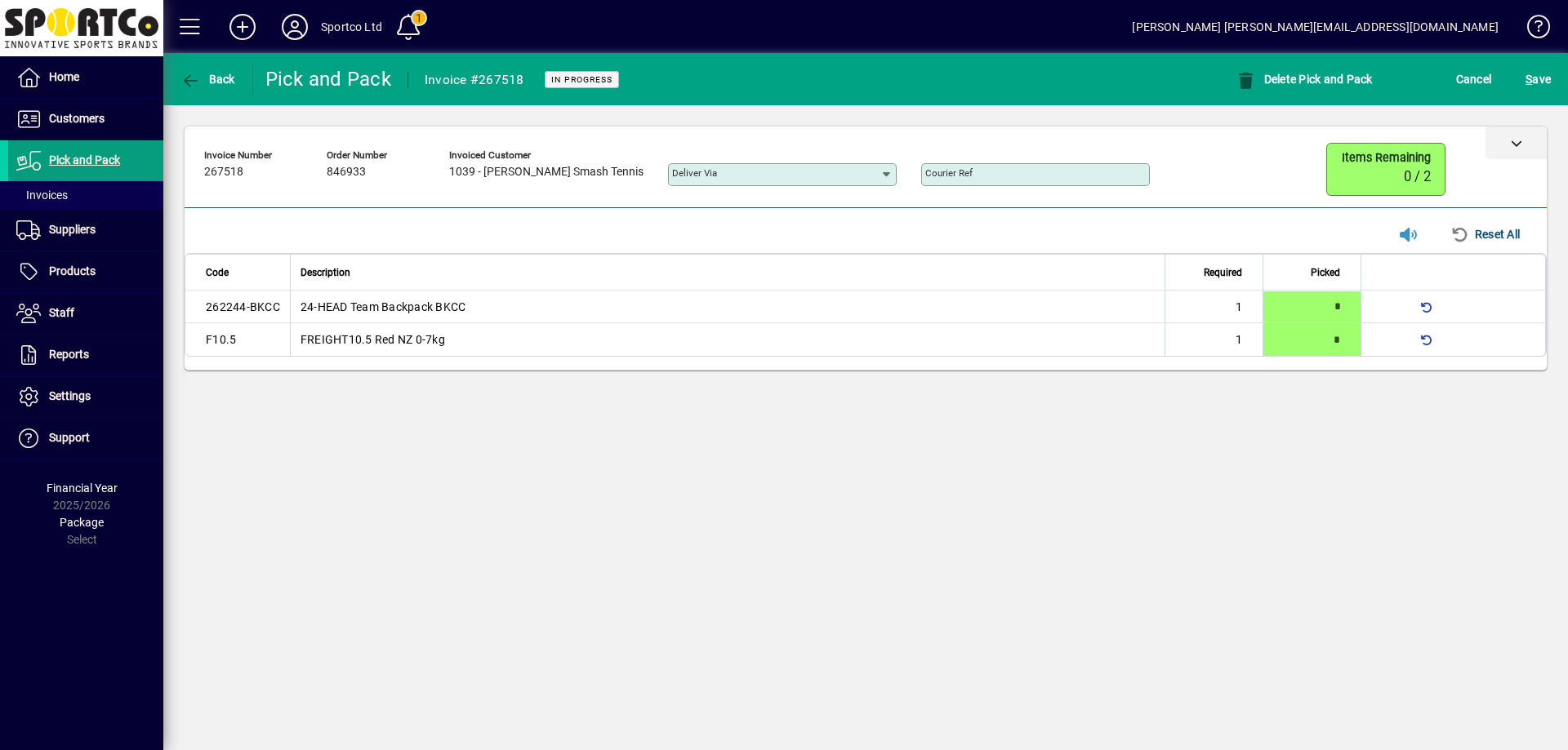
click at [1514, 141] on icon at bounding box center [1516, 142] width 12 height 12
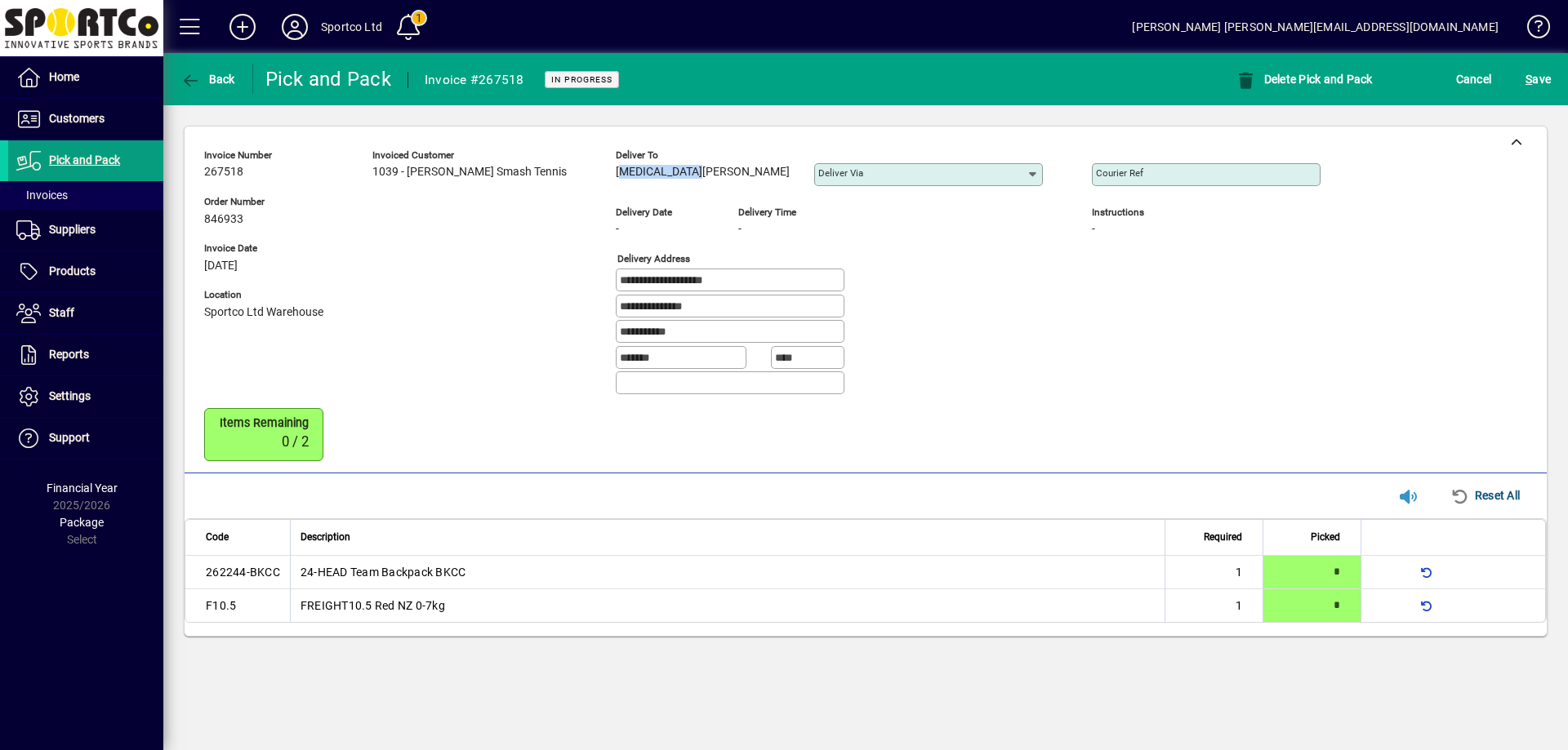
copy span "[MEDICAL_DATA][PERSON_NAME]"
drag, startPoint x: 694, startPoint y: 165, endPoint x: 597, endPoint y: 185, distance: 99.0
click at [616, 185] on div "Deliver to [MEDICAL_DATA][PERSON_NAME]" at bounding box center [703, 169] width 174 height 45
drag, startPoint x: 720, startPoint y: 275, endPoint x: 526, endPoint y: 294, distance: 194.9
click at [526, 291] on div "**********" at bounding box center [774, 276] width 1141 height 266
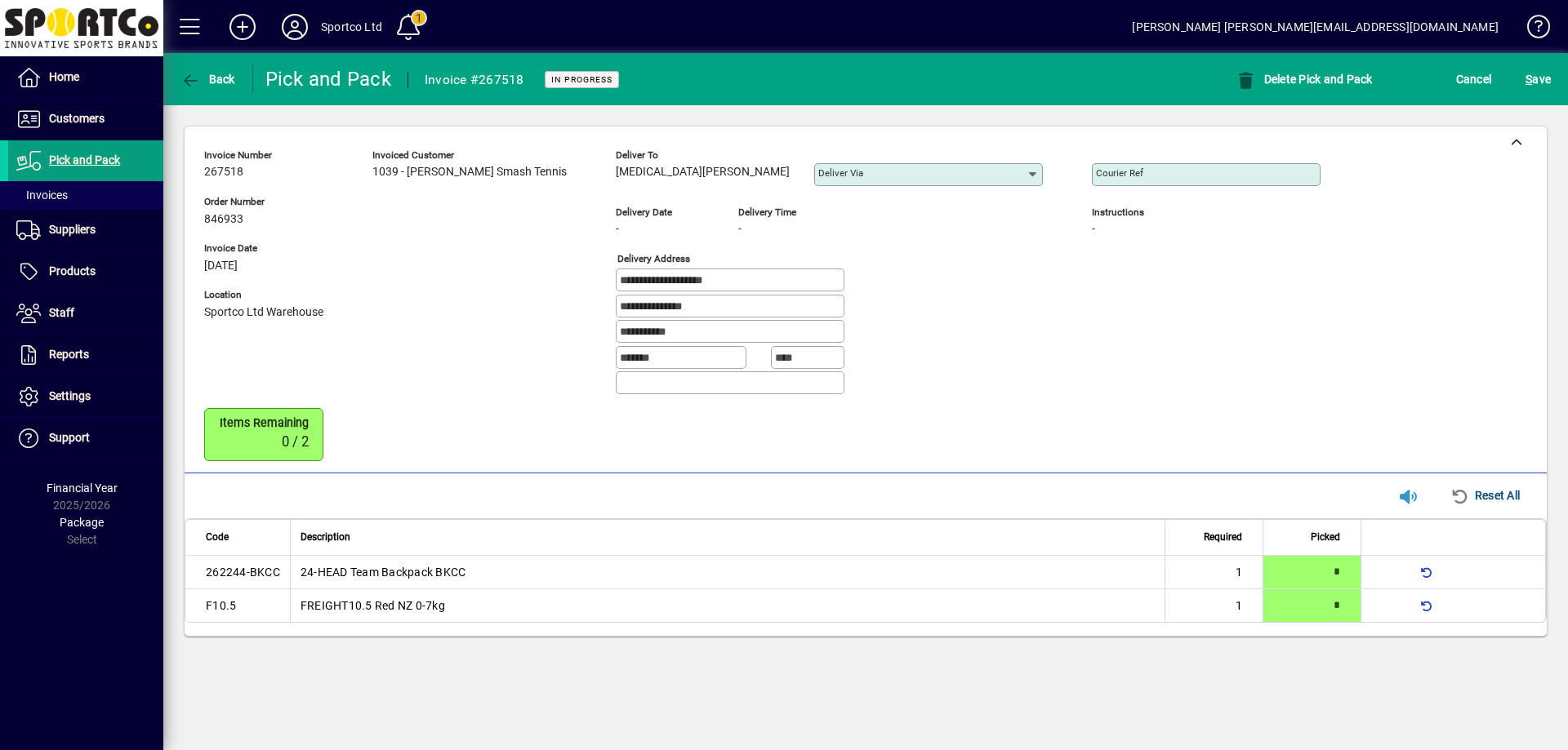
drag, startPoint x: 705, startPoint y: 331, endPoint x: 545, endPoint y: 358, distance: 162.3
click at [545, 358] on div "**********" at bounding box center [774, 276] width 1141 height 266
click at [1095, 181] on input "Courier Ref" at bounding box center [1207, 175] width 224 height 13
click at [1100, 176] on input "Courier Ref" at bounding box center [1207, 175] width 224 height 13
paste input "**********"
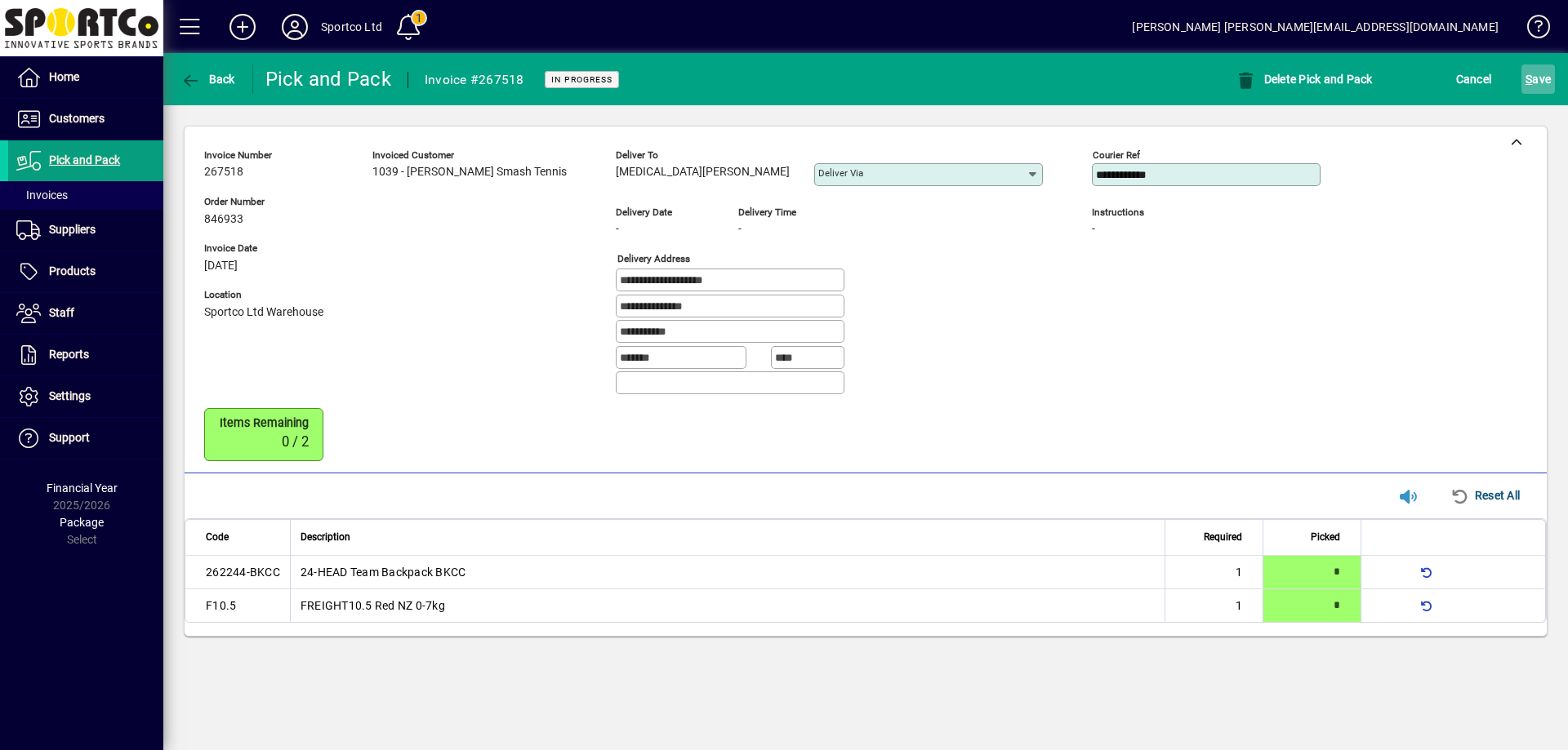
type input "**********"
click at [1528, 80] on span "S" at bounding box center [1528, 79] width 6 height 13
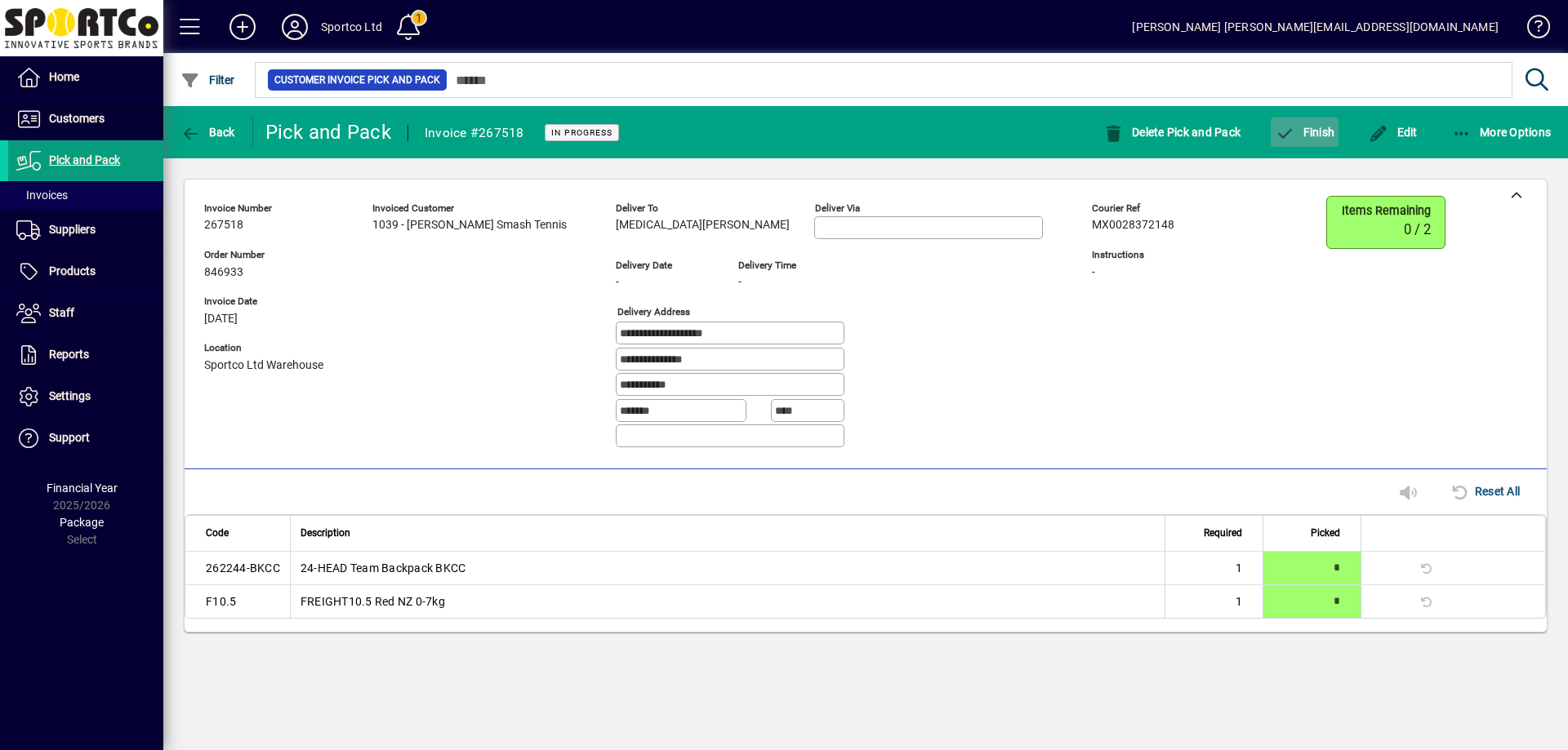
click at [1317, 127] on span "Finish" at bounding box center [1304, 132] width 60 height 13
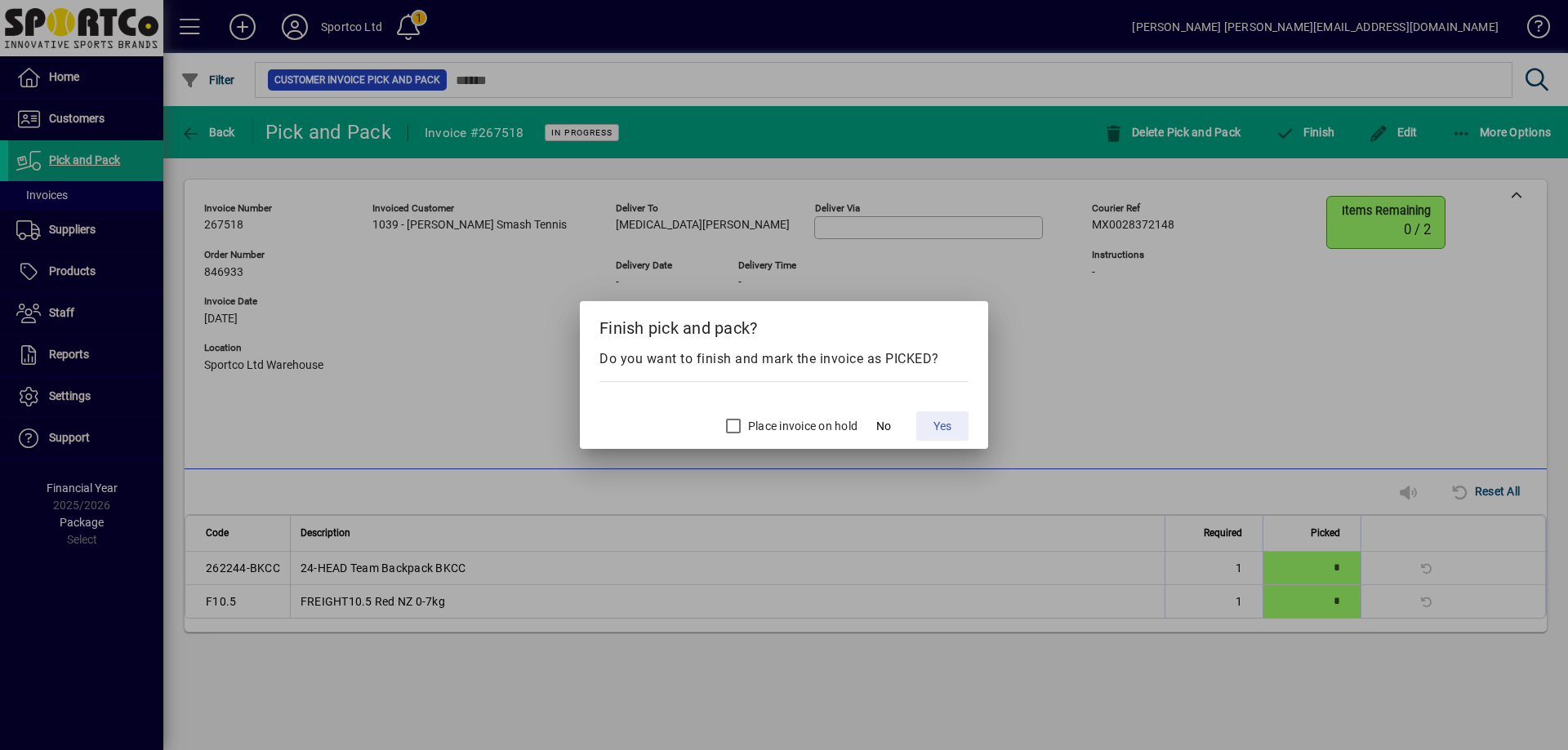
click at [926, 425] on span at bounding box center [942, 426] width 52 height 39
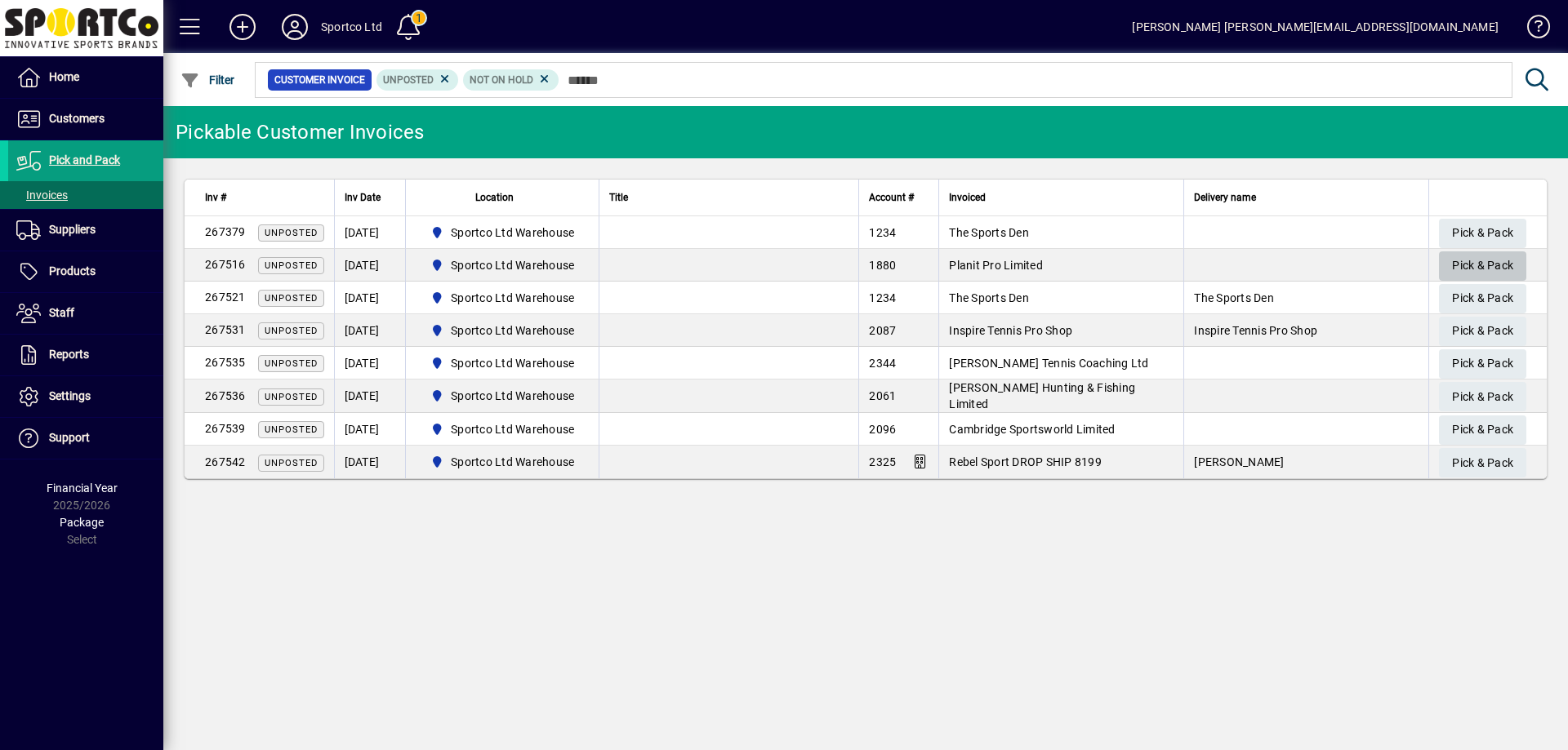
click at [1503, 263] on span "Pick & Pack" at bounding box center [1482, 266] width 61 height 27
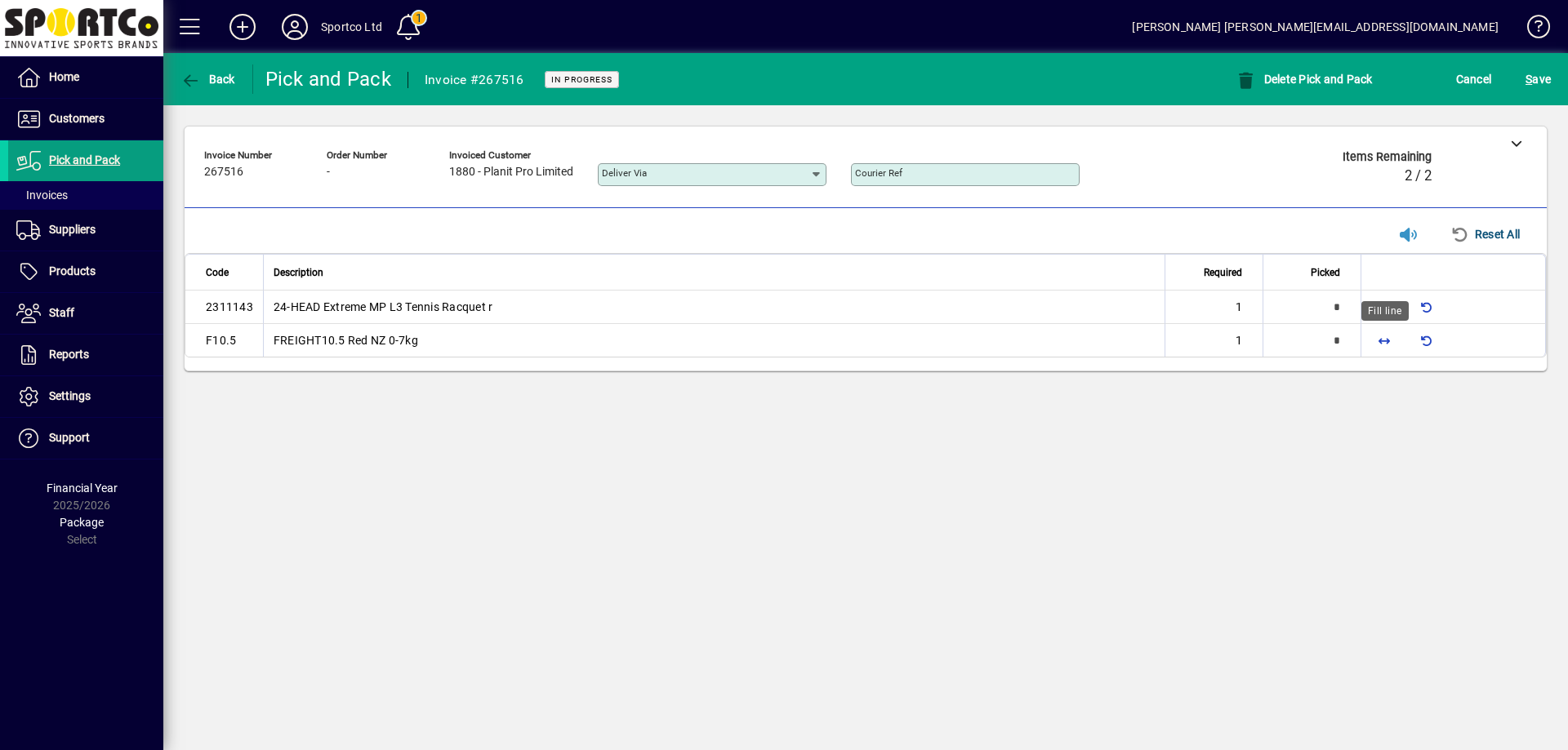
click at [1388, 342] on span "button" at bounding box center [1384, 341] width 39 height 39
type input "*"
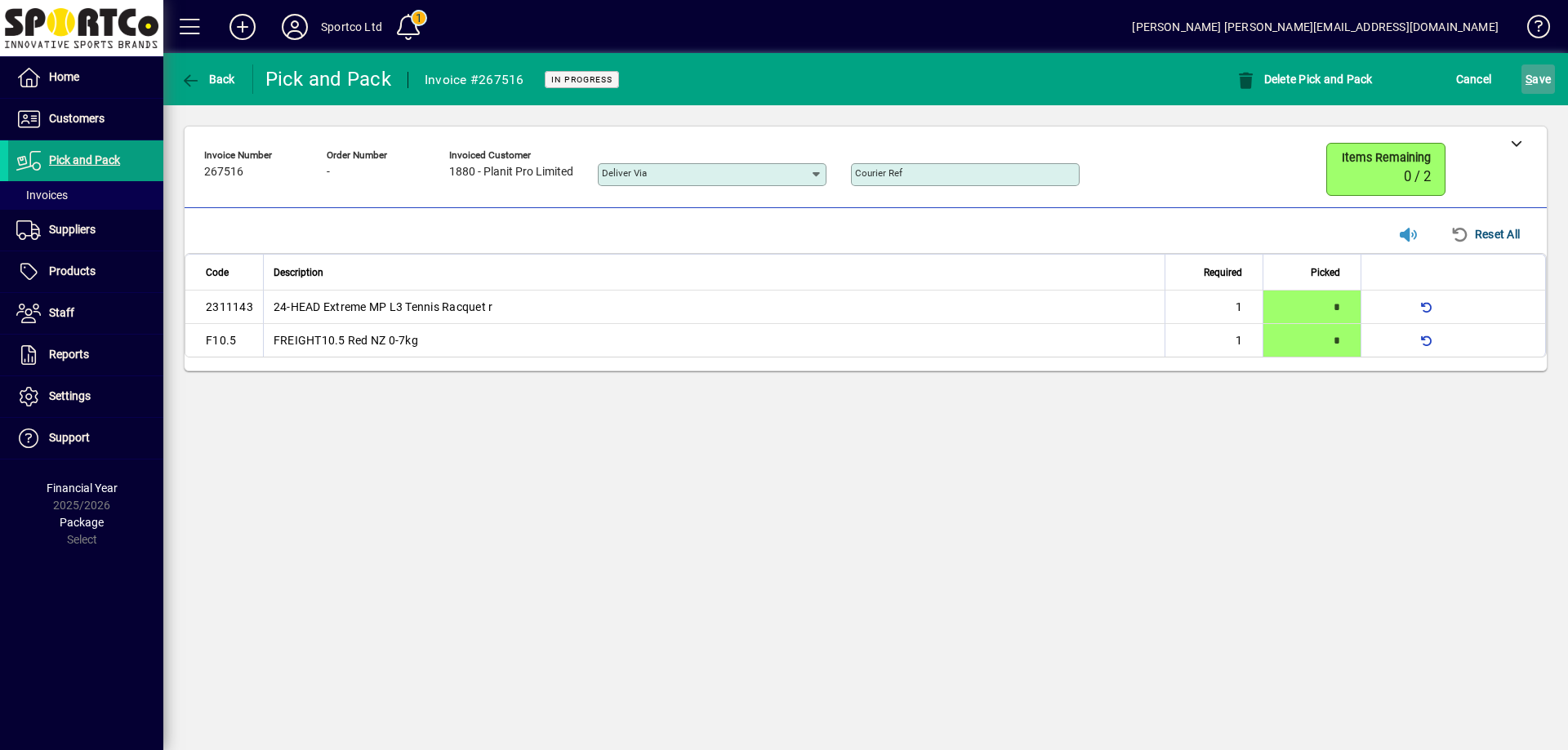
click at [1532, 64] on span "submit" at bounding box center [1538, 80] width 33 height 39
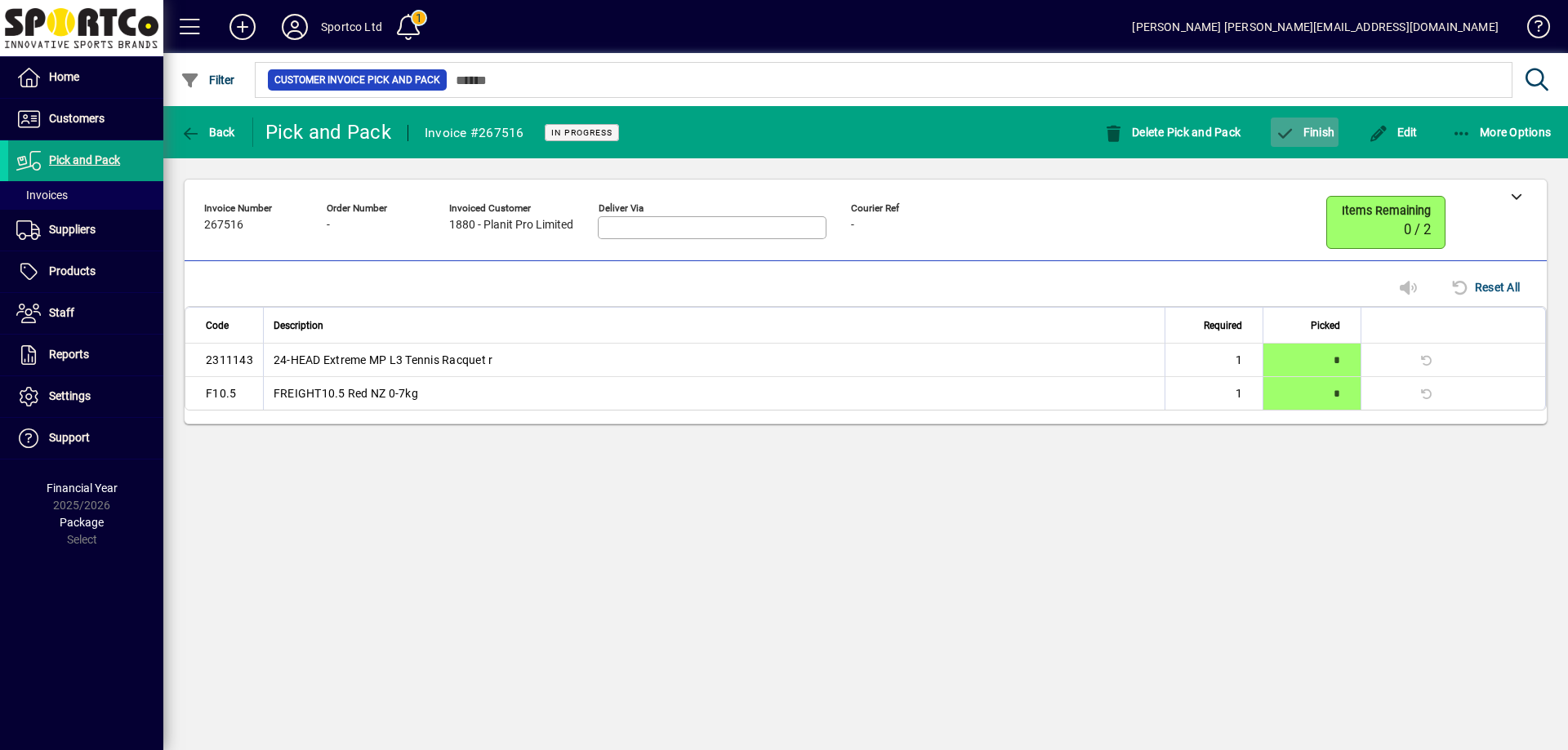
click at [1334, 125] on span "button" at bounding box center [1305, 132] width 68 height 39
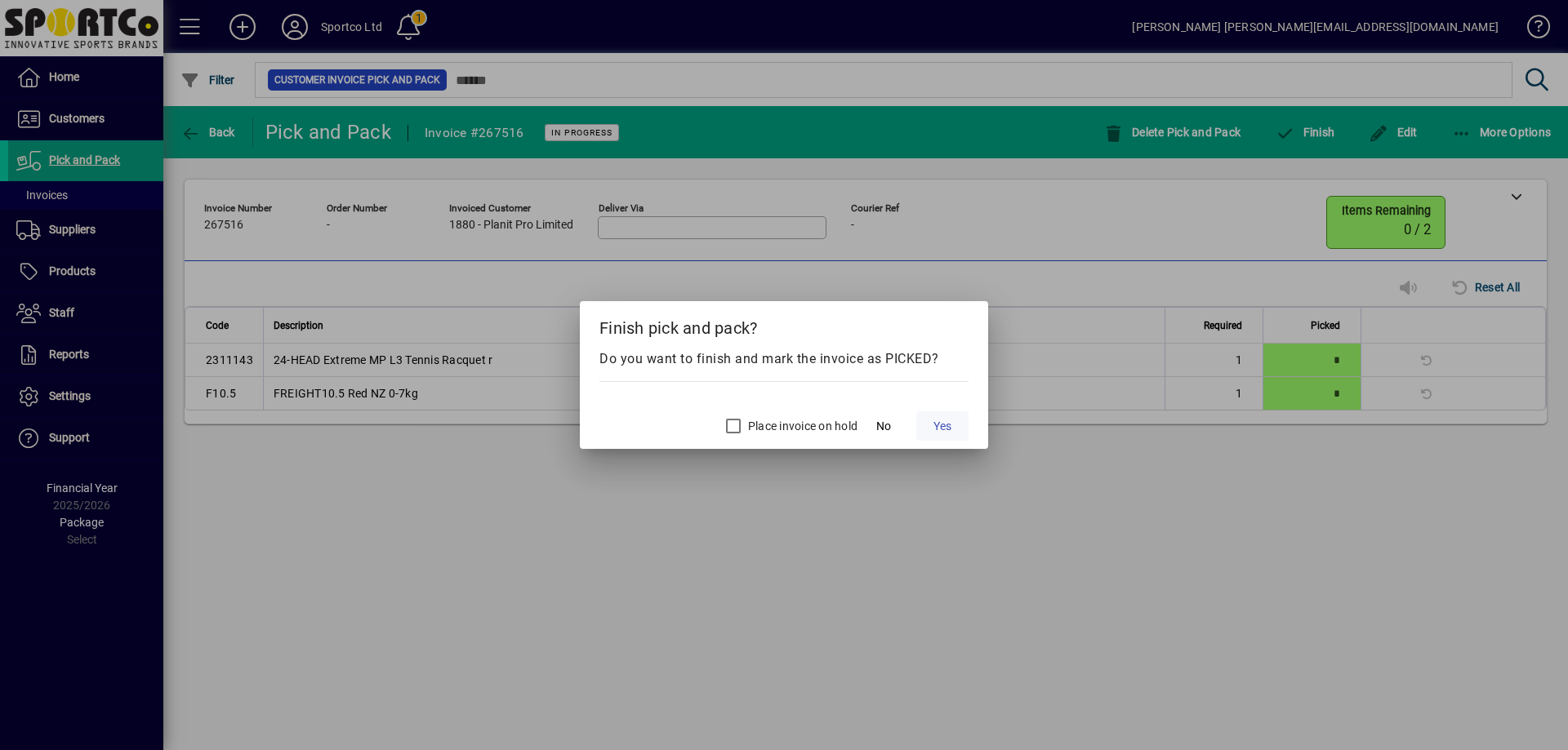
click at [938, 421] on span "Yes" at bounding box center [942, 426] width 18 height 17
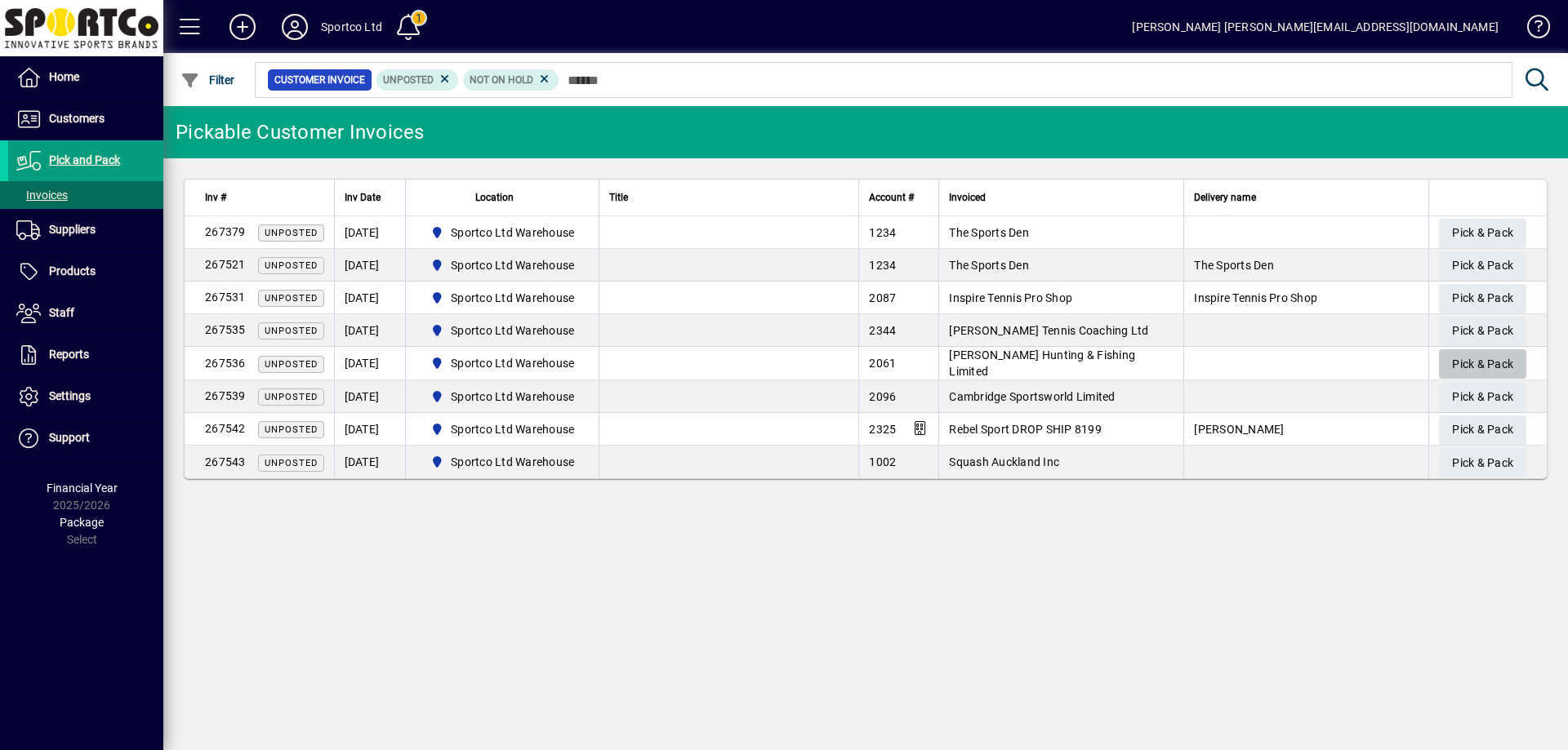
click at [1487, 363] on span "Pick & Pack" at bounding box center [1482, 364] width 61 height 27
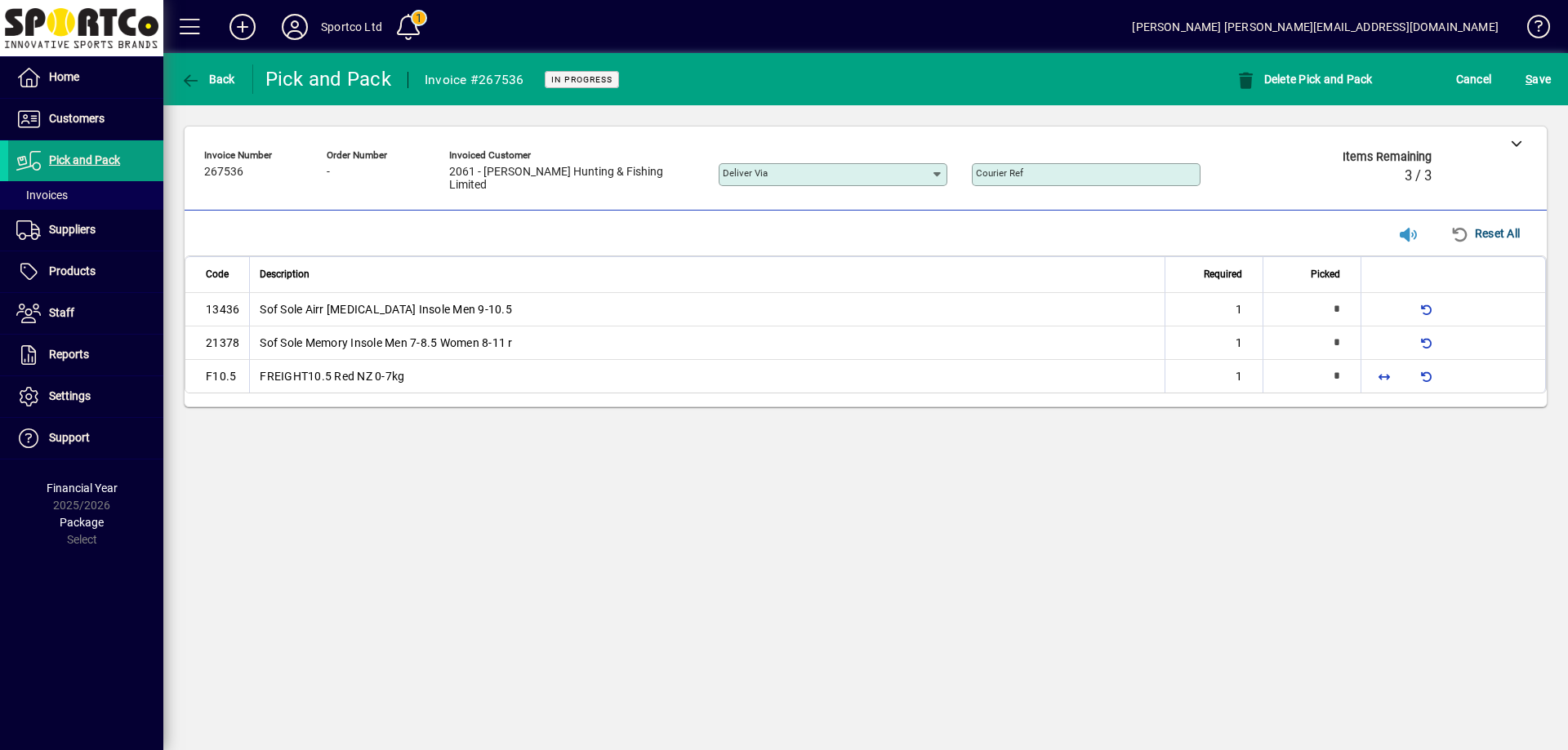
type input "*"
drag, startPoint x: 1380, startPoint y: 371, endPoint x: 1409, endPoint y: 337, distance: 44.7
click at [1383, 372] on span "button" at bounding box center [1384, 377] width 39 height 39
type input "*"
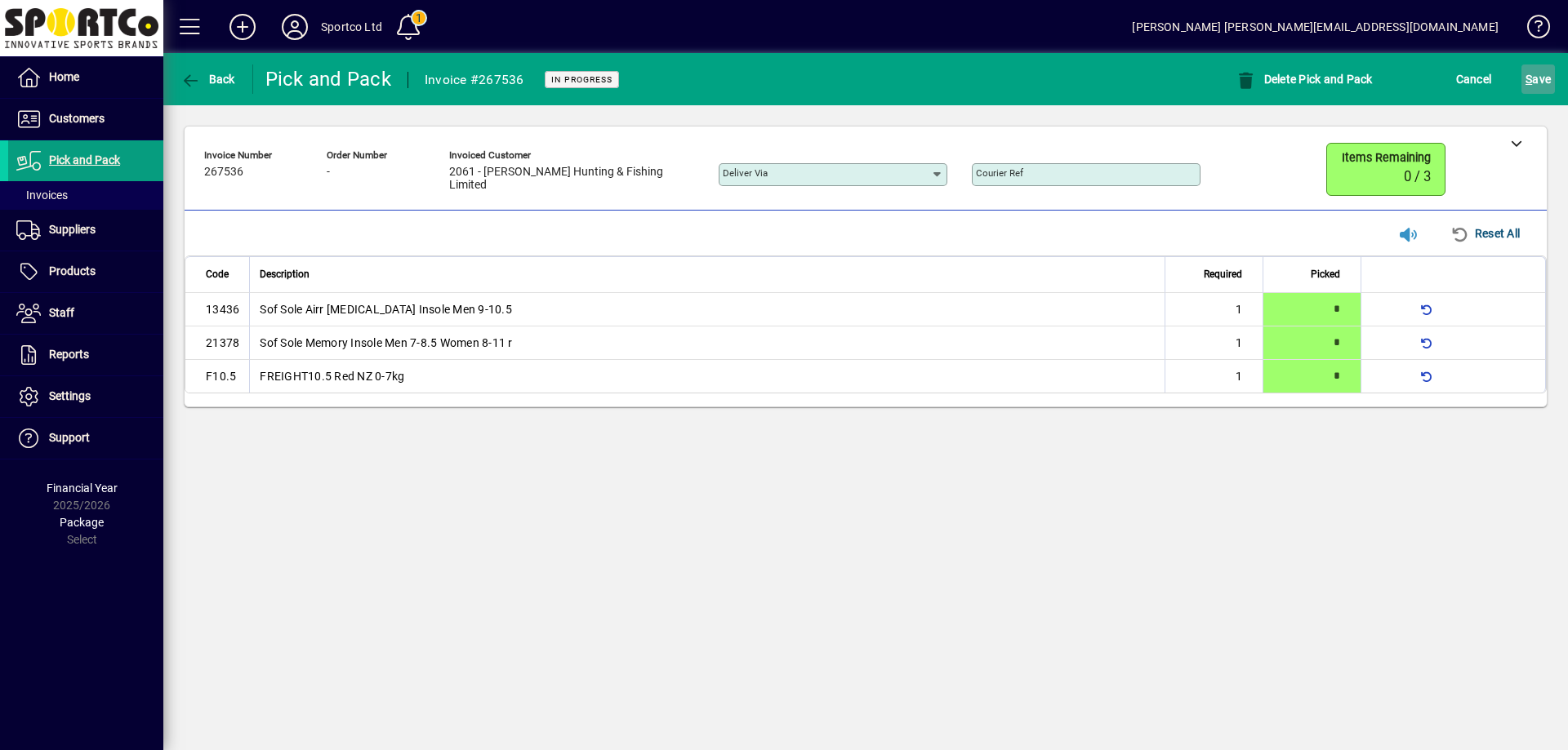
click at [1544, 78] on span "S ave" at bounding box center [1538, 79] width 25 height 26
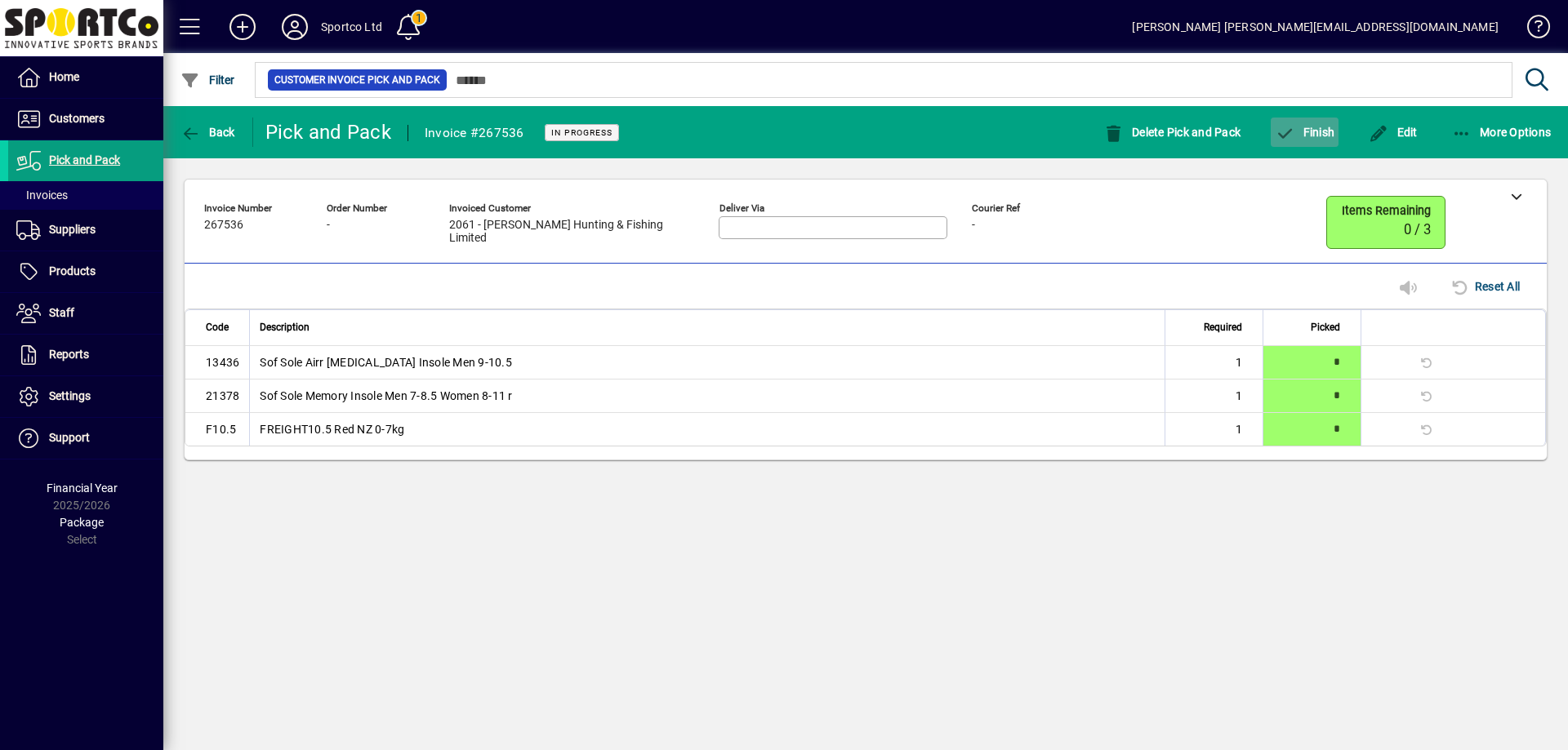
click at [1306, 132] on span "Finish" at bounding box center [1304, 132] width 60 height 13
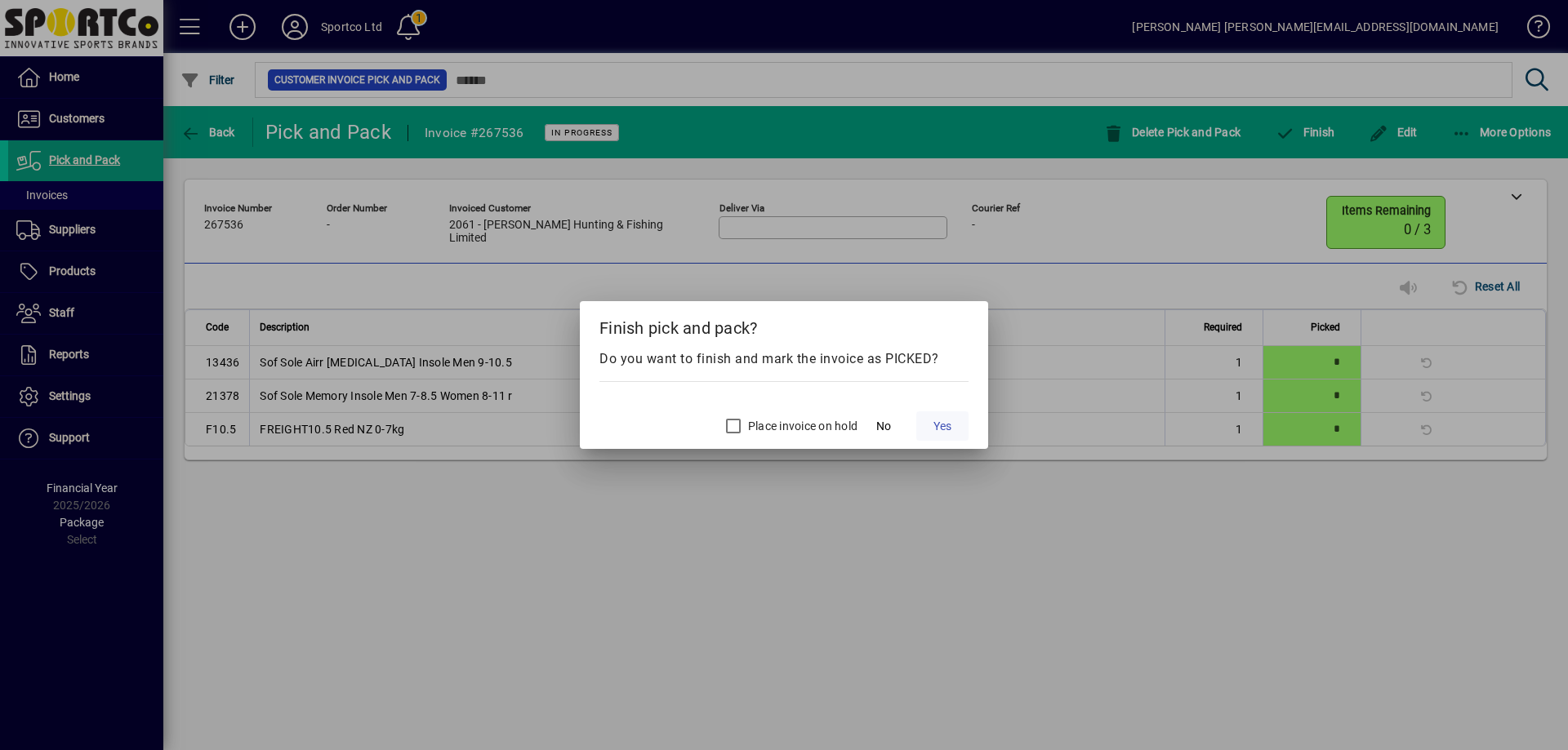
click at [955, 426] on span at bounding box center [942, 426] width 52 height 39
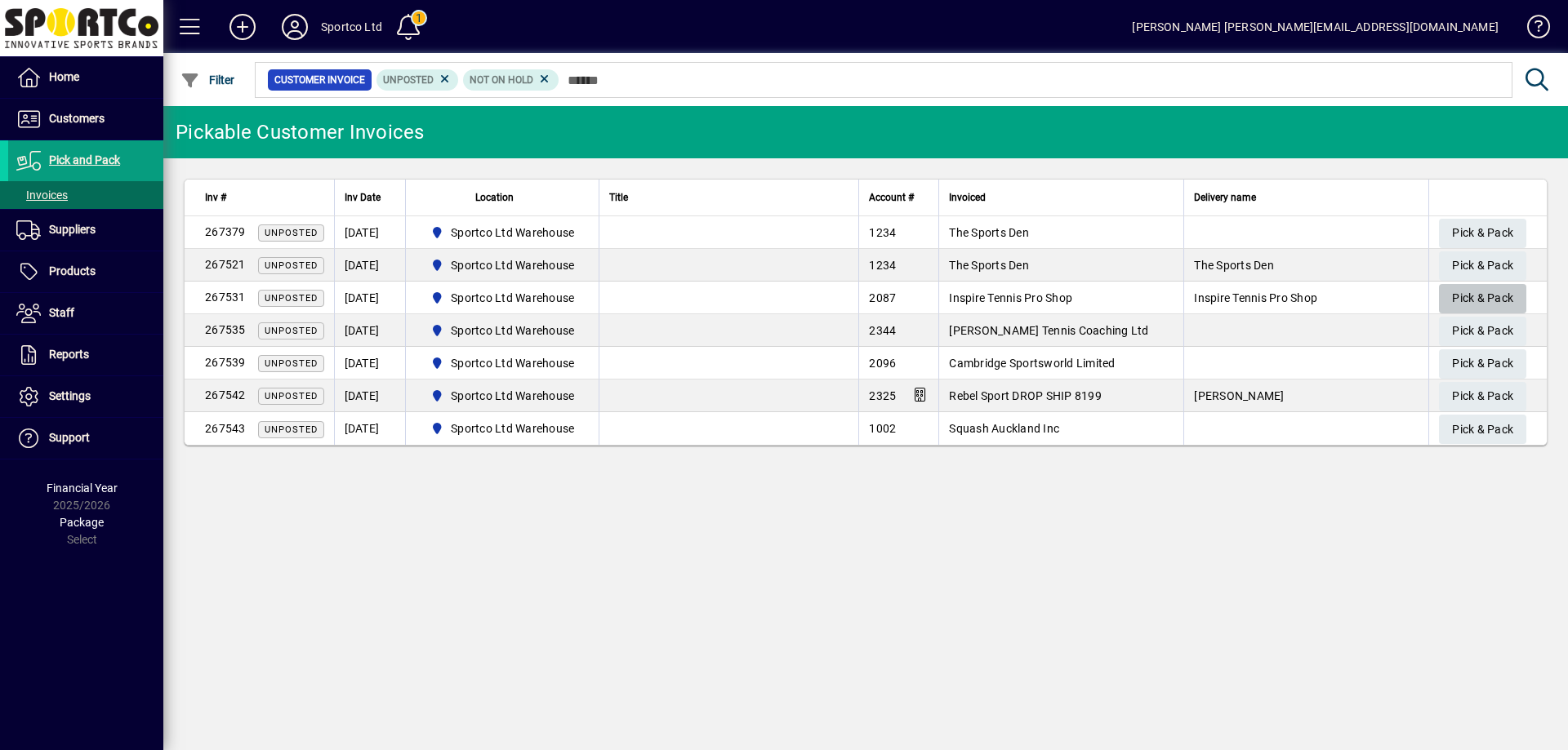
click at [1495, 297] on span "Pick & Pack" at bounding box center [1482, 298] width 61 height 27
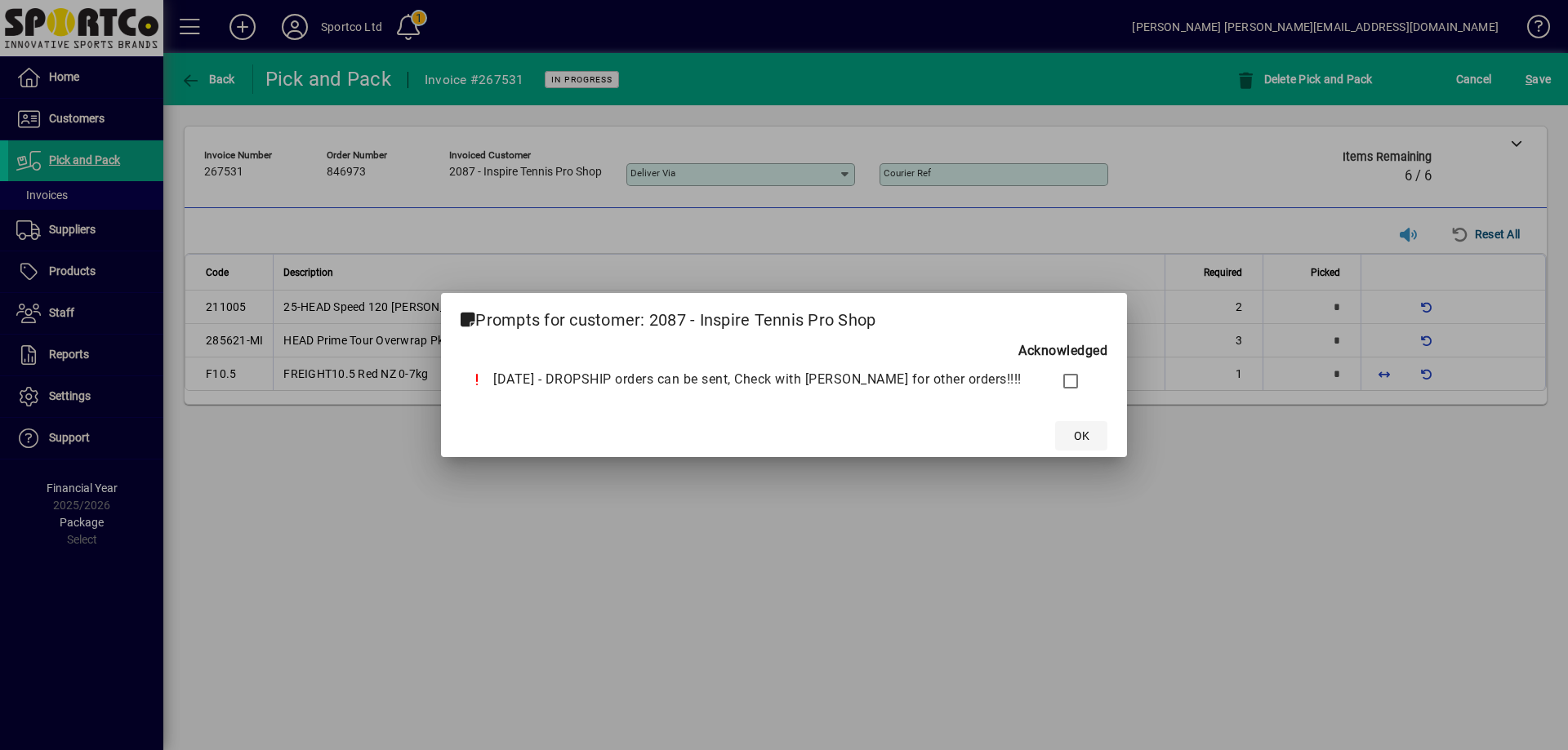
drag, startPoint x: 1048, startPoint y: 439, endPoint x: 1064, endPoint y: 435, distance: 16.5
click at [1074, 439] on span "OK" at bounding box center [1081, 436] width 15 height 17
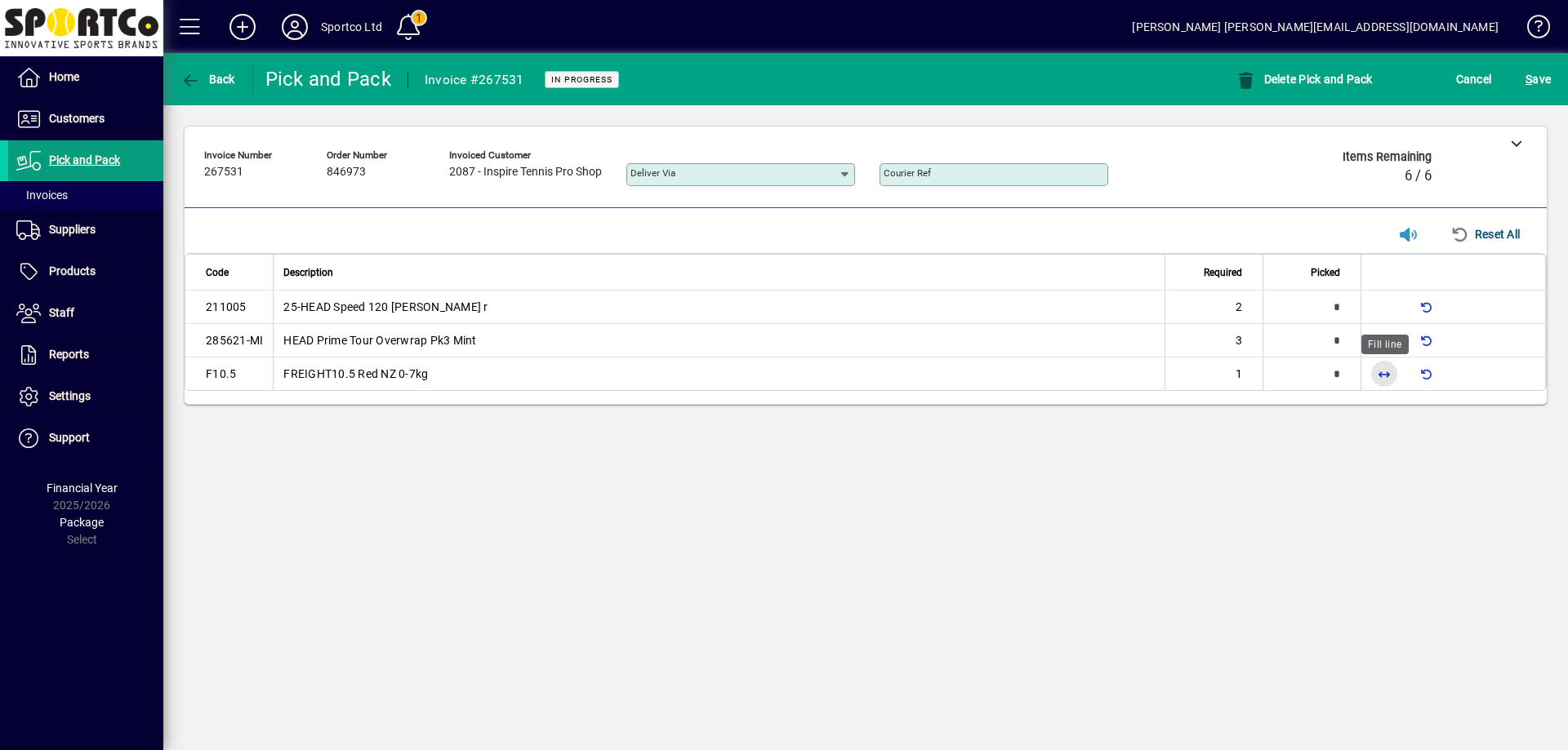
drag, startPoint x: 1385, startPoint y: 369, endPoint x: 1237, endPoint y: 748, distance: 406.9
click at [1385, 374] on span "button" at bounding box center [1384, 374] width 39 height 39
type input "*"
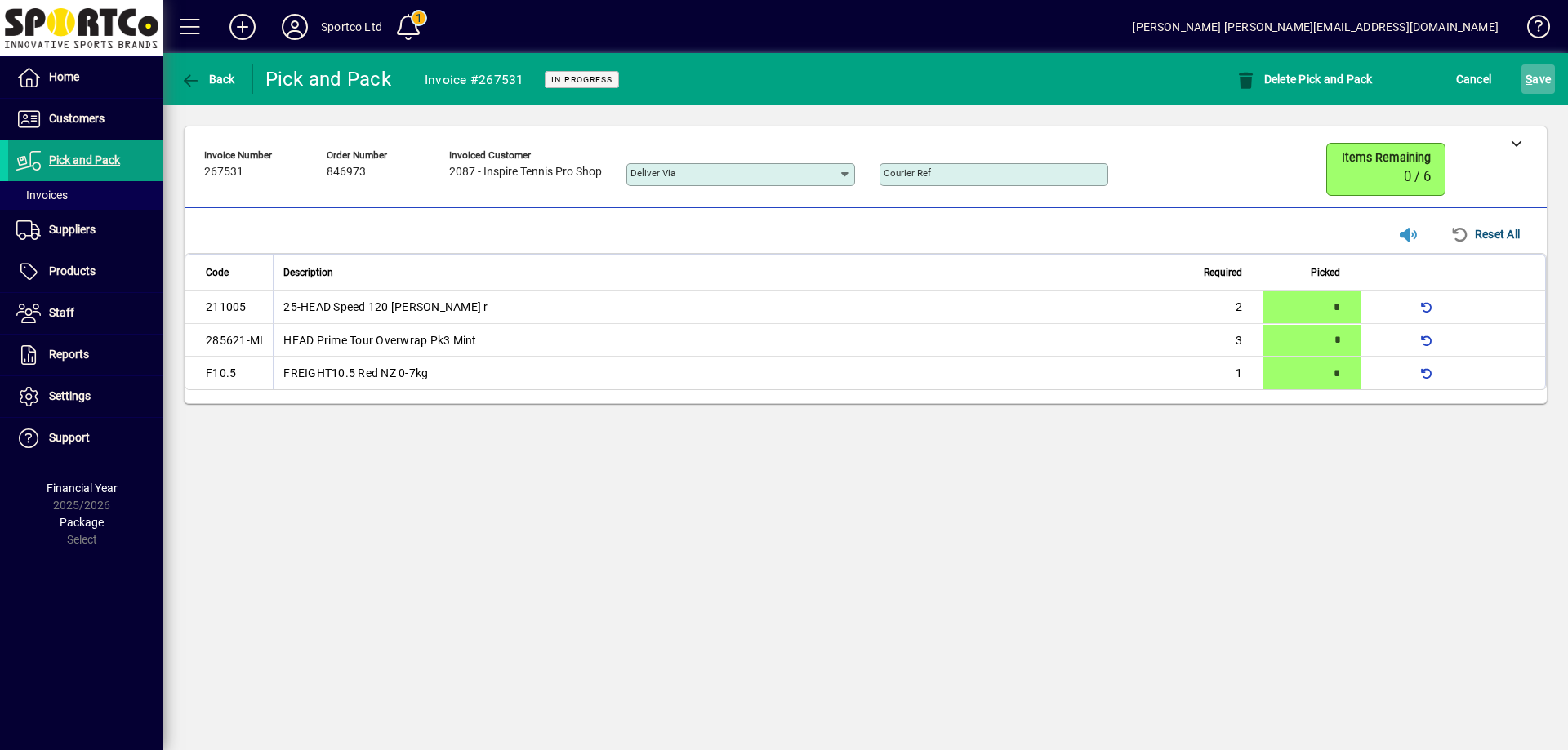
click at [1524, 78] on span "submit" at bounding box center [1538, 80] width 33 height 39
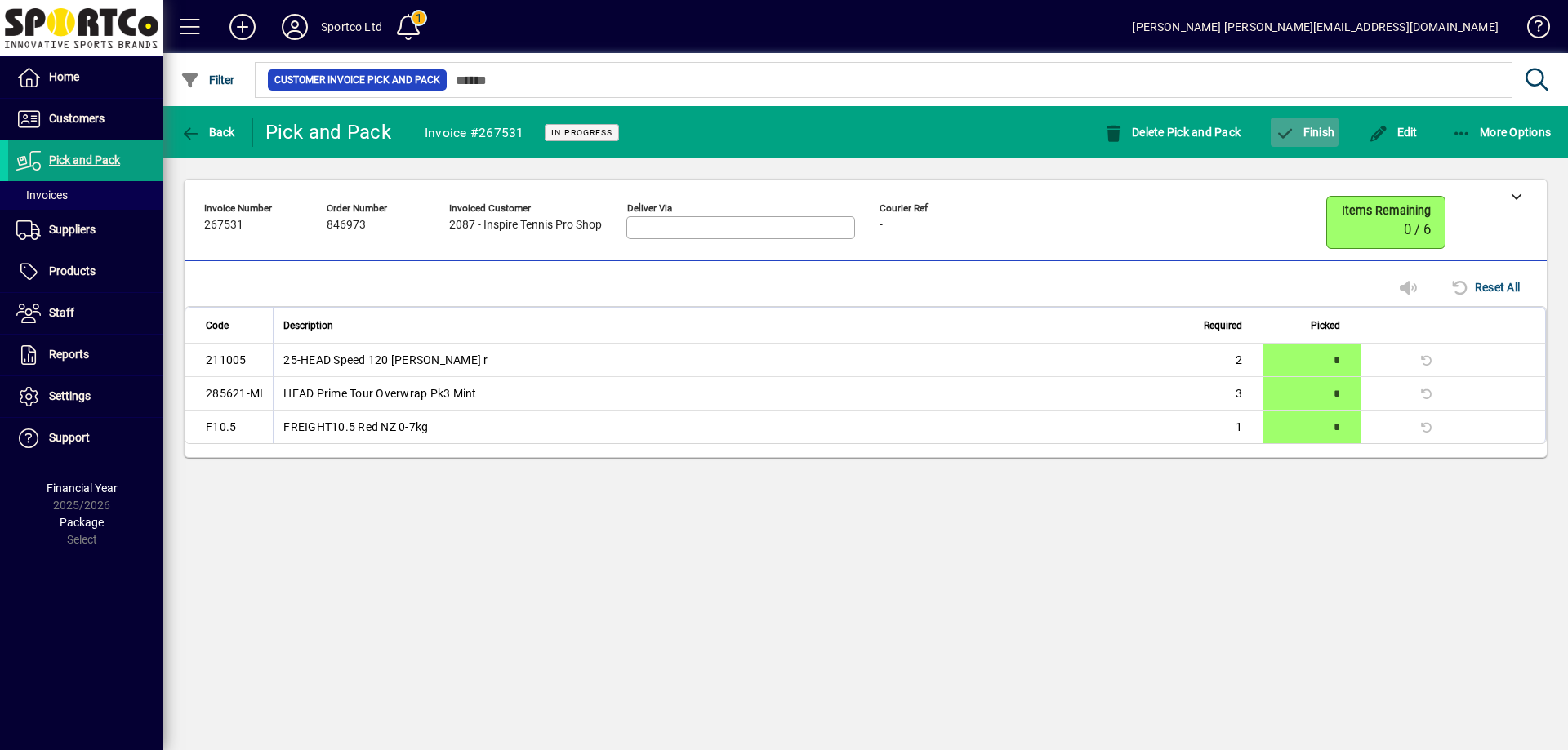
click at [1313, 128] on span "Finish" at bounding box center [1304, 132] width 60 height 13
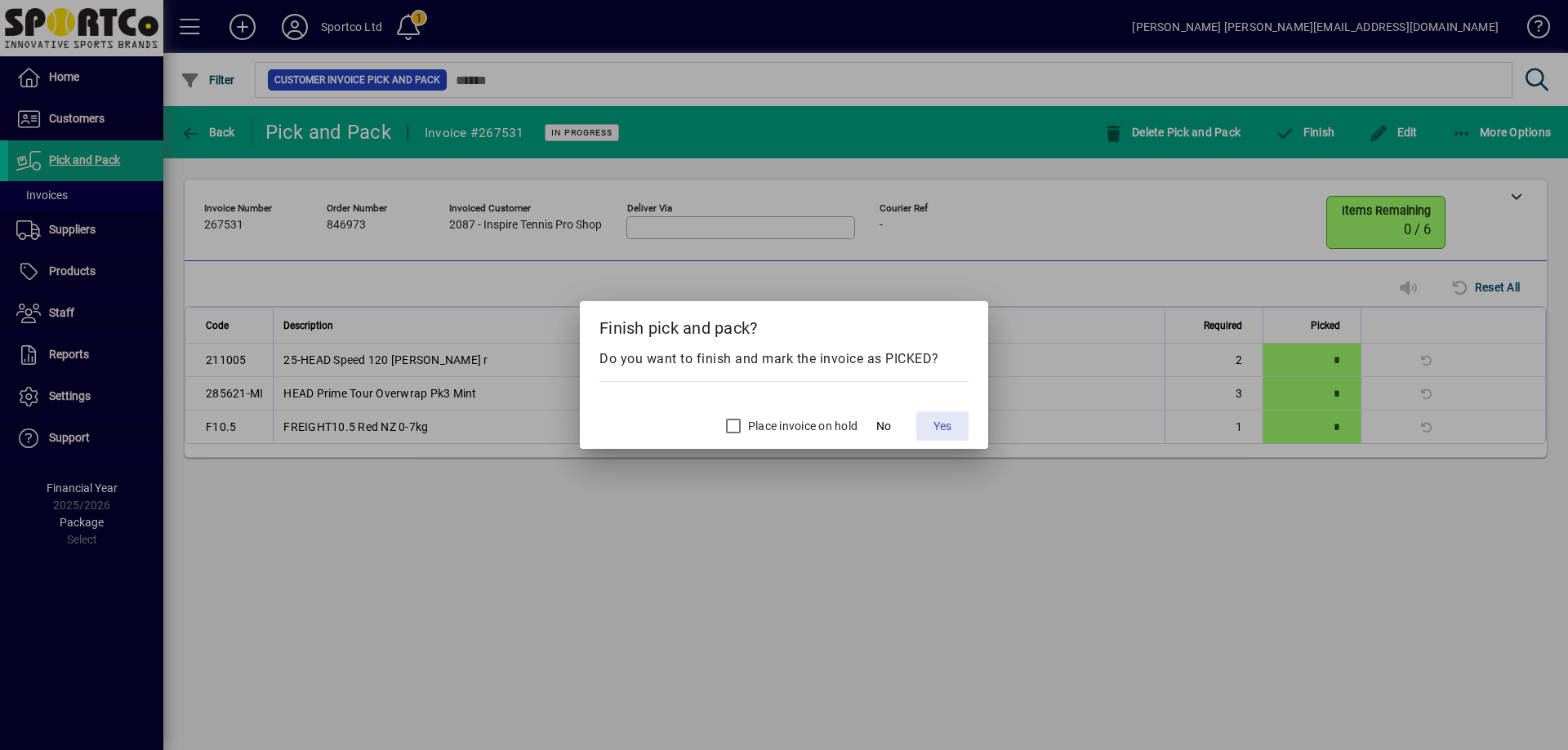
click at [934, 426] on span "Yes" at bounding box center [942, 426] width 18 height 17
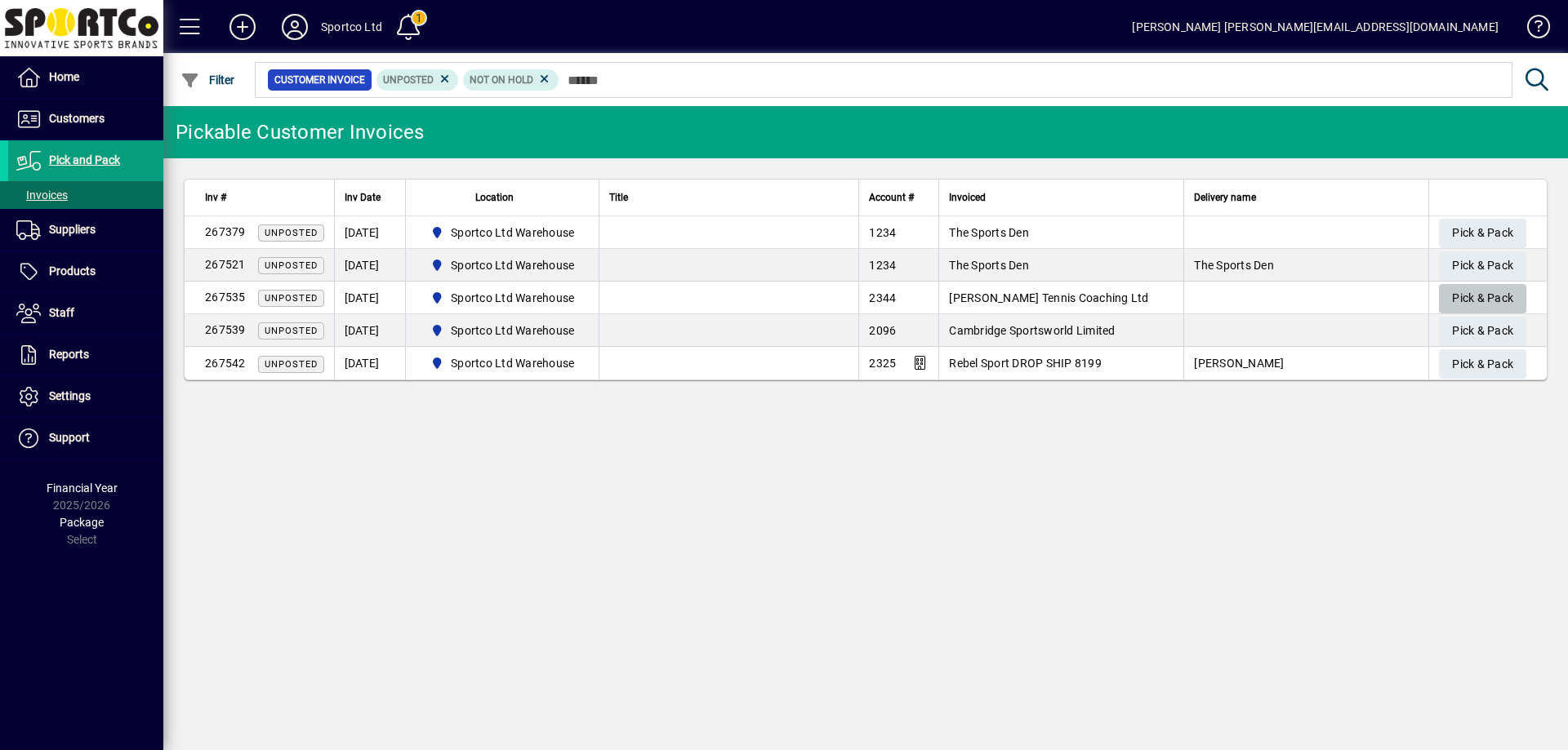
click at [1489, 294] on span "Pick & Pack" at bounding box center [1482, 298] width 61 height 27
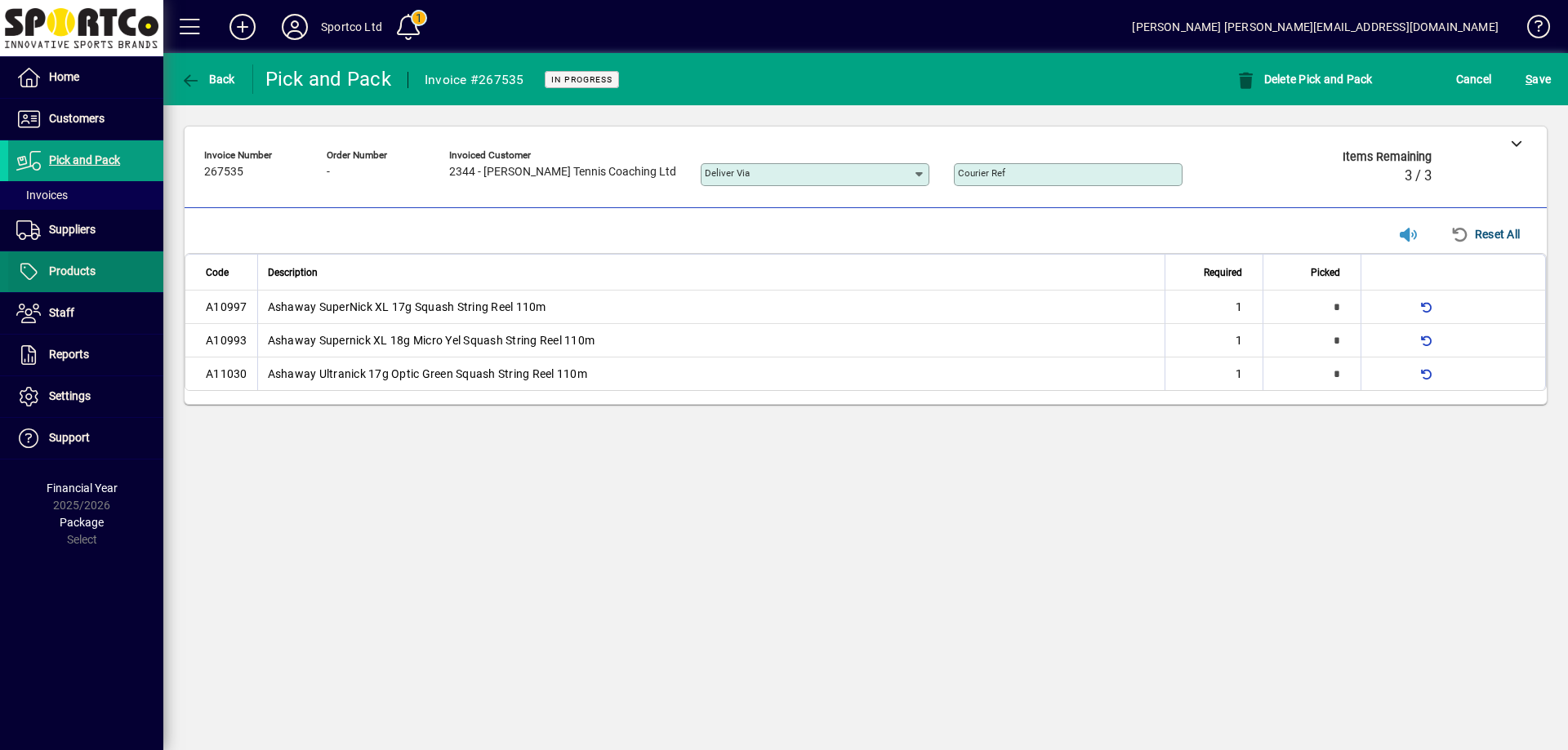
type input "*"
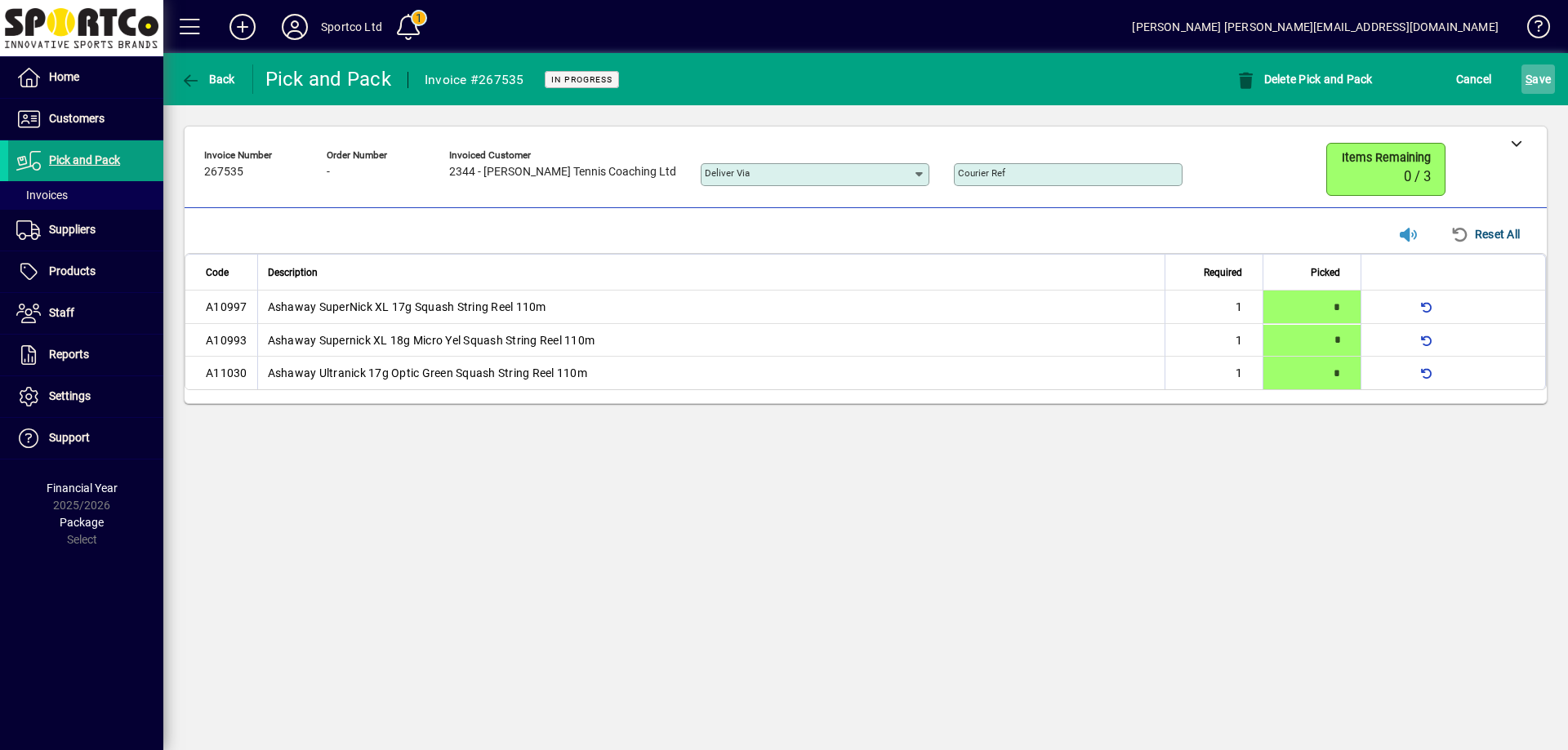
click at [1544, 76] on span "S ave" at bounding box center [1538, 79] width 25 height 26
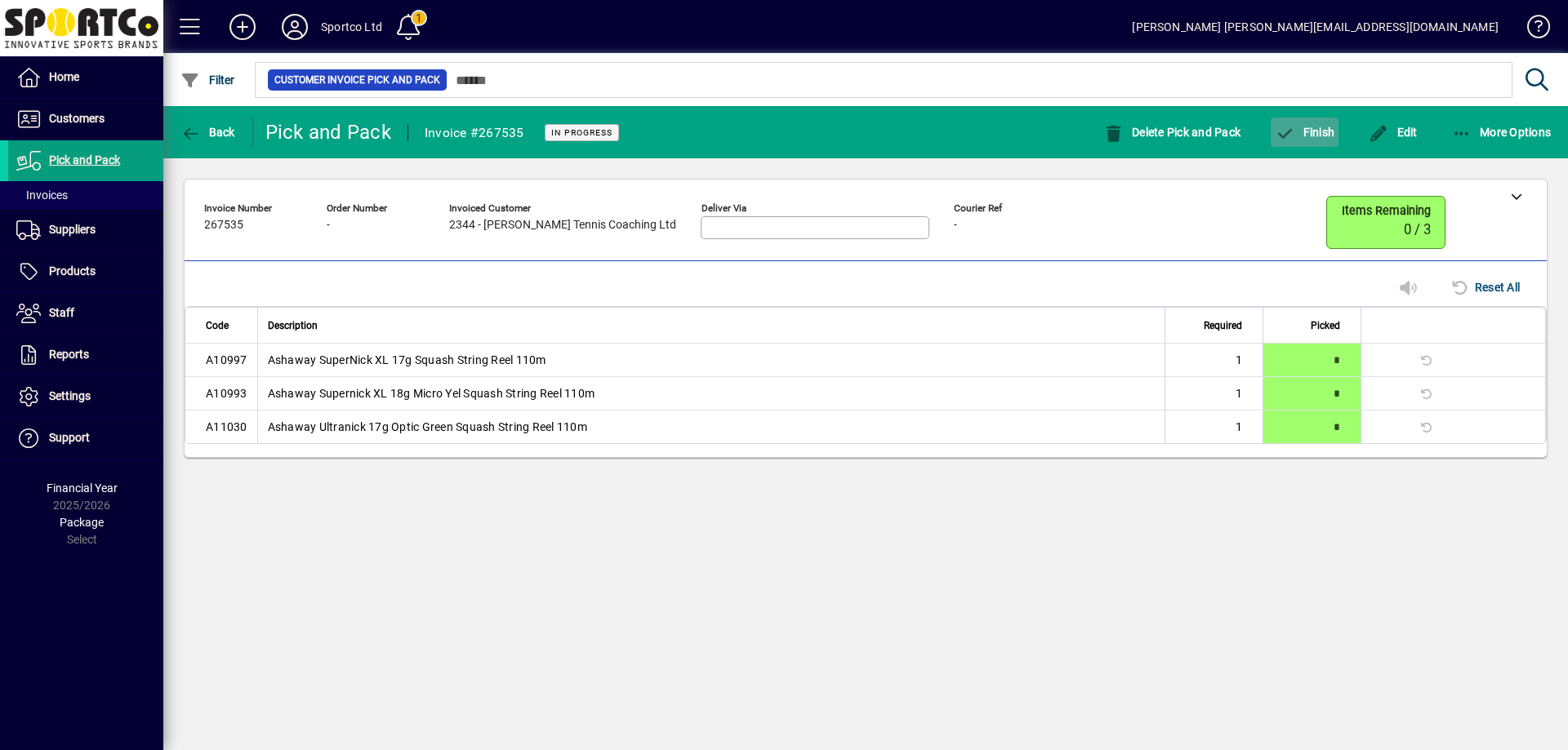
click at [1309, 132] on span "Finish" at bounding box center [1304, 132] width 60 height 13
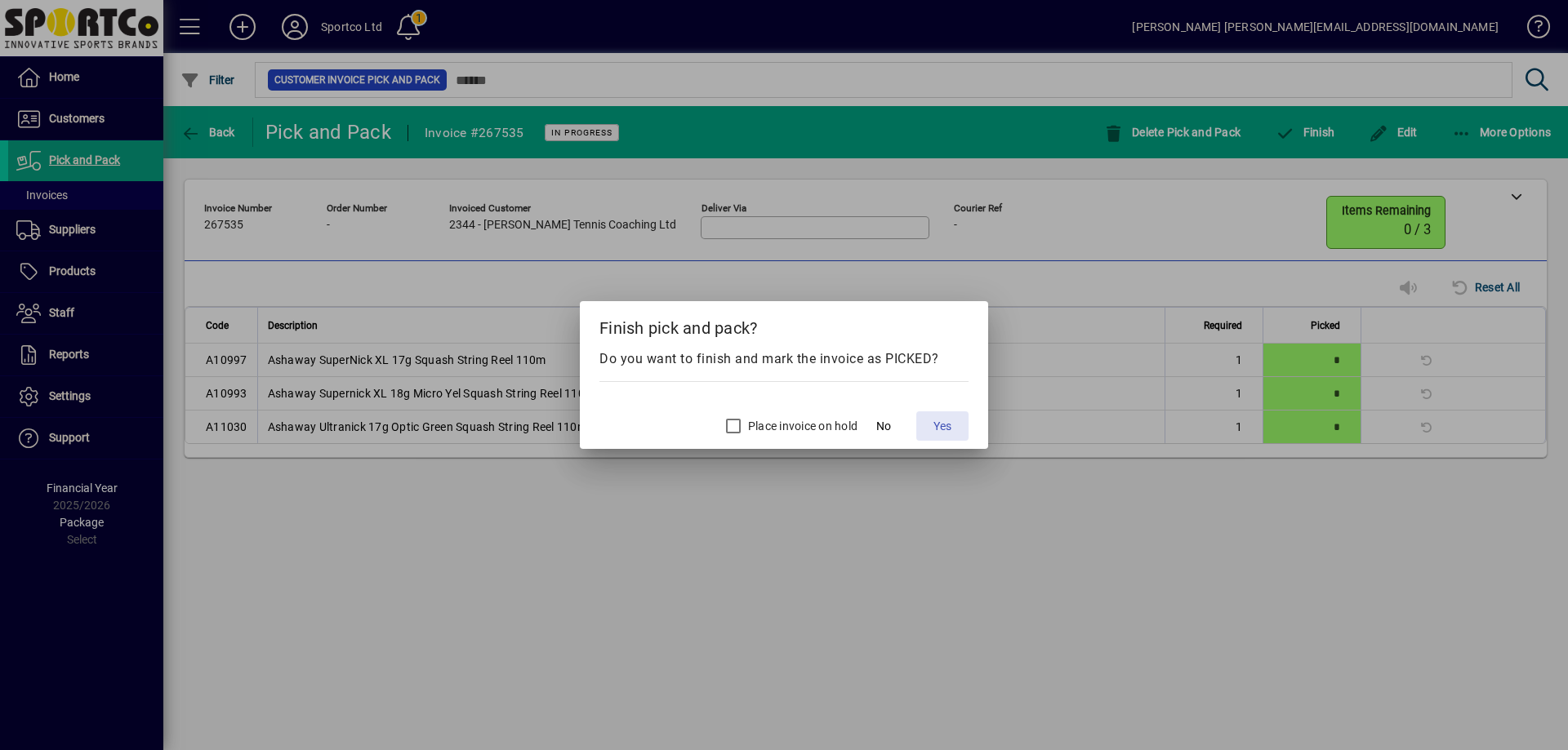
click at [942, 426] on span "Yes" at bounding box center [942, 426] width 18 height 17
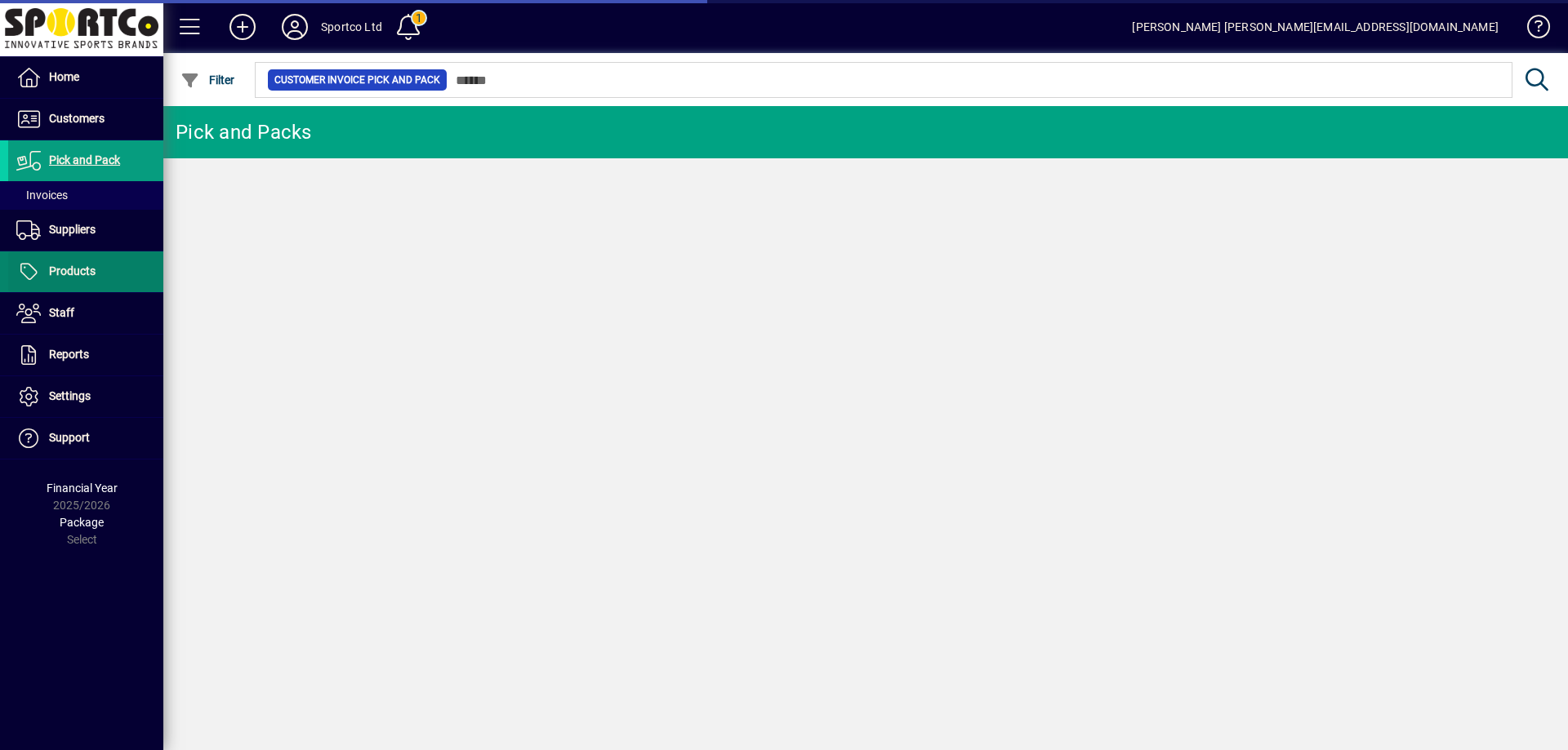
click at [72, 275] on span "Products" at bounding box center [72, 271] width 47 height 13
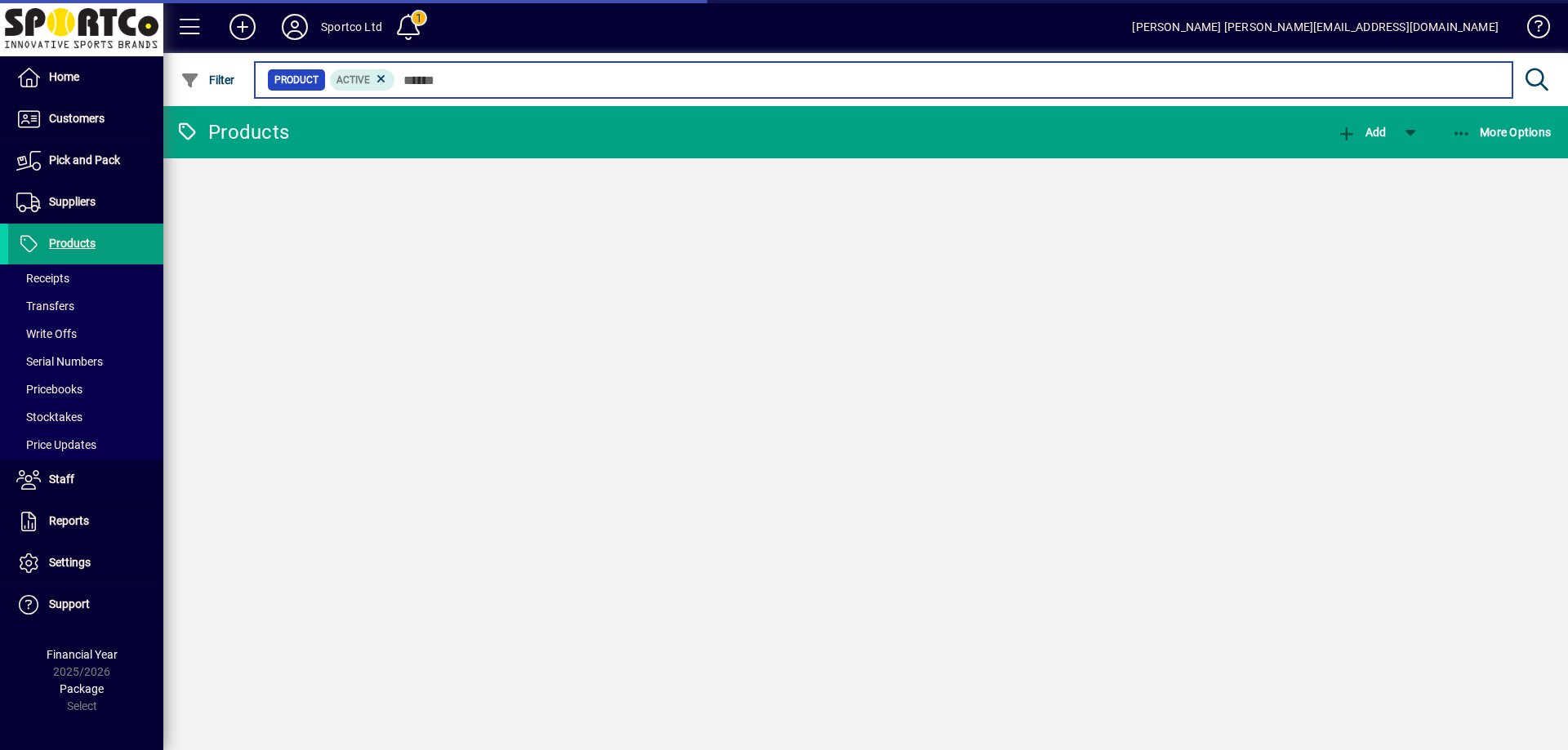
click at [484, 84] on input "text" at bounding box center [947, 81] width 1104 height 23
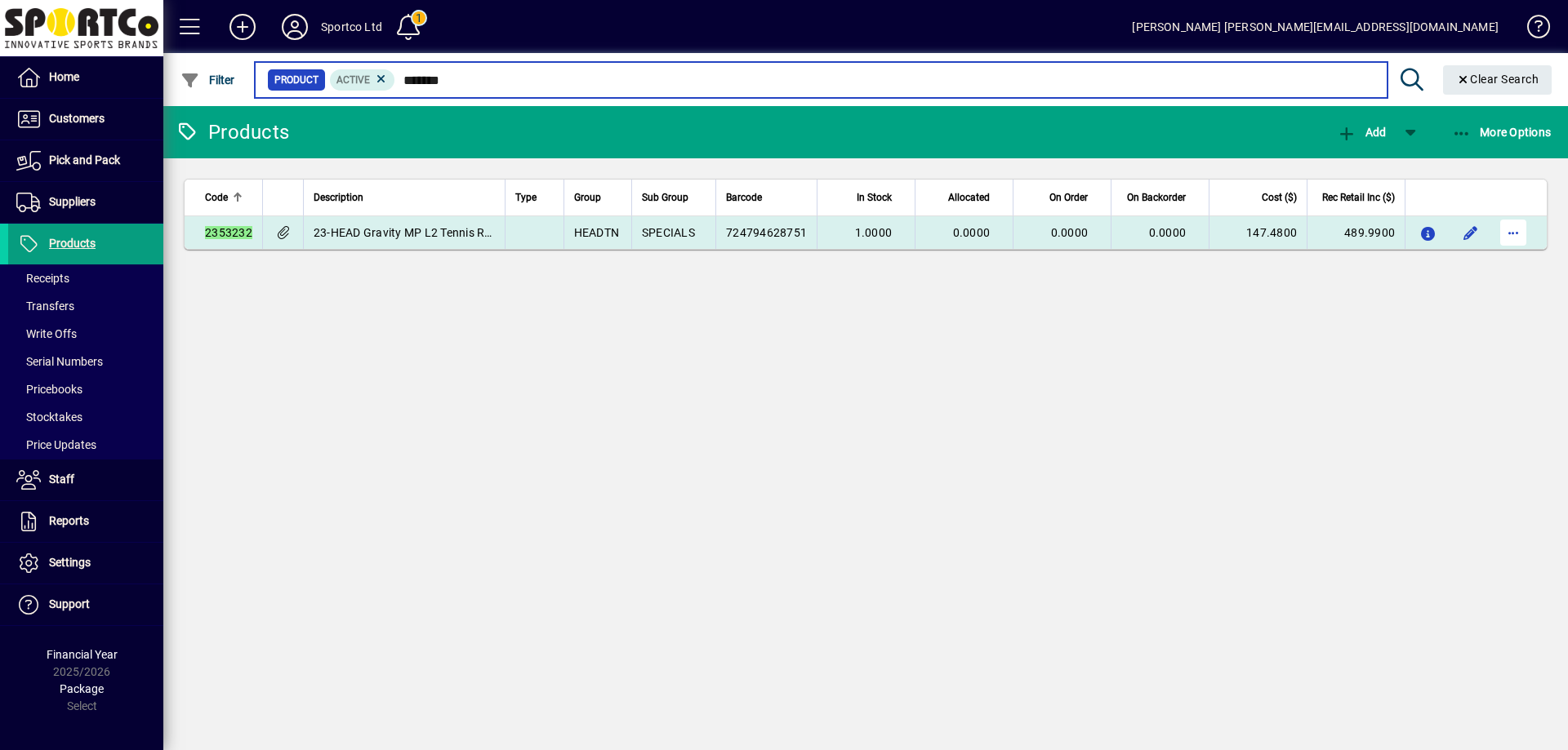
type input "*******"
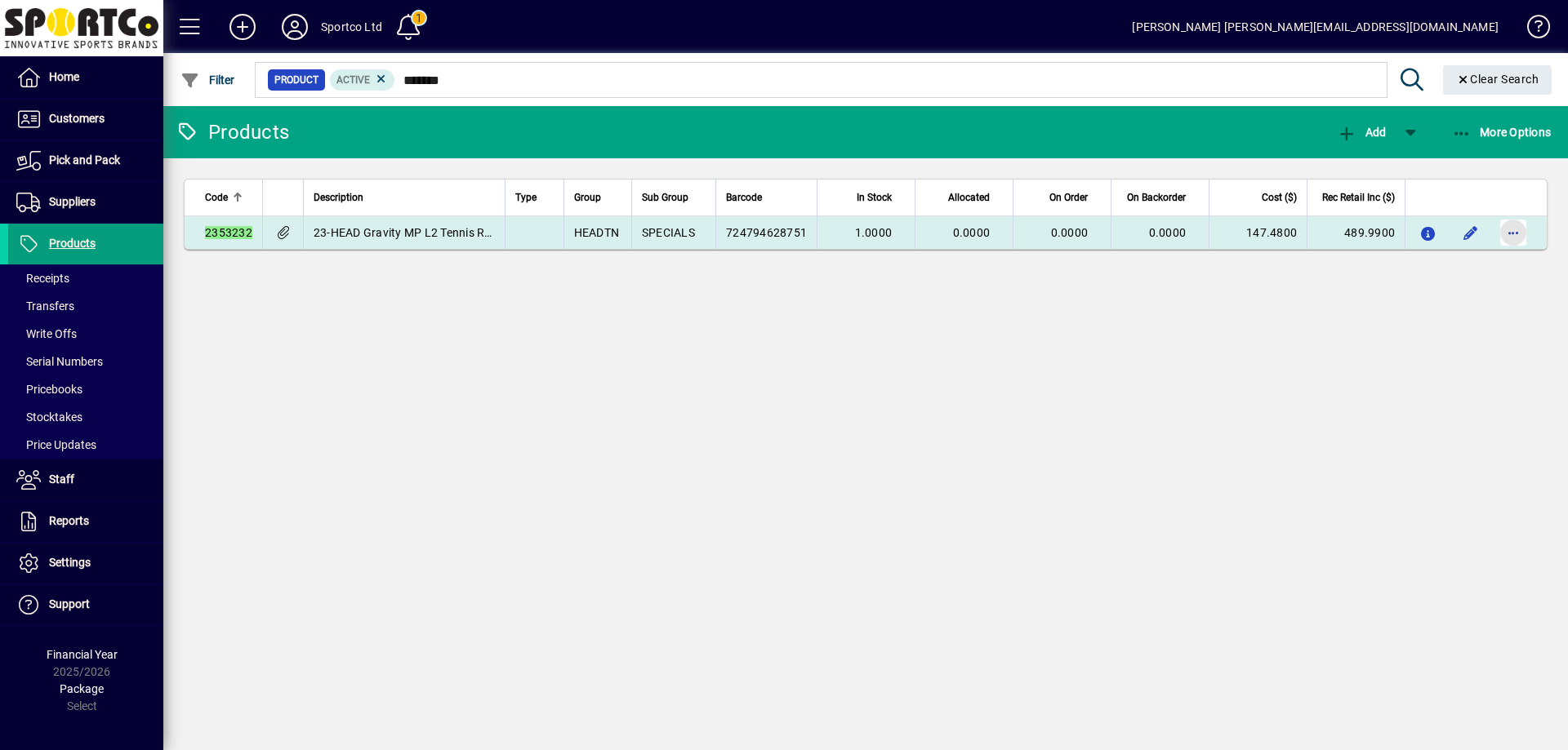
click at [1518, 236] on span "button" at bounding box center [1513, 233] width 39 height 39
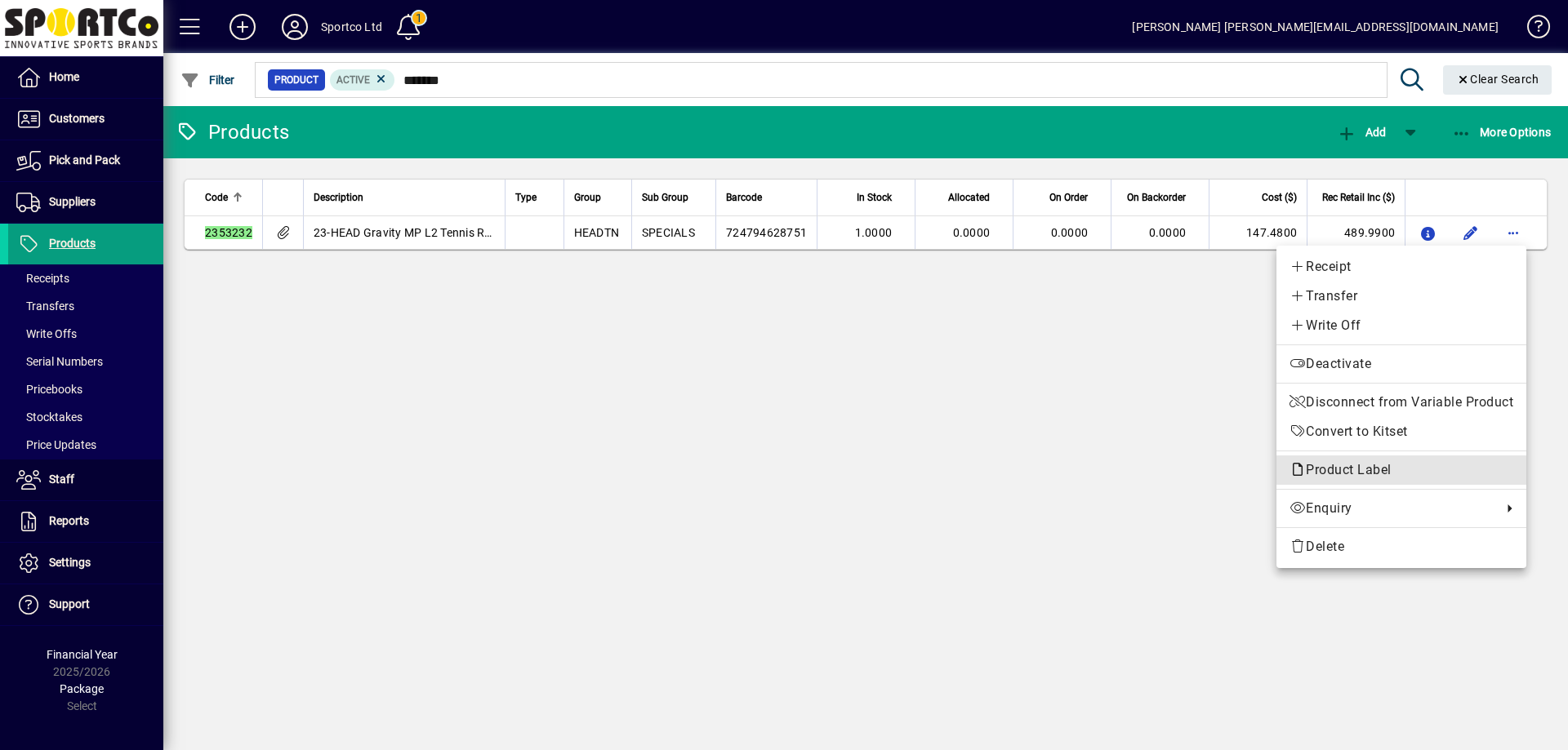
drag, startPoint x: 1393, startPoint y: 469, endPoint x: 1402, endPoint y: 476, distance: 11.4
click at [1393, 470] on span "Product Label" at bounding box center [1344, 469] width 110 height 15
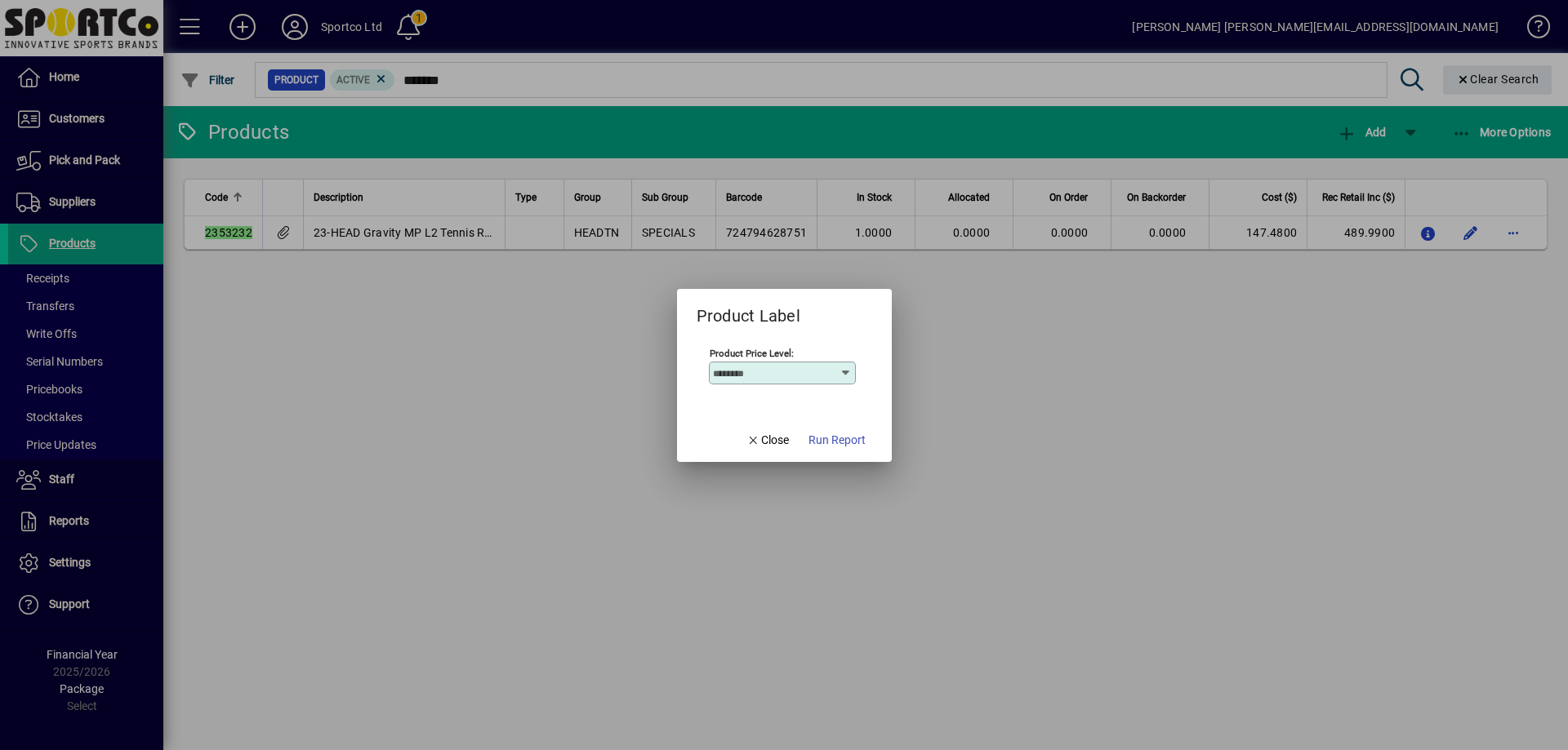
click at [843, 444] on span "Run Report" at bounding box center [837, 440] width 57 height 17
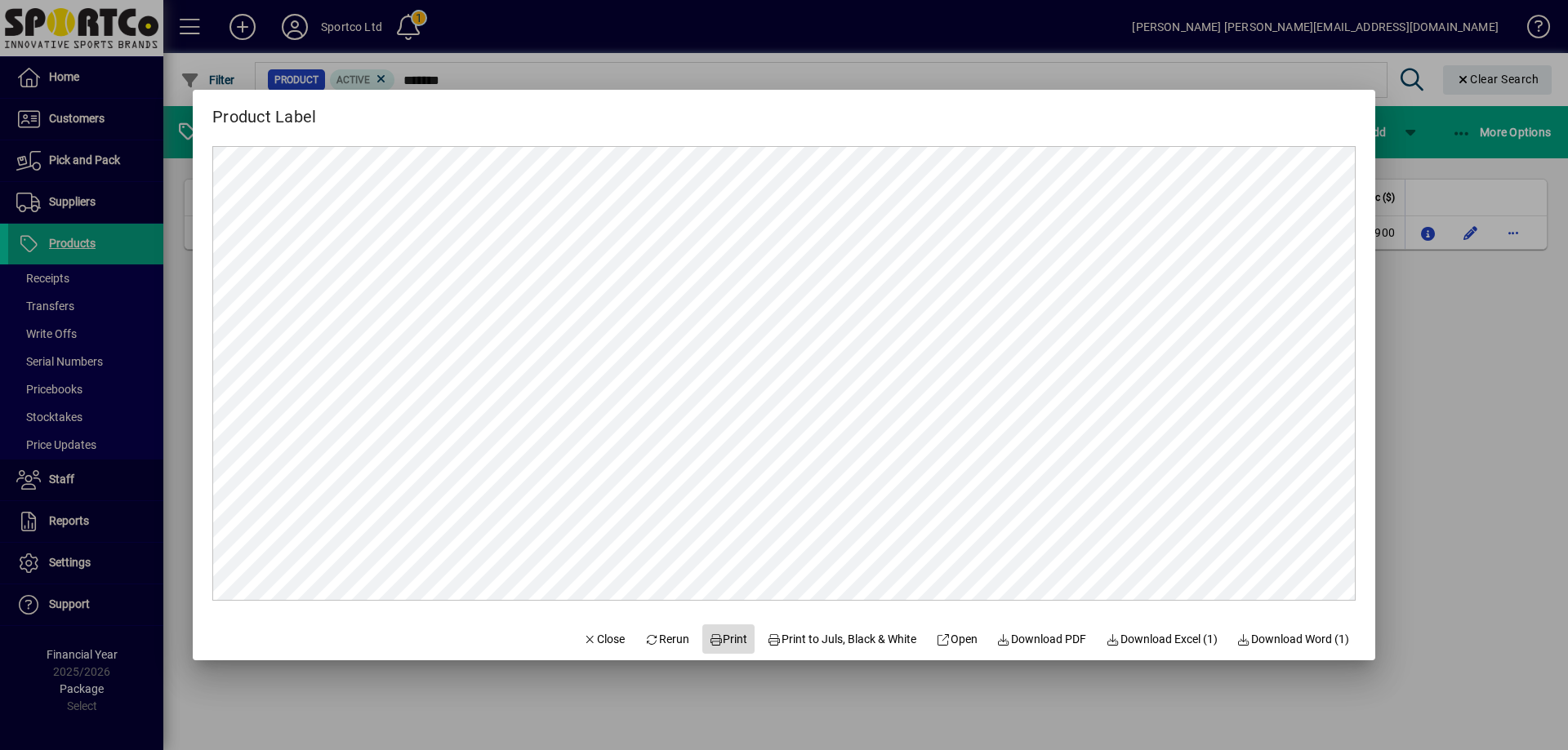
click at [714, 635] on span "Print" at bounding box center [729, 639] width 39 height 17
click at [722, 635] on span "Print" at bounding box center [729, 639] width 39 height 17
click at [595, 636] on span "Close" at bounding box center [603, 639] width 42 height 17
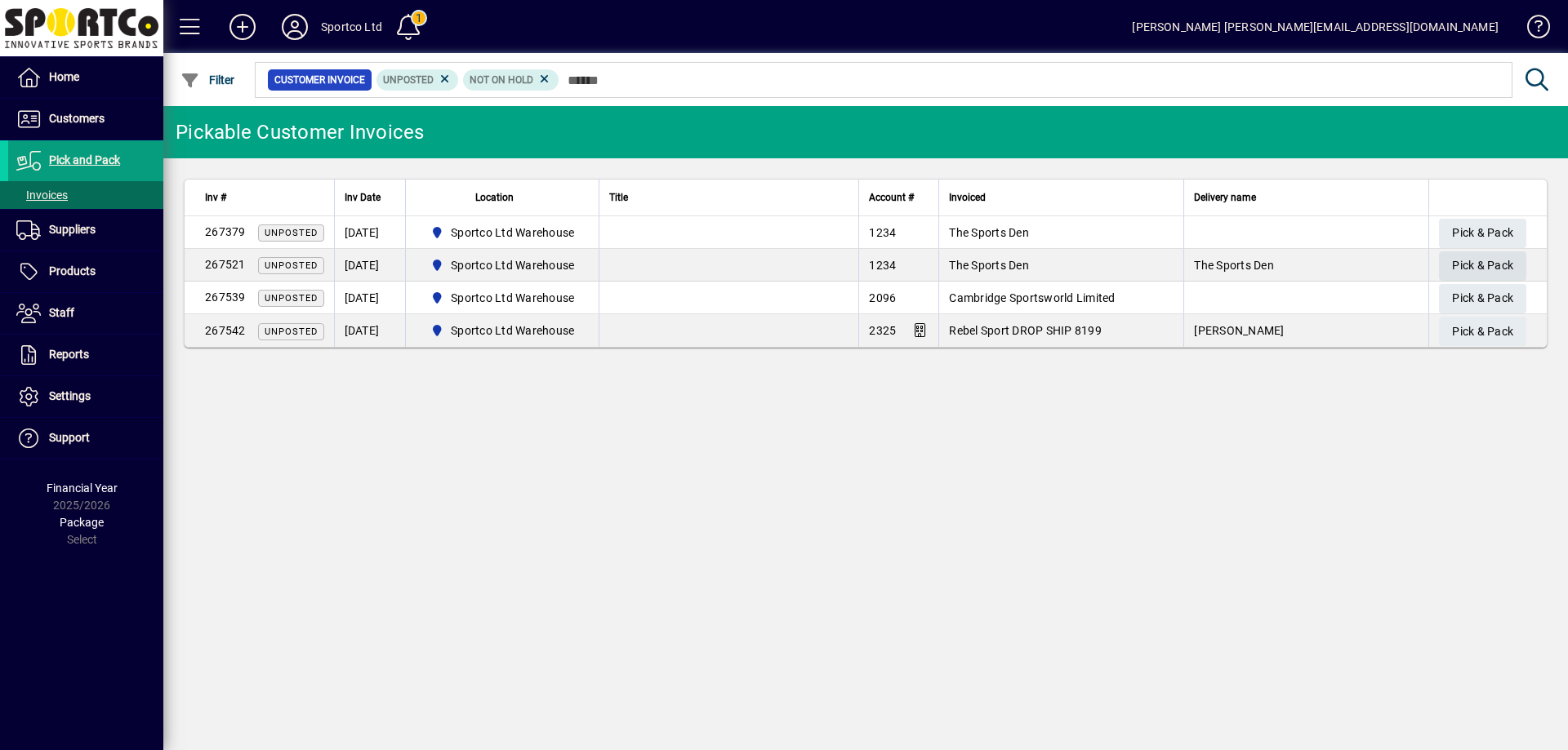
click at [1464, 261] on span "Pick & Pack" at bounding box center [1482, 266] width 61 height 27
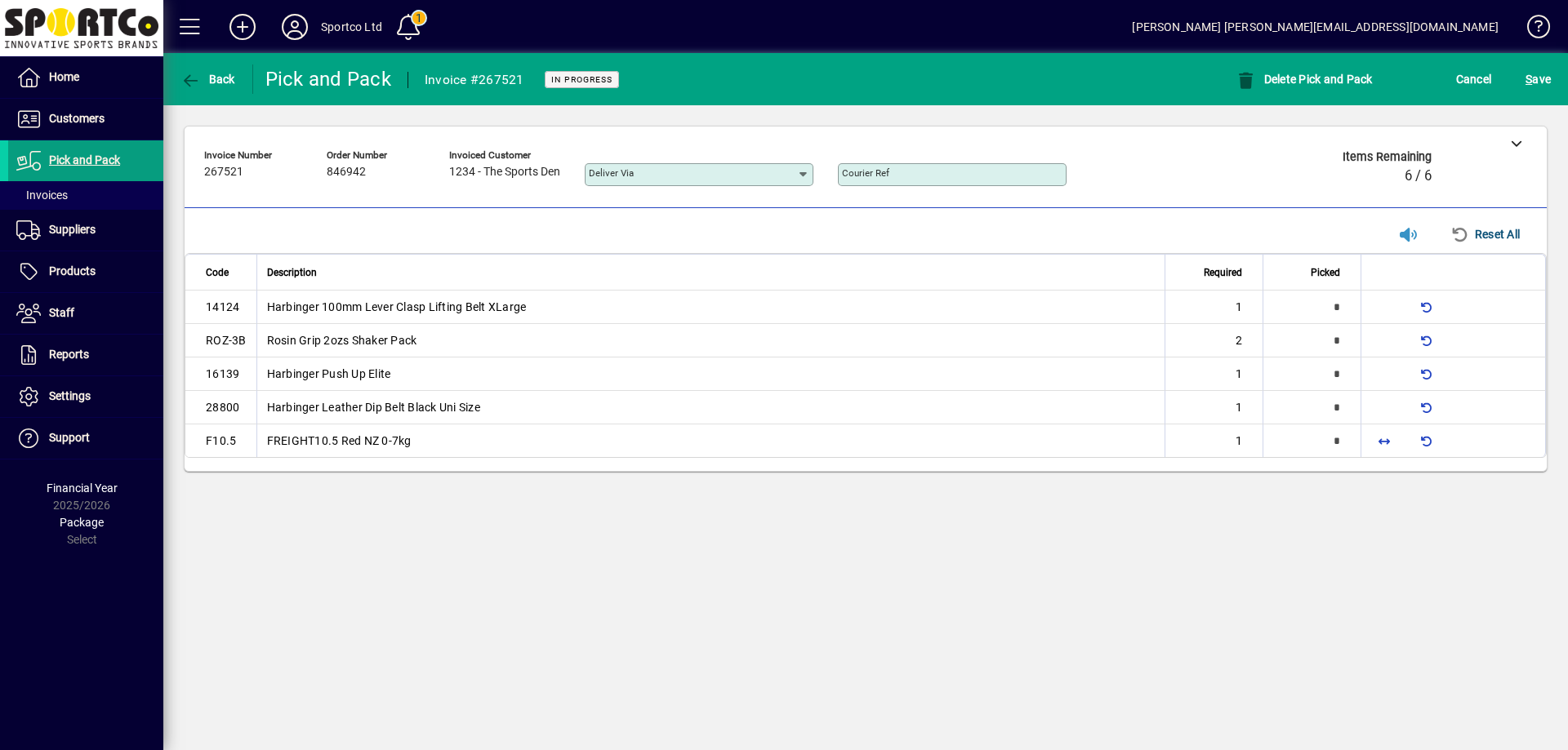
type input "*"
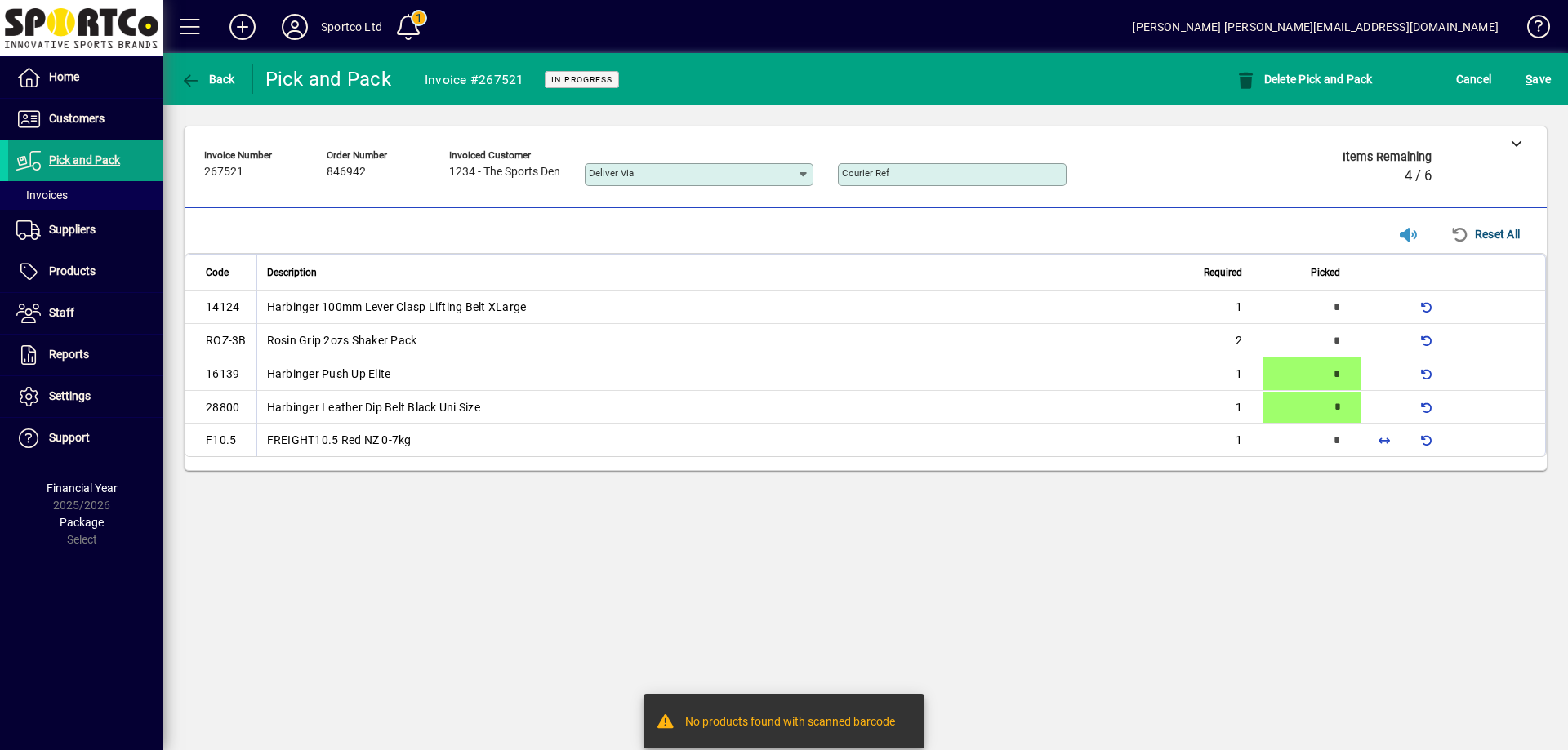
type input "*"
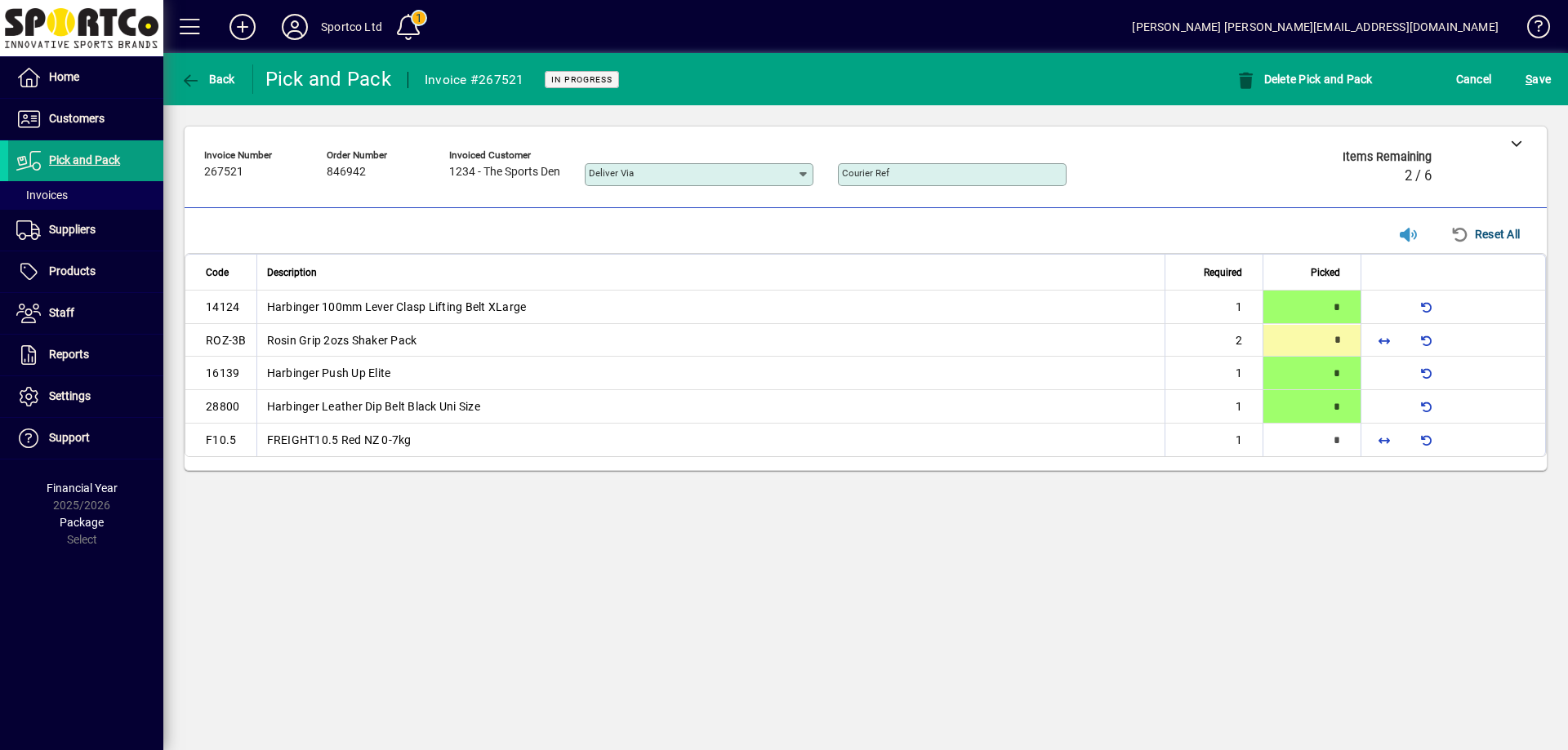
type input "*"
drag, startPoint x: 1383, startPoint y: 437, endPoint x: 1379, endPoint y: 462, distance: 25.3
click at [1385, 437] on span "button" at bounding box center [1384, 440] width 39 height 39
type input "*"
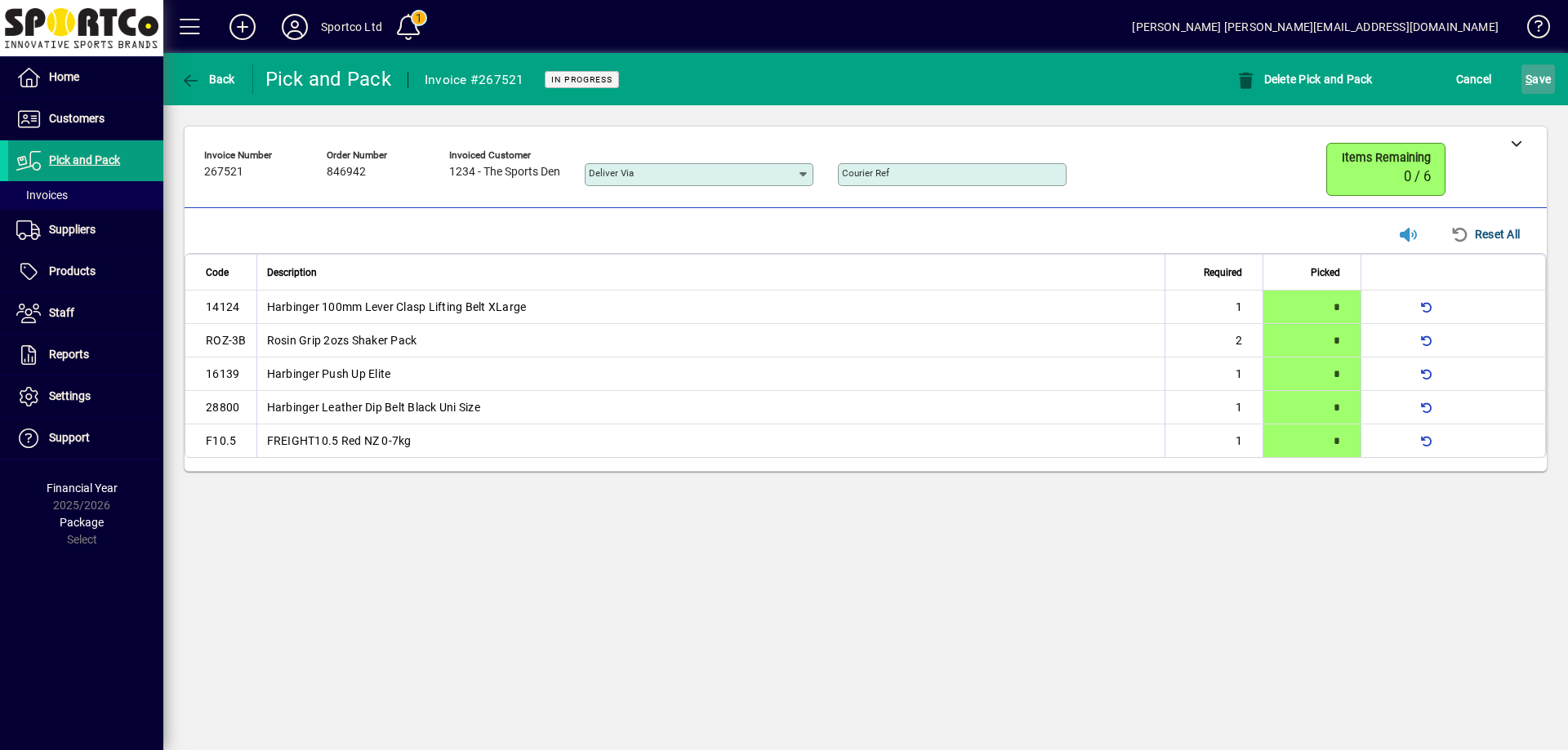
click at [1539, 76] on span "S ave" at bounding box center [1538, 79] width 25 height 26
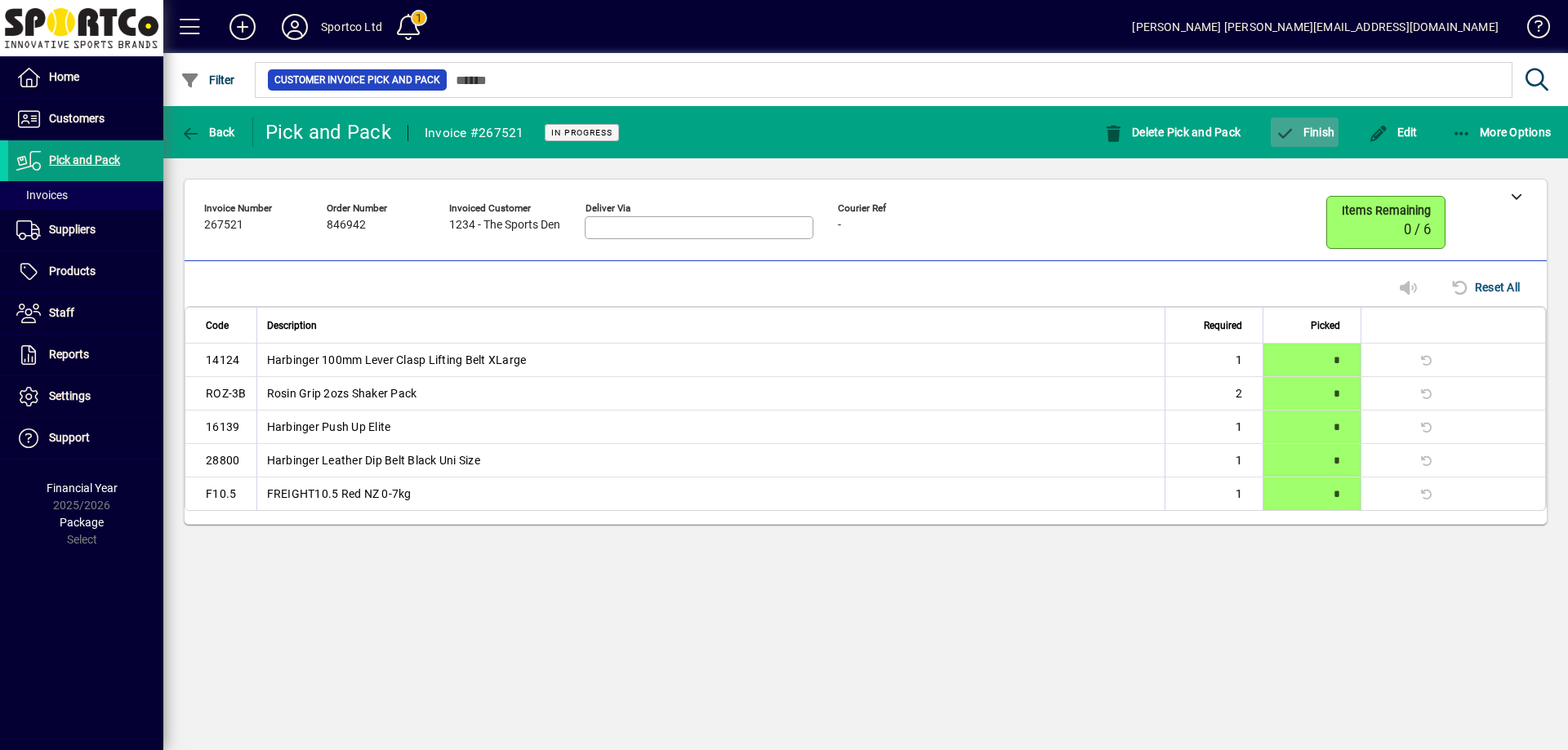
click at [1323, 132] on span "Finish" at bounding box center [1304, 132] width 60 height 13
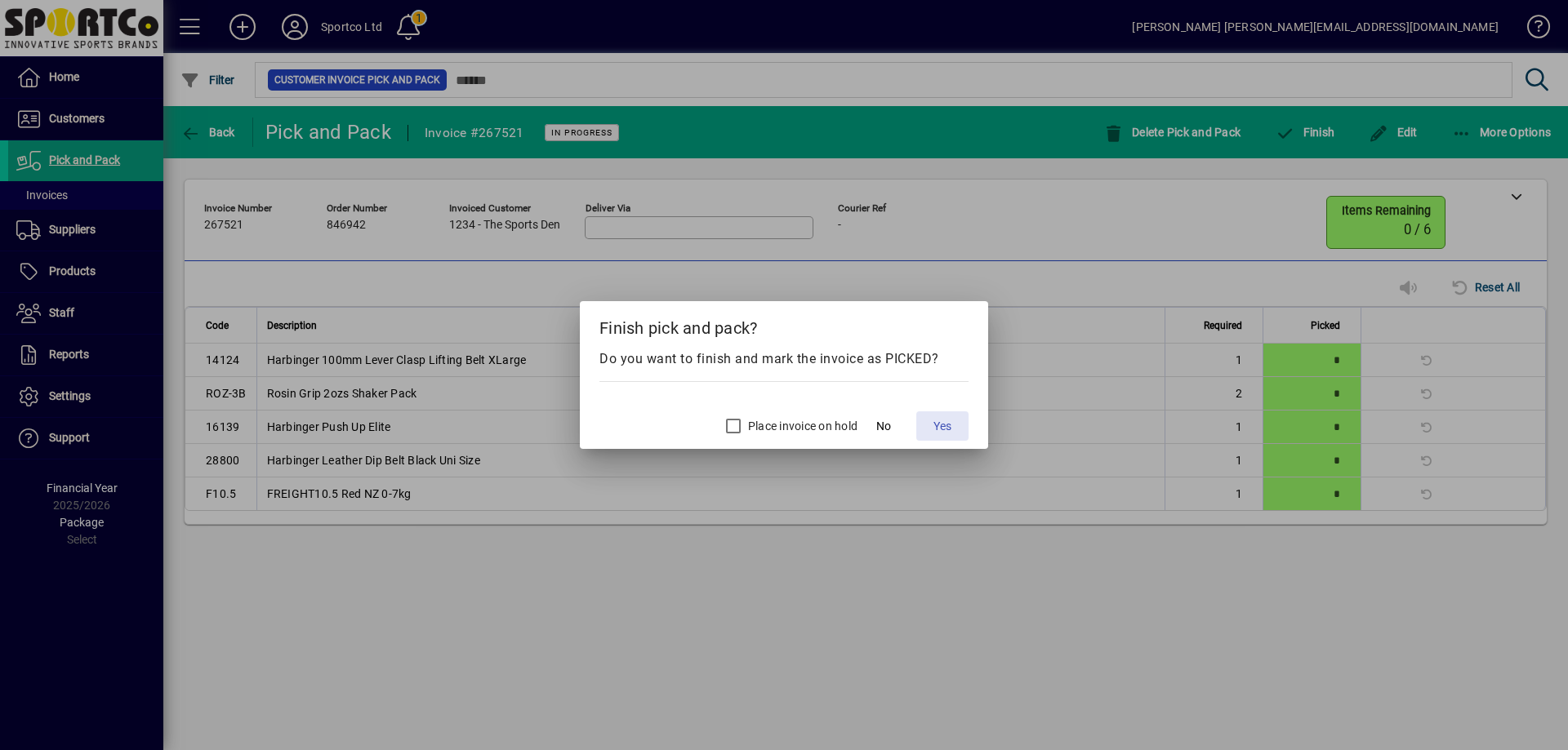
click at [963, 421] on span at bounding box center [942, 426] width 52 height 39
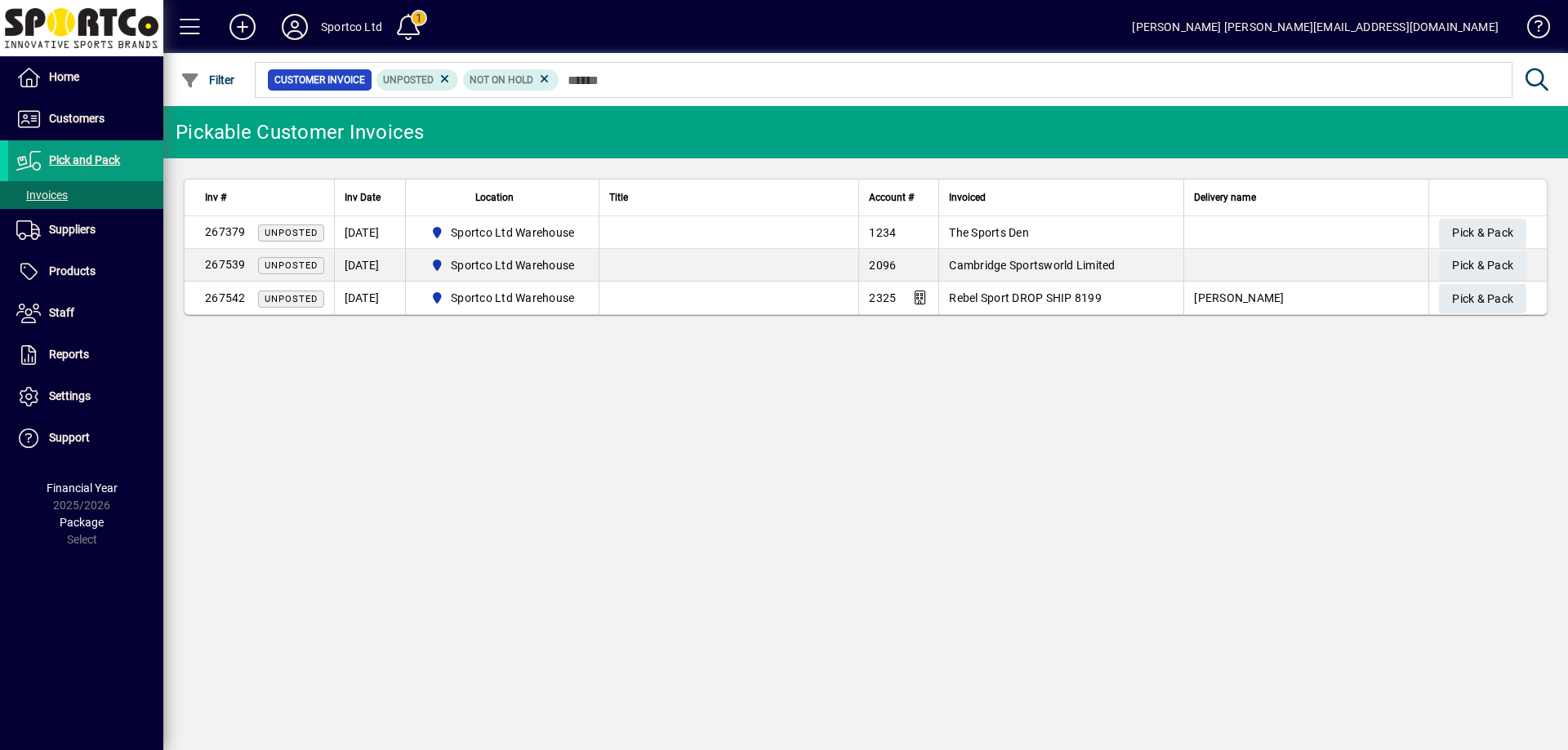
click at [276, 22] on span at bounding box center [294, 27] width 52 height 39
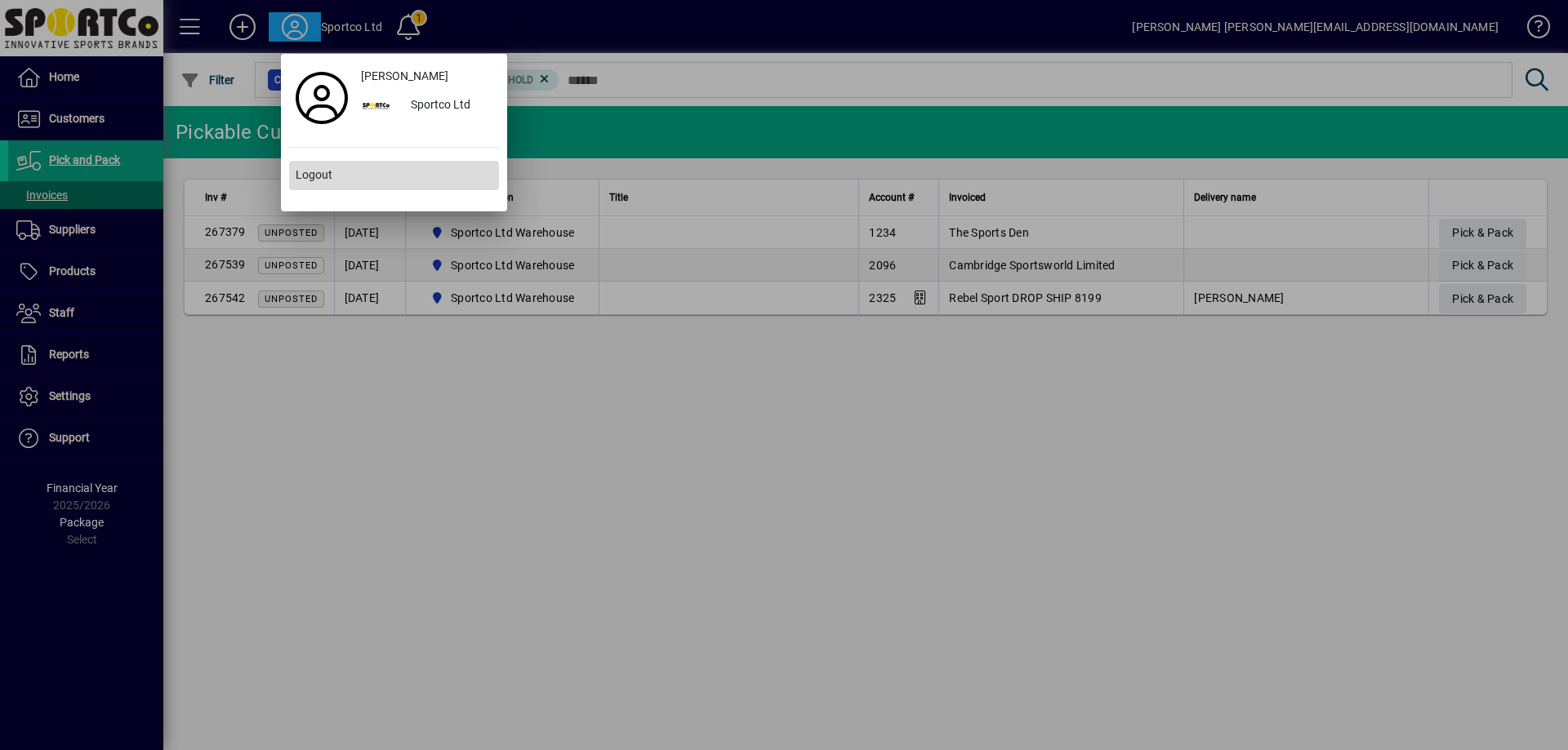
click at [317, 182] on span "Logout" at bounding box center [313, 175] width 37 height 17
